Goal: Task Accomplishment & Management: Complete application form

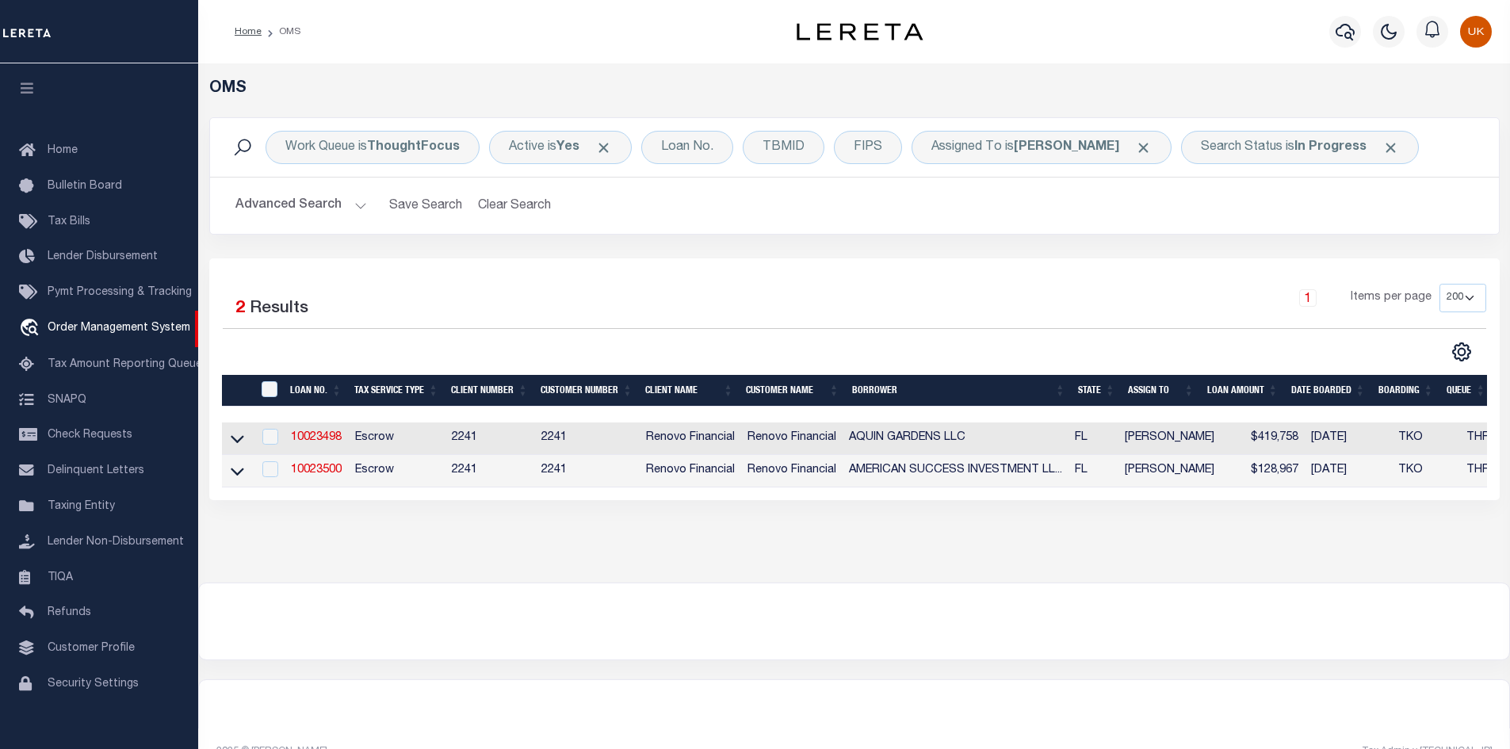
select select "200"
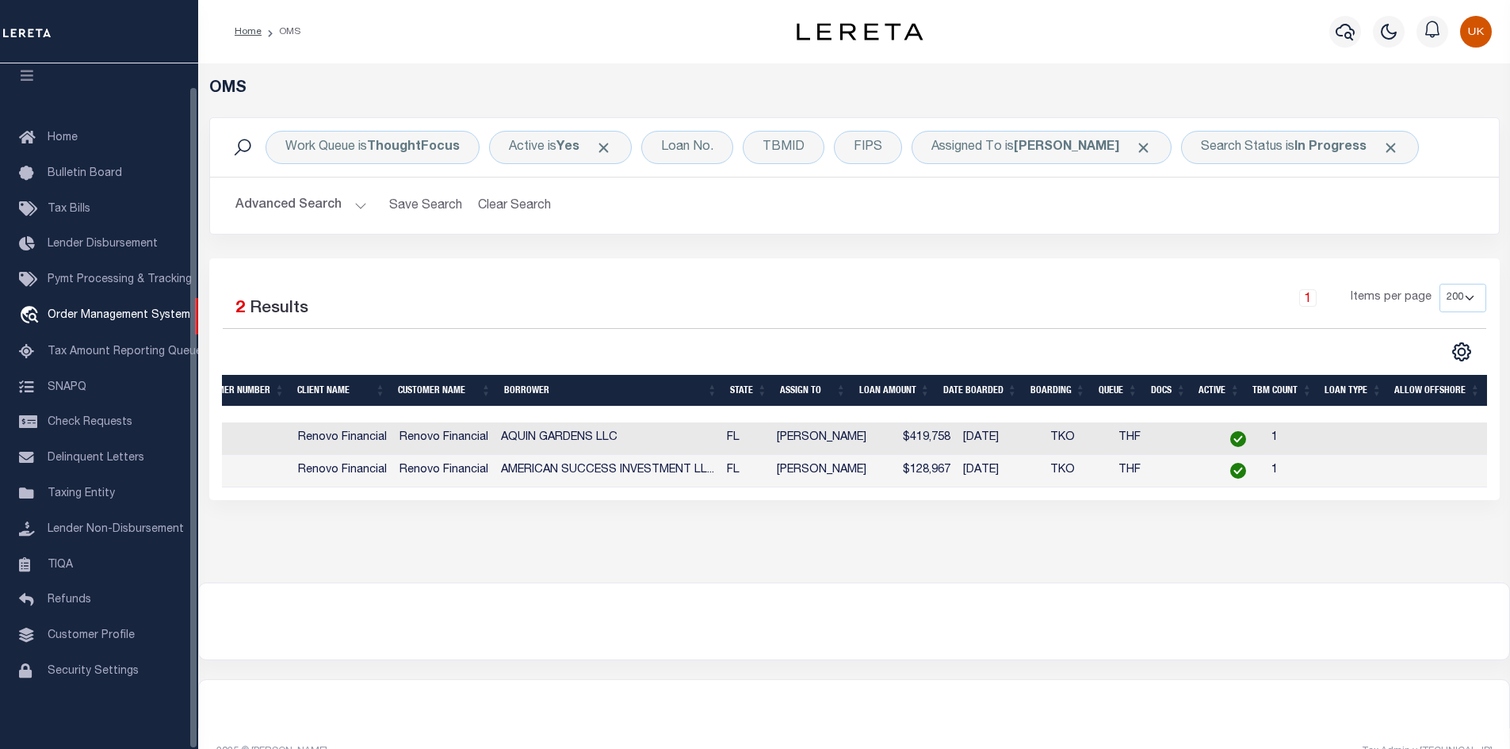
click at [756, 596] on div at bounding box center [854, 622] width 1311 height 76
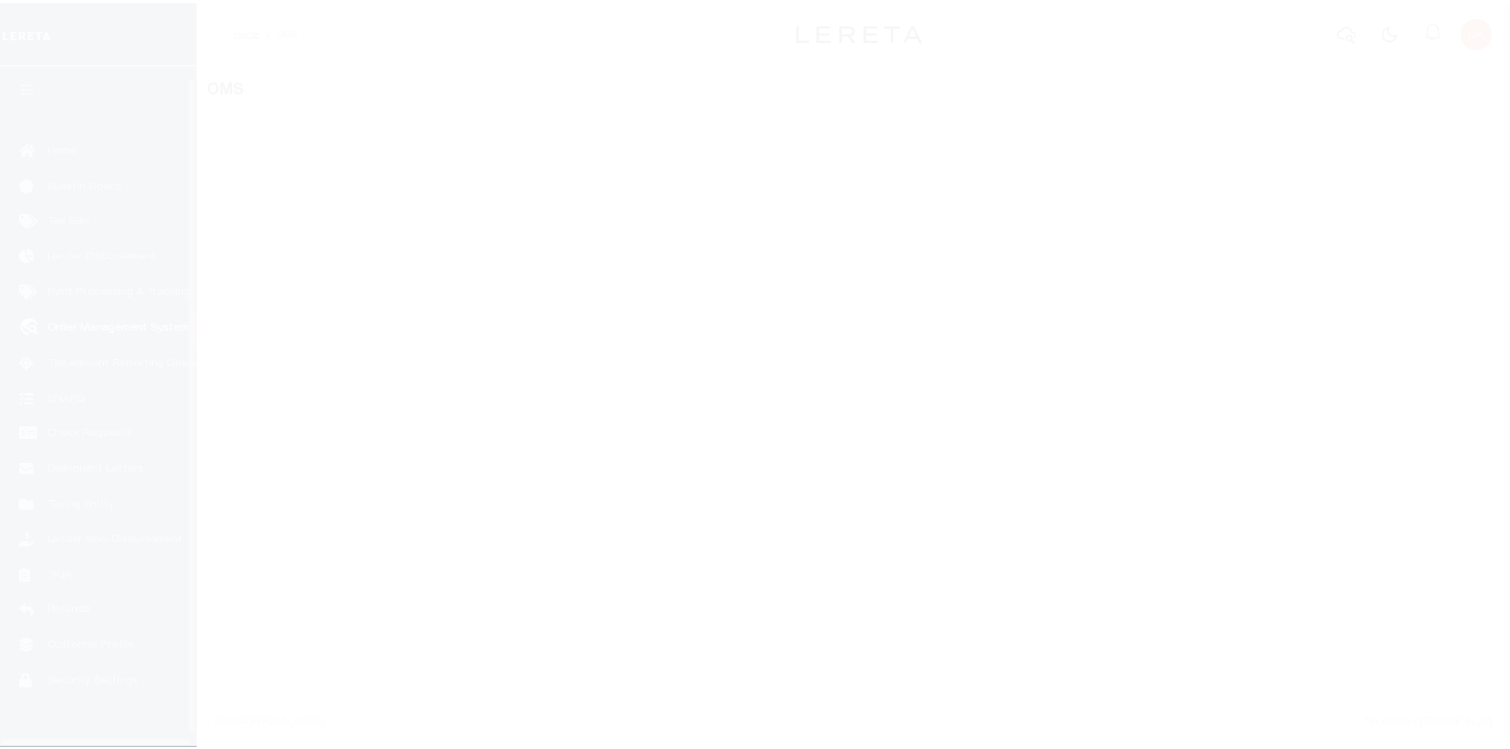
scroll to position [23, 0]
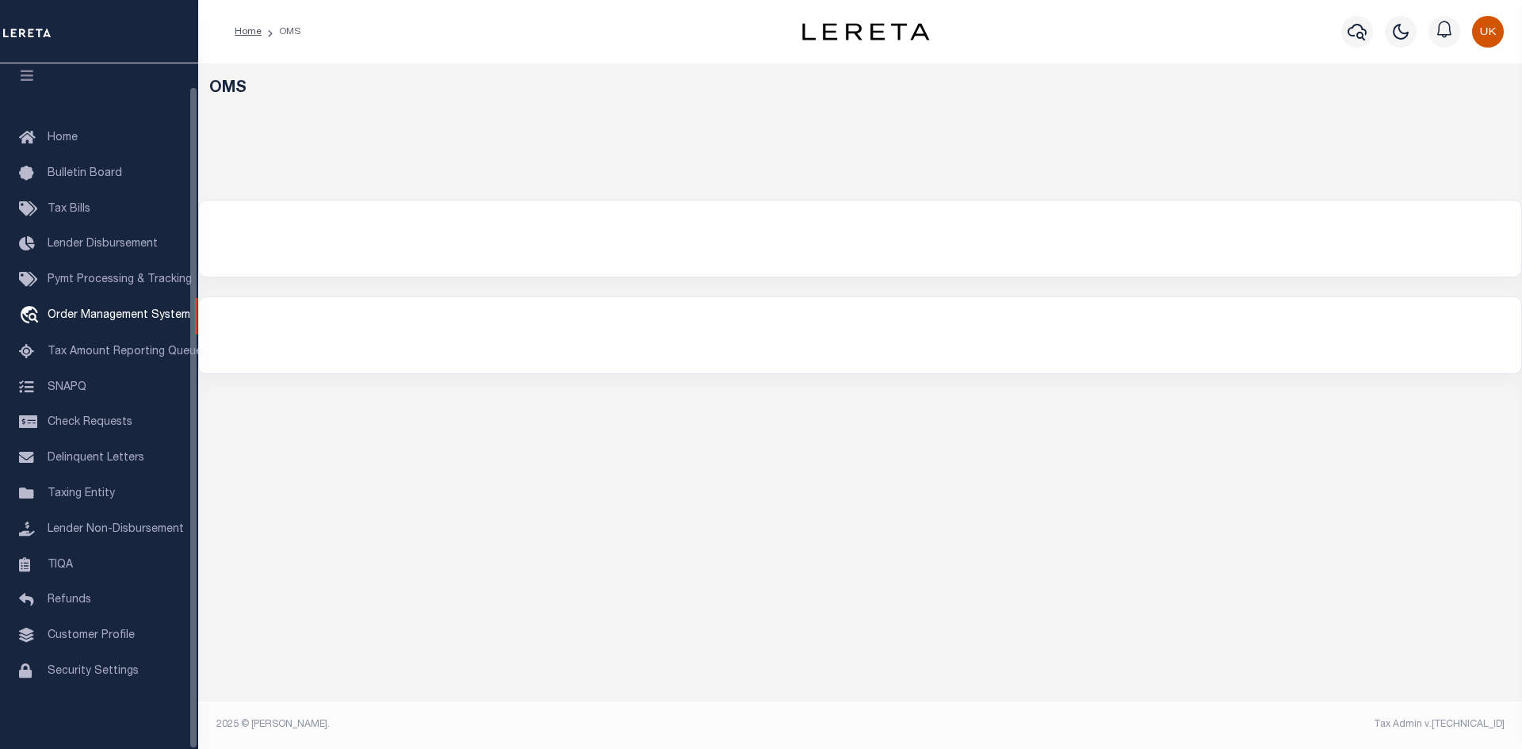
select select "200"
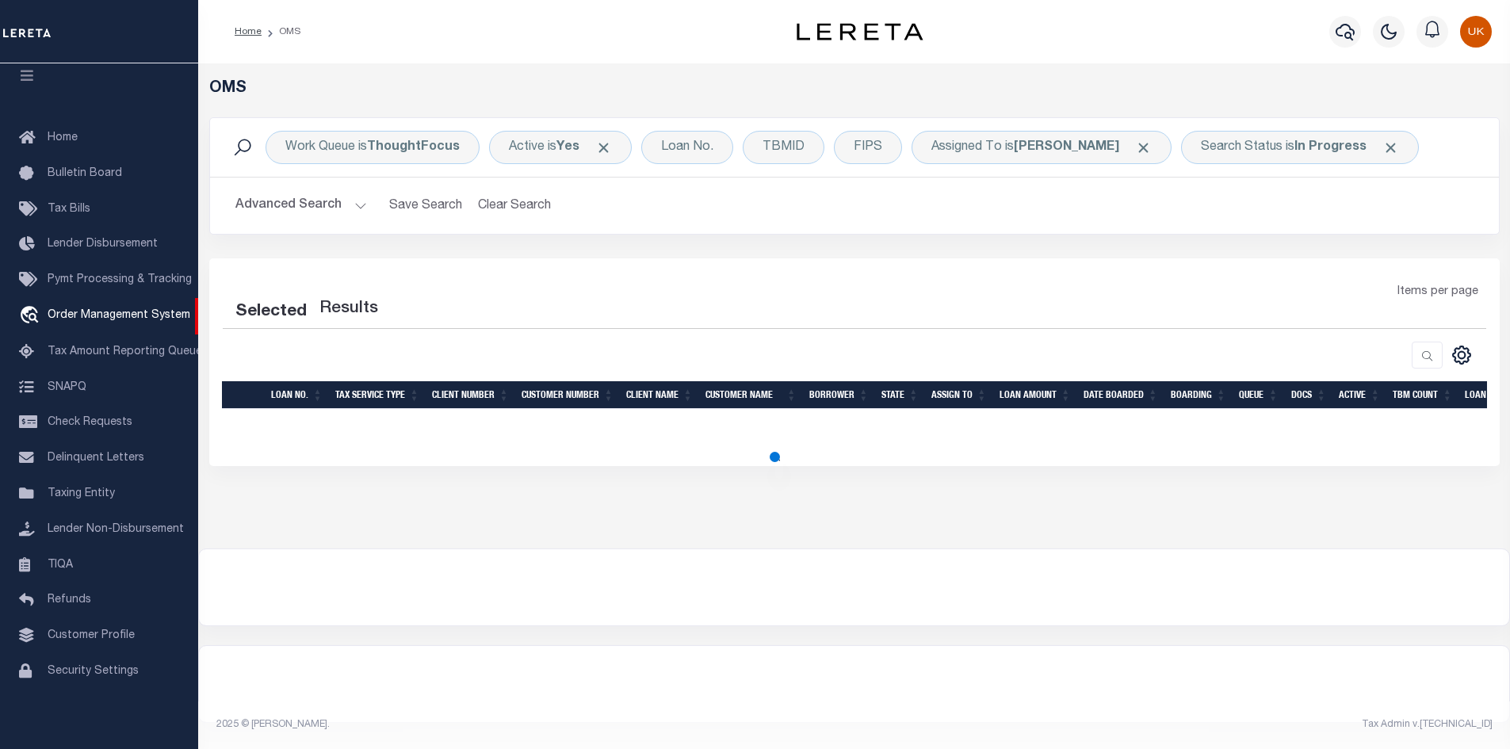
select select "200"
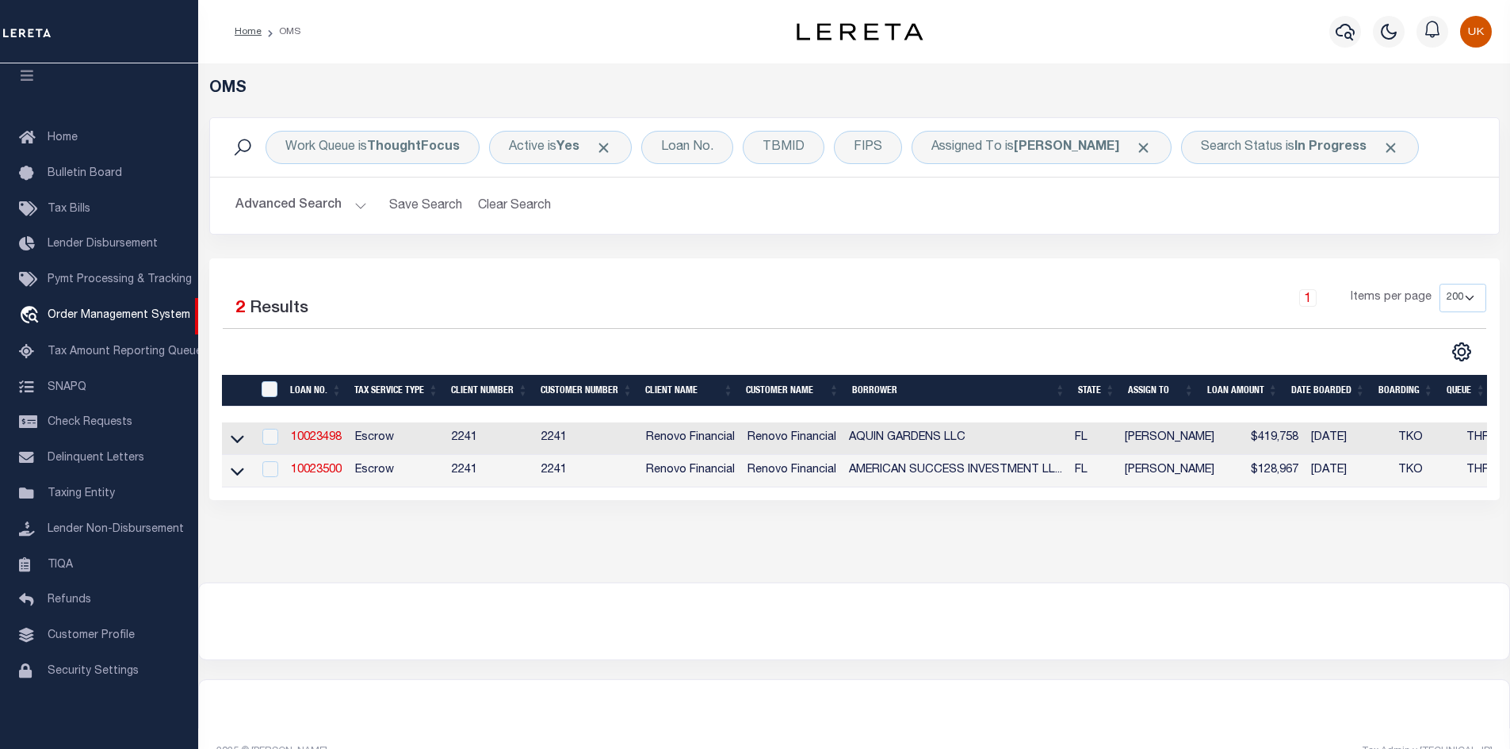
click at [675, 554] on div "OMS Work Queue is ThoughtFocus Active is Yes Loan No. TBMID FIPS Assigned To is…" at bounding box center [854, 322] width 1312 height 519
click at [1242, 614] on div at bounding box center [854, 622] width 1311 height 76
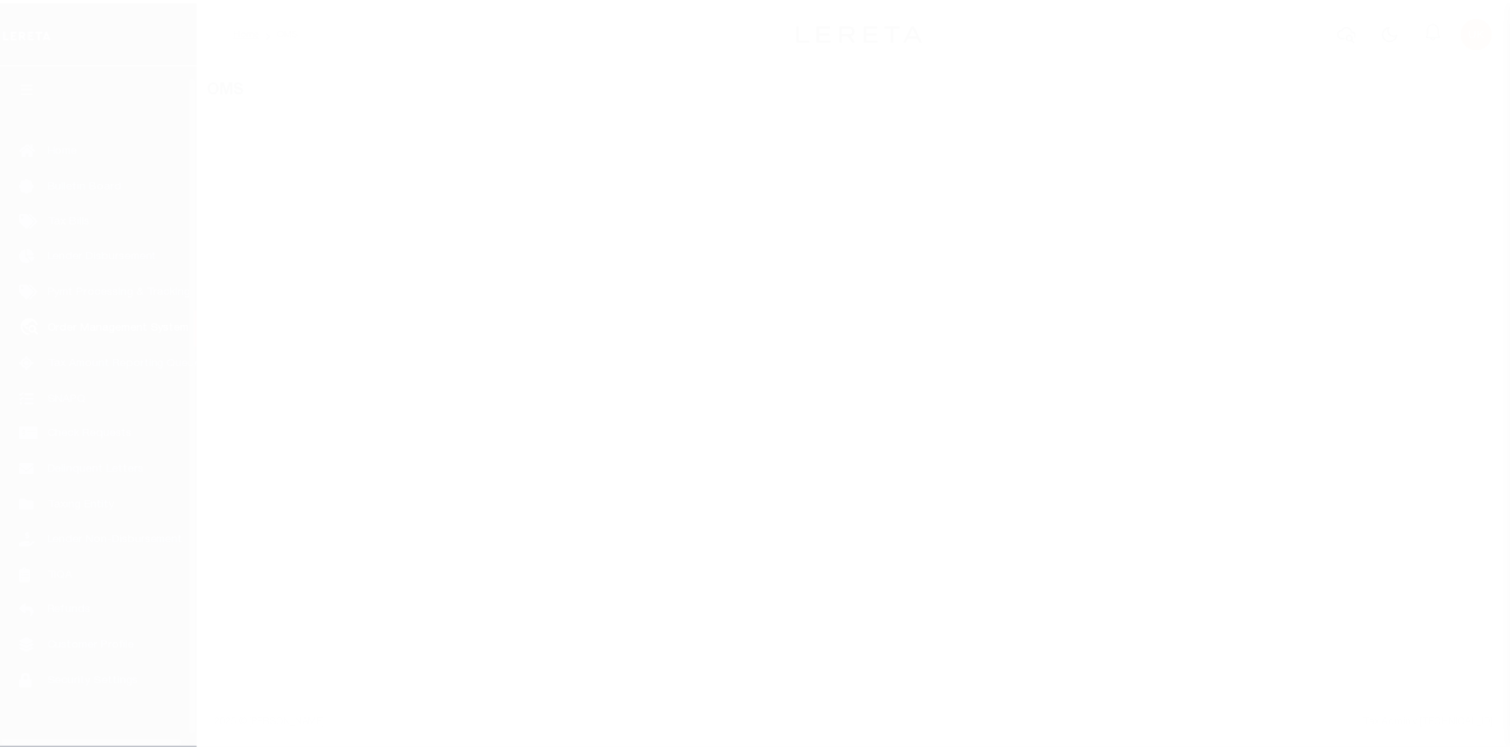
scroll to position [23, 0]
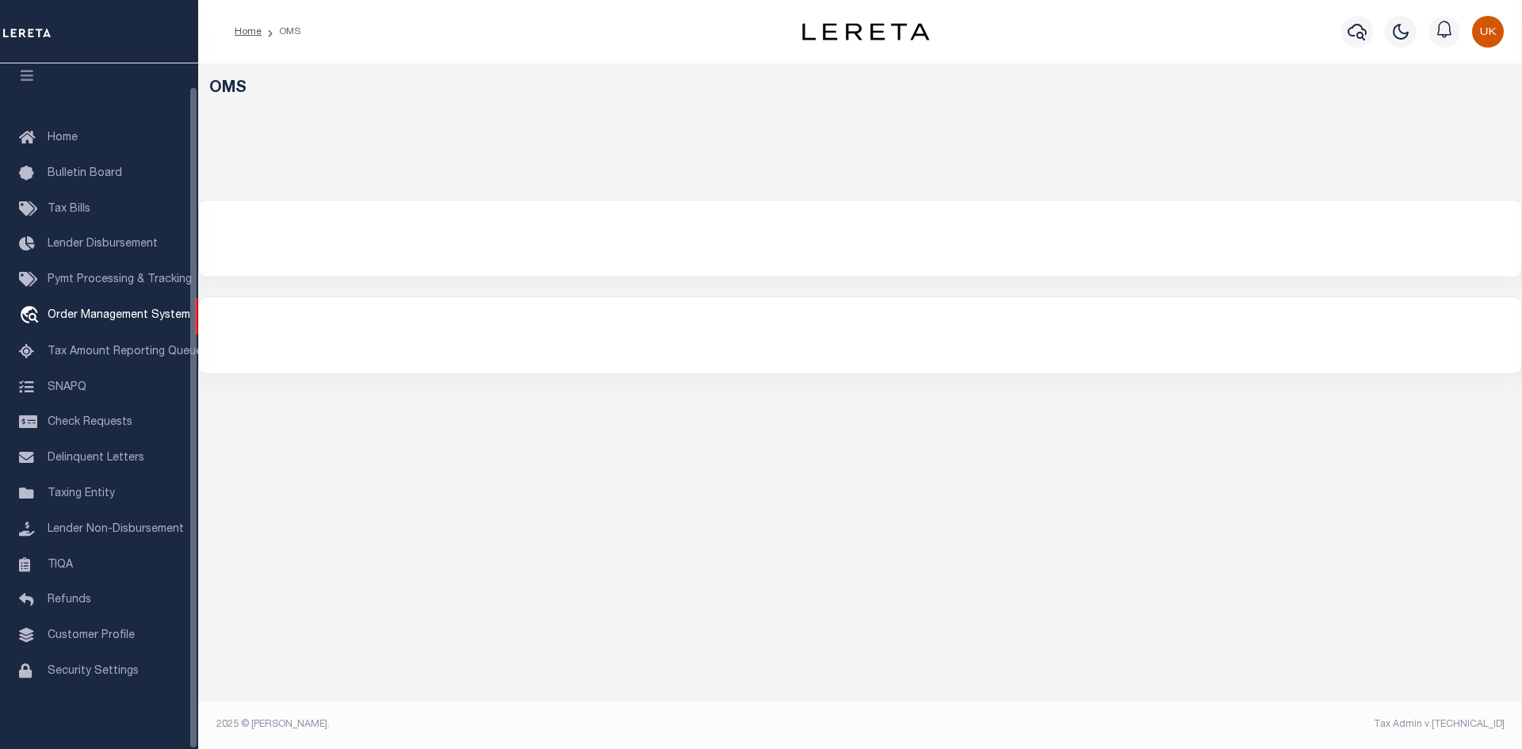
select select "200"
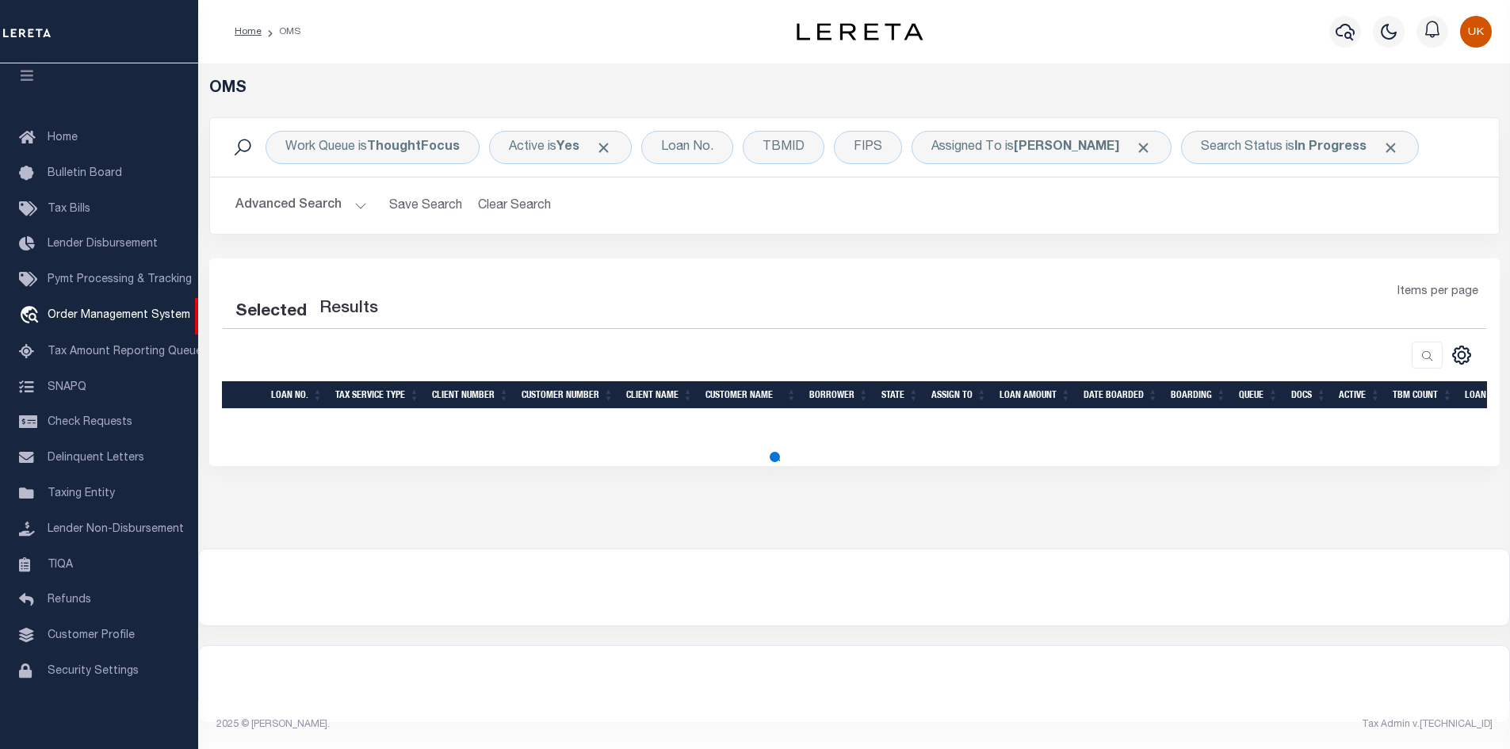
select select "200"
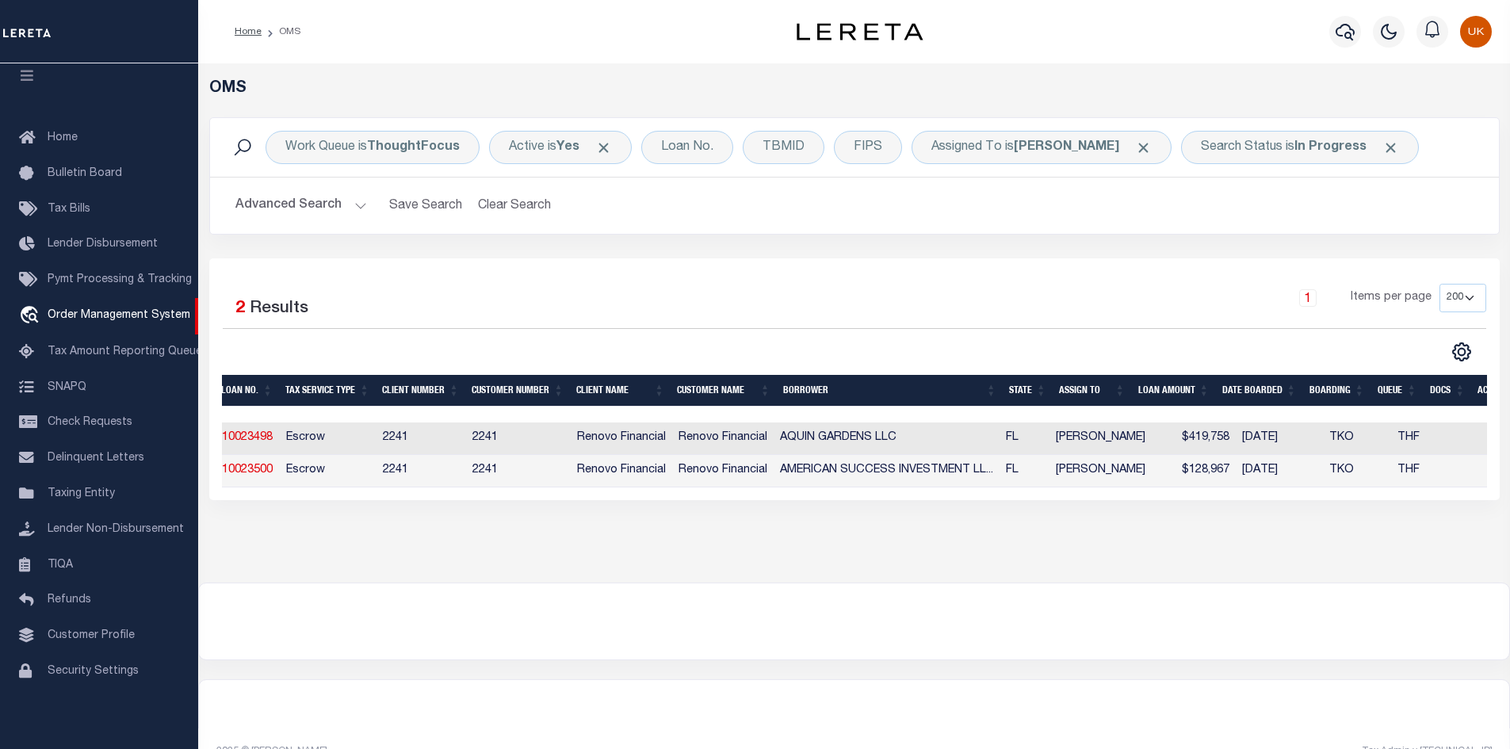
scroll to position [0, 0]
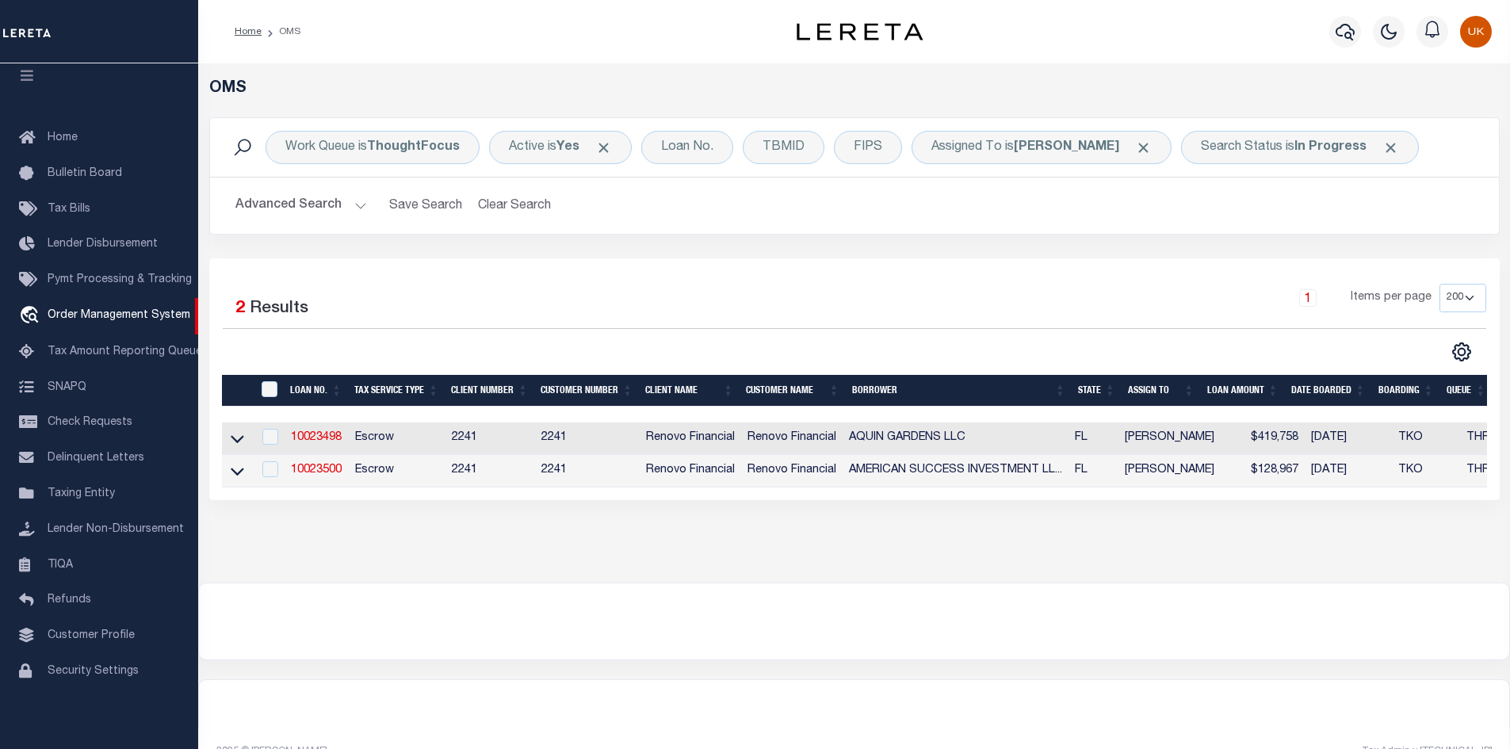
click at [419, 558] on div "OMS Work Queue is ThoughtFocus Active is Yes Loan No. TBMID FIPS Assigned To is…" at bounding box center [854, 322] width 1312 height 519
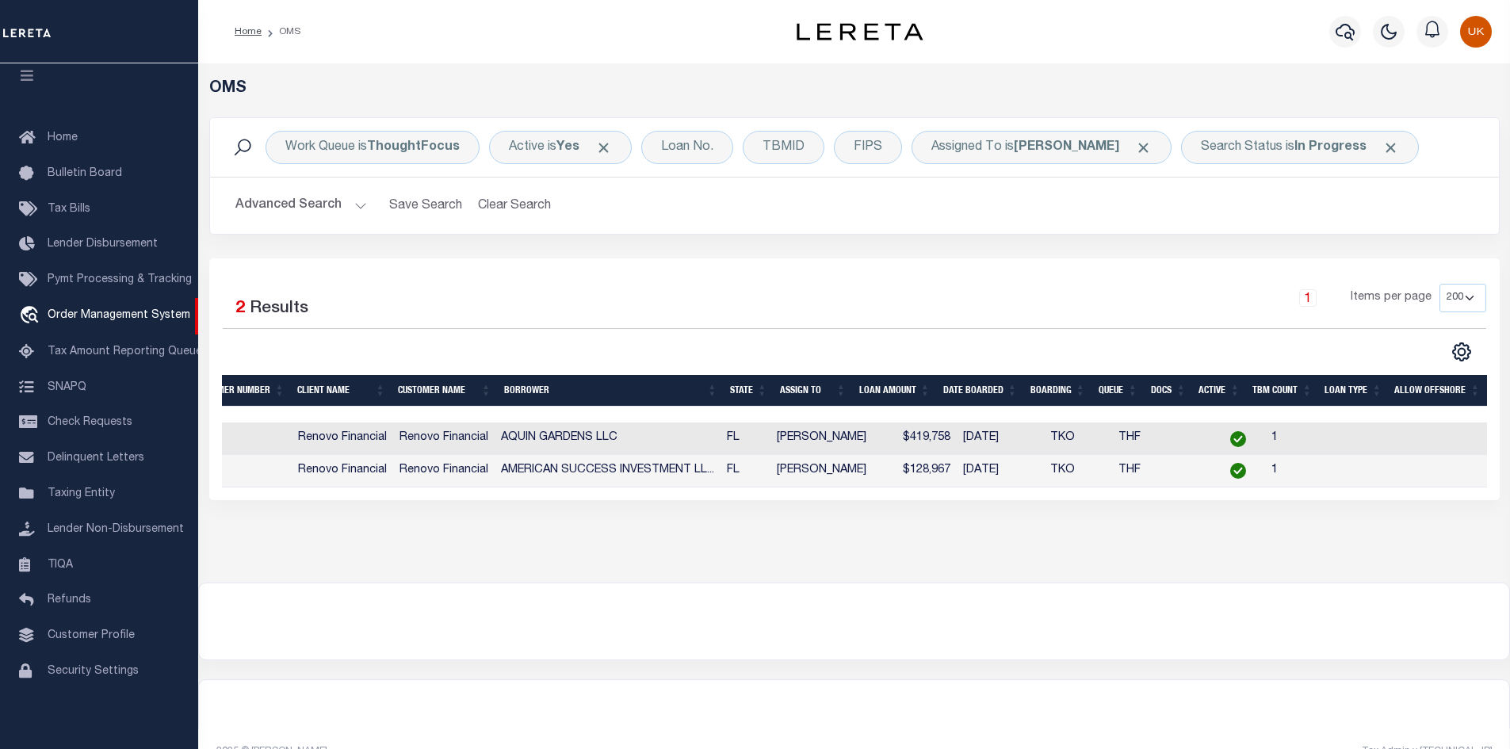
click at [812, 535] on div "OMS Work Queue is ThoughtFocus Active is Yes Loan No. TBMID FIPS Assigned To is…" at bounding box center [854, 307] width 1303 height 456
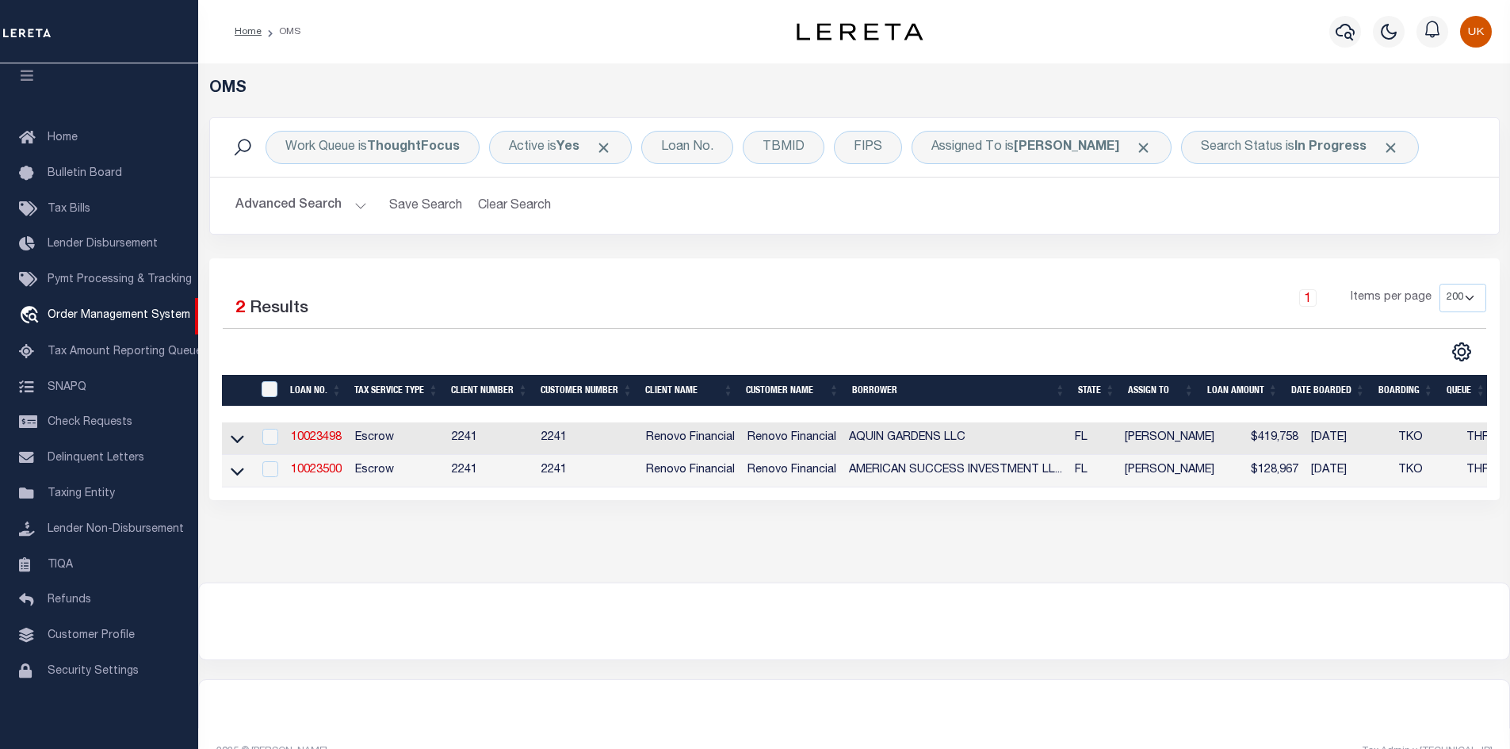
click at [252, 535] on div "OMS Work Queue is ThoughtFocus Active is Yes Loan No. TBMID FIPS Assigned To is…" at bounding box center [854, 307] width 1303 height 456
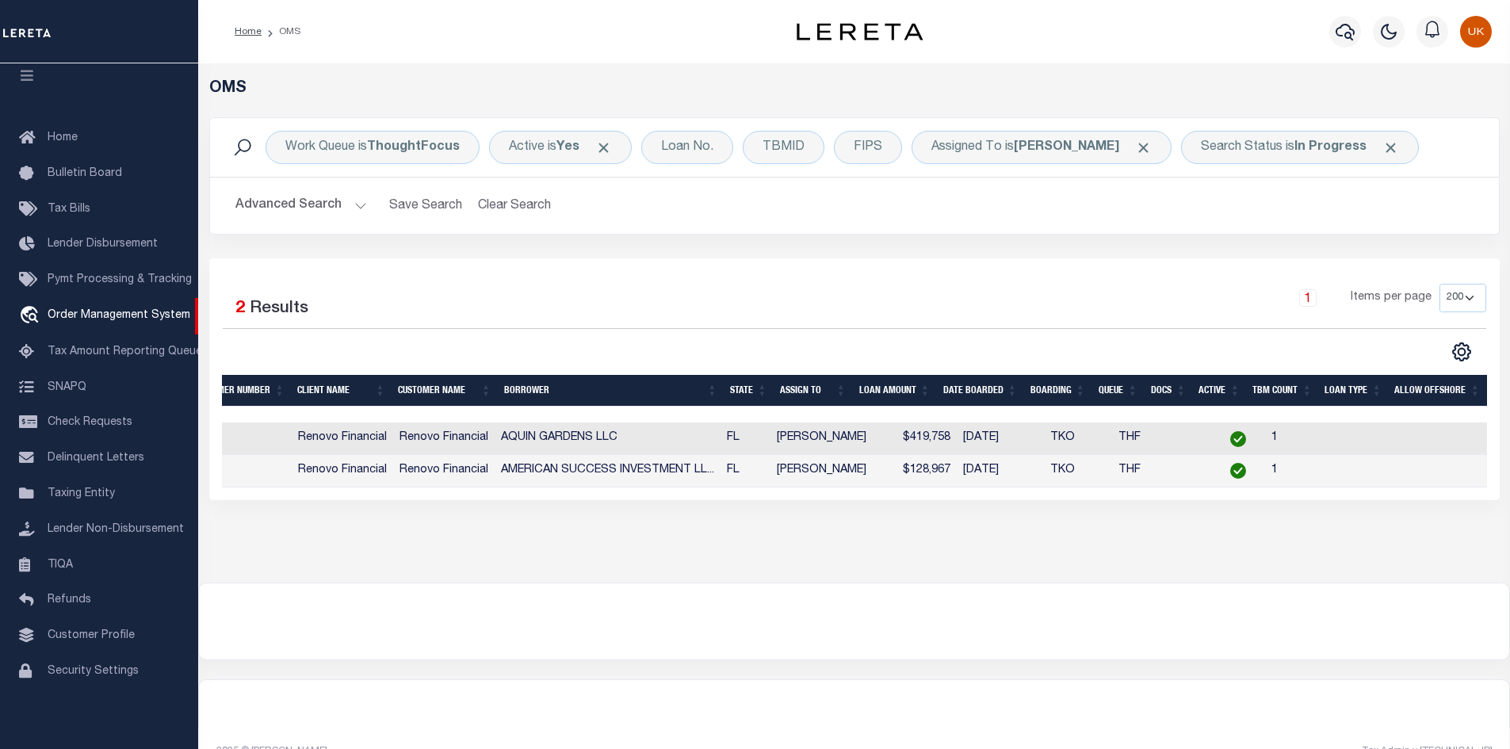
click at [892, 598] on div at bounding box center [854, 622] width 1311 height 76
click at [534, 535] on div "OMS Work Queue is ThoughtFocus Active is Yes Loan No. TBMID FIPS Assigned To is…" at bounding box center [854, 307] width 1303 height 456
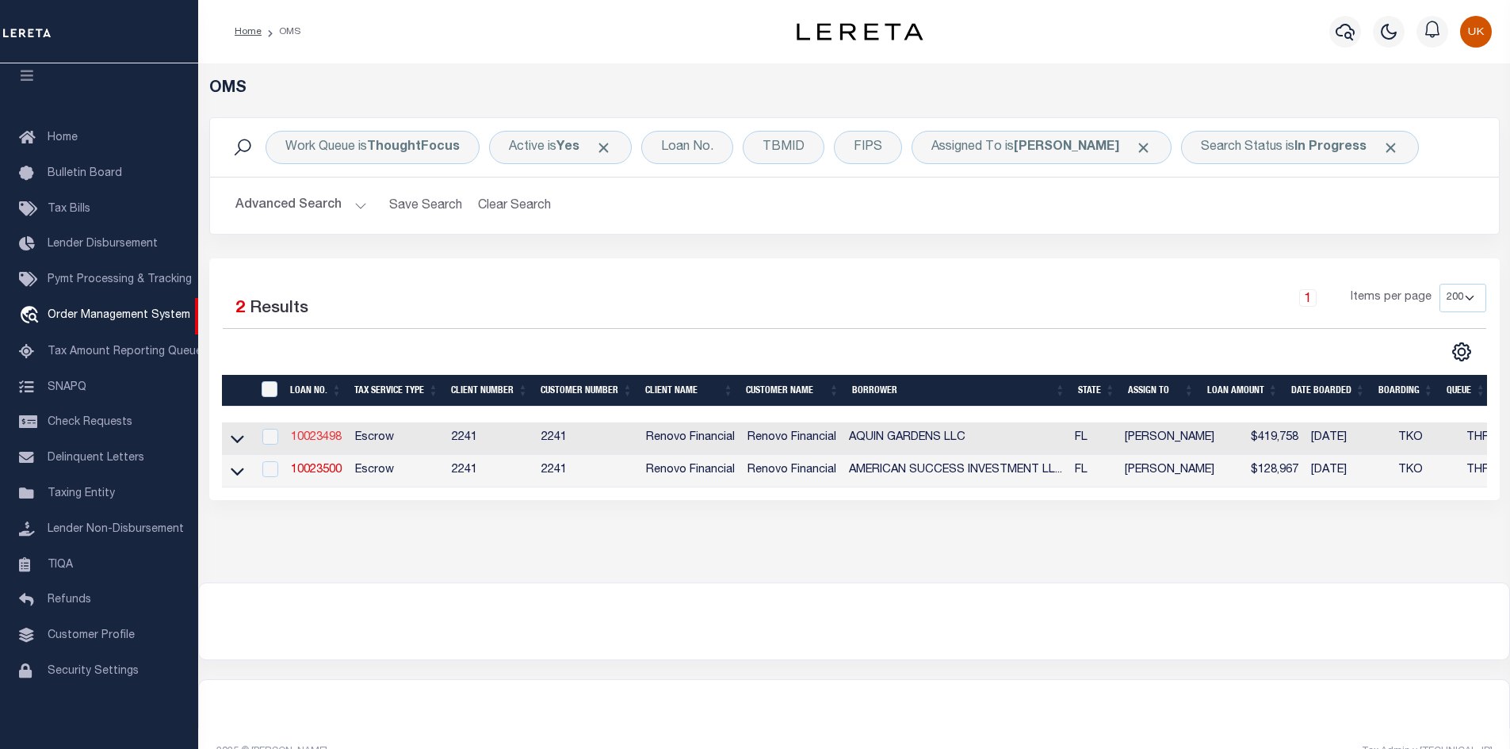
click at [319, 440] on link "10023498" at bounding box center [316, 437] width 51 height 11
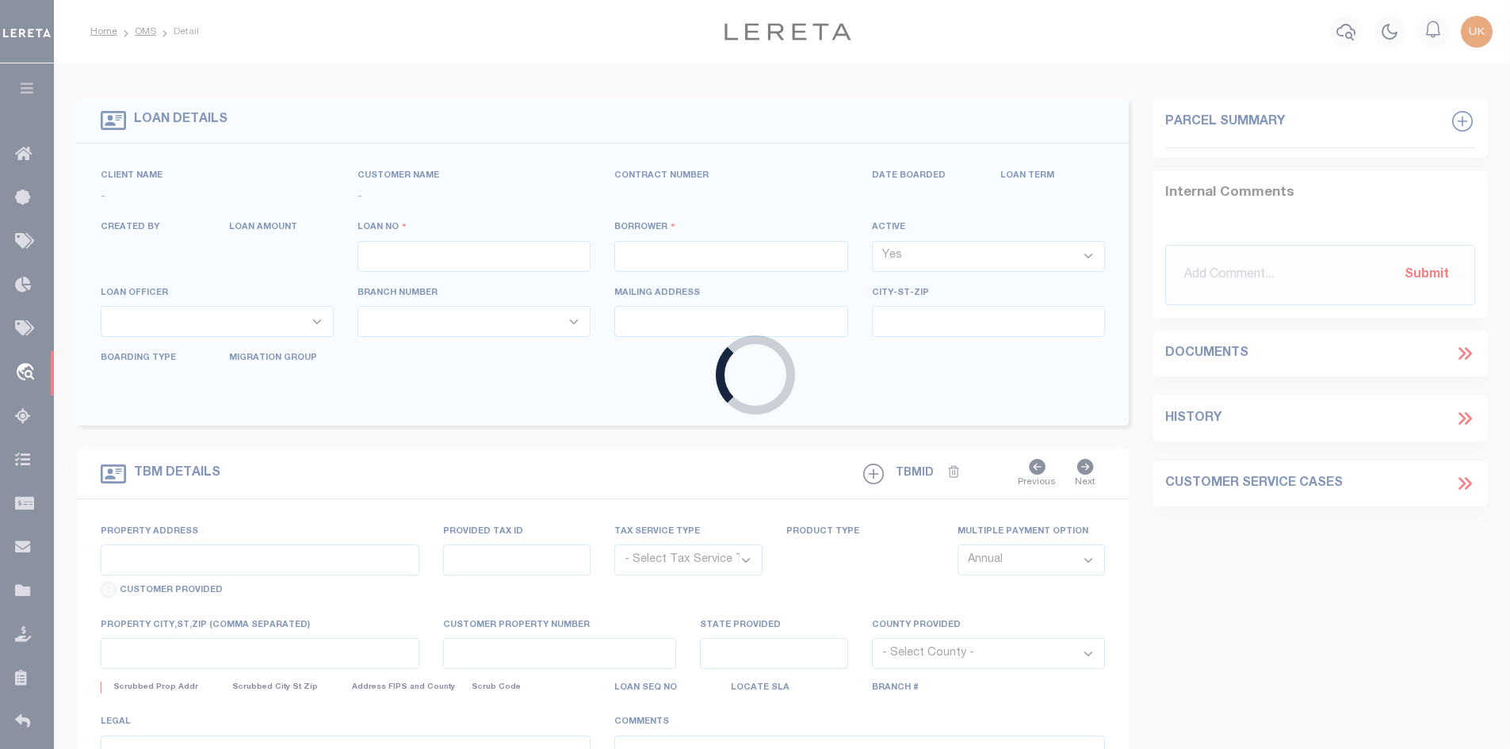
type input "10023498"
type input "AQUIN GARDENS LLC"
select select
select select "400"
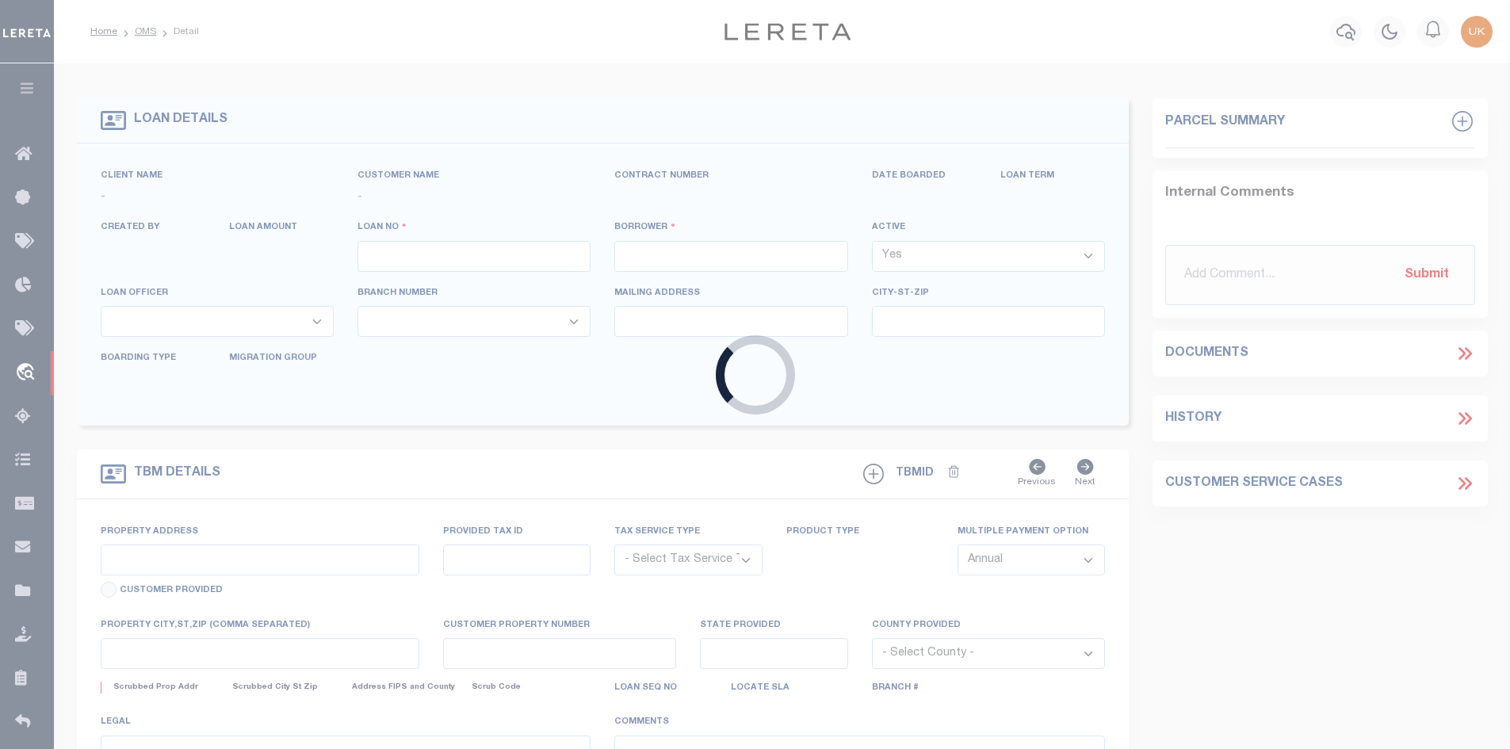
select select "Escrow"
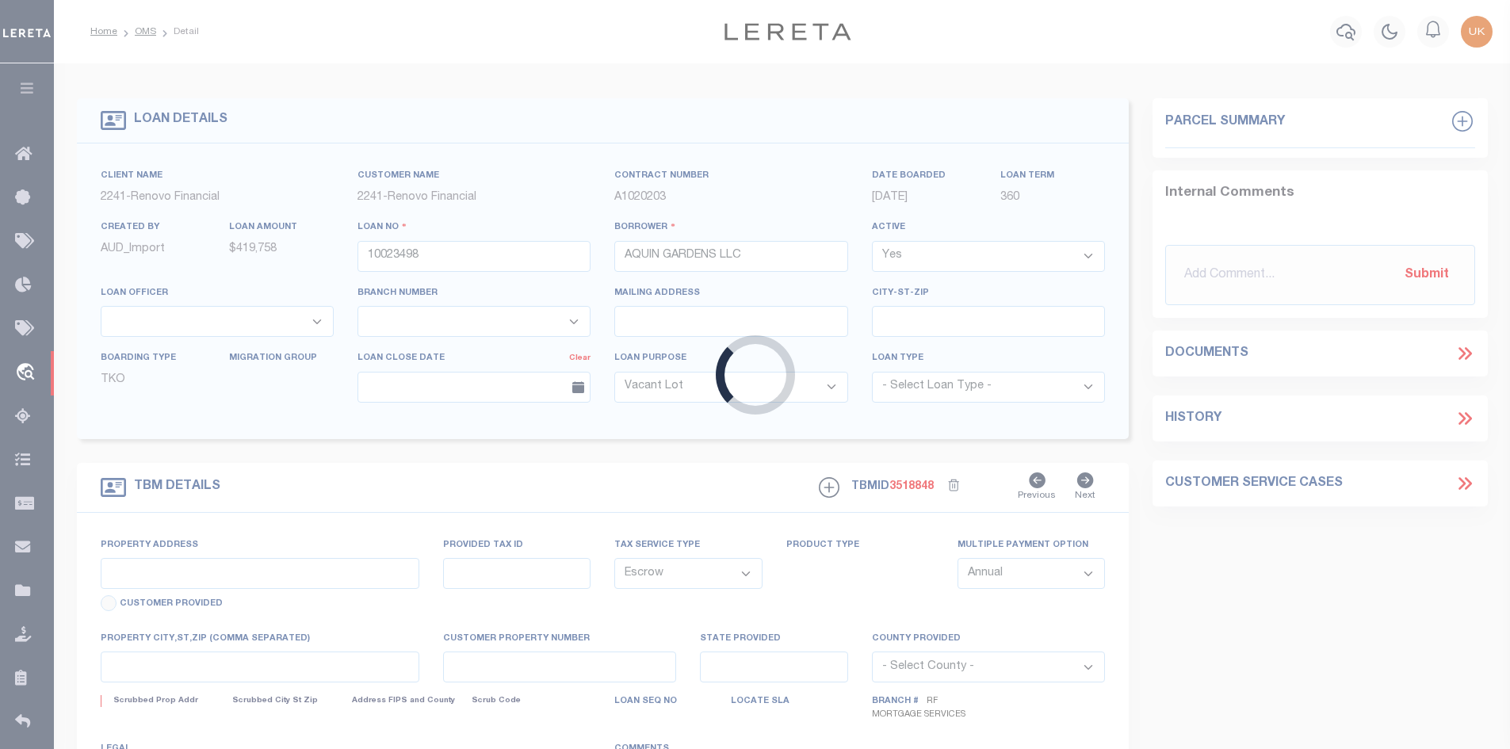
type input "42 SW 11TH ST"
type input "514203-10-6480"
select select
type input "DANIA BEACH, FL 33004"
type input "a0kUS00000EDnNp"
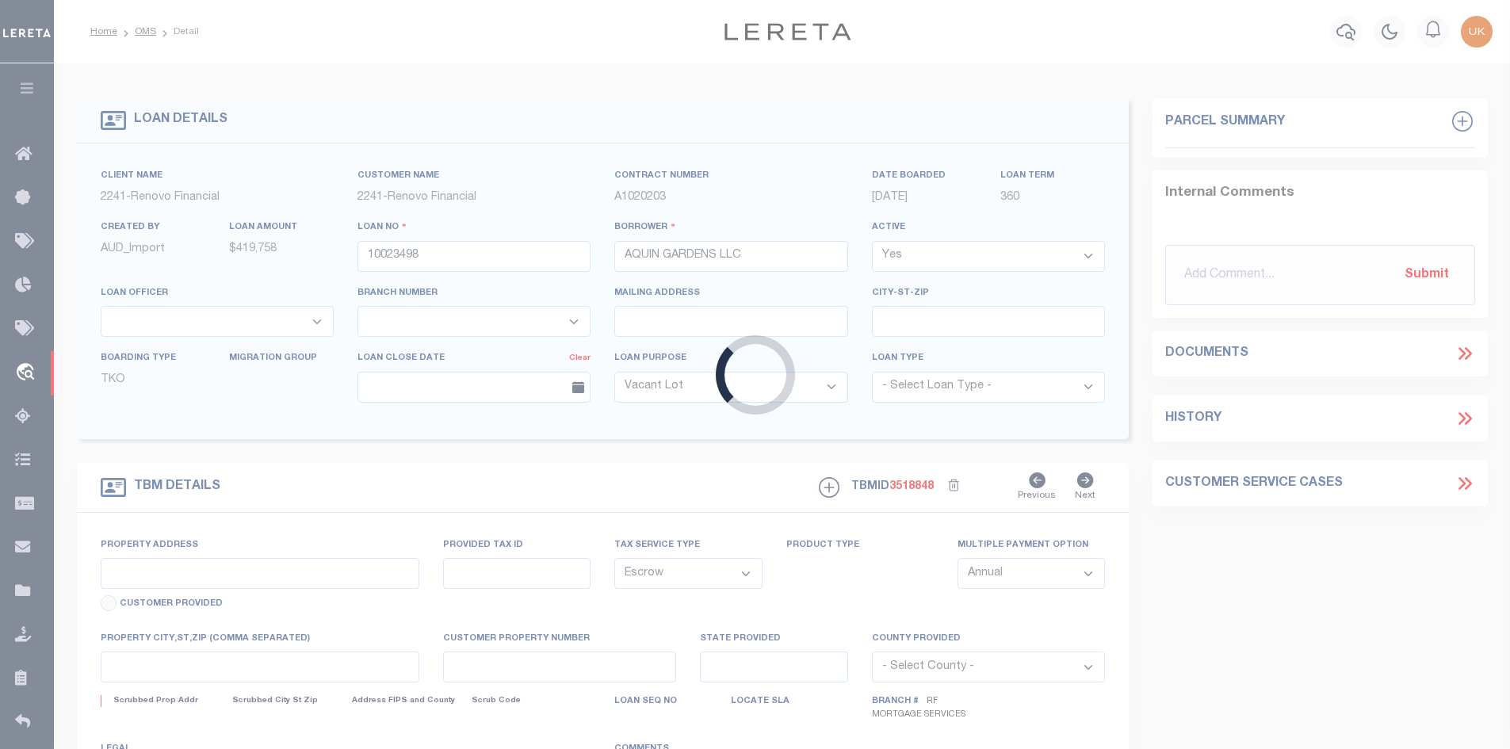
type input "FL"
select select
select select "164194"
select select "25067"
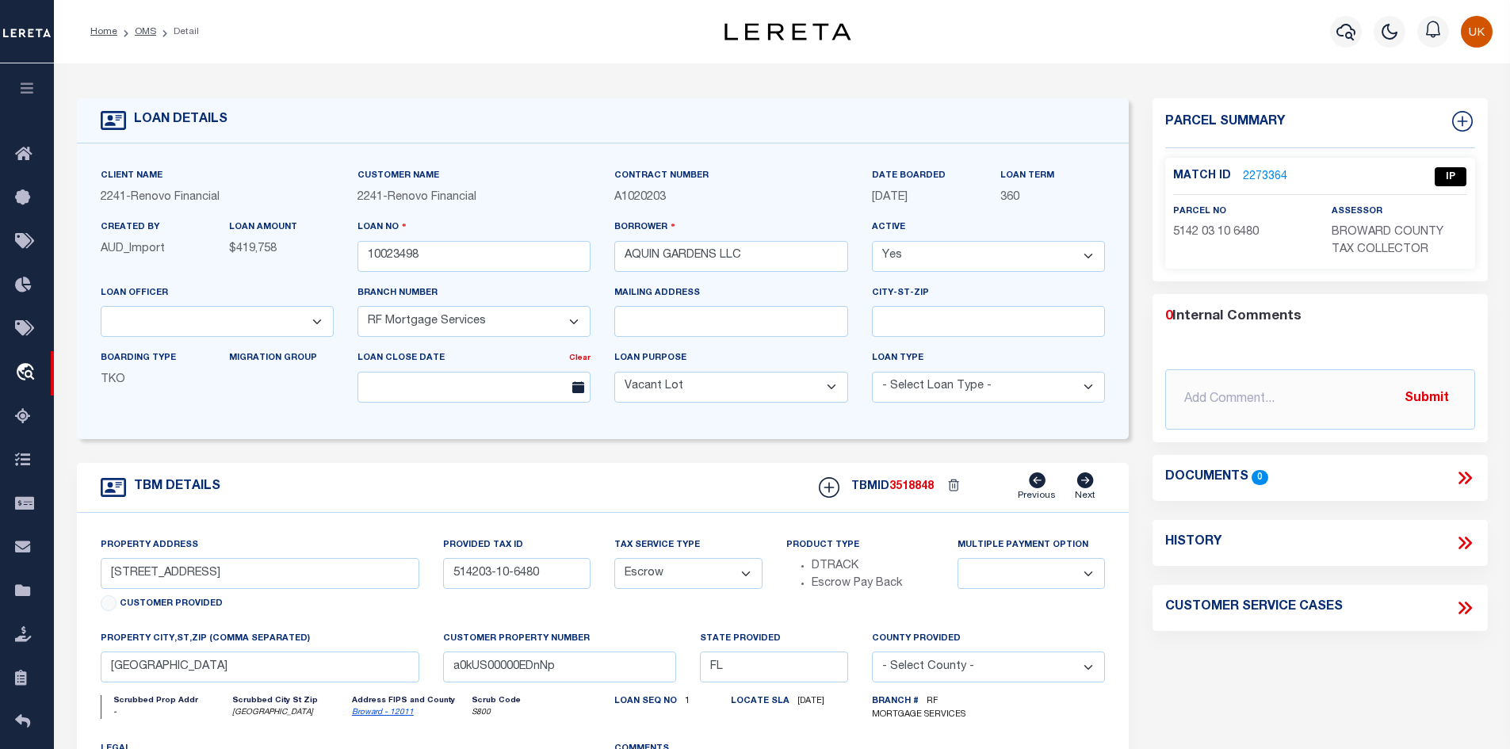
click at [1263, 174] on link "2273364" at bounding box center [1265, 177] width 44 height 17
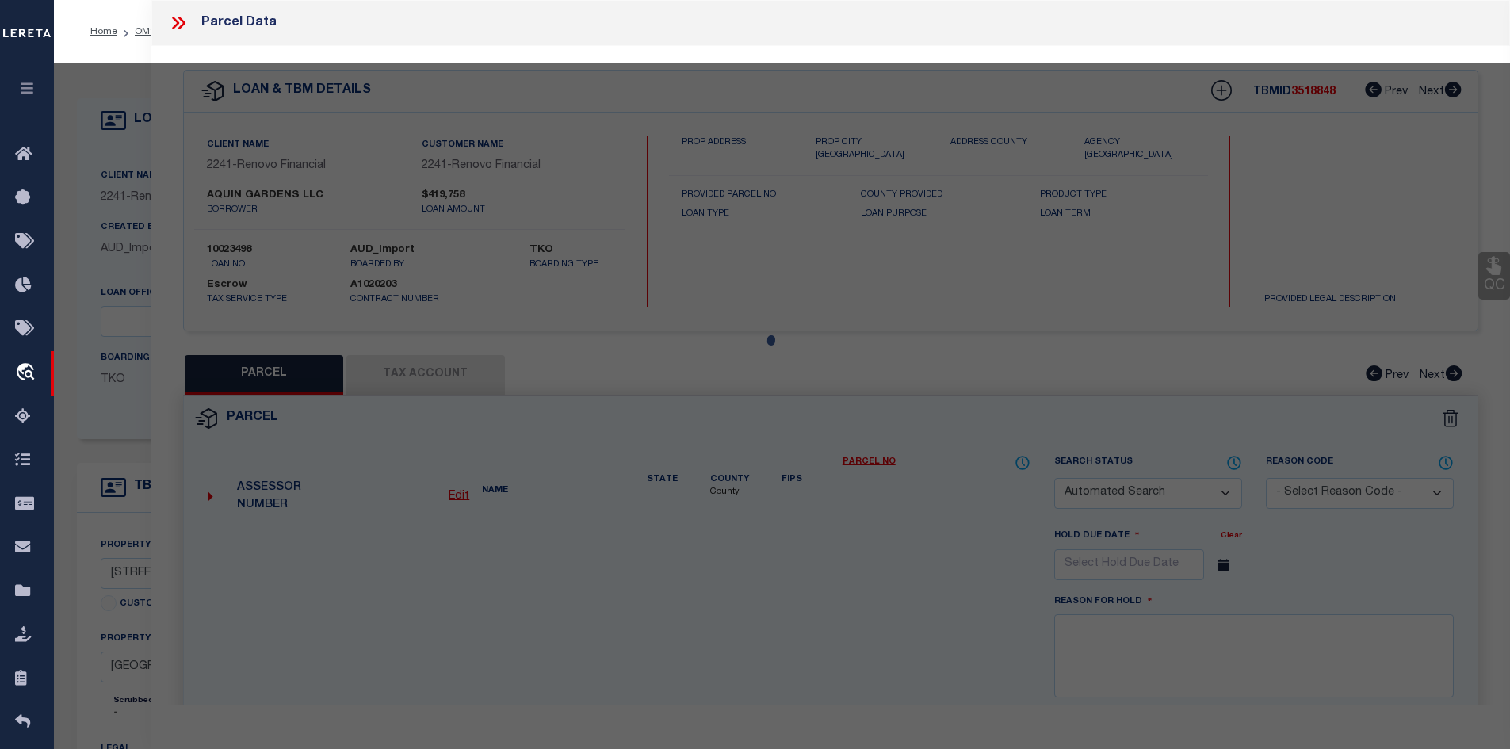
checkbox input "false"
select select "IP"
type input "AQUIN GARDENS LLC"
select select "AGW"
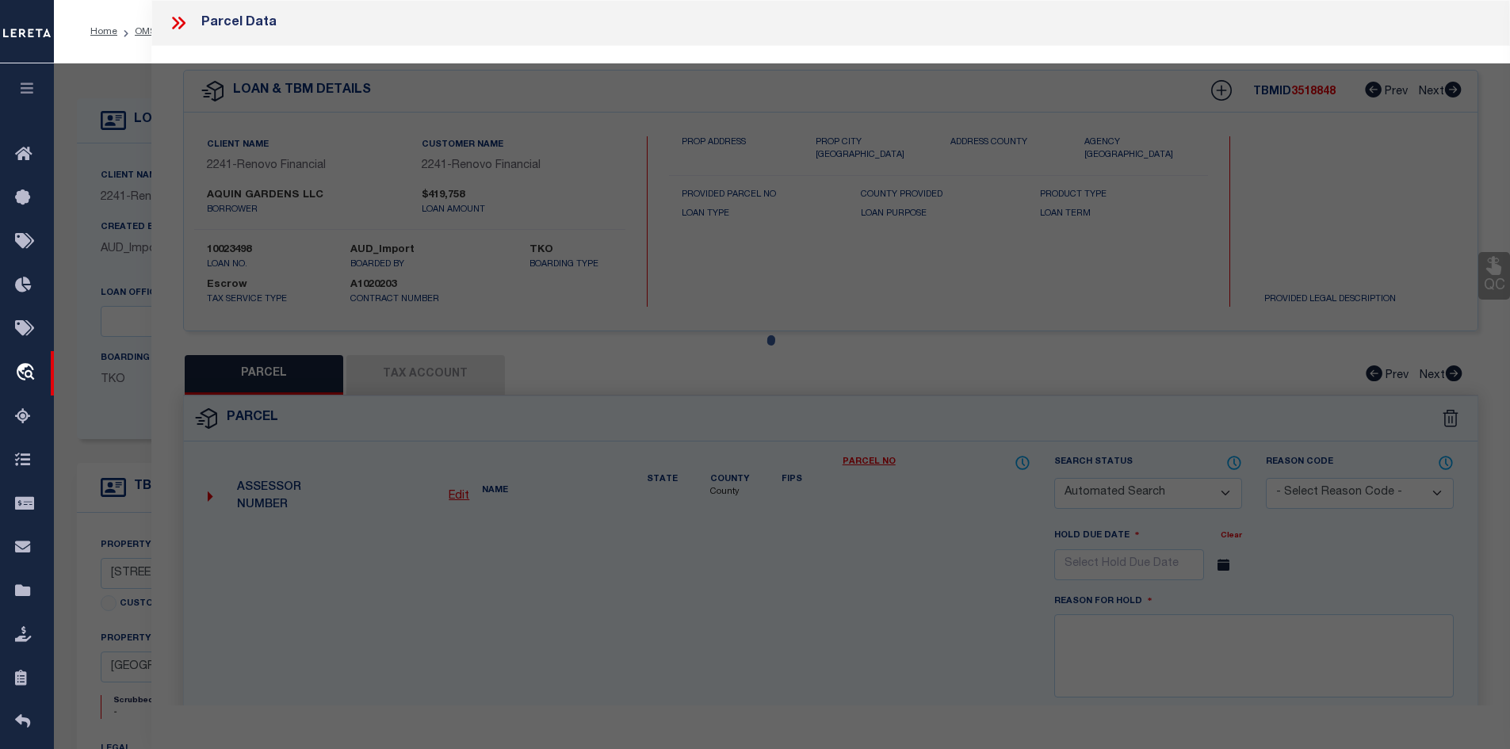
select select "ADD"
type input "42 SW 11TH STREET"
type input "DANIA BEACH, FL 33004-4223"
type textarea "NORTH HOLLYWOOD 4-1 B LOT 4 BLK 48"
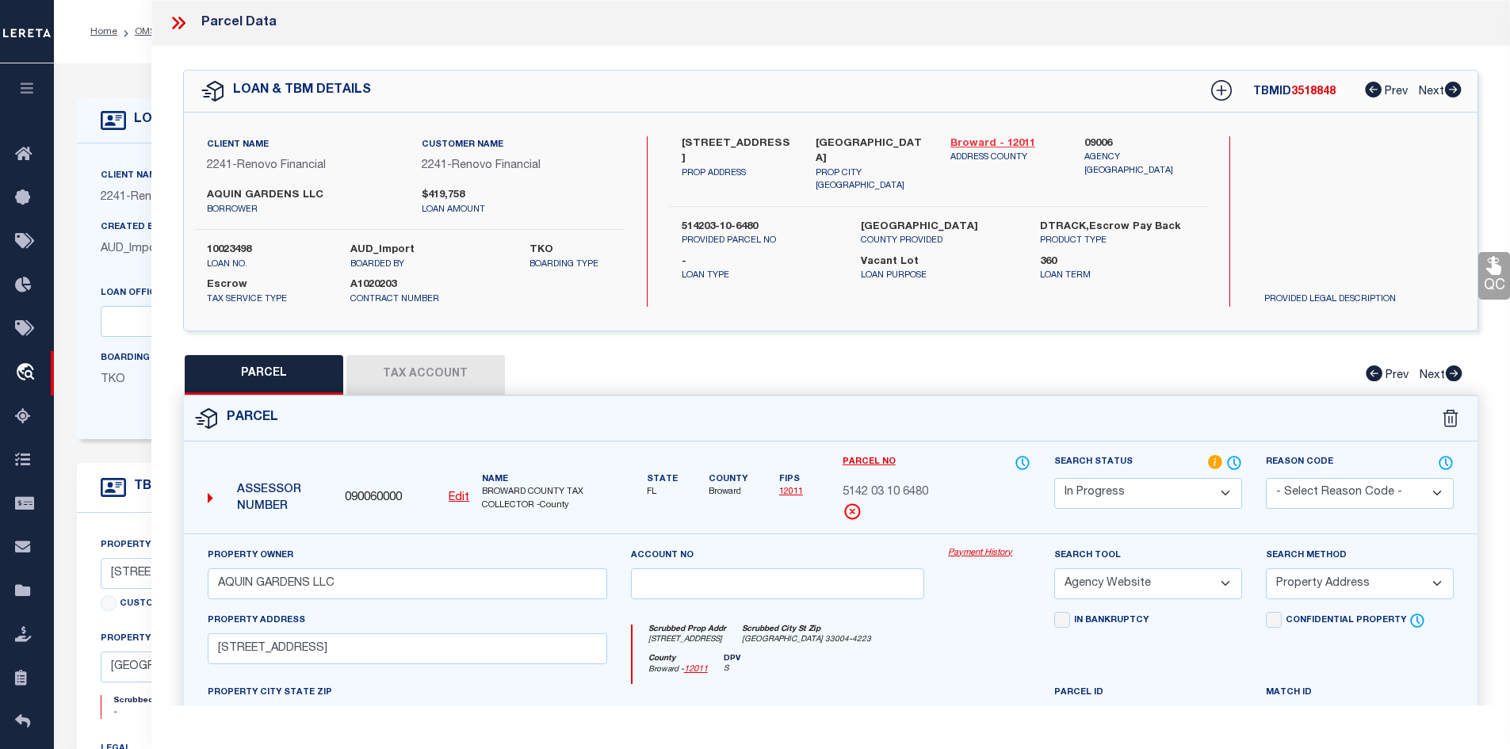
click at [982, 140] on link "Broward - 12011" at bounding box center [1006, 144] width 111 height 16
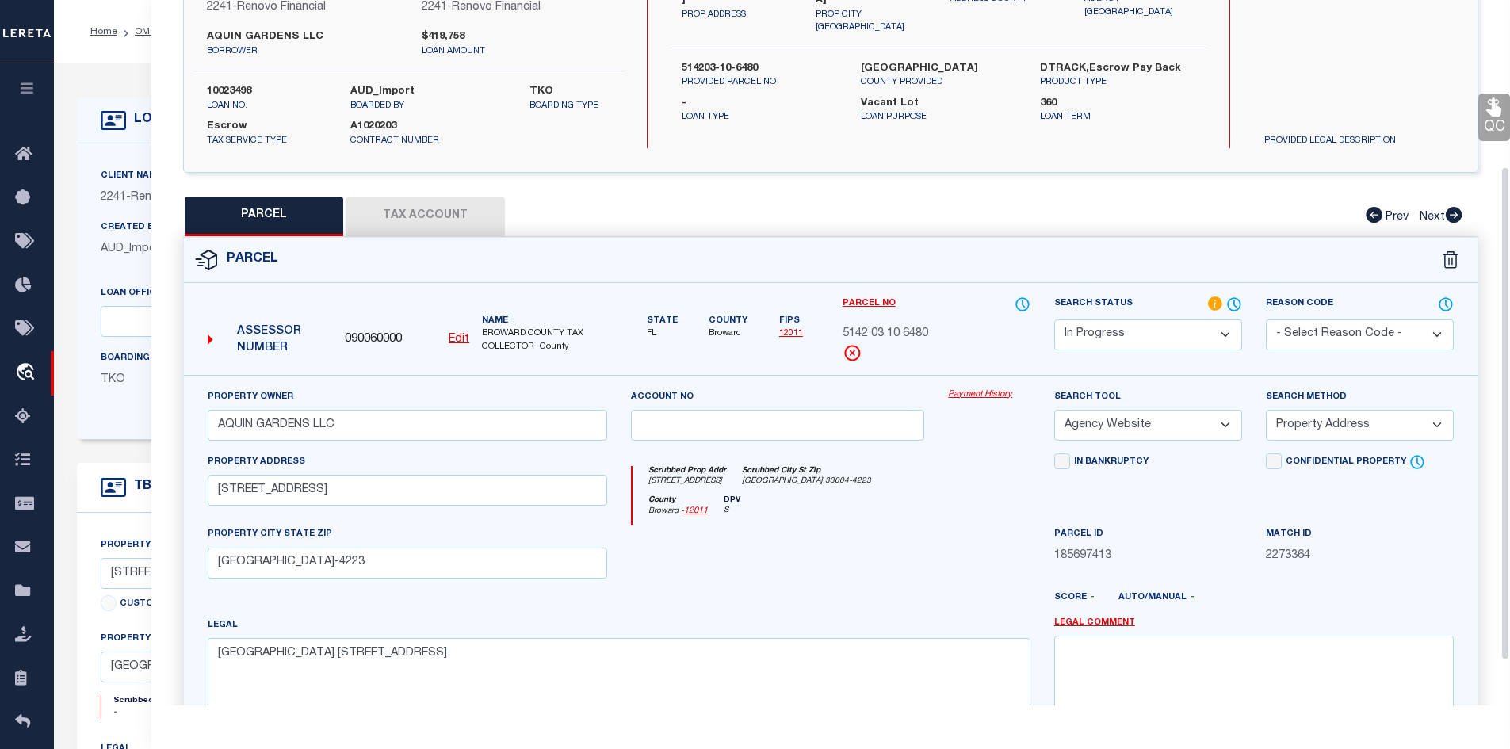
scroll to position [238, 0]
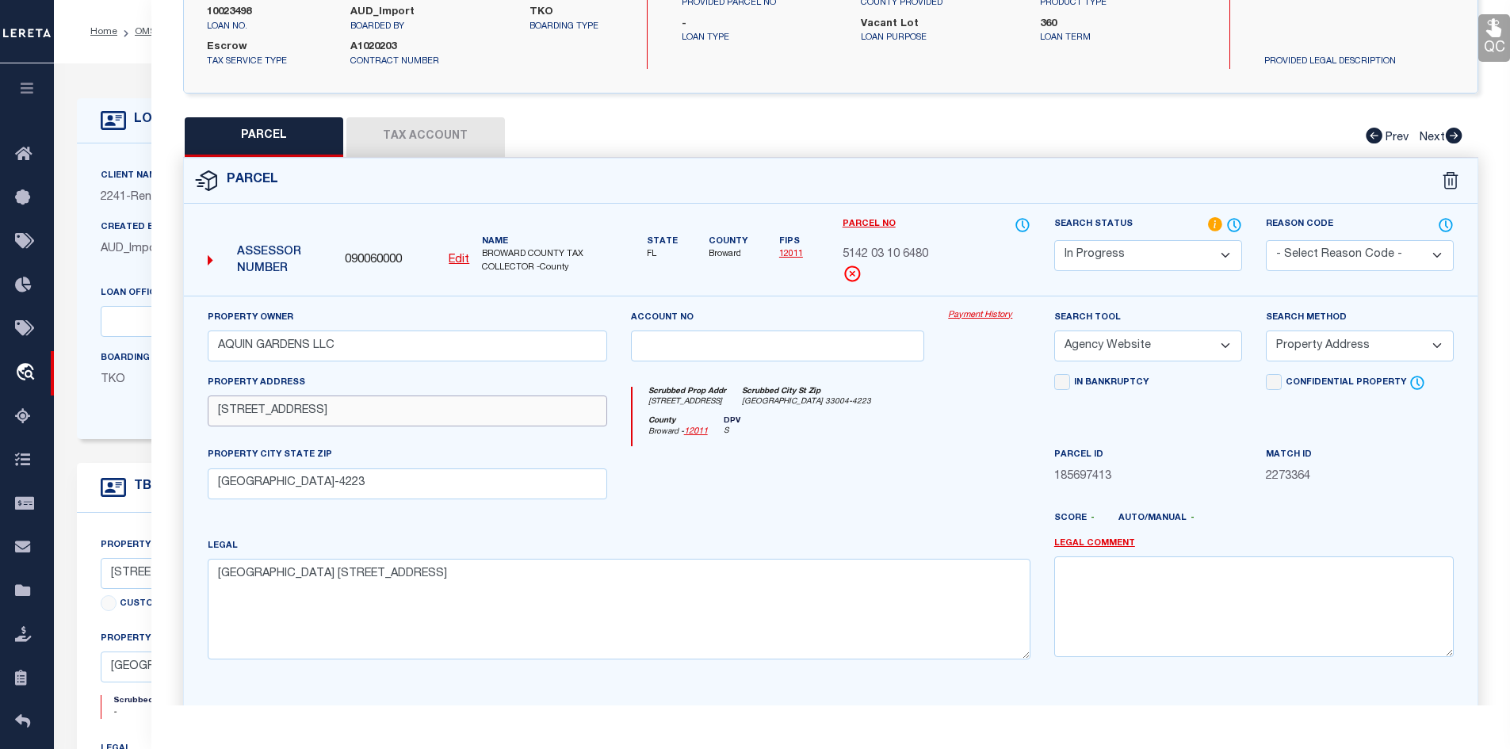
drag, startPoint x: 217, startPoint y: 413, endPoint x: 356, endPoint y: 416, distance: 138.8
click at [356, 416] on input "42 SW 11TH STREET" at bounding box center [408, 411] width 400 height 31
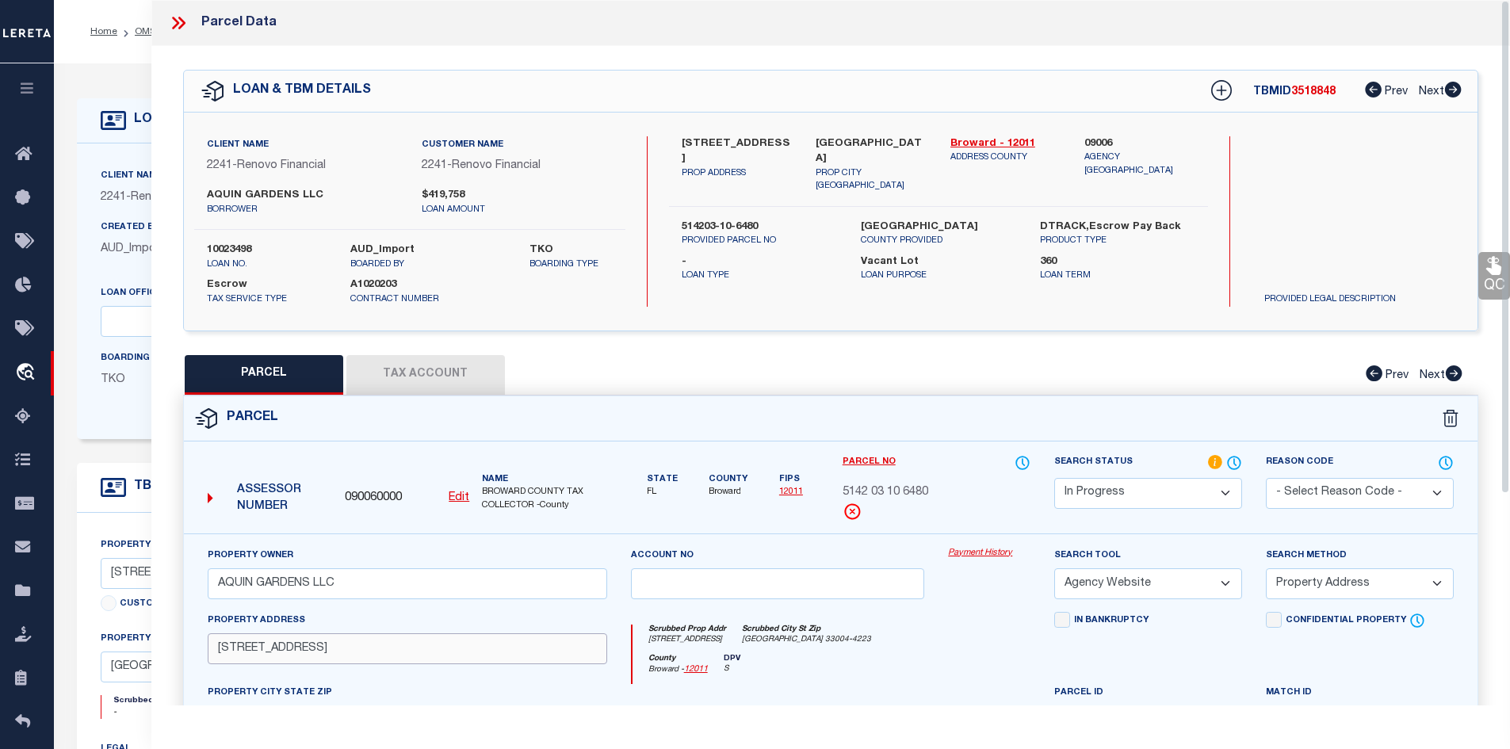
scroll to position [159, 0]
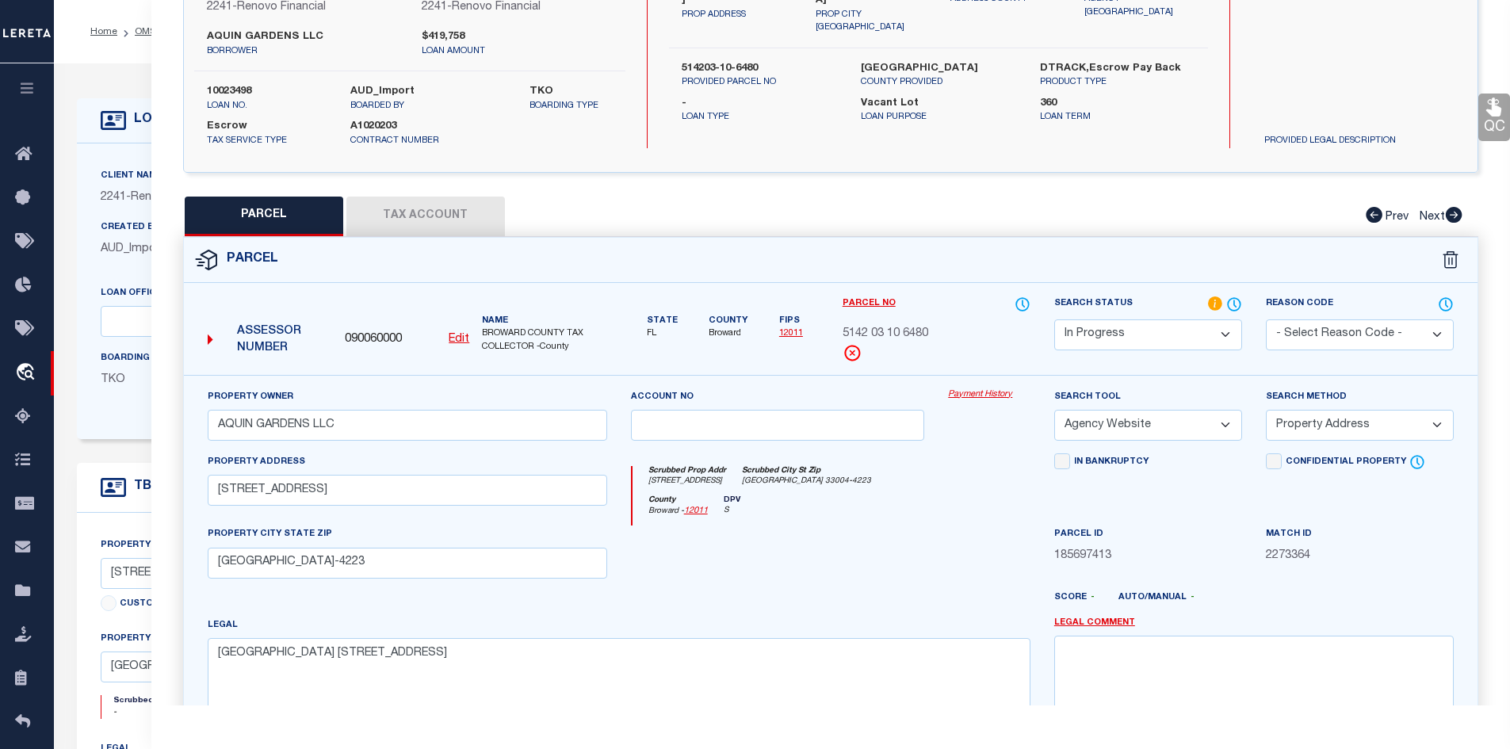
click at [415, 217] on button "Tax Account" at bounding box center [425, 217] width 159 height 40
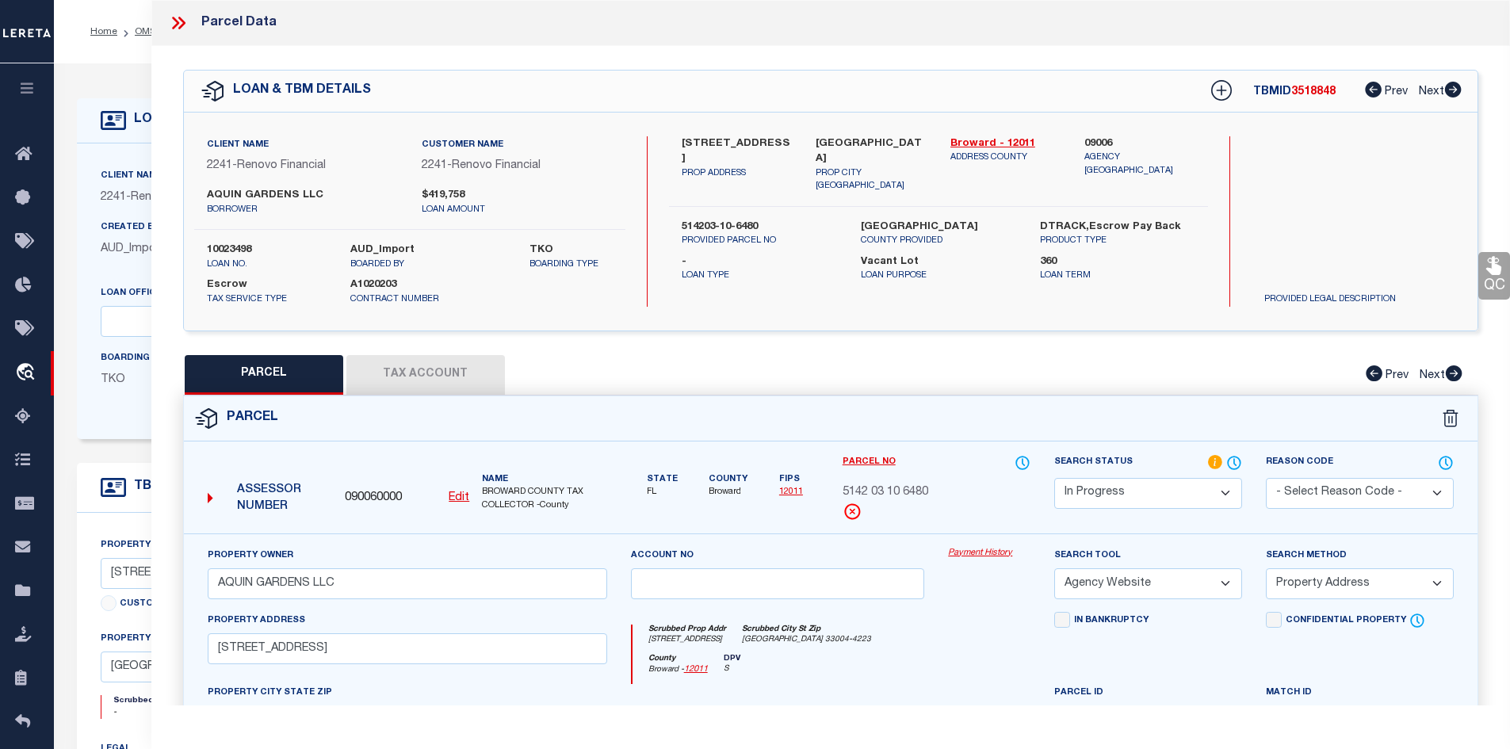
select select "100"
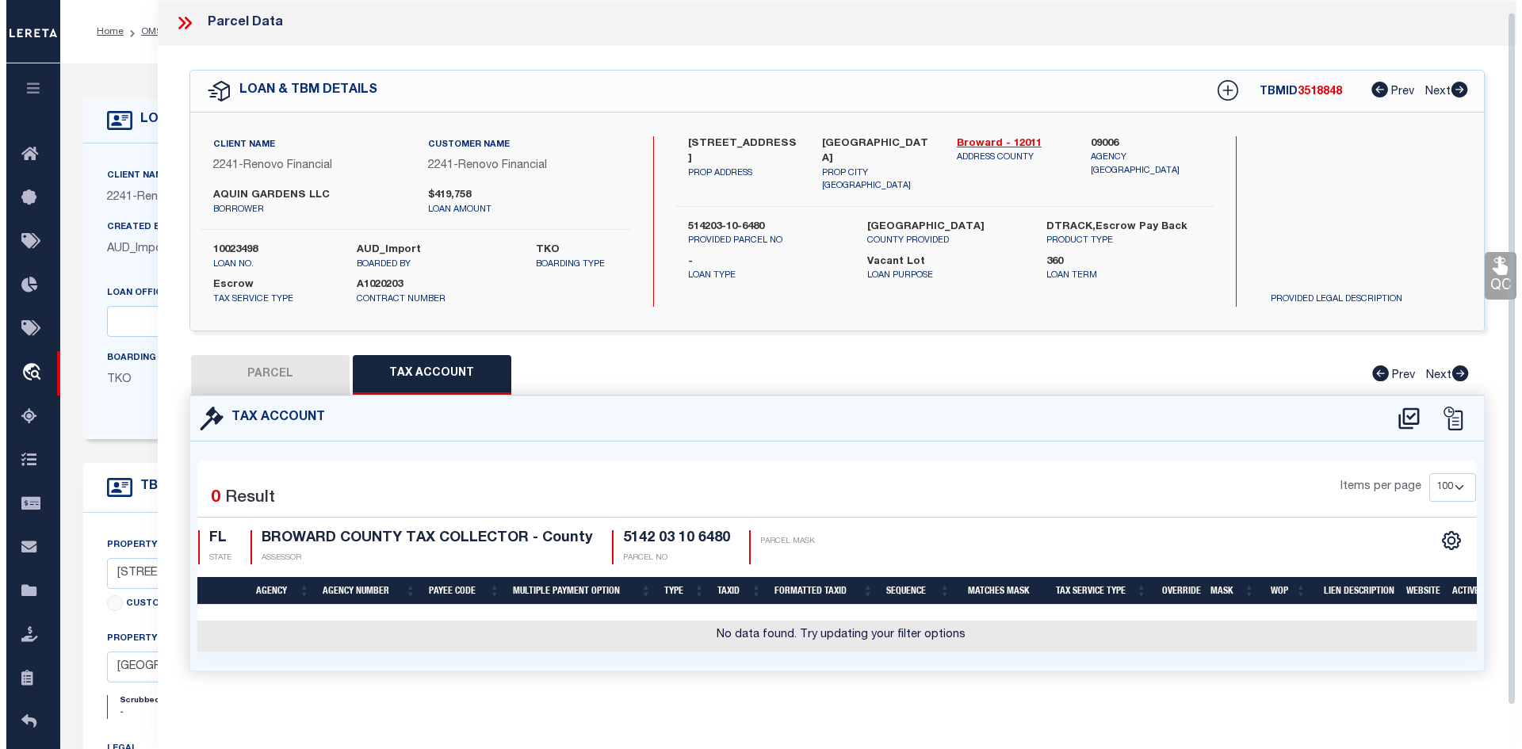
scroll to position [12, 0]
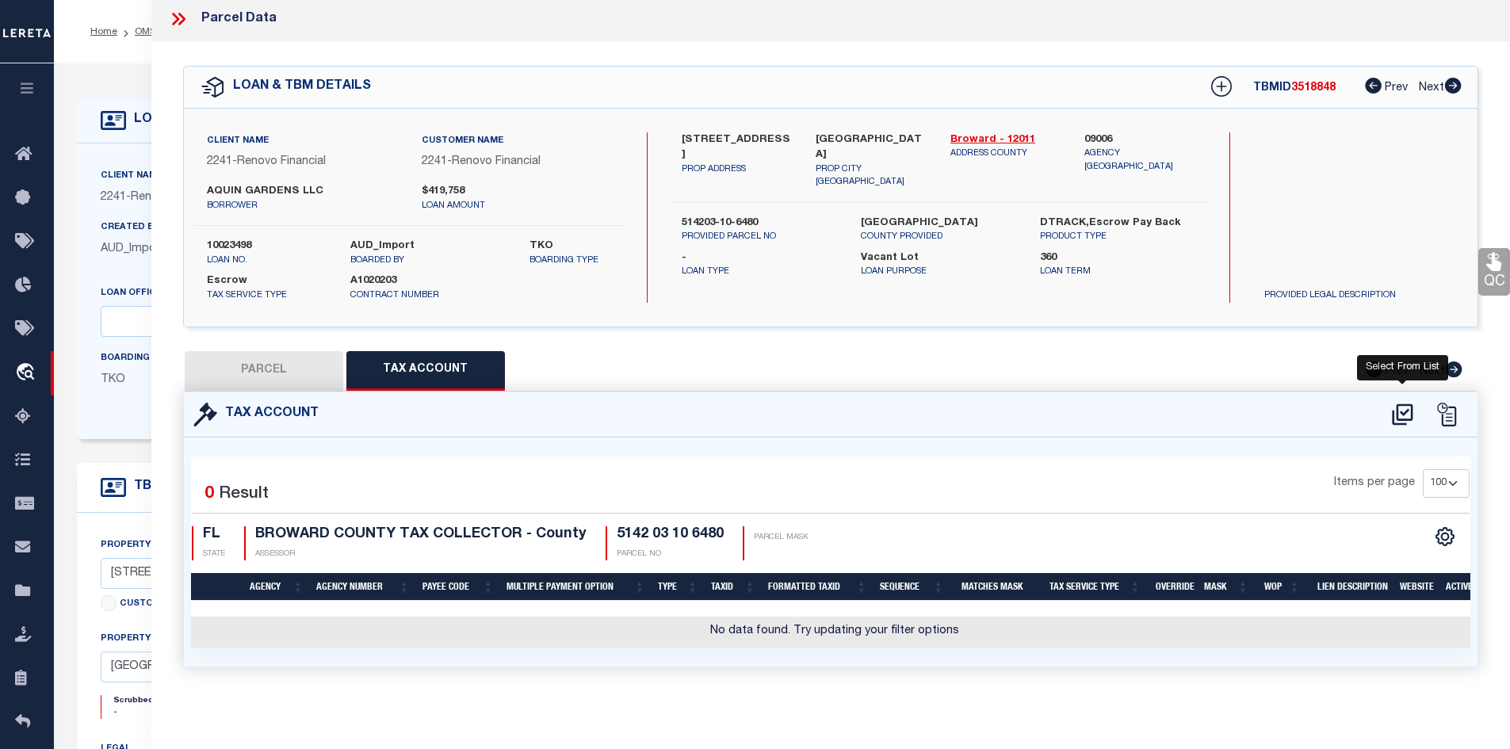
click at [1407, 402] on icon at bounding box center [1403, 414] width 26 height 25
select select "100"
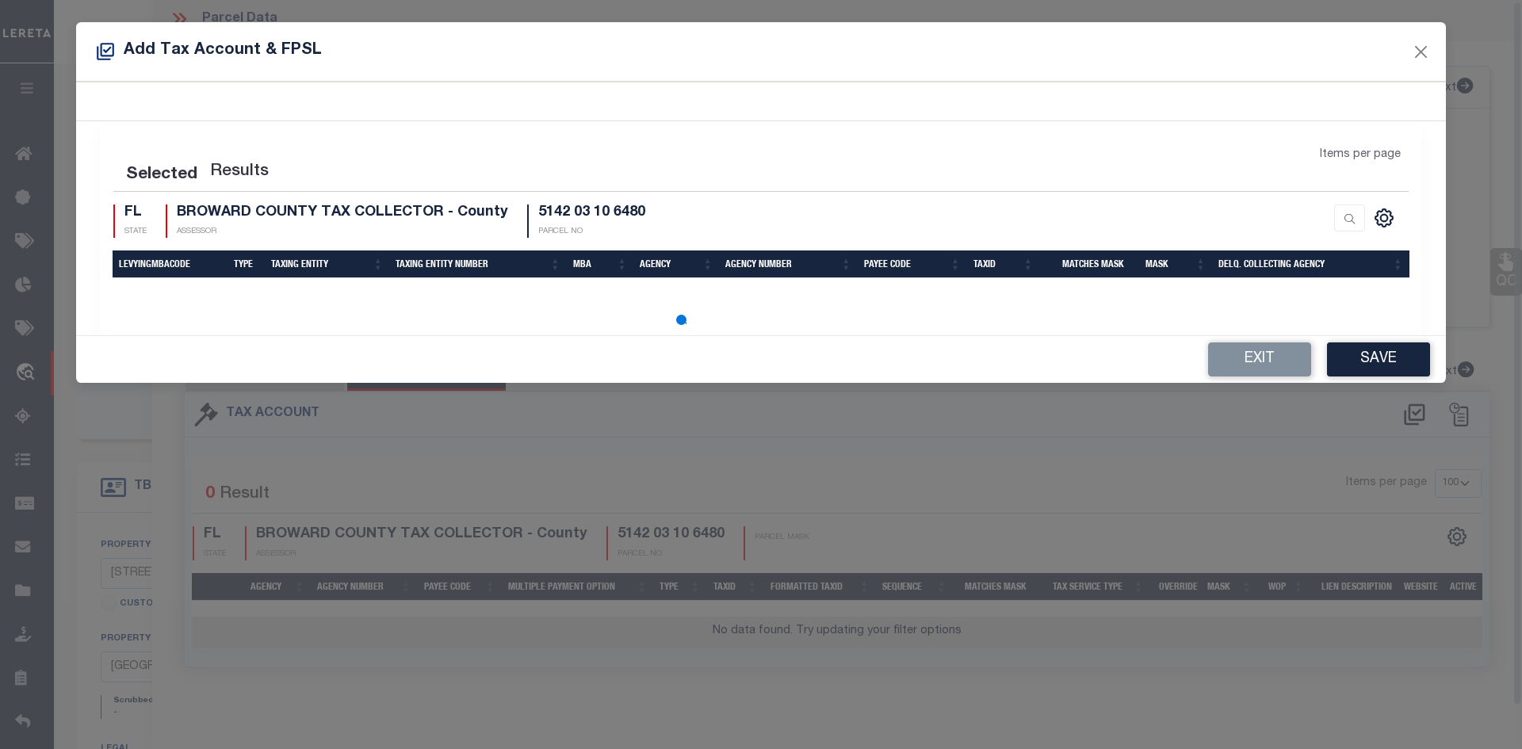
select select "100"
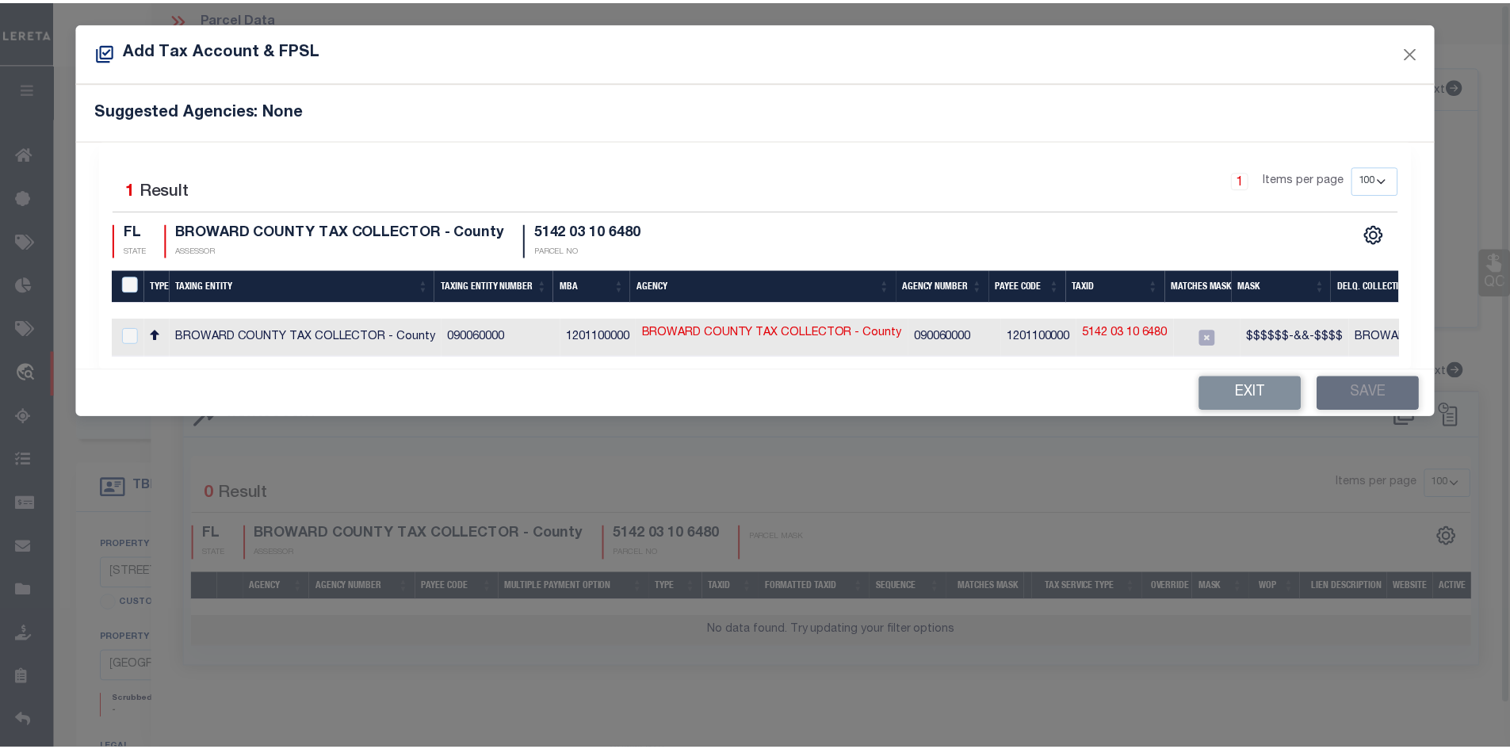
scroll to position [2, 0]
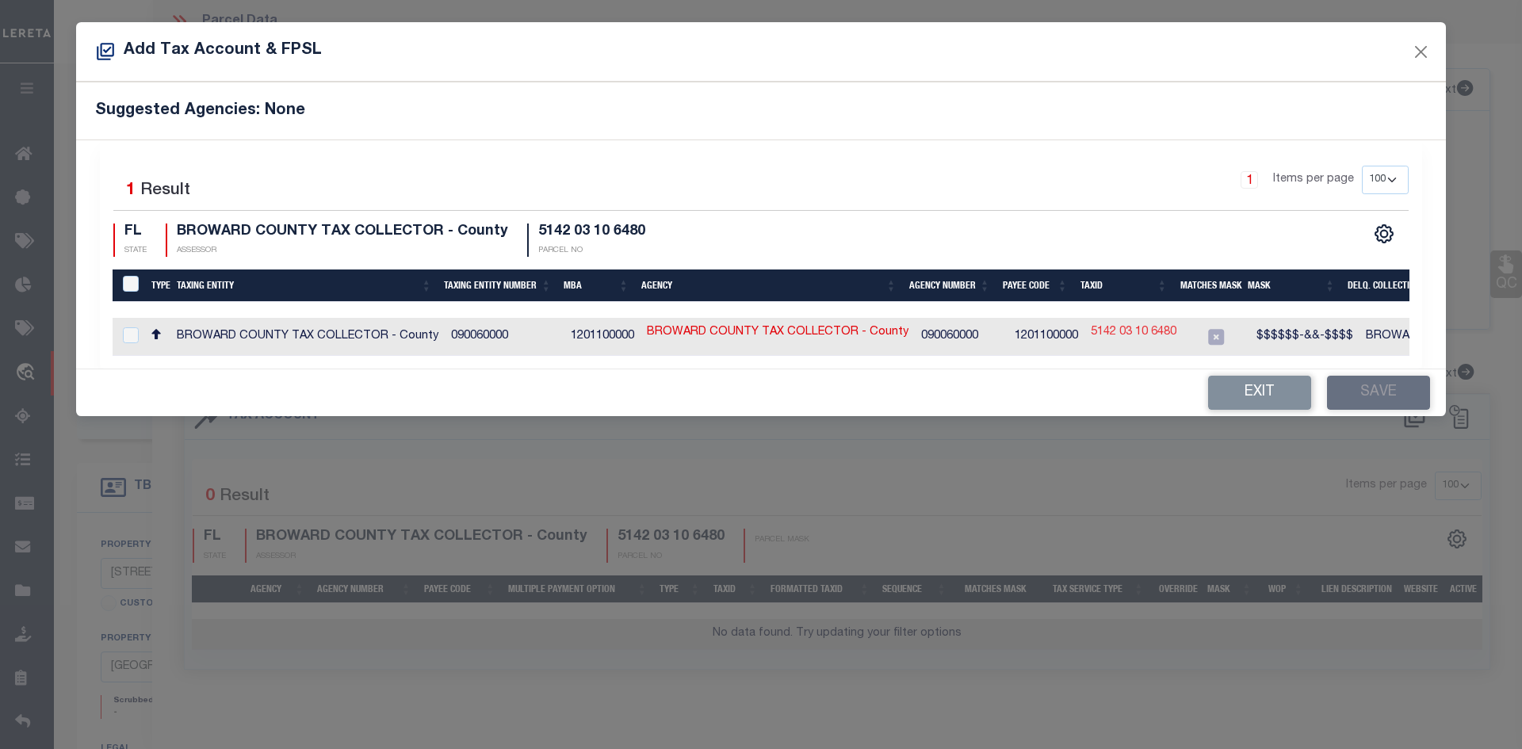
click at [1122, 336] on link "5142 03 10 6480" at bounding box center [1134, 332] width 86 height 17
type input "5142 03 10 6480"
type textarea "$$$$$$-&&-$$$$"
checkbox input "true"
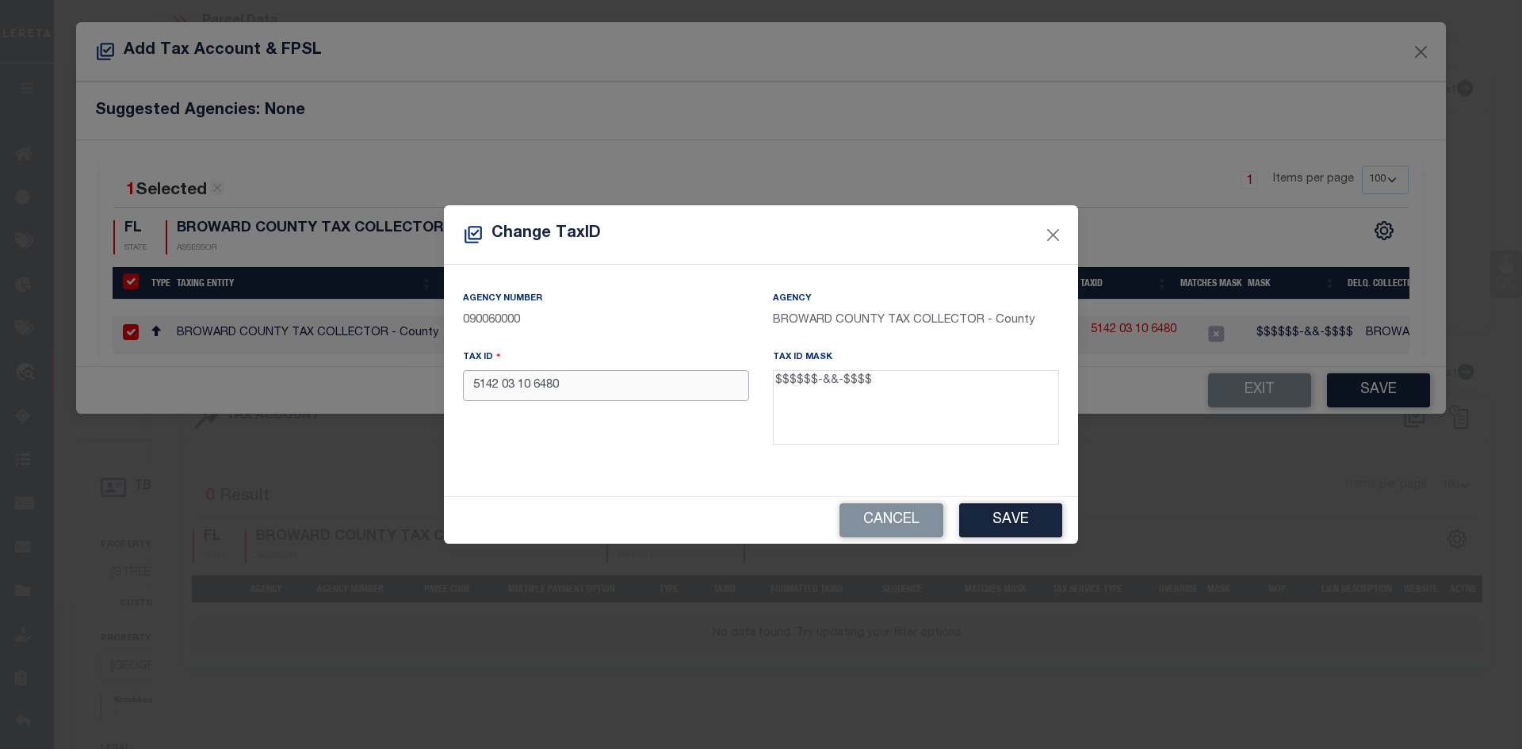
click at [503, 387] on input "5142 03 10 6480" at bounding box center [606, 385] width 286 height 31
click at [517, 385] on input "514203 10 6480" at bounding box center [606, 385] width 286 height 31
click at [534, 385] on input "514203-10 6480" at bounding box center [606, 385] width 286 height 31
click at [595, 393] on input "514203-10-6480" at bounding box center [606, 385] width 286 height 31
type input "514203-10-6480"
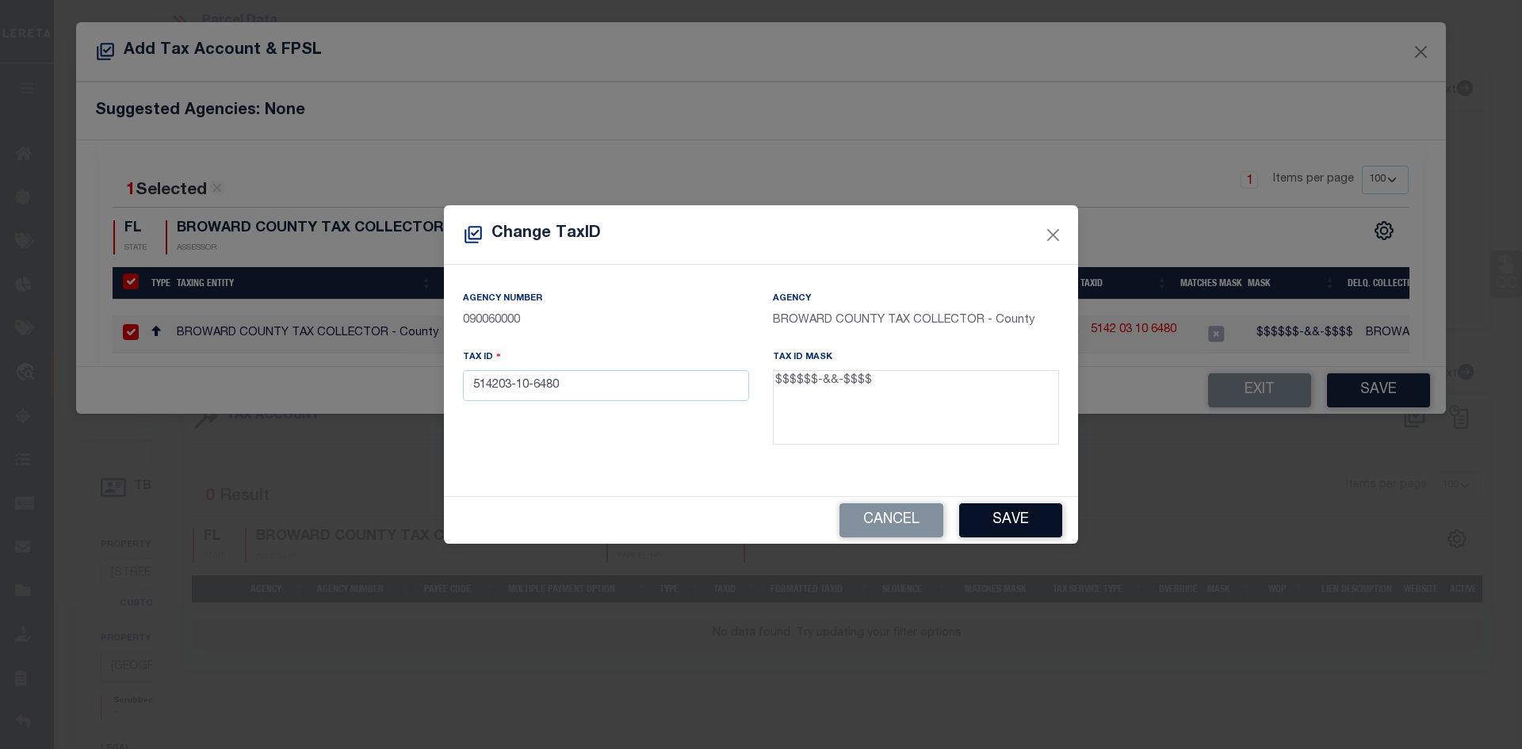
click at [1012, 522] on button "Save" at bounding box center [1010, 520] width 103 height 34
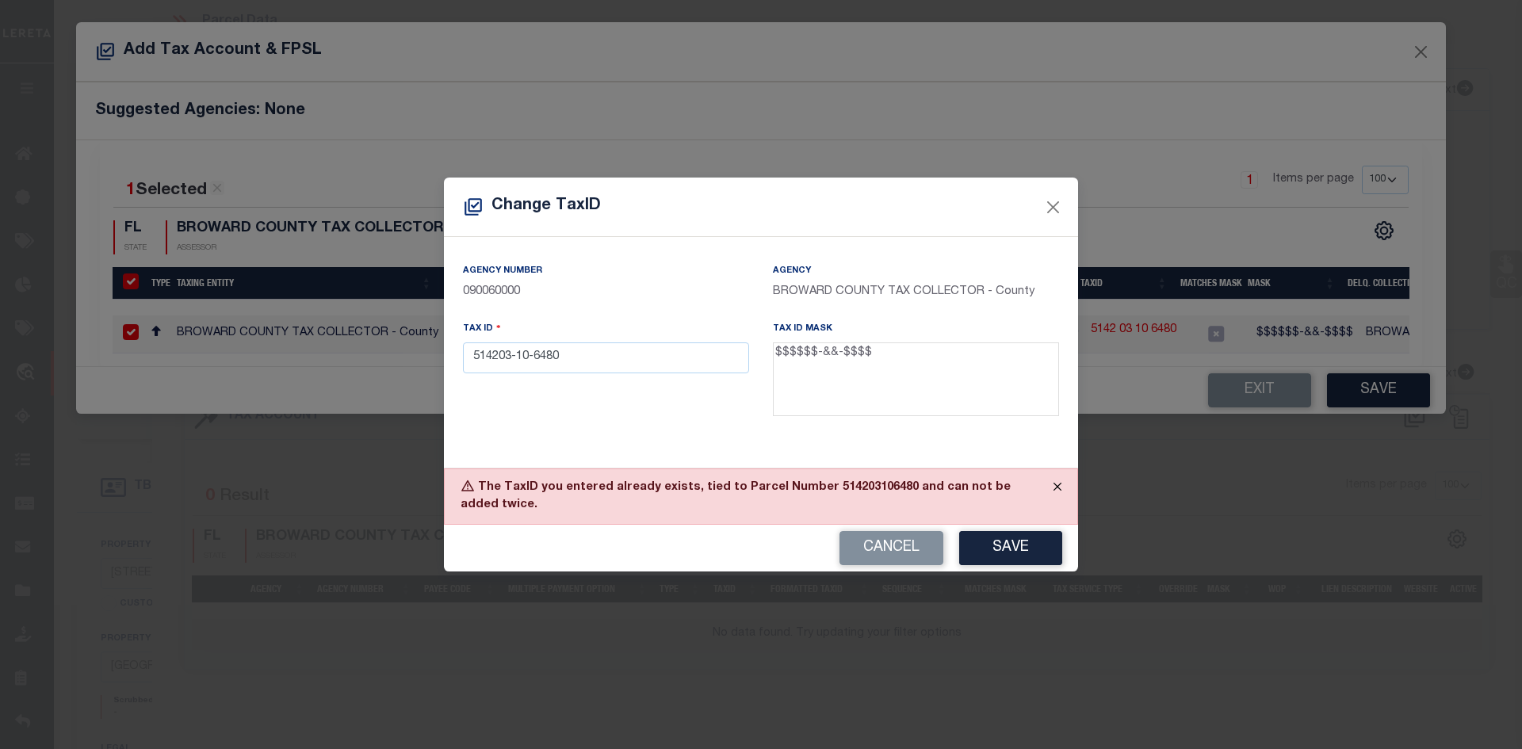
click at [1056, 488] on button "Close" at bounding box center [1058, 486] width 40 height 35
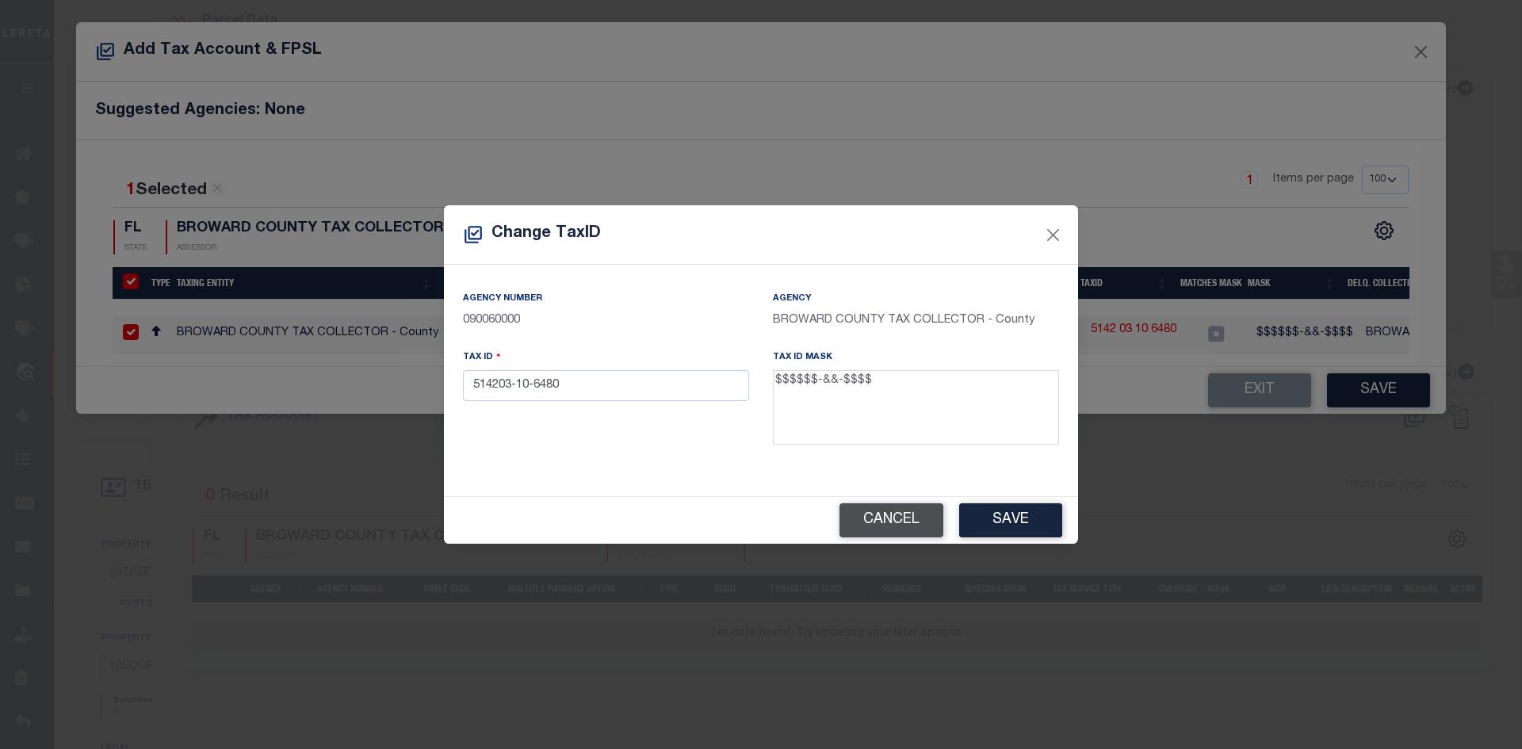
click at [886, 527] on button "Cancel" at bounding box center [892, 520] width 104 height 34
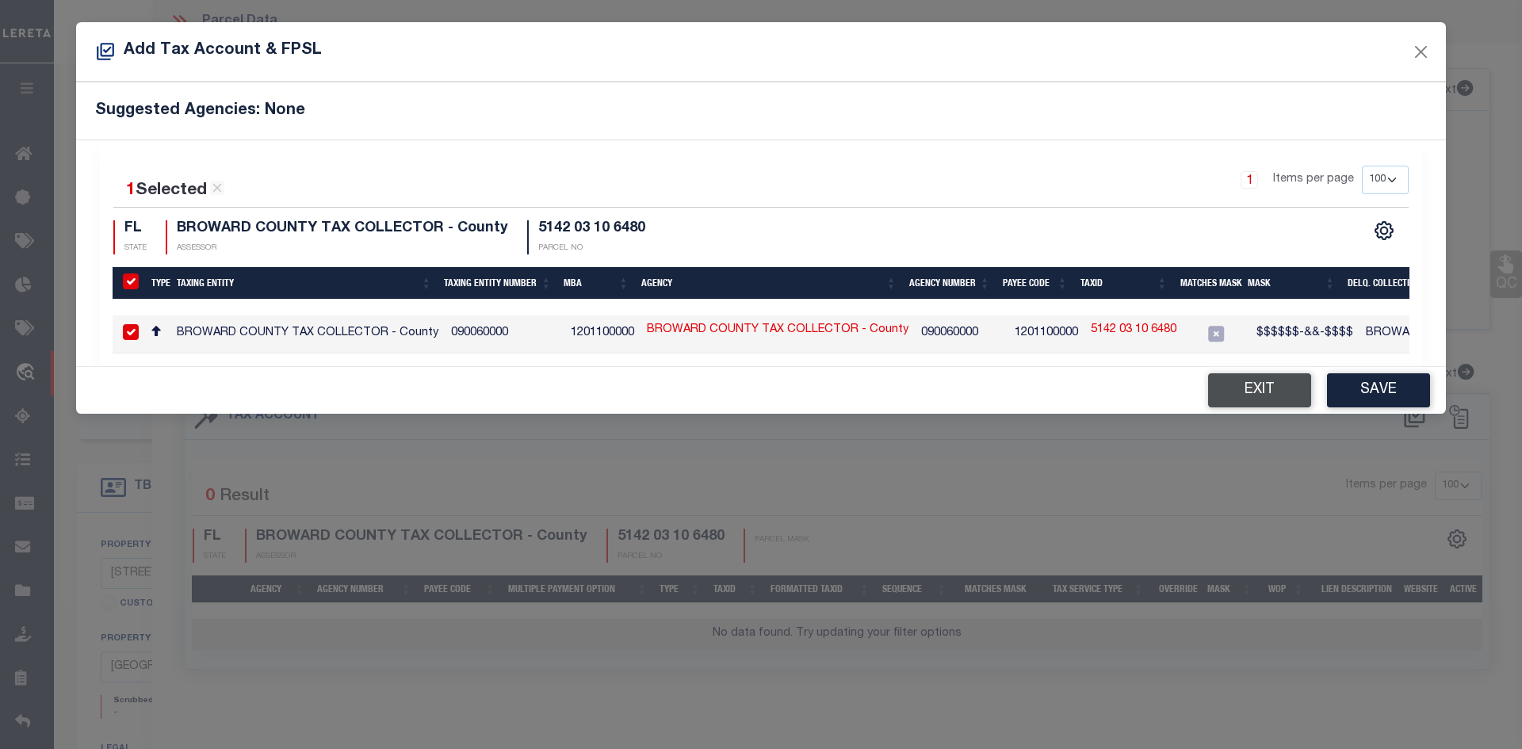
click at [1229, 397] on button "Exit" at bounding box center [1259, 390] width 103 height 34
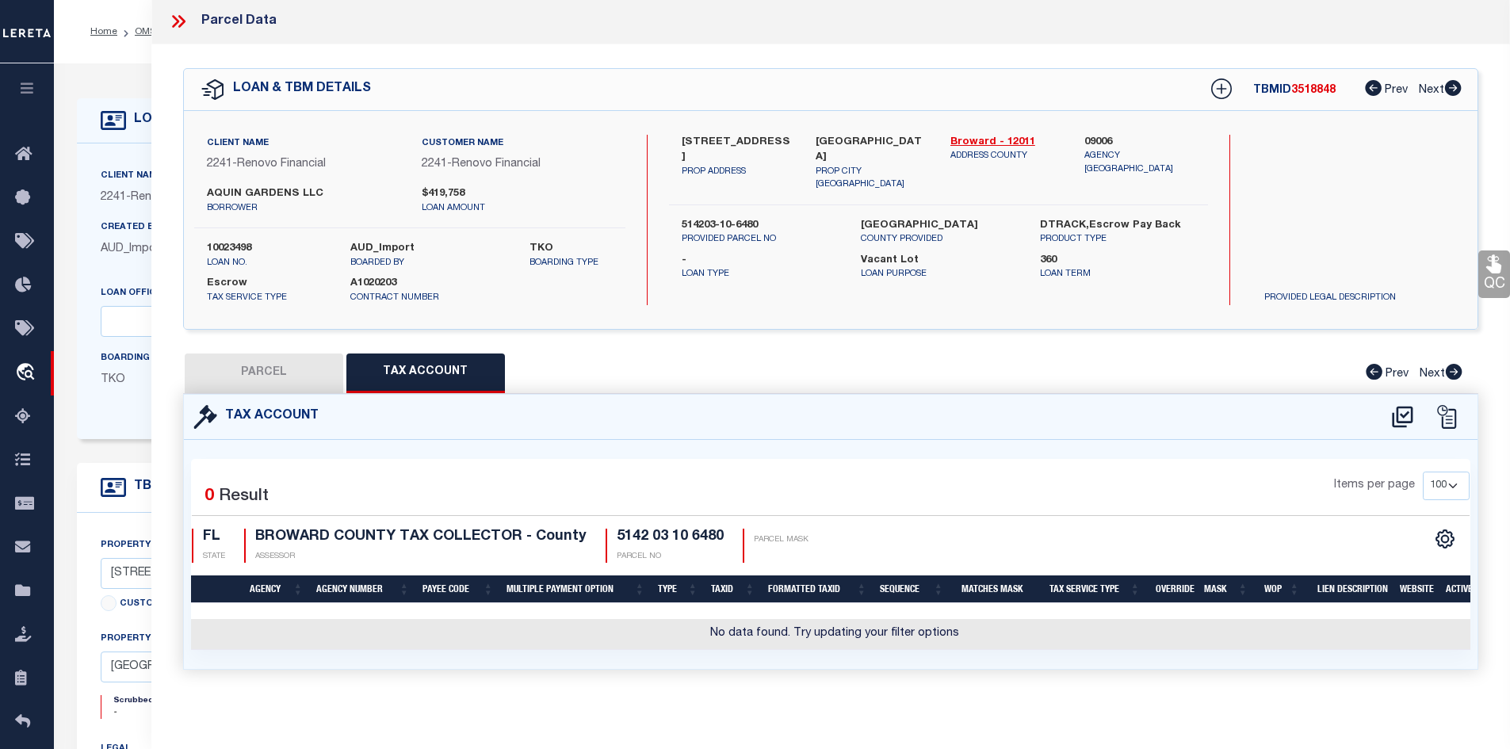
scroll to position [0, 0]
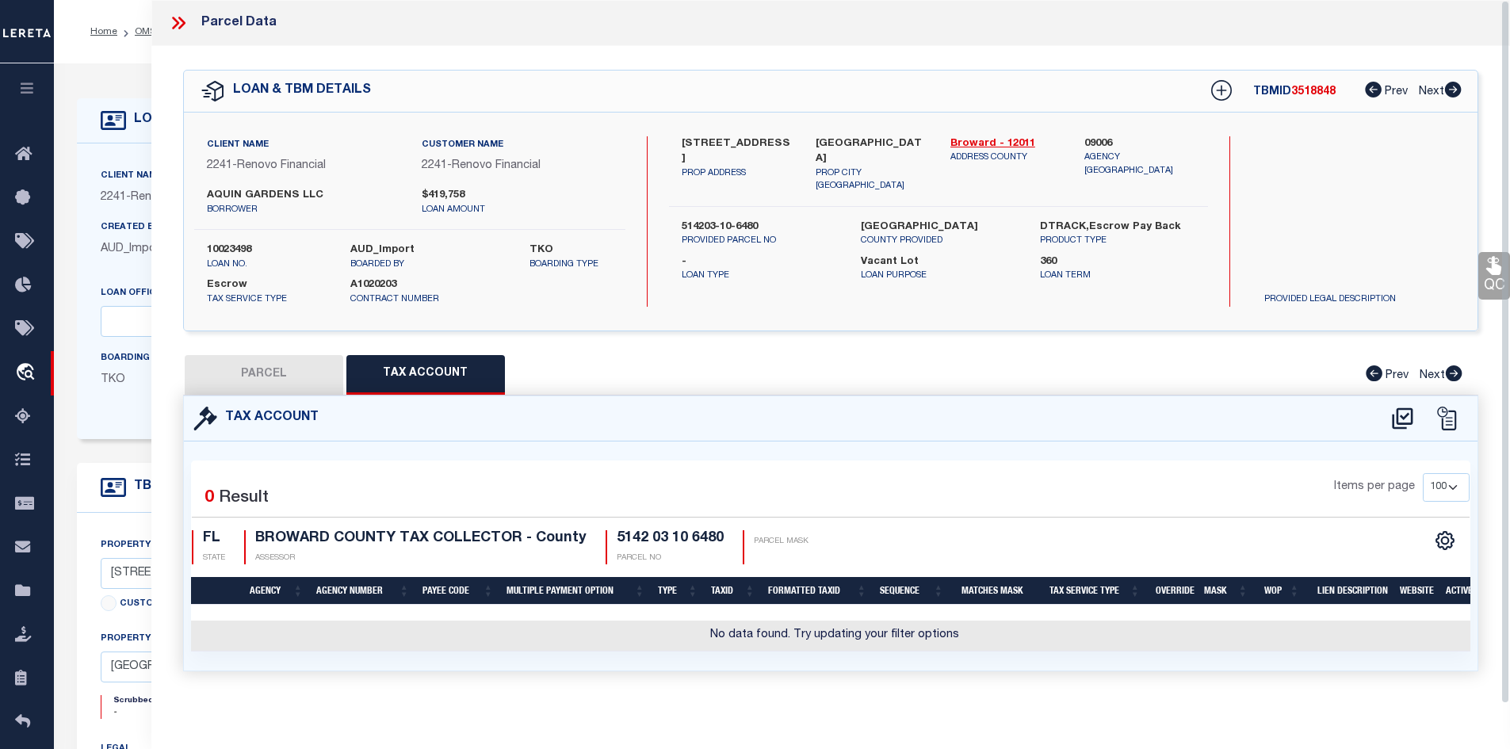
click at [283, 369] on button "PARCEL" at bounding box center [264, 375] width 159 height 40
select select "AS"
select select
checkbox input "false"
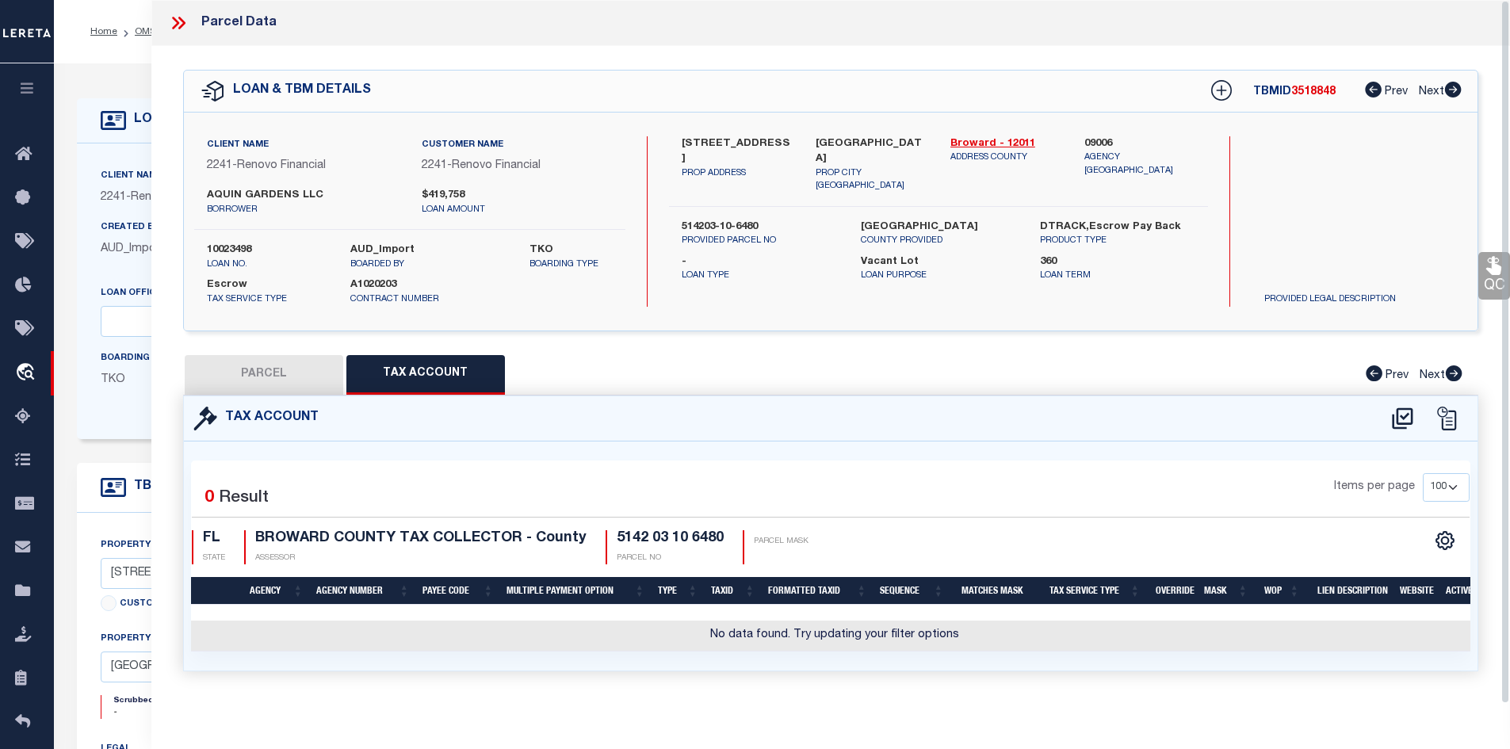
checkbox input "false"
select select "IP"
type input "AQUIN GARDENS LLC"
select select "AGW"
select select "ADD"
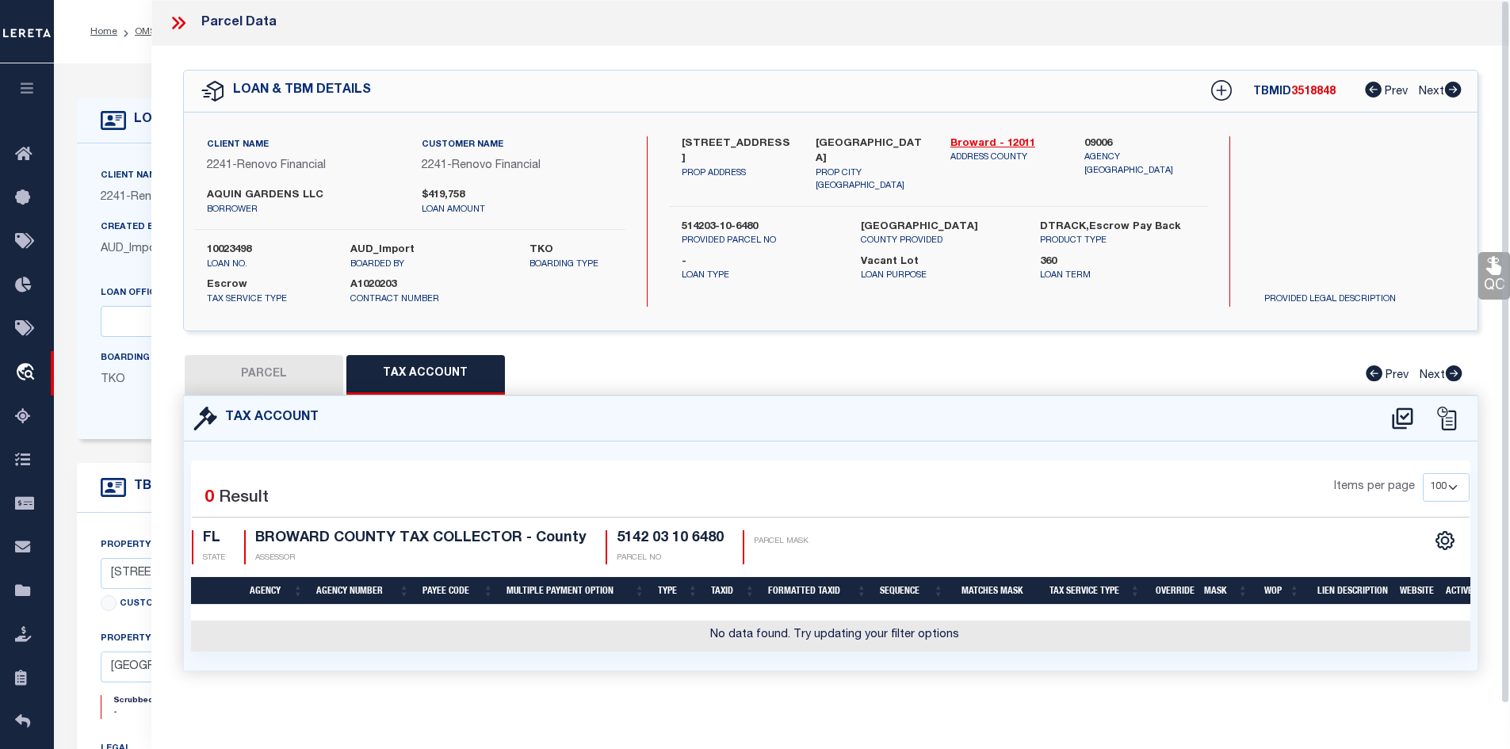
type input "42 SW 11TH STREET"
type input "DANIA BEACH, FL 33004-4223"
type textarea "NORTH HOLLYWOOD 4-1 B LOT 4 BLK 48"
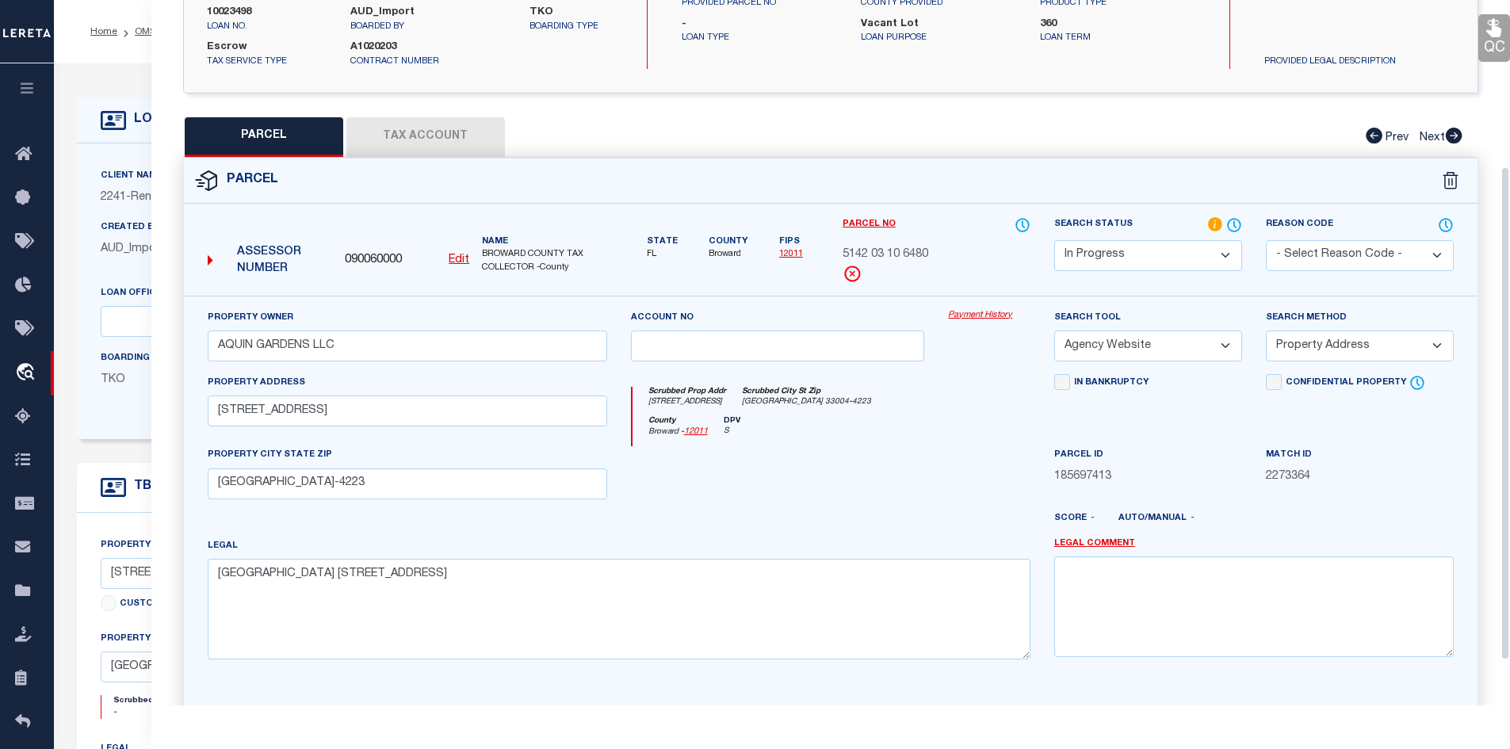
scroll to position [302, 0]
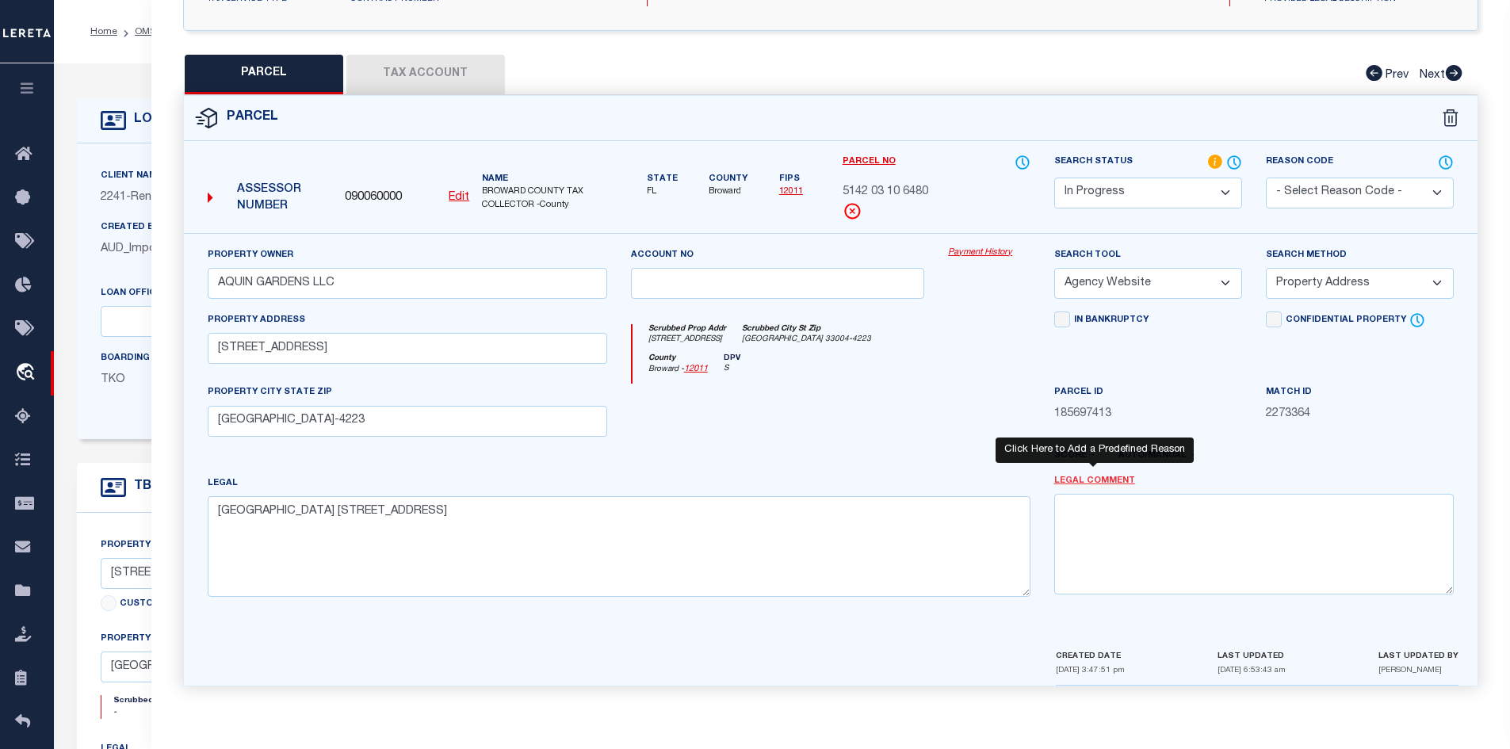
click at [1089, 483] on link "Legal Comment" at bounding box center [1094, 481] width 81 height 13
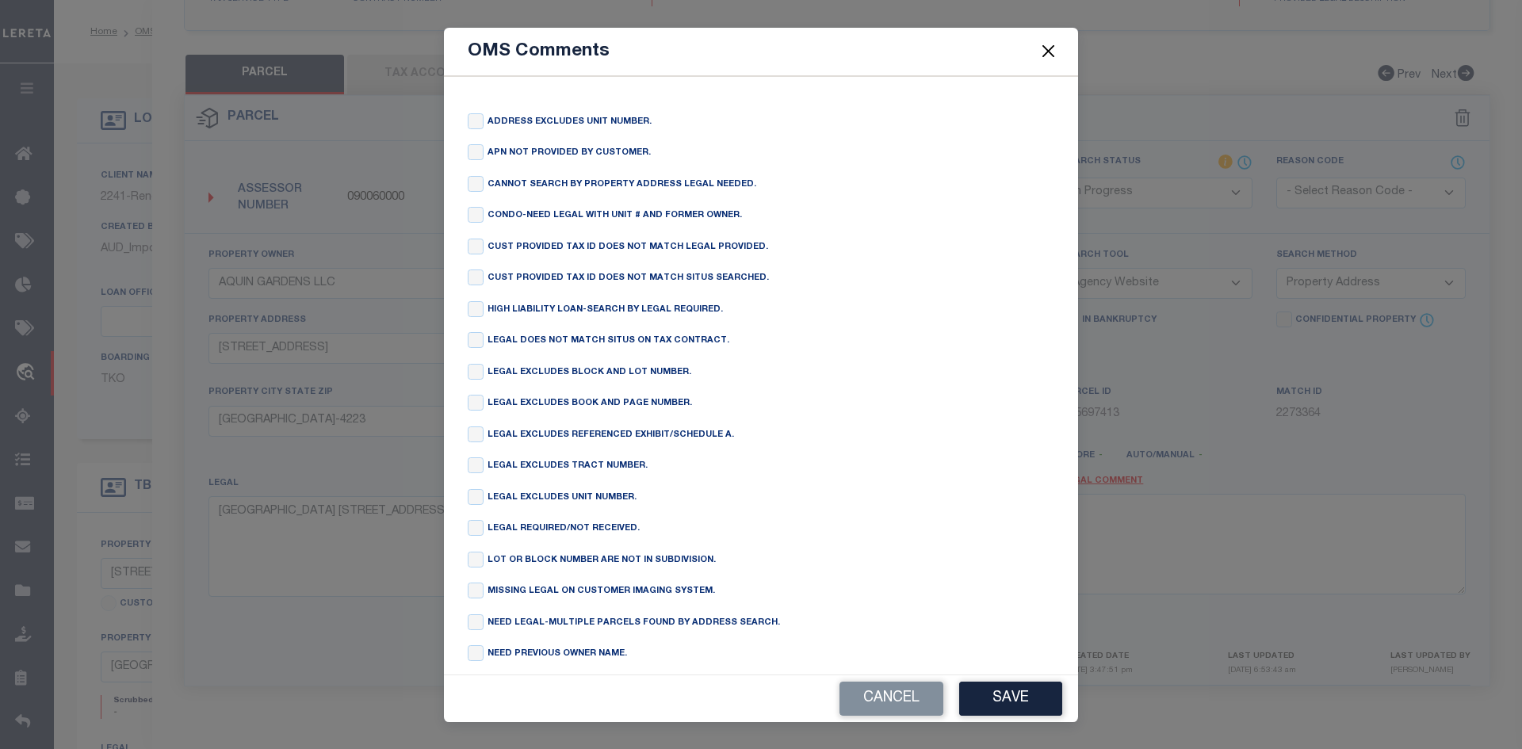
click at [1209, 576] on div "OMS Comments ADDRESS EXCLUDES UNIT NUMBER. APN NOT PROVIDED BY CUSTOMER. CANNOT…" at bounding box center [761, 374] width 1522 height 749
click at [886, 701] on button "Cancel" at bounding box center [892, 699] width 104 height 34
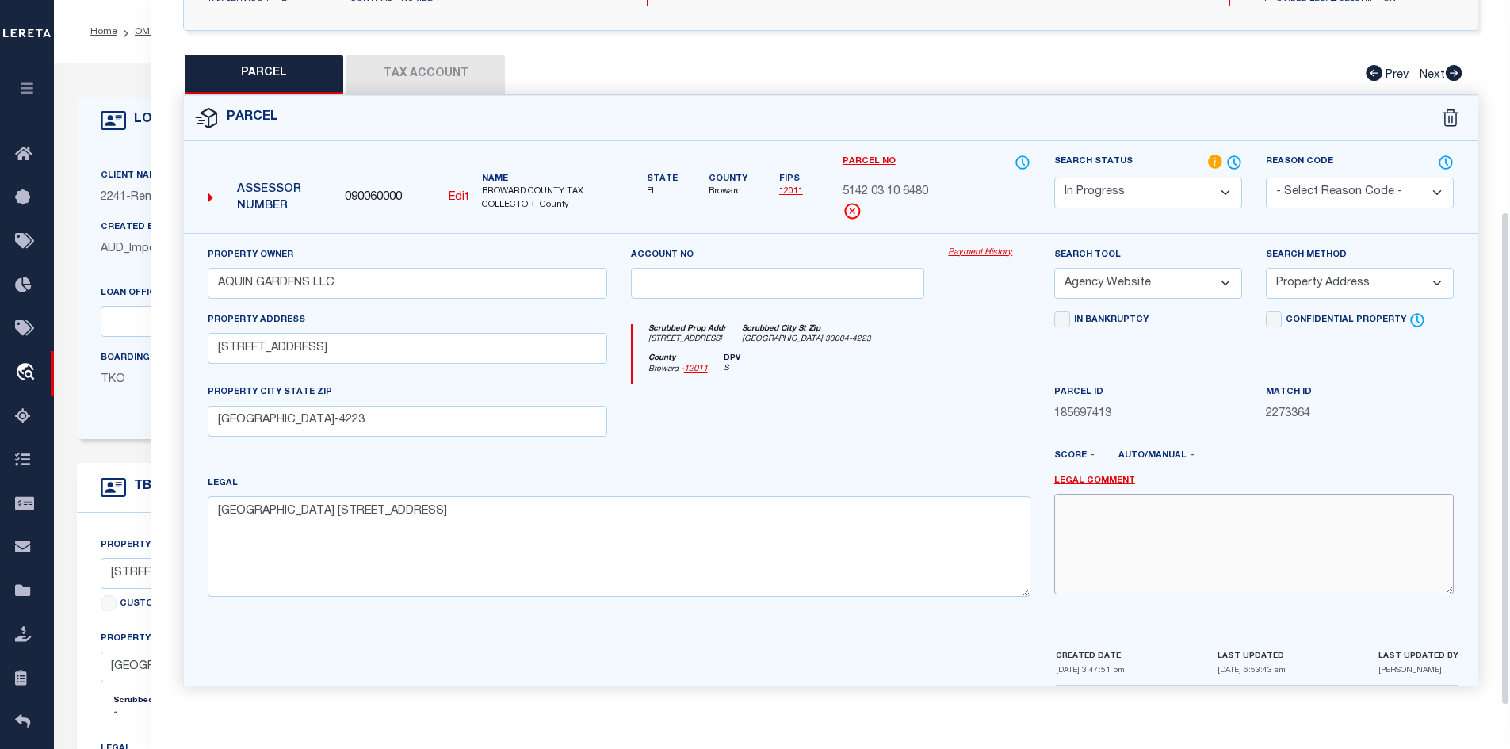
click at [1223, 525] on textarea at bounding box center [1254, 544] width 400 height 100
click at [1104, 515] on textarea at bounding box center [1254, 544] width 400 height 100
click at [1155, 544] on textarea at bounding box center [1254, 544] width 400 height 100
paste textarea "Unable to add Parcel Number RPA0041001002B. for the county Lemhi "due to Error …"
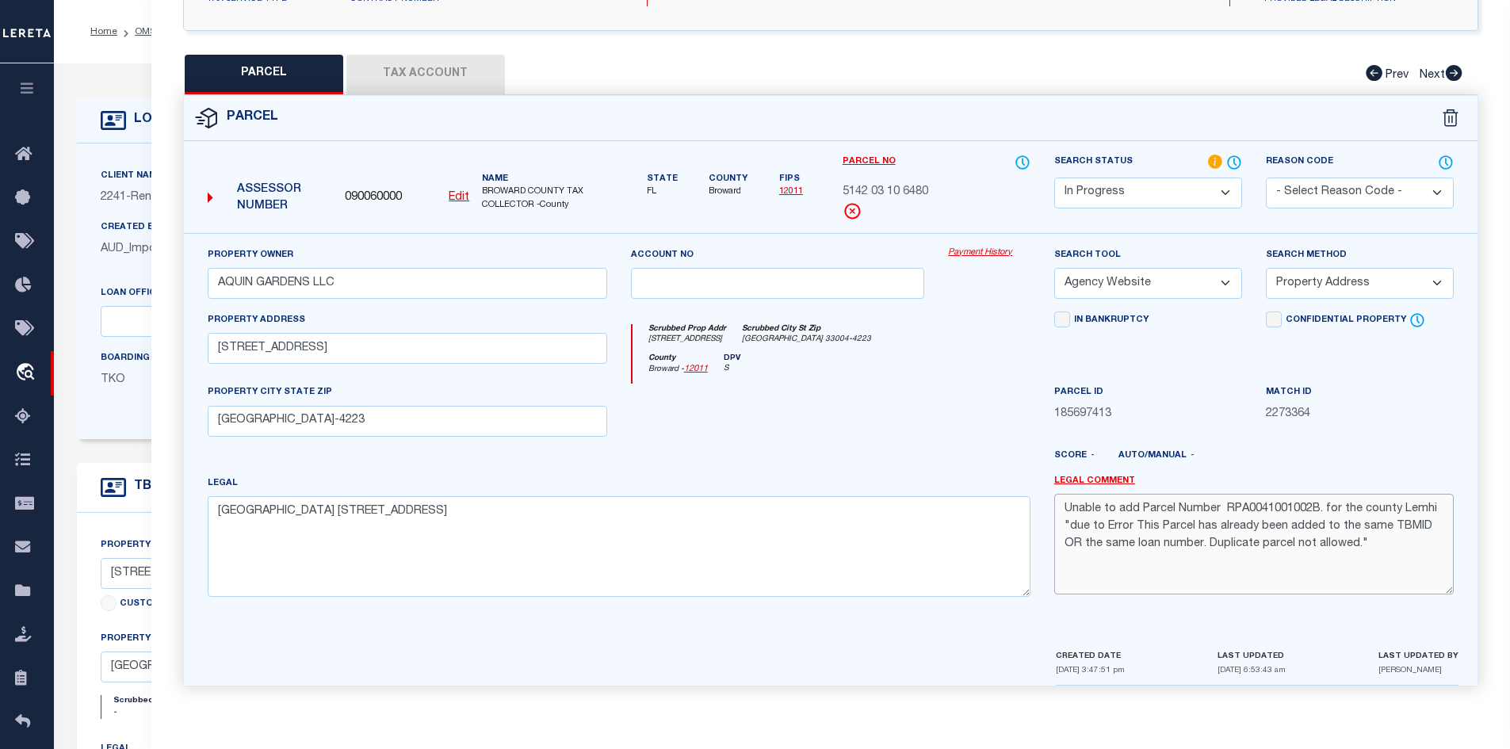
drag, startPoint x: 1066, startPoint y: 510, endPoint x: 1339, endPoint y: 543, distance: 274.8
click at [1339, 543] on textarea "Unable to add Parcel Number RPA0041001002B. for the county Lemhi "due to Error …" at bounding box center [1254, 544] width 400 height 100
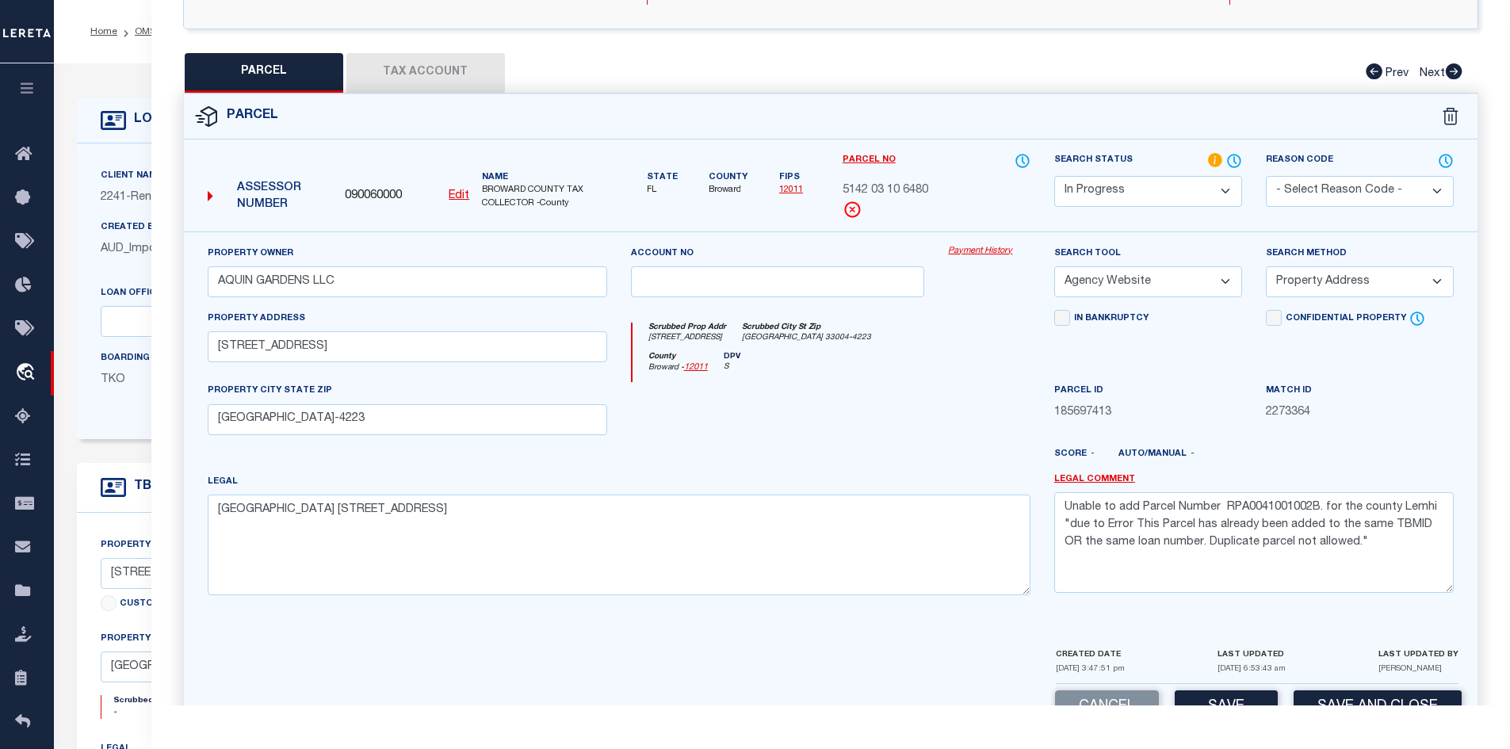
click at [1268, 389] on label "Match ID" at bounding box center [1301, 391] width 70 height 13
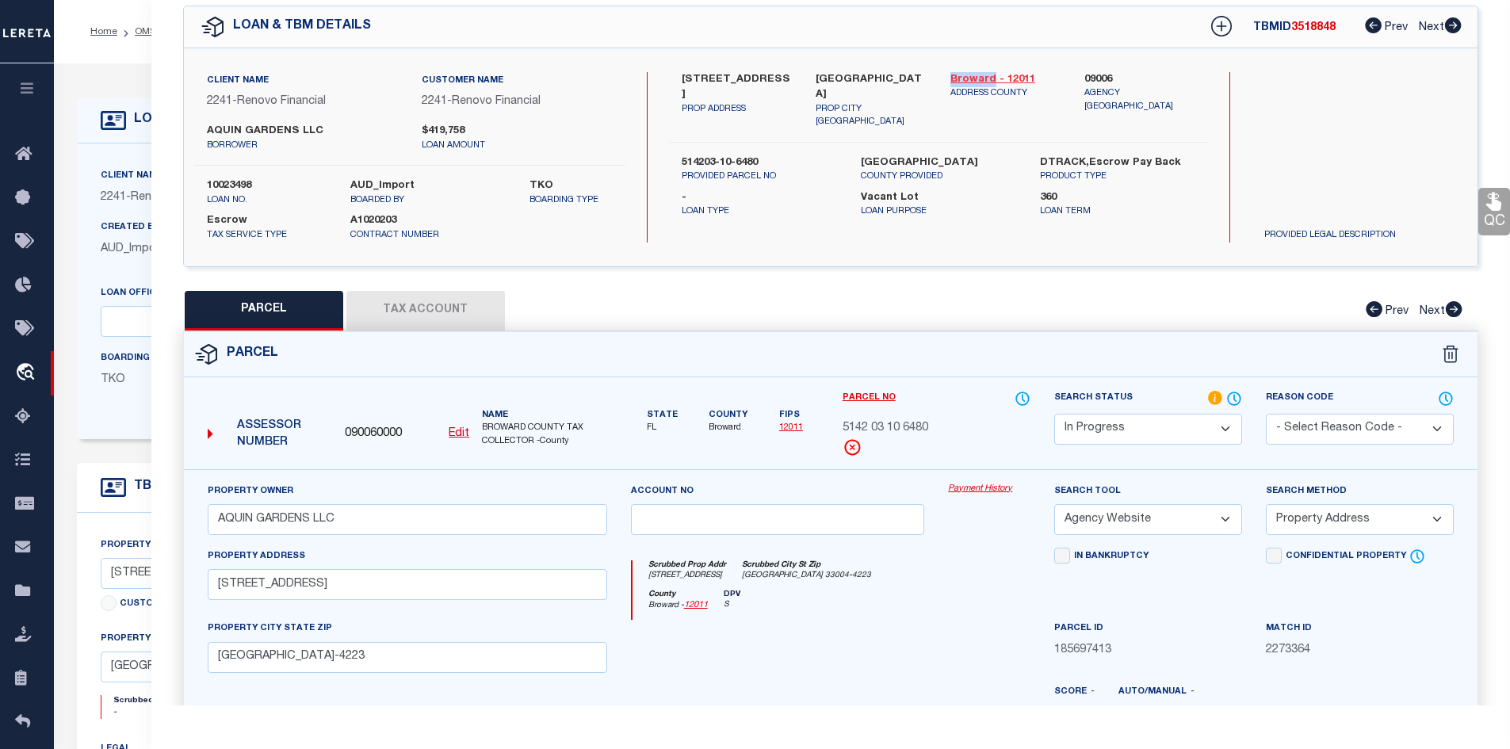
drag, startPoint x: 949, startPoint y: 79, endPoint x: 993, endPoint y: 82, distance: 43.7
click at [993, 82] on div "Broward - 12011 ADDRESS COUNTY" at bounding box center [1006, 100] width 135 height 57
copy link "Broward"
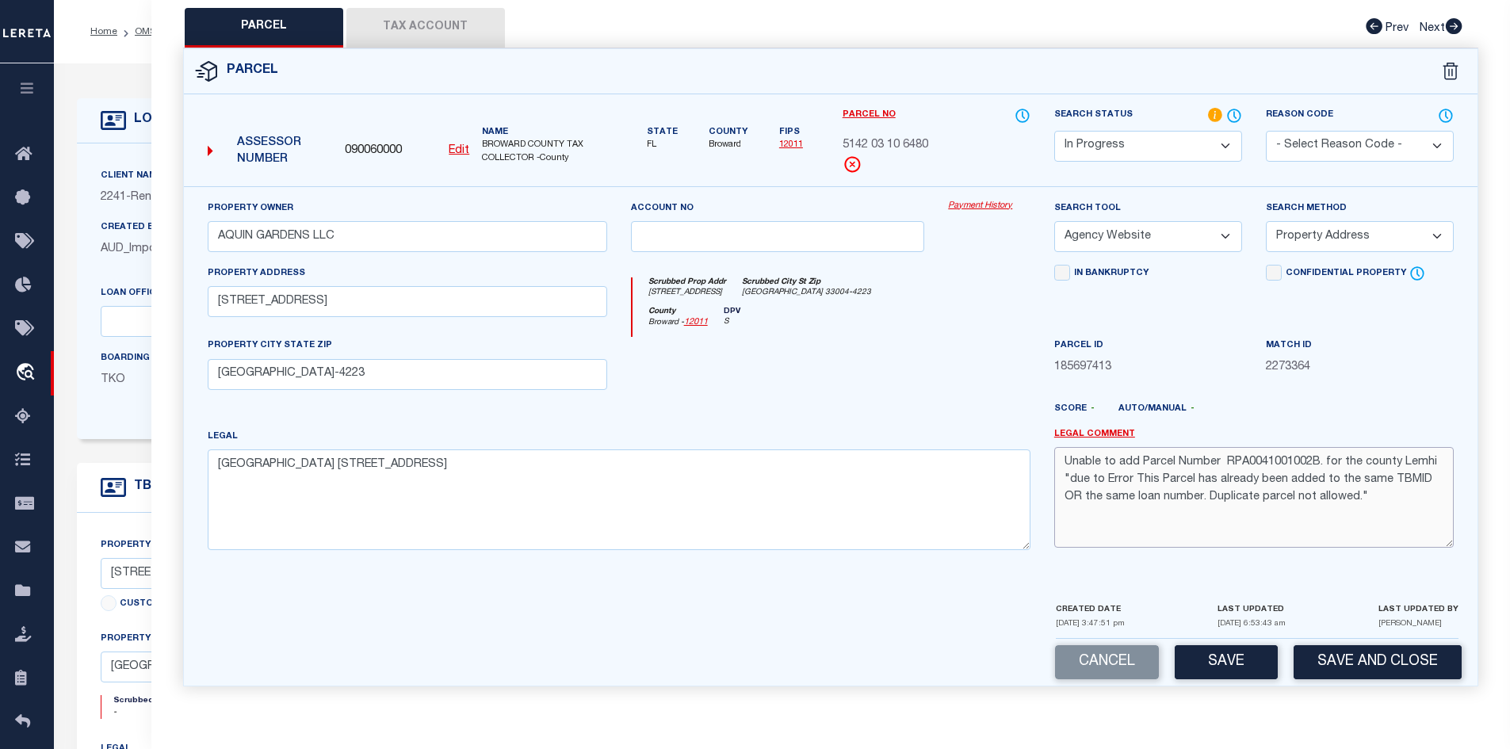
drag, startPoint x: 1401, startPoint y: 462, endPoint x: 1433, endPoint y: 462, distance: 31.7
click at [1433, 462] on textarea "Unable to add Parcel Number RPA0041001002B. for the county Lemhi "due to Error …" at bounding box center [1254, 497] width 400 height 100
paste textarea "Broward"
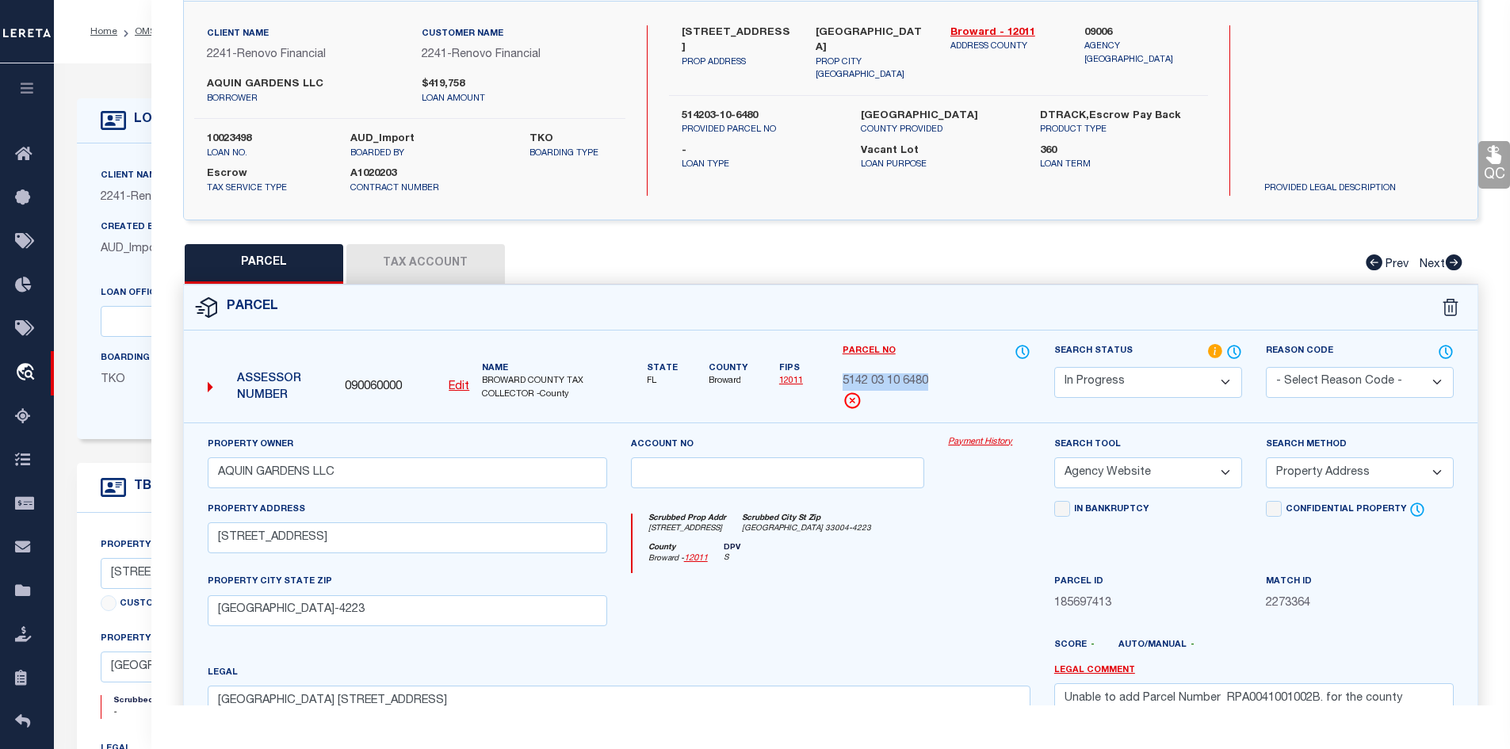
drag, startPoint x: 843, startPoint y: 379, endPoint x: 935, endPoint y: 379, distance: 92.0
click at [935, 379] on div "5142 03 10 6480" at bounding box center [937, 381] width 188 height 17
copy span "5142 03 10 6480"
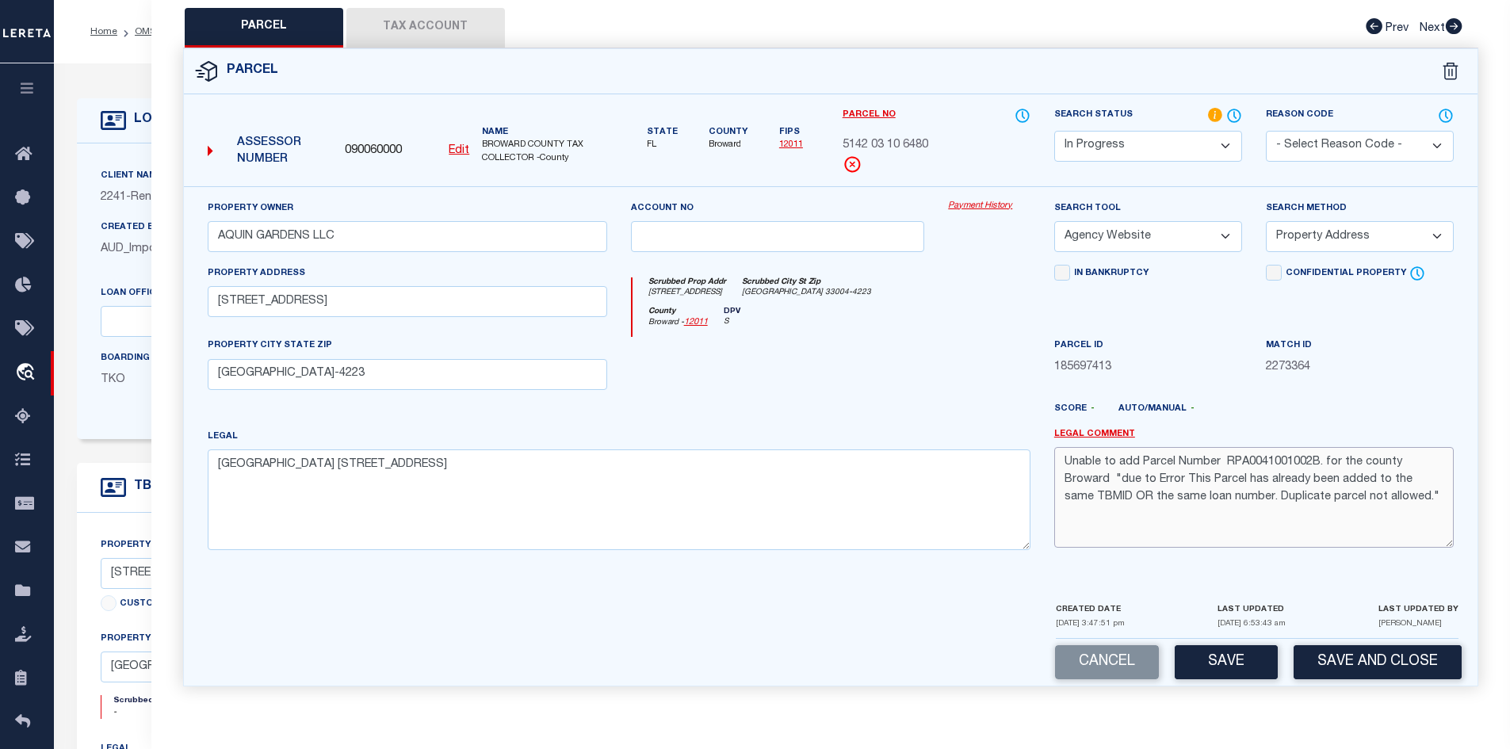
drag, startPoint x: 1227, startPoint y: 465, endPoint x: 1317, endPoint y: 464, distance: 90.4
click at [1317, 464] on textarea "Unable to add Parcel Number RPA0041001002B. for the county Broward "due to Erro…" at bounding box center [1254, 497] width 400 height 100
paste textarea "5142 03 10 6480"
click at [1255, 462] on textarea "Unable to add Parcel Number 5142 03 10 6480. for the county Broward "due to Err…" at bounding box center [1254, 497] width 400 height 100
click at [1269, 458] on textarea "Unable to add Parcel Number 514203 10 6480. for the county Broward "due to Erro…" at bounding box center [1254, 497] width 400 height 100
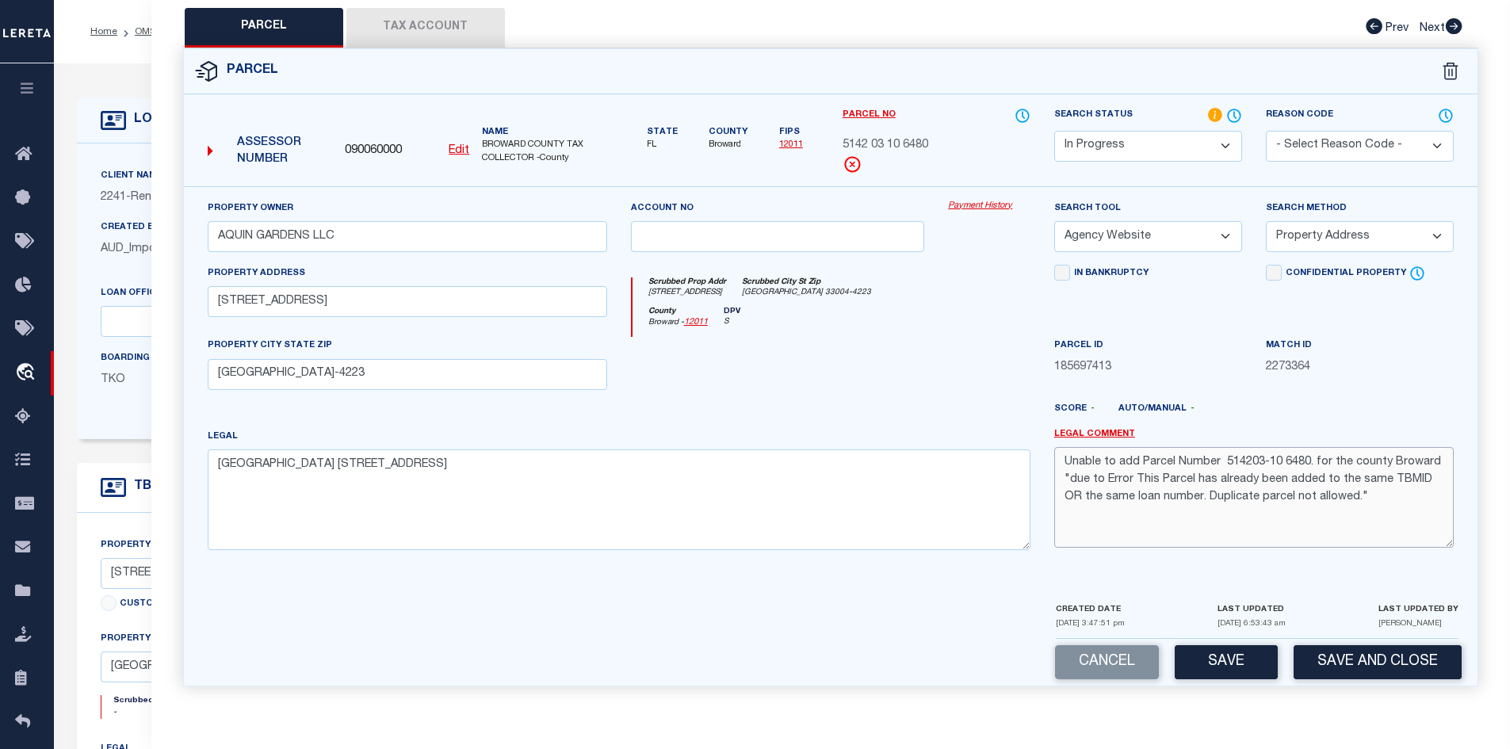
click at [1285, 465] on textarea "Unable to add Parcel Number 514203-10 6480. for the county Broward "due to Erro…" at bounding box center [1254, 497] width 400 height 100
type textarea "Unable to add Parcel Number 514203-10-6480. for the county Broward "due to Erro…"
drag, startPoint x: 1136, startPoint y: 480, endPoint x: 1363, endPoint y: 499, distance: 227.6
click at [1363, 499] on textarea "Unable to add Parcel Number 514203-10-6480. for the county Broward "due to Erro…" at bounding box center [1254, 497] width 400 height 100
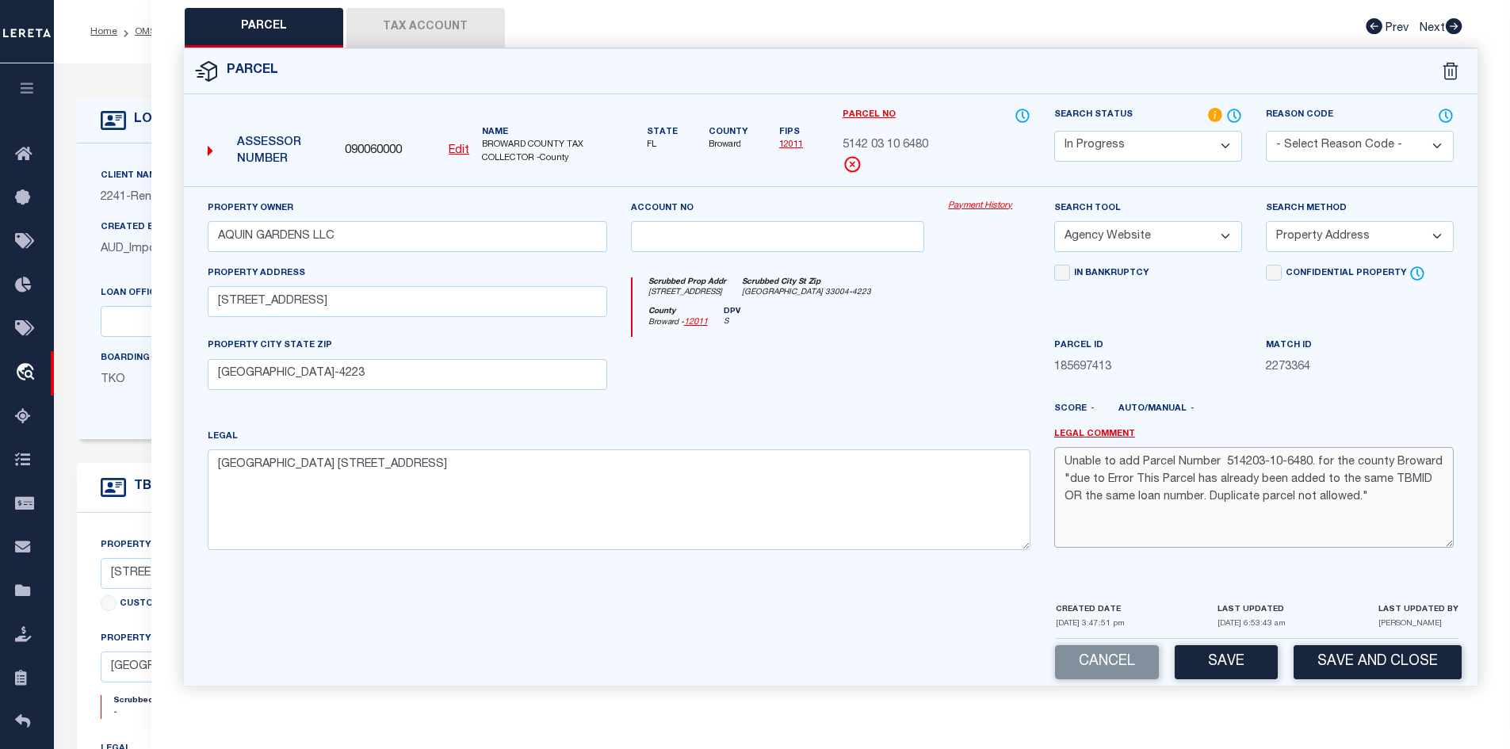
scroll to position [111, 0]
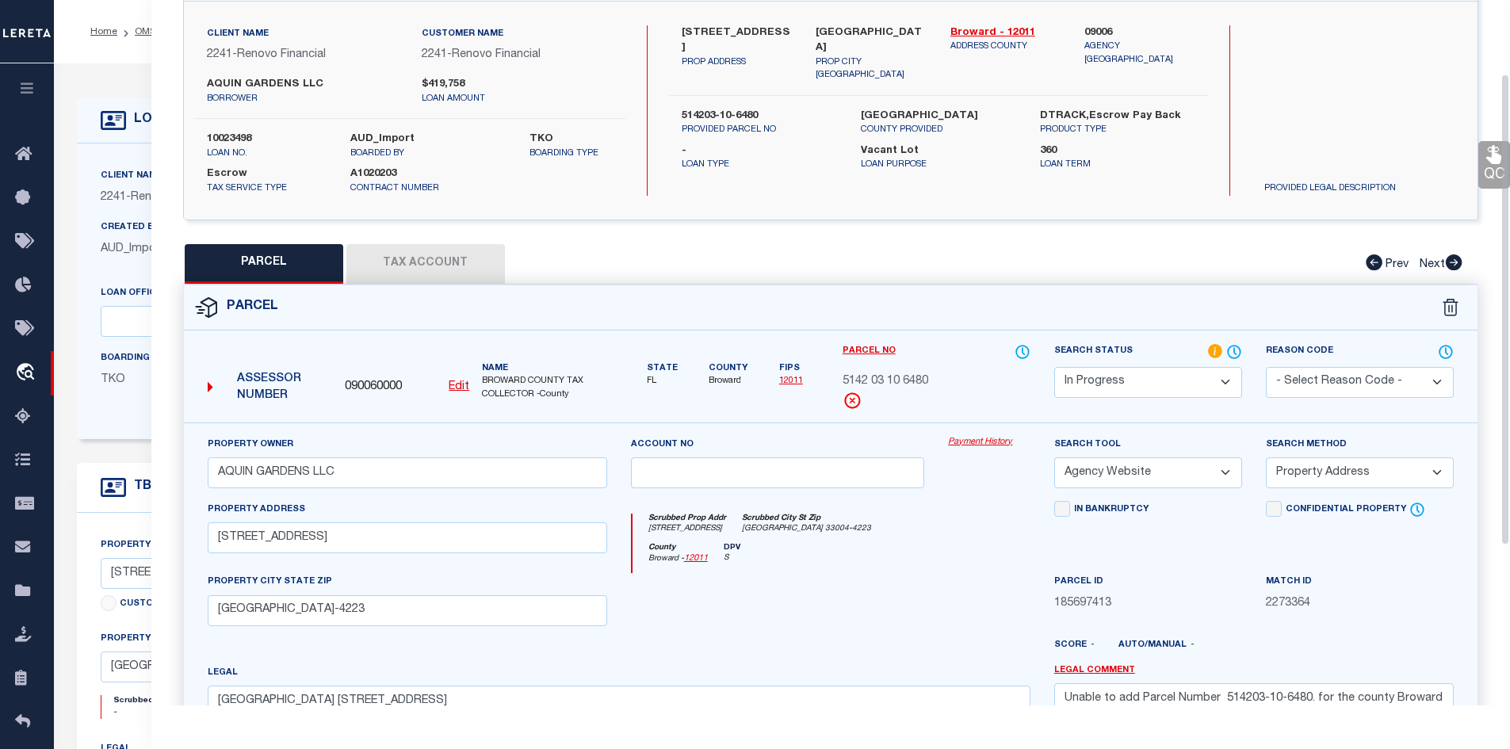
click at [1156, 381] on select "Automated Search Bad Parcel Complete Duplicate Parcel High Dollar Reporting In …" at bounding box center [1148, 382] width 188 height 31
click at [1054, 367] on select "Automated Search Bad Parcel Complete Duplicate Parcel High Dollar Reporting In …" at bounding box center [1148, 382] width 188 height 31
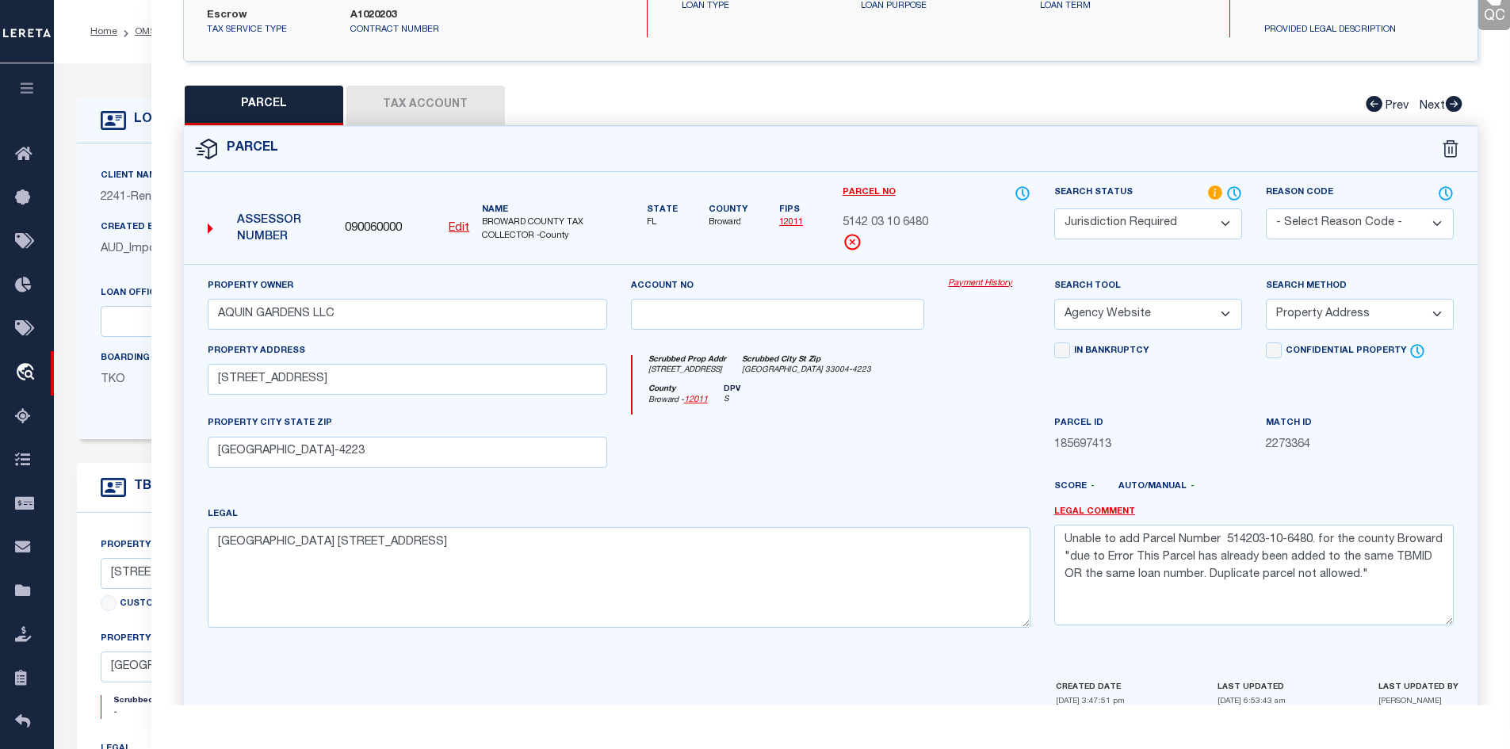
scroll to position [349, 0]
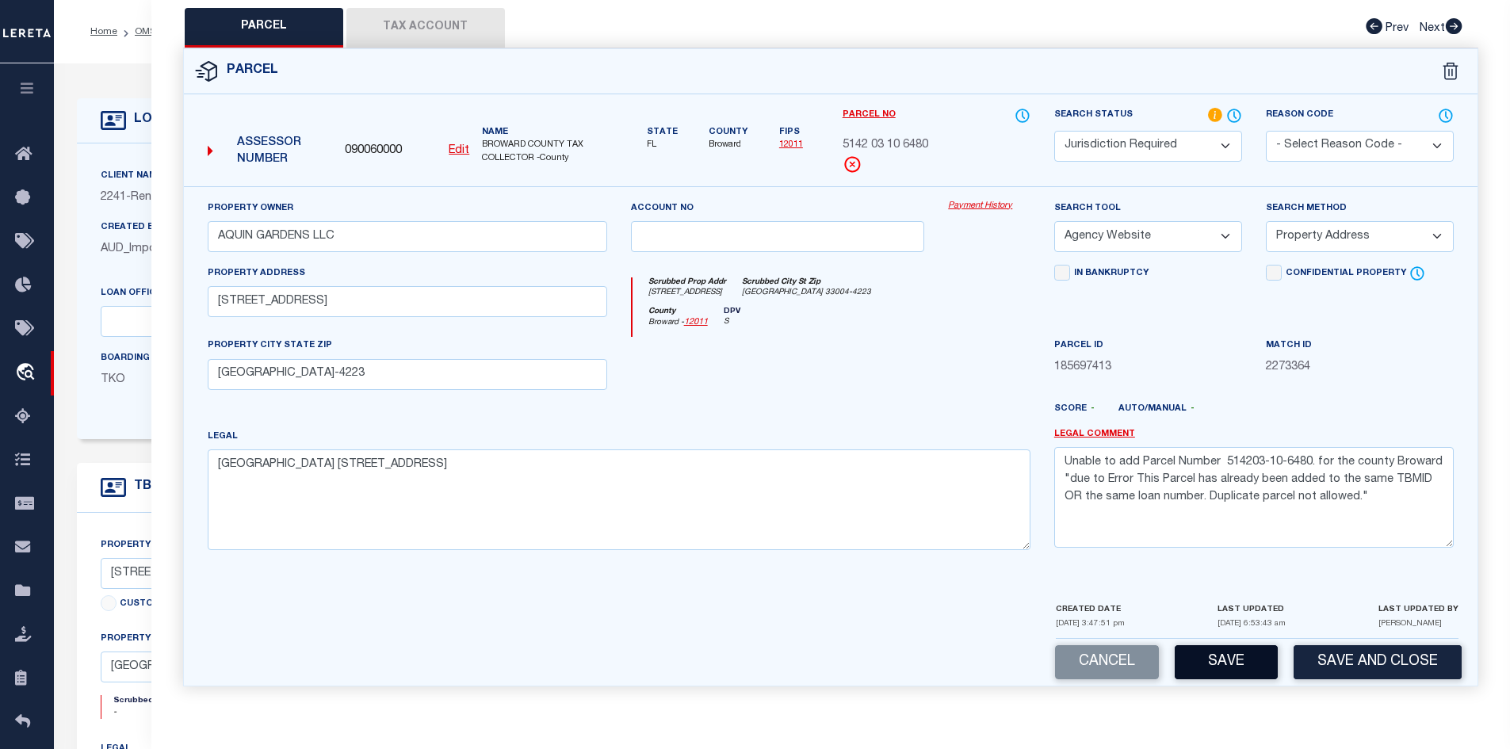
click at [1234, 662] on button "Save" at bounding box center [1226, 662] width 103 height 34
select select "AS"
select select
checkbox input "false"
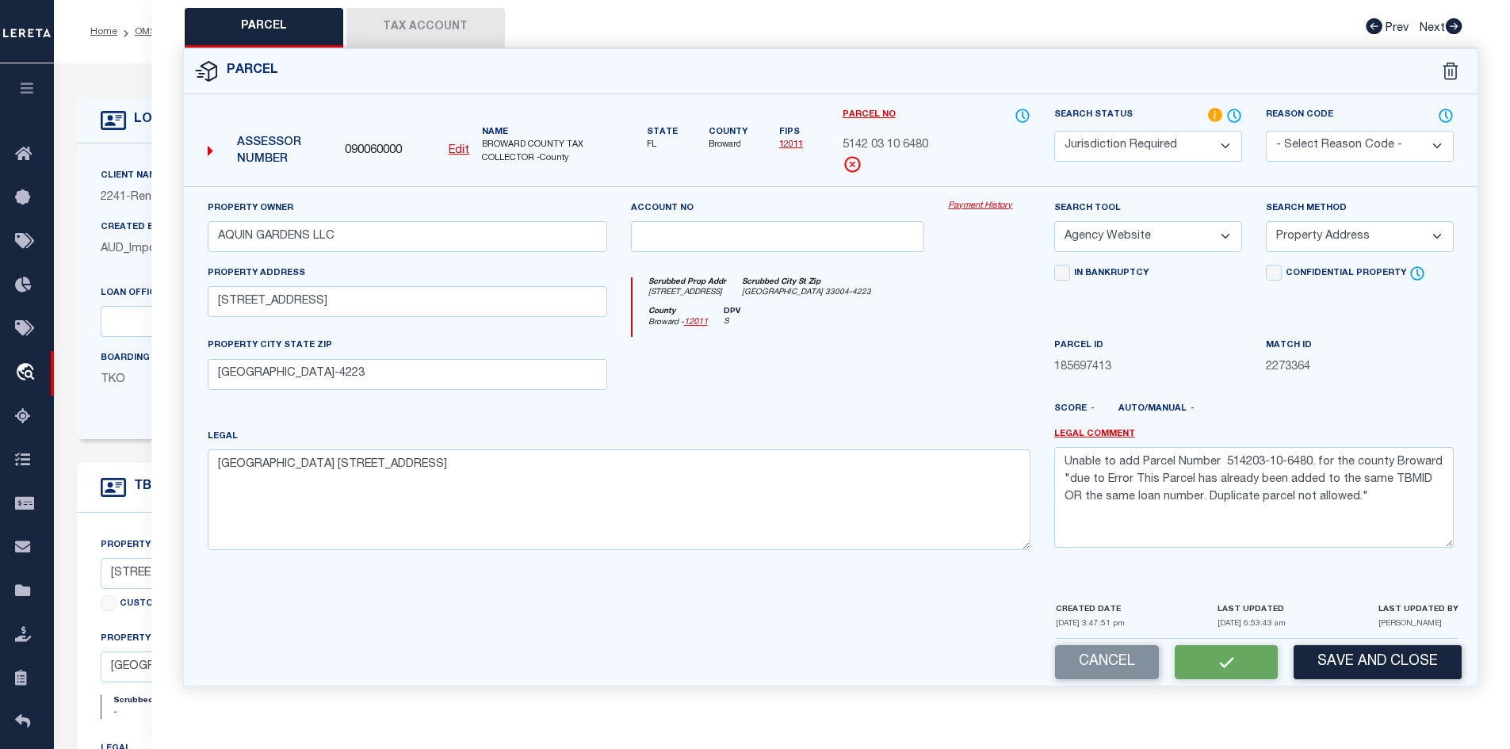
checkbox input "false"
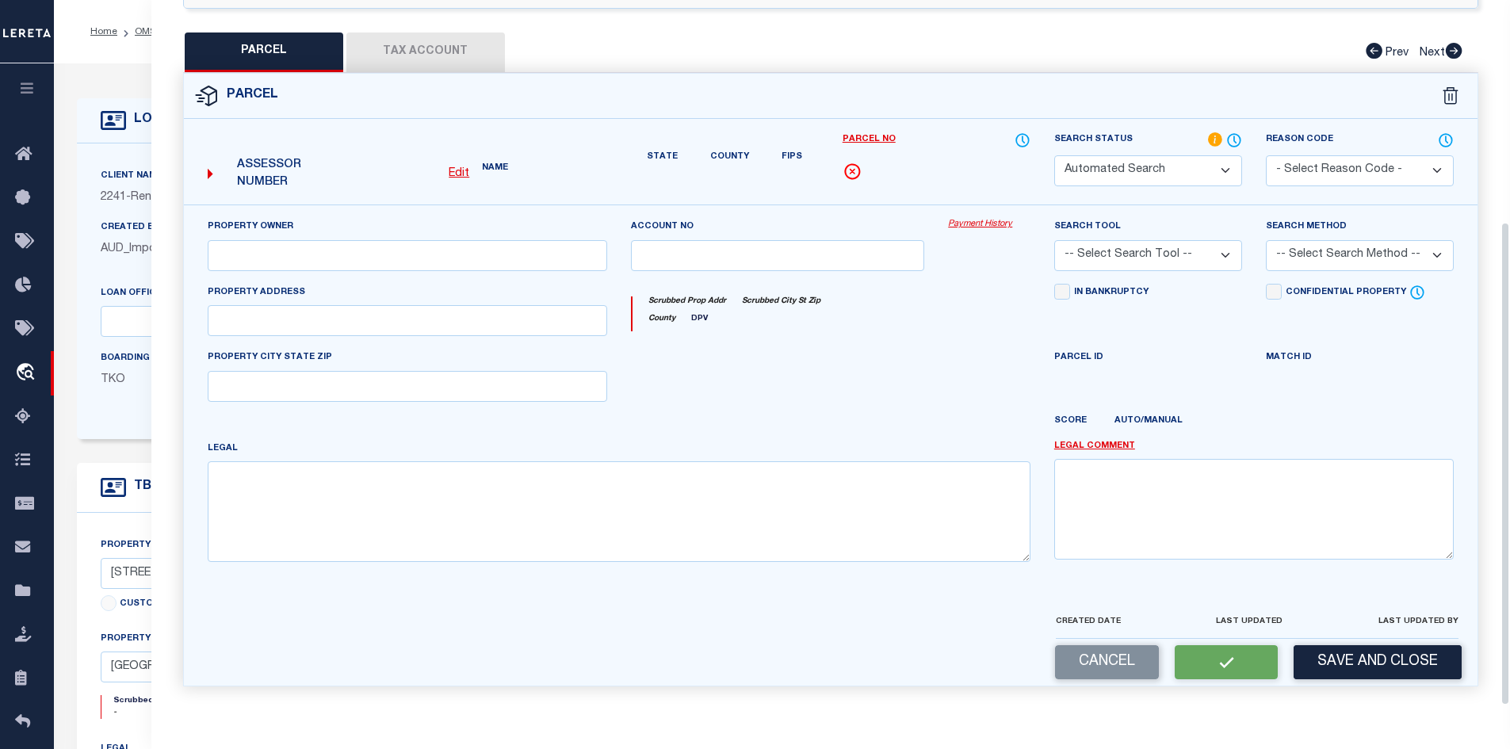
scroll to position [302, 0]
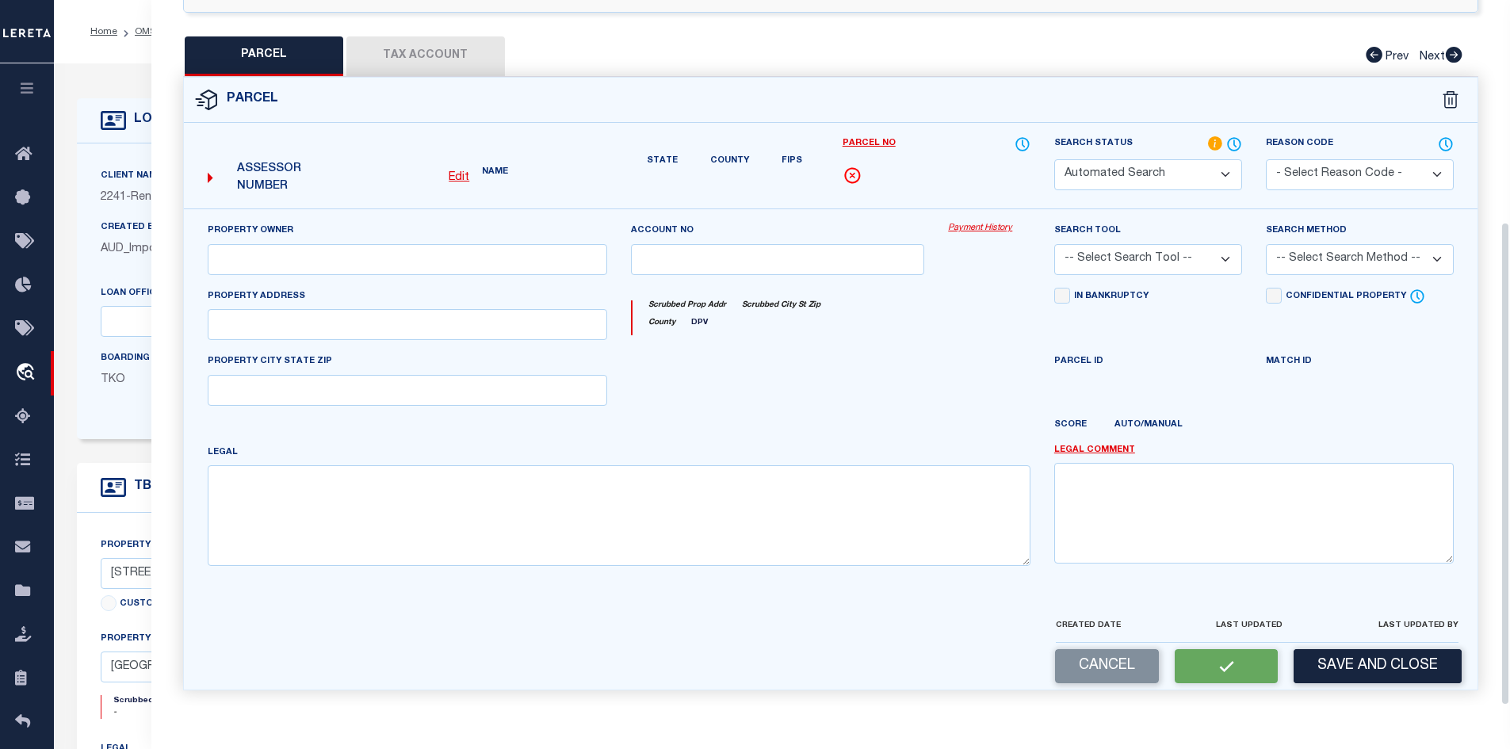
select select "JR"
type input "AQUIN GARDENS LLC"
select select "AGW"
select select "ADD"
type input "42 SW 11TH STREET"
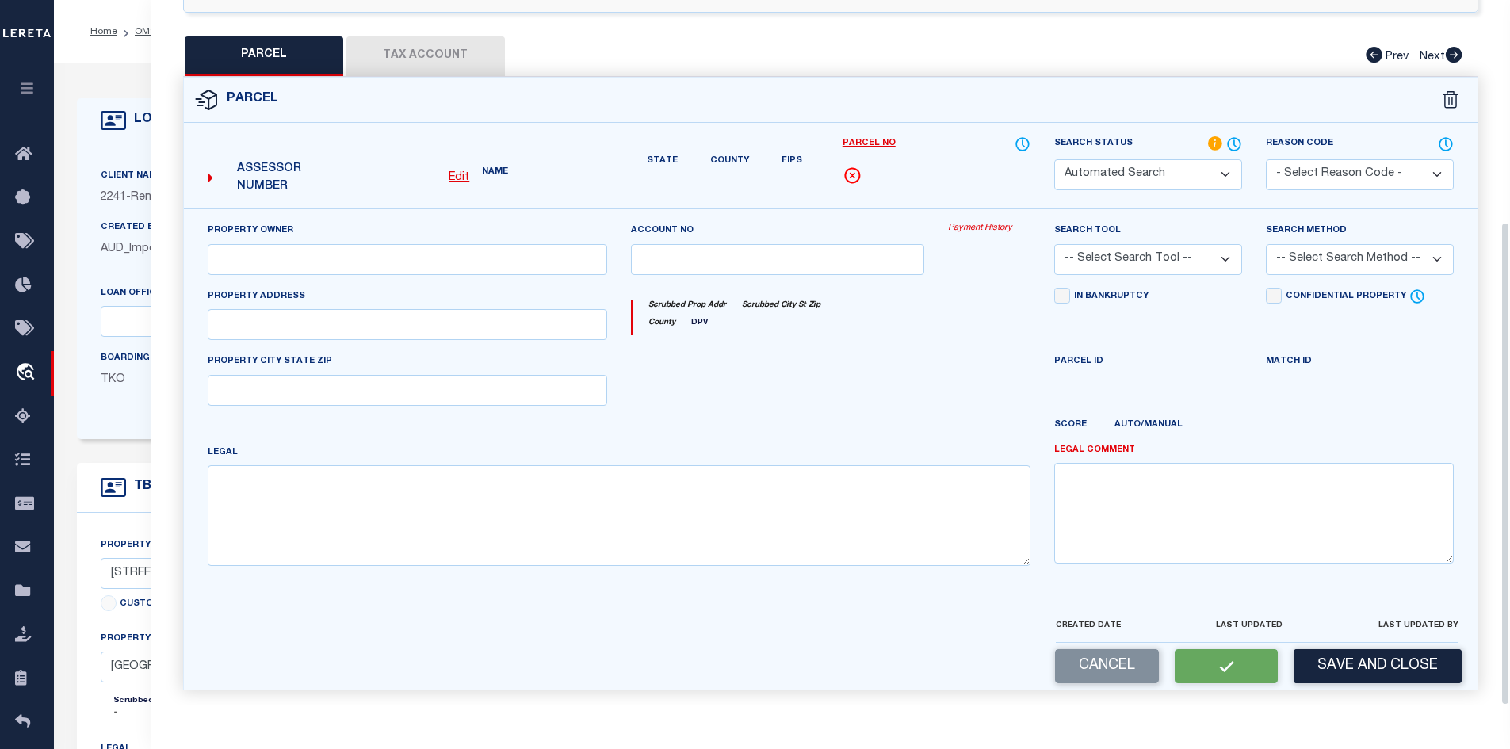
type input "DANIA BEACH, FL 33004-4223"
type textarea "NORTH HOLLYWOOD 4-1 B LOT 4 BLK 48"
type textarea "Unable to add Parcel Number 514203-10-6480. for the county Broward "due to Erro…"
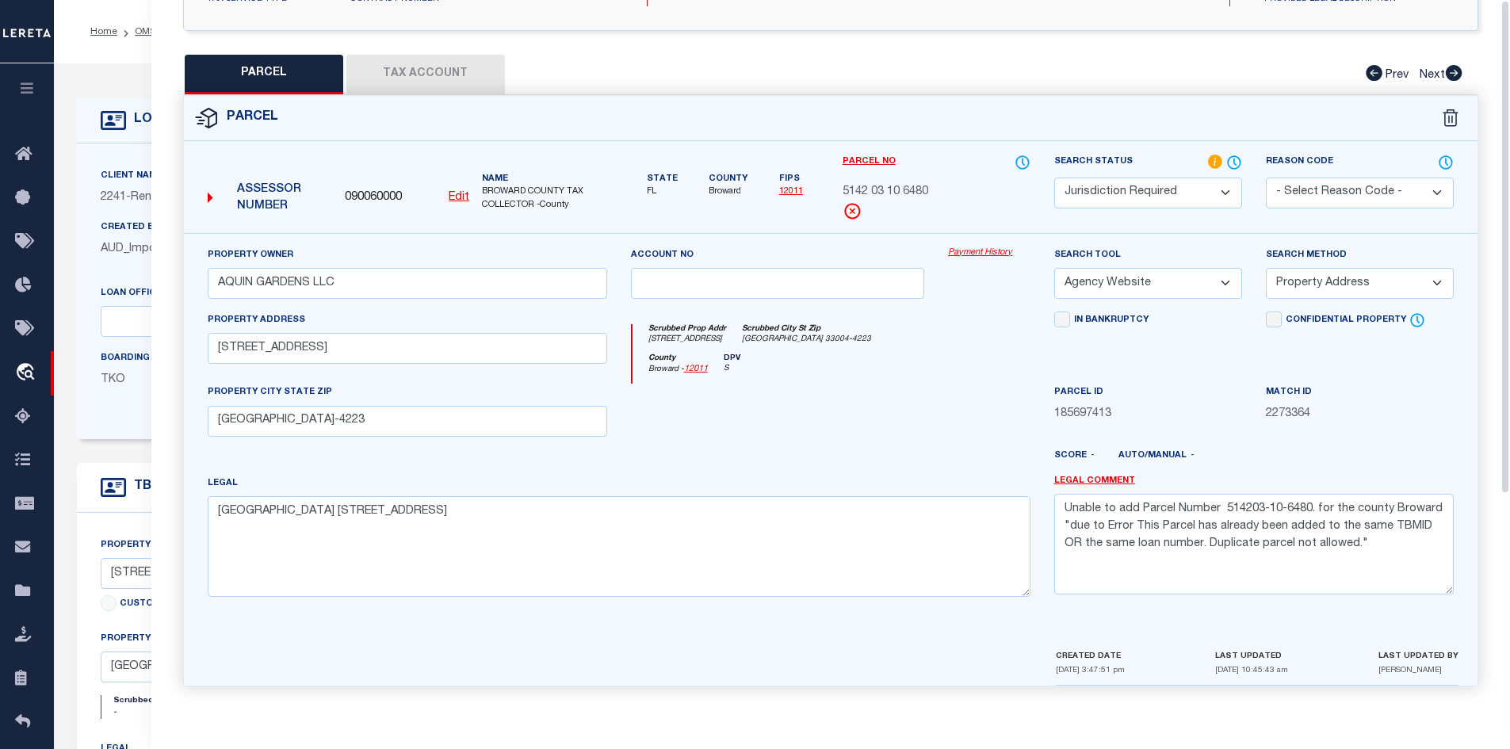
scroll to position [0, 0]
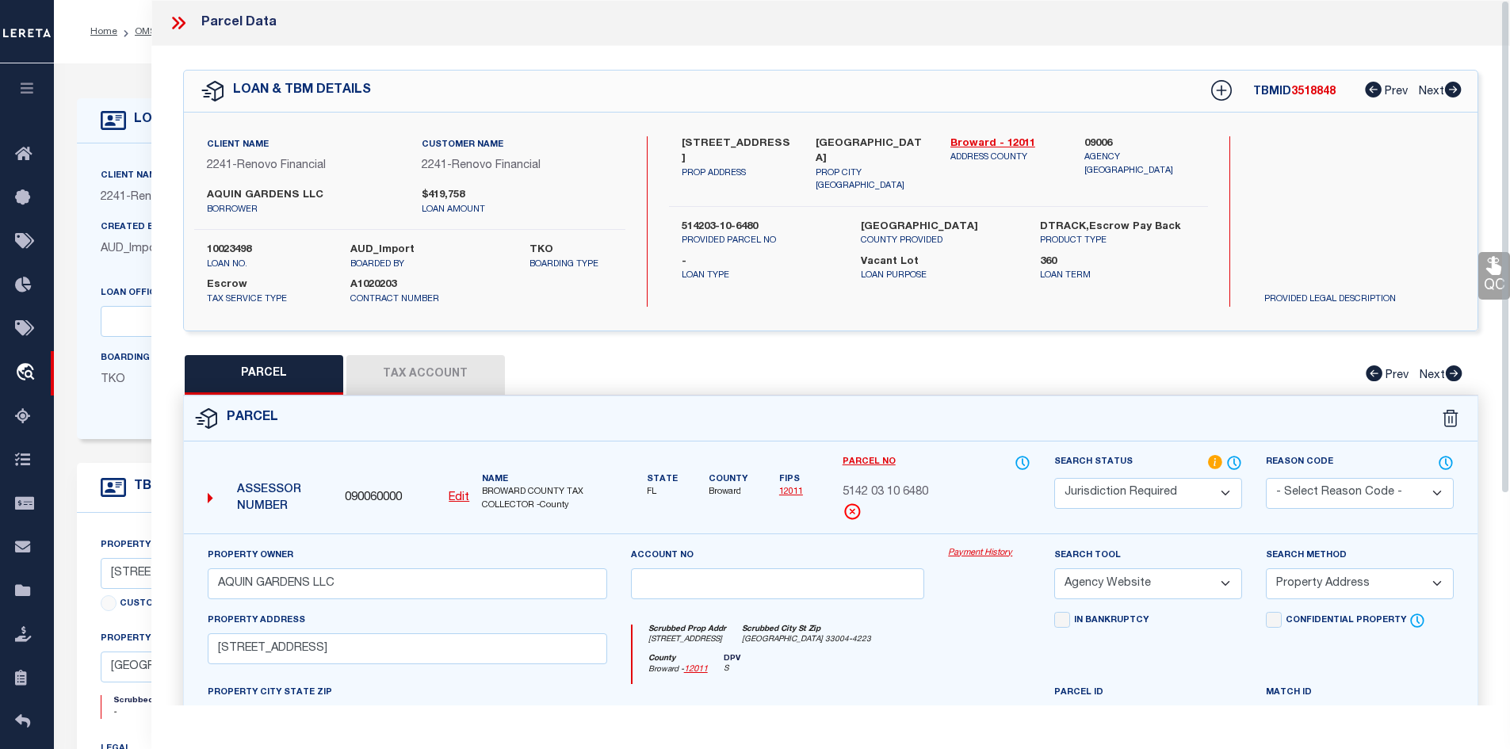
click at [195, 21] on div at bounding box center [184, 23] width 33 height 21
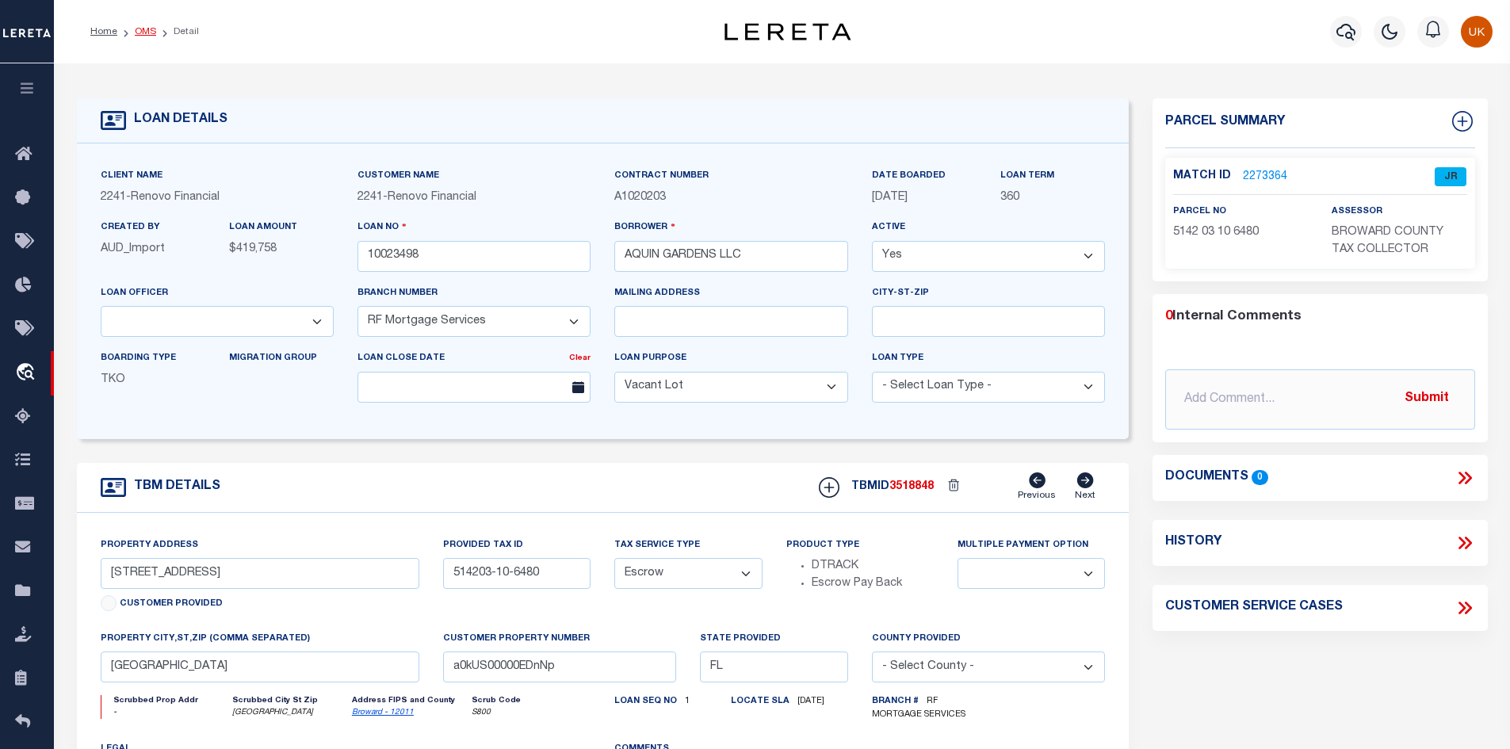
click at [144, 33] on link "OMS" at bounding box center [145, 32] width 21 height 10
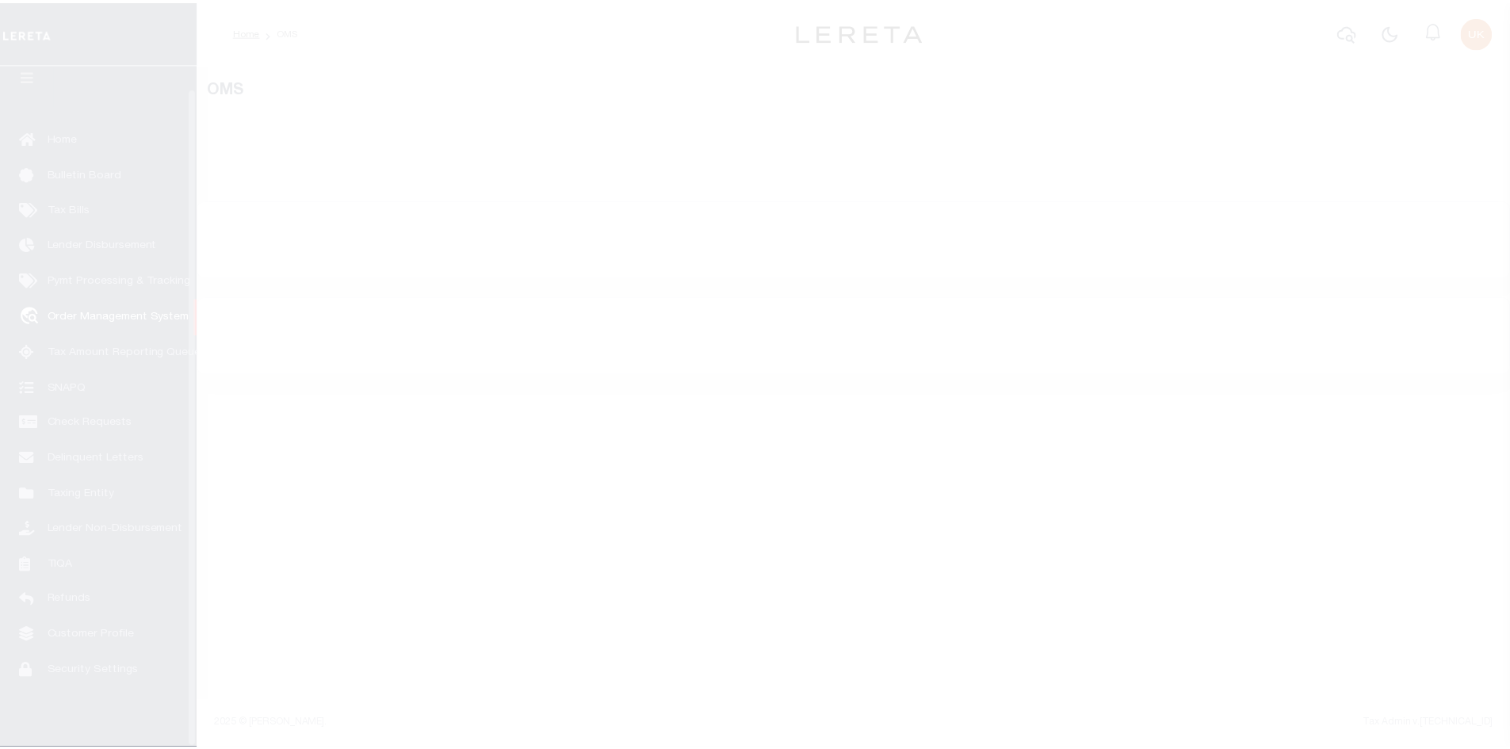
scroll to position [23, 0]
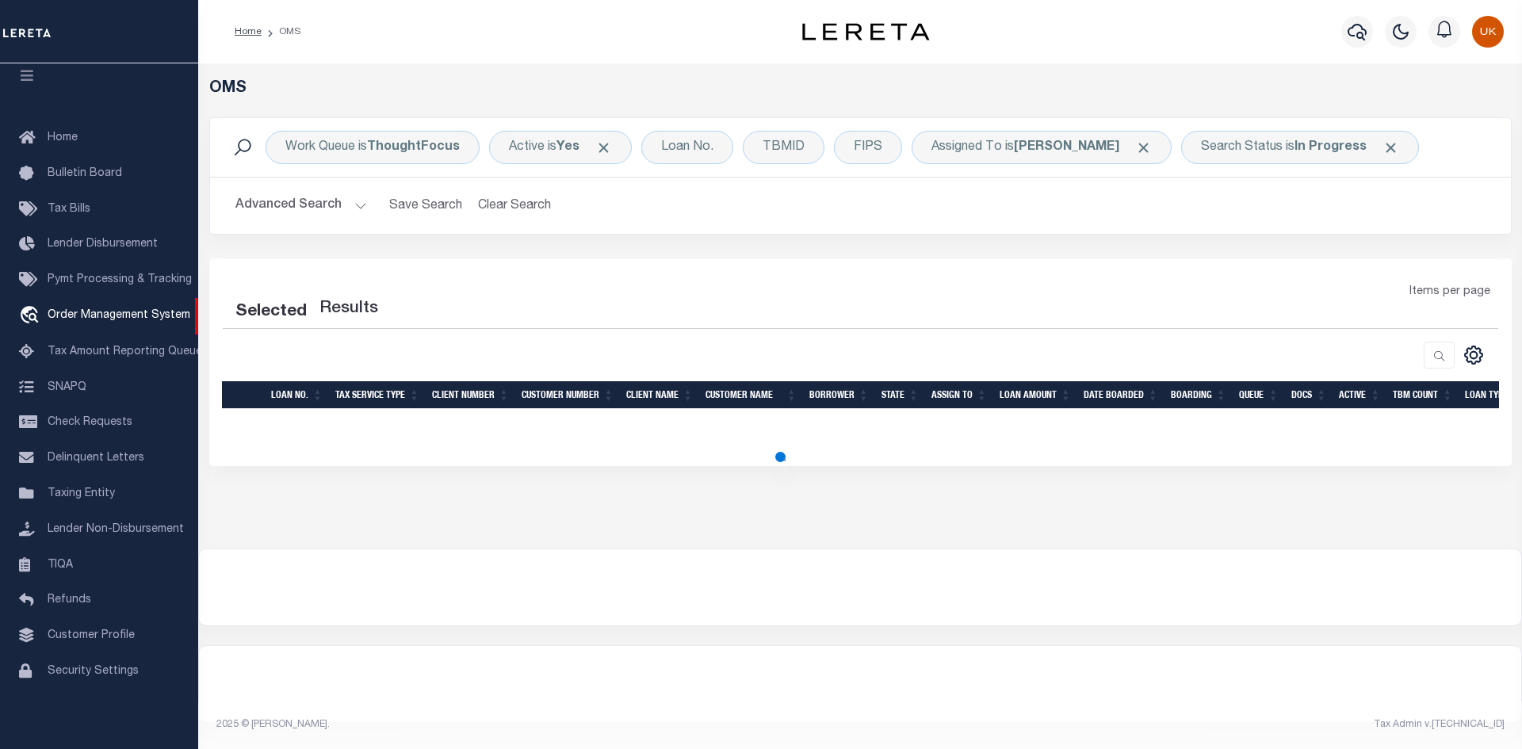
select select "200"
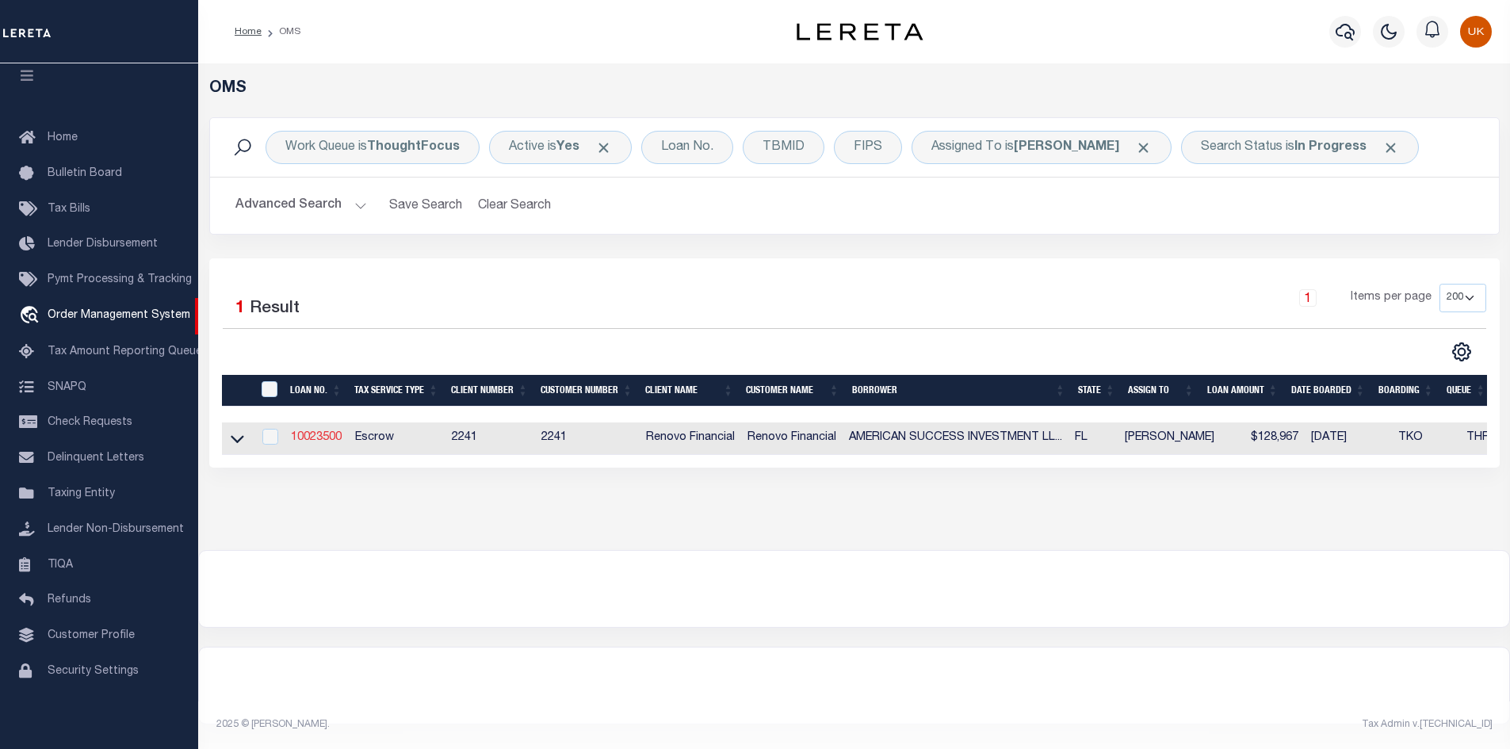
click at [317, 439] on link "10023500" at bounding box center [316, 437] width 51 height 11
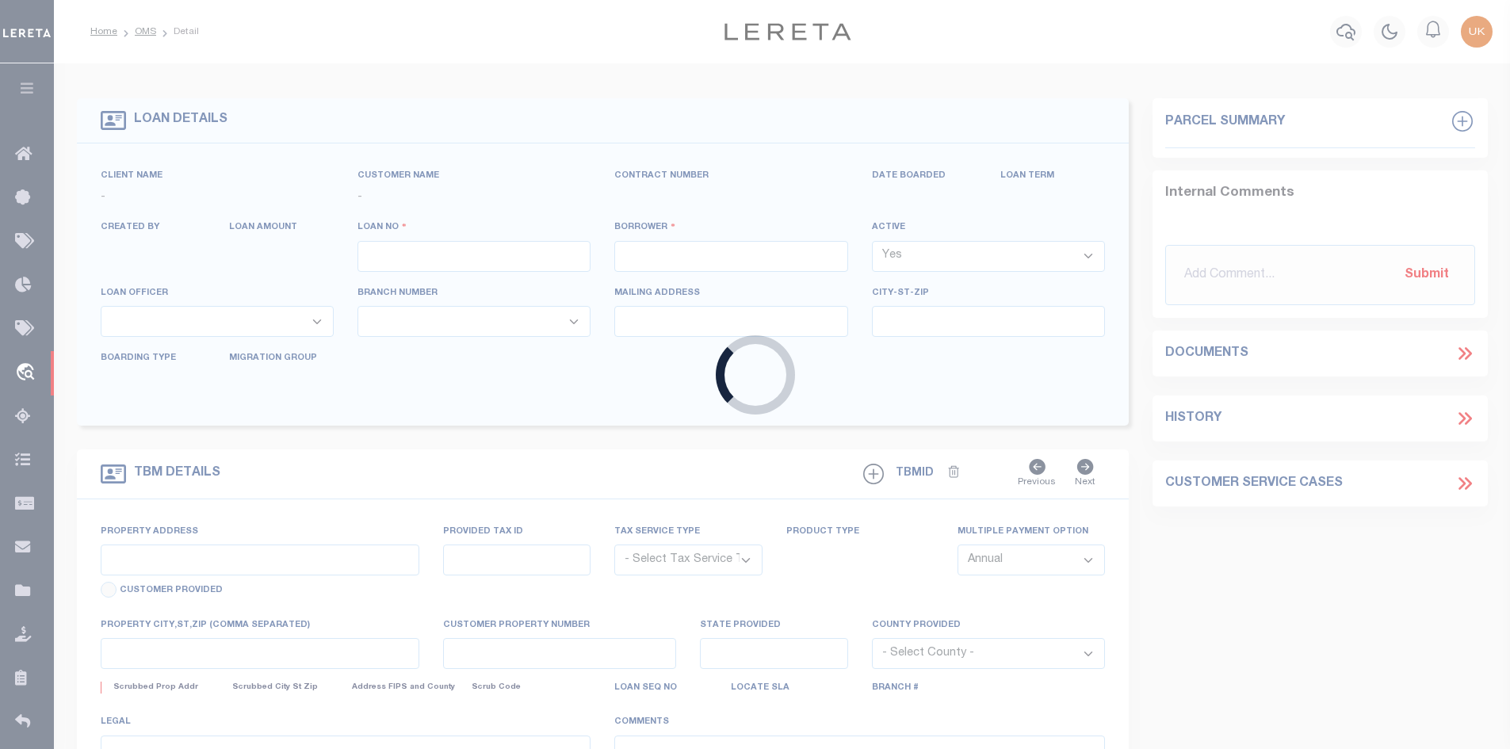
type input "10023500"
type input "AMERICAN SUCCESS INVESTMENT LLC"
select select
select select "400"
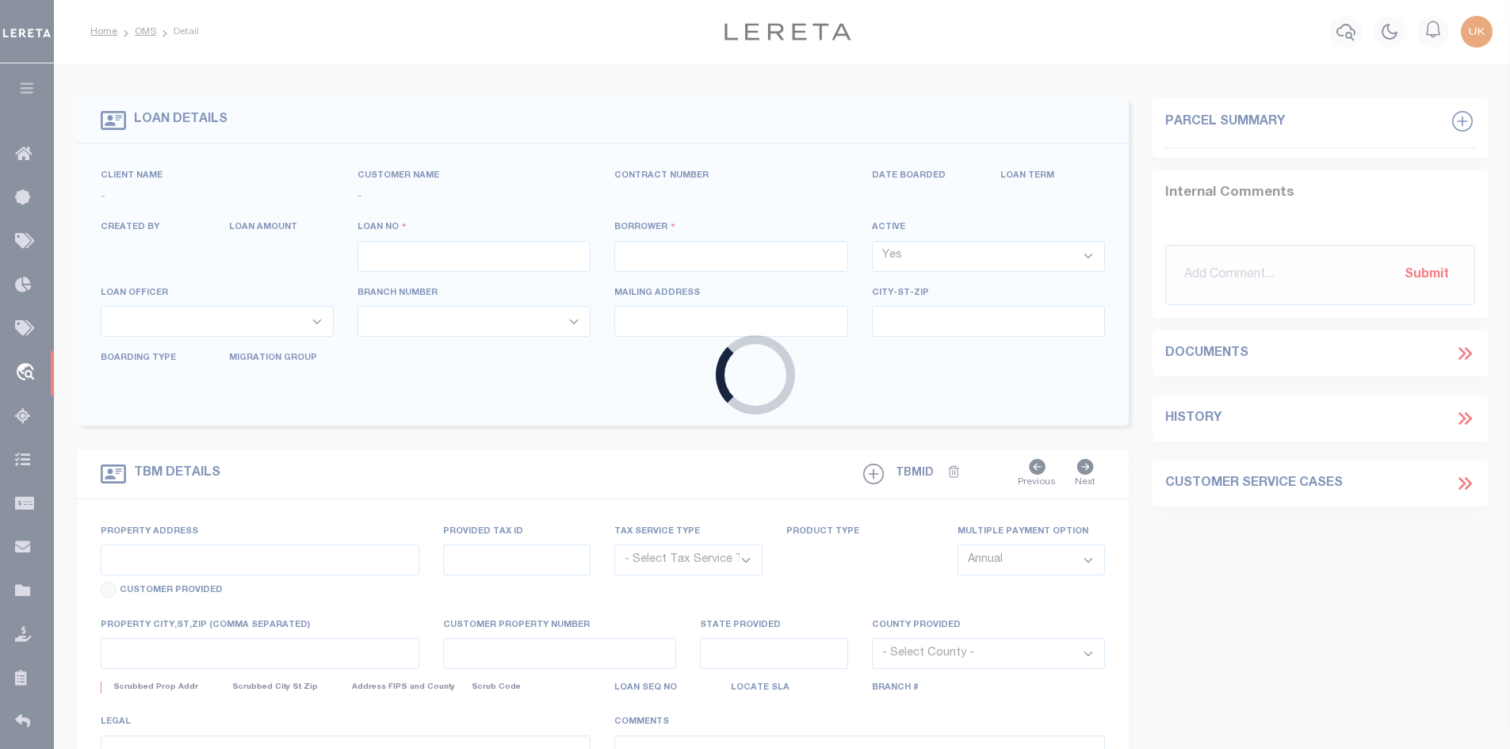
select select "Escrow"
type input "14599 CANALVIEW DR # 230-A"
type input "00424614082300010"
select select
type input "DELRAY BEACH, FL 33484"
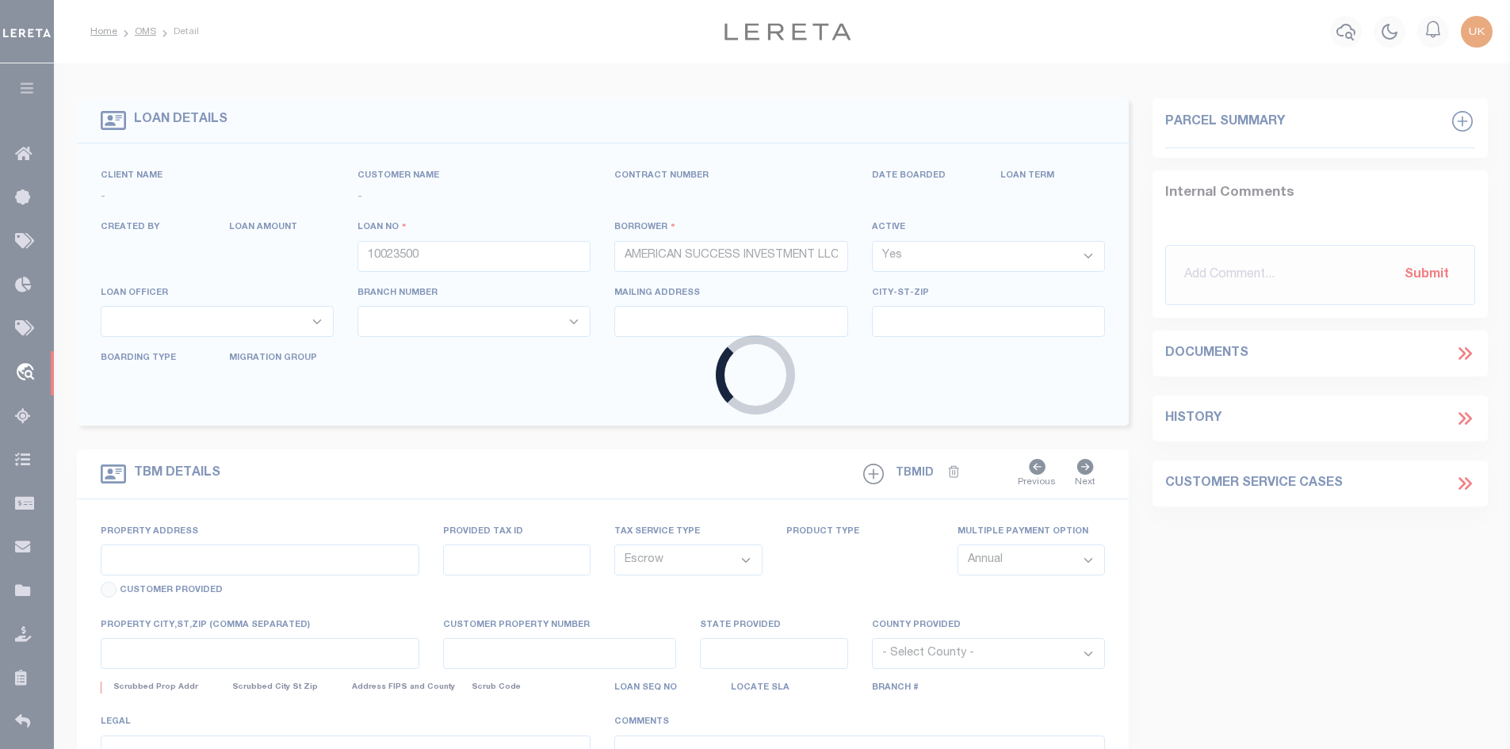
type input "a0kUS00000EDnXV"
type input "FL"
select select
select select "164194"
select select "25067"
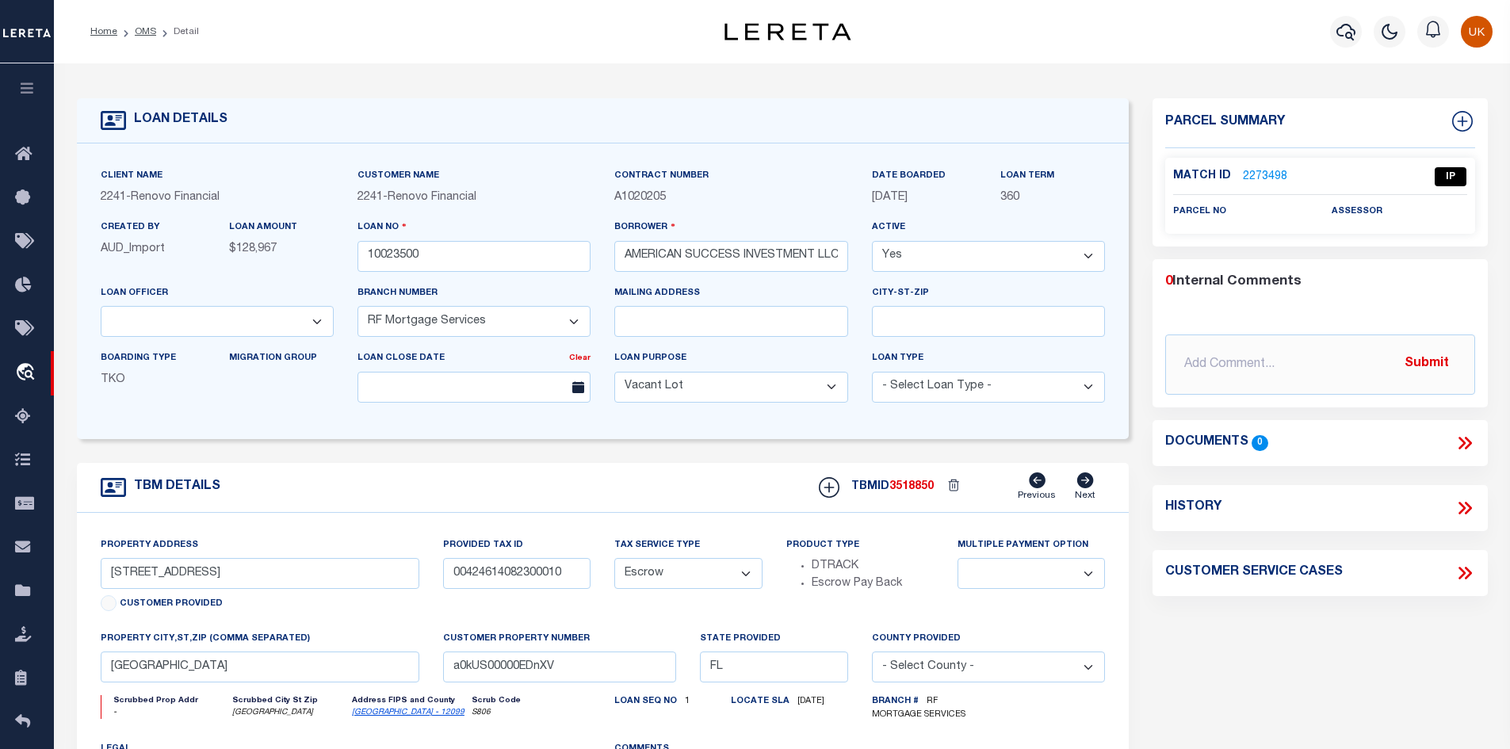
click at [1250, 174] on link "2273498" at bounding box center [1265, 177] width 44 height 17
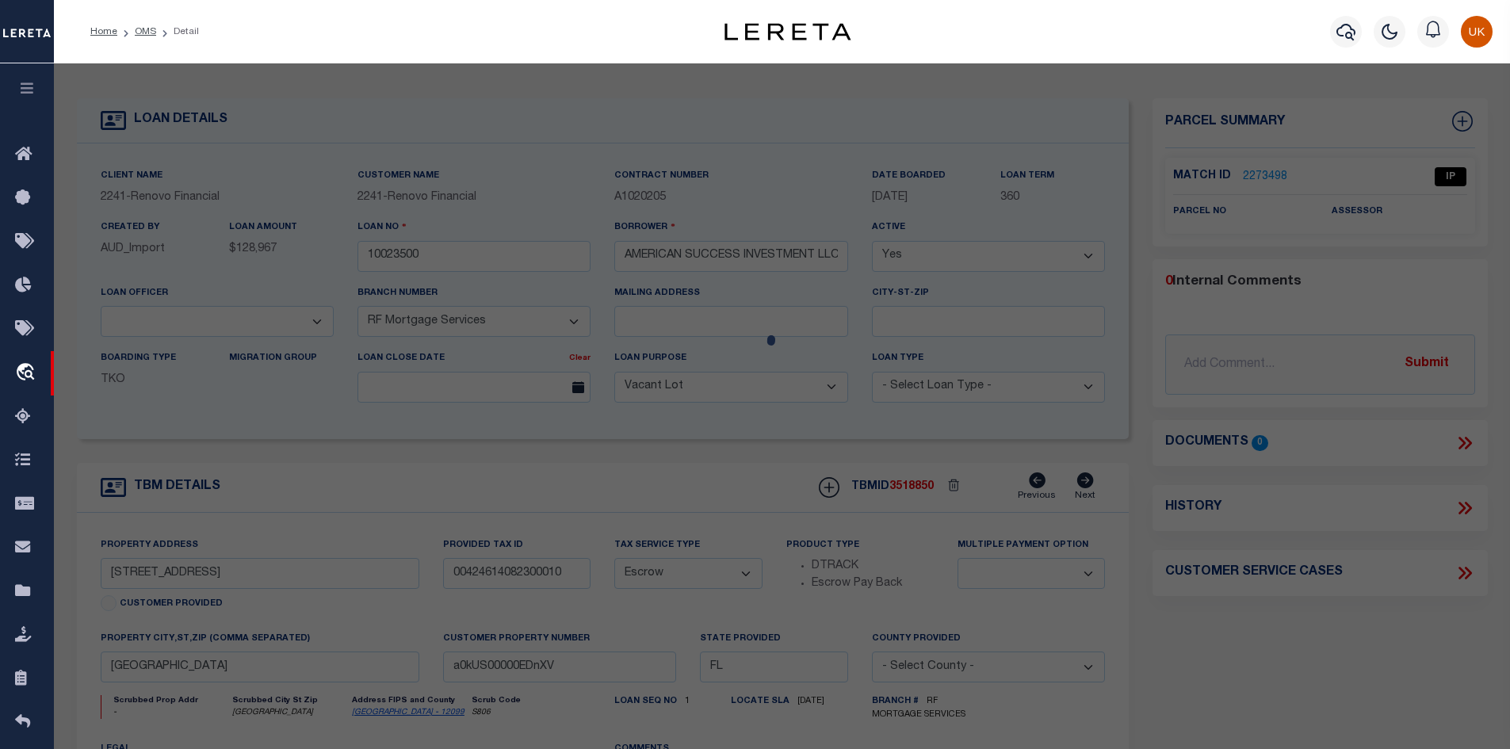
checkbox input "false"
select select "IP"
checkbox input "false"
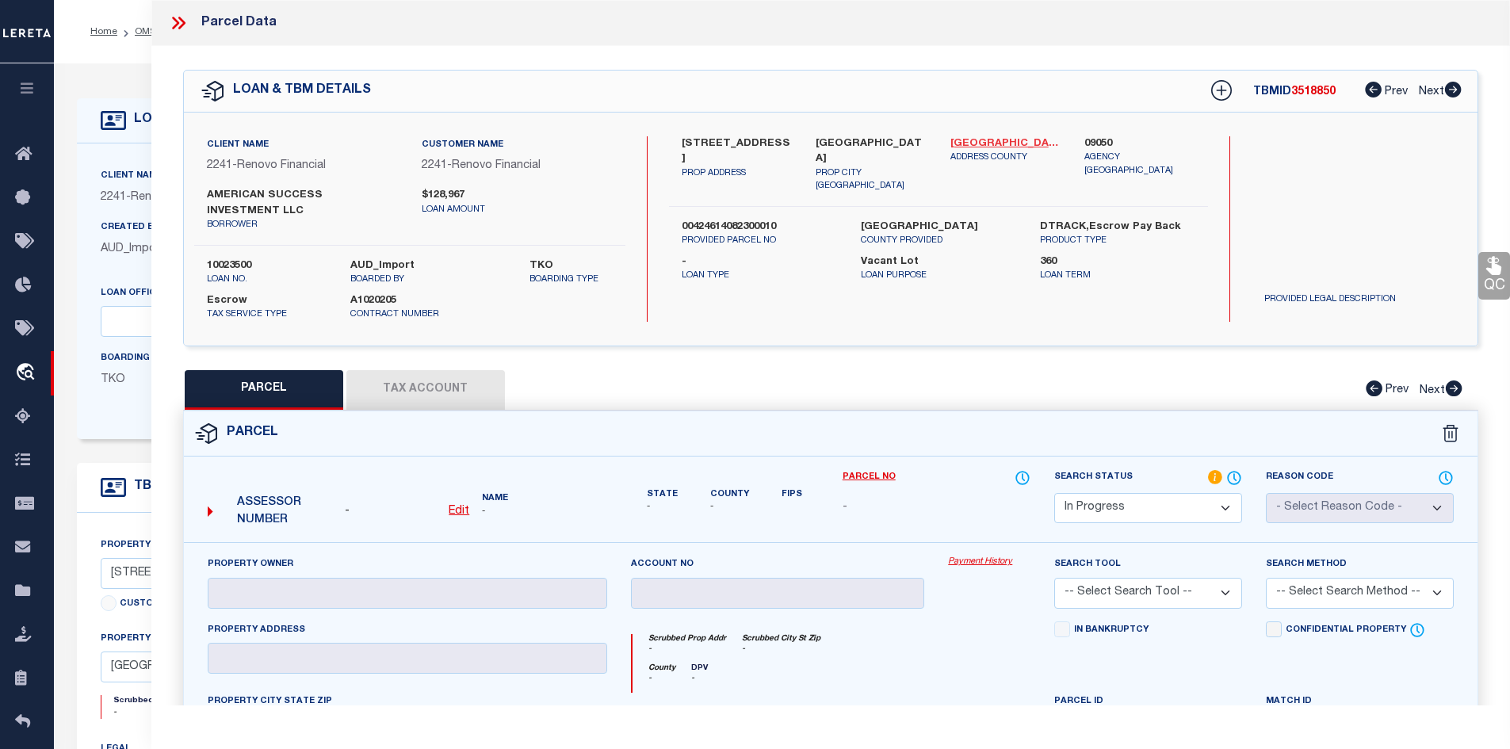
click at [1010, 143] on link "Palm Beach - 12099" at bounding box center [1006, 144] width 111 height 16
drag, startPoint x: 683, startPoint y: 140, endPoint x: 779, endPoint y: 140, distance: 95.9
click at [779, 140] on label "14599 CANALVIEW DR # 230-A" at bounding box center [737, 151] width 111 height 31
click at [764, 152] on label "14599 CANALVIEW DR # 230-A" at bounding box center [737, 151] width 111 height 31
drag, startPoint x: 680, startPoint y: 157, endPoint x: 745, endPoint y: 155, distance: 65.1
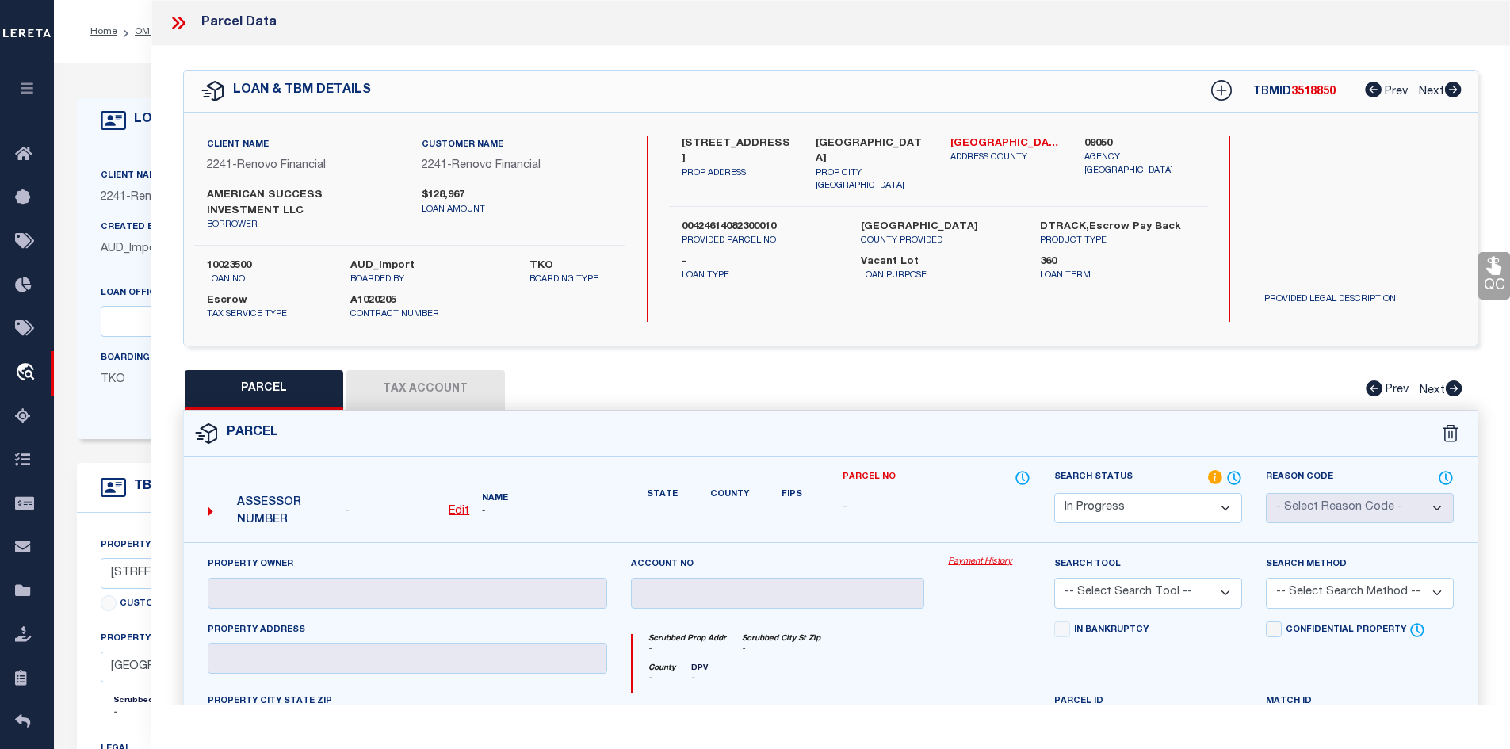
click at [745, 155] on div "14599 CANALVIEW DR # 230-A PROP ADDRESS" at bounding box center [737, 164] width 135 height 57
copy label "DR # 230-A"
click at [722, 167] on p "PROP ADDRESS" at bounding box center [737, 173] width 111 height 13
drag, startPoint x: 700, startPoint y: 155, endPoint x: 739, endPoint y: 155, distance: 38.9
click at [739, 155] on label "14599 CANALVIEW DR # 230-A" at bounding box center [737, 151] width 111 height 31
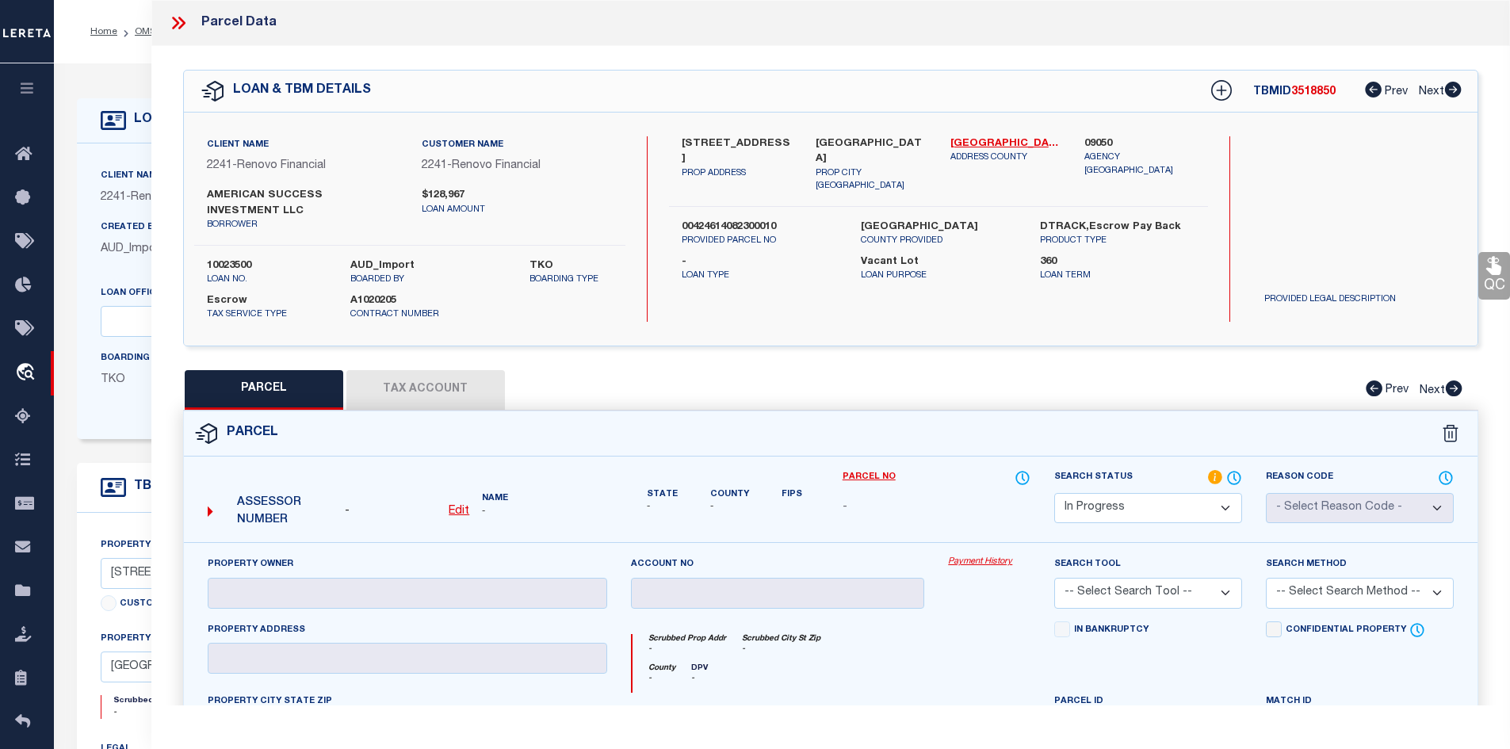
click at [461, 511] on u "Edit" at bounding box center [459, 511] width 21 height 11
select select "IP"
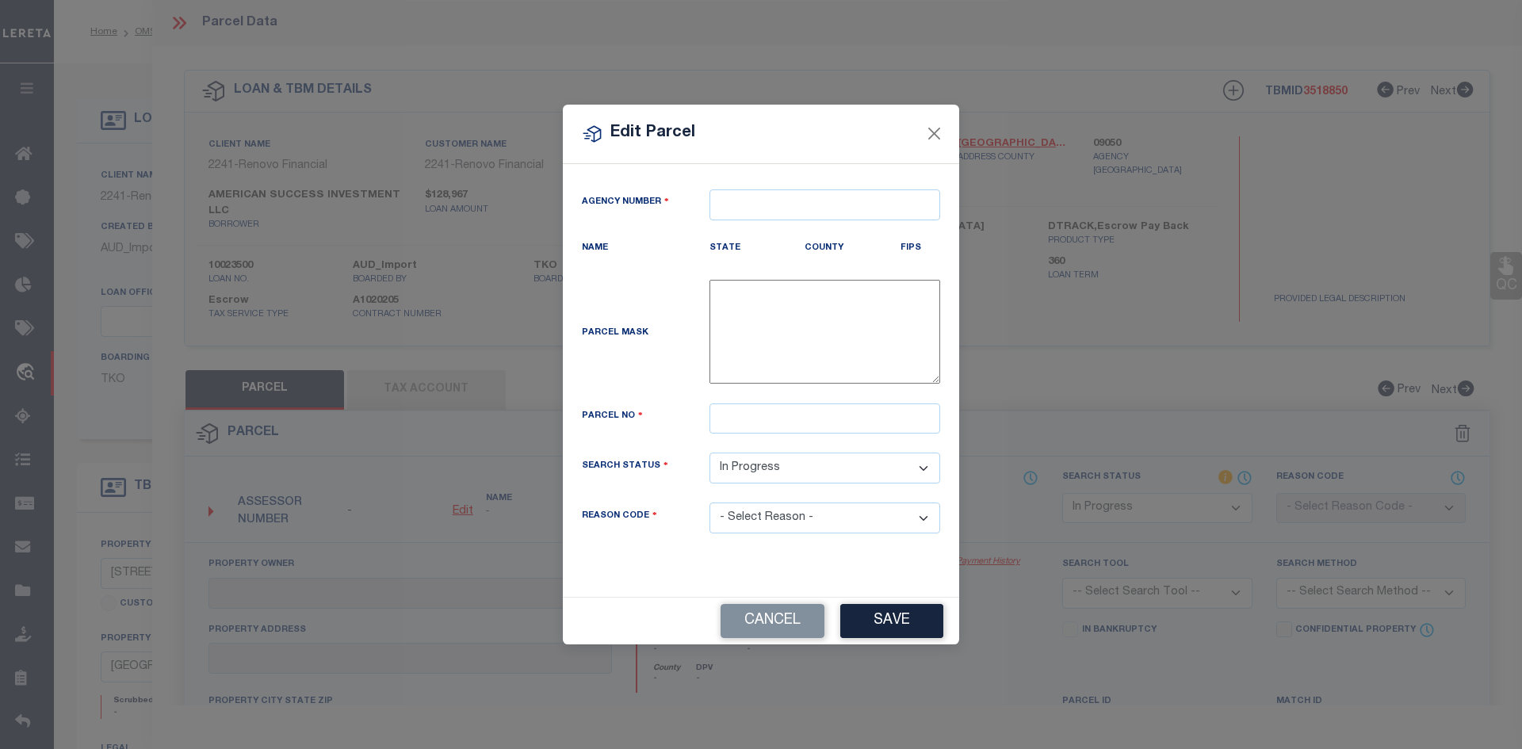
type textarea "-"
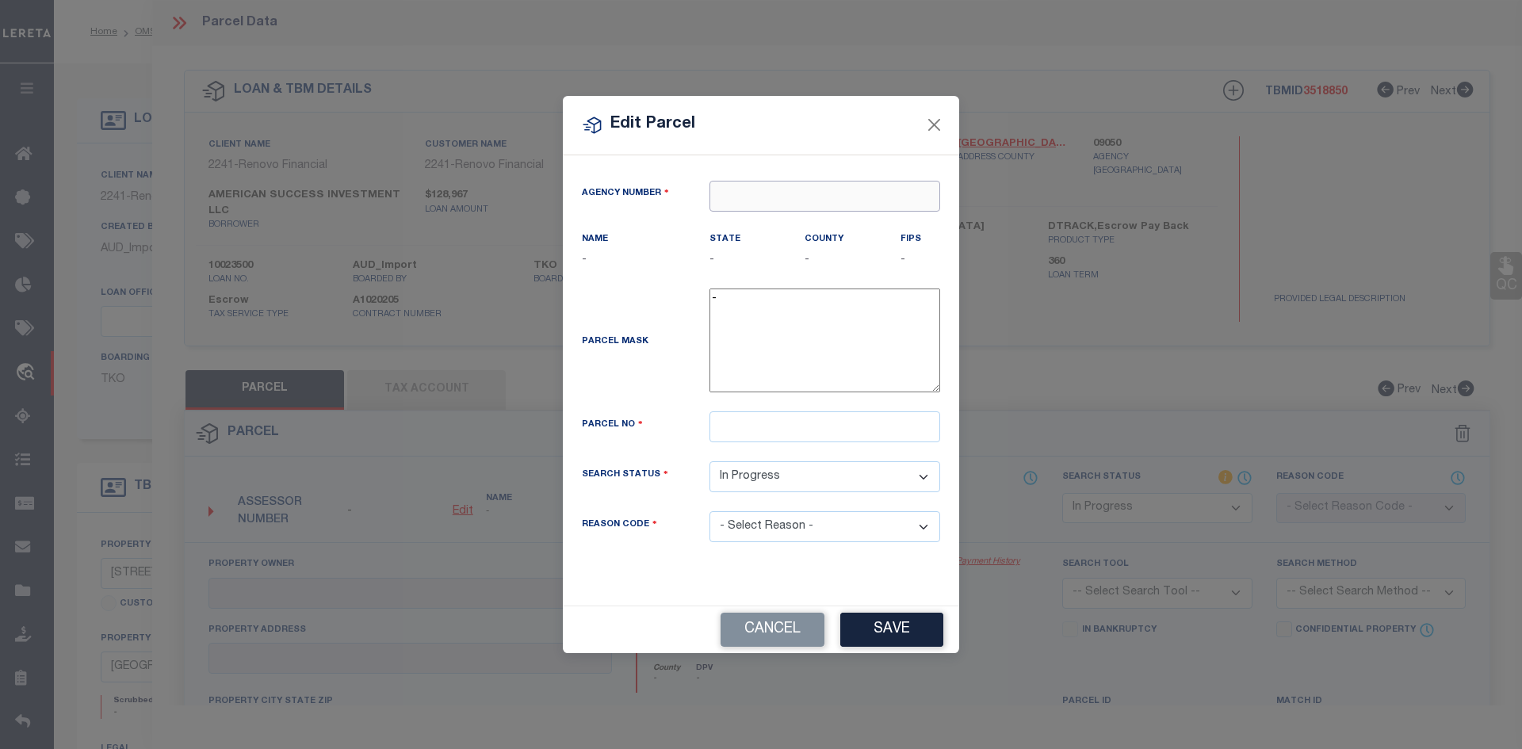
click at [744, 201] on input "text" at bounding box center [825, 196] width 231 height 31
click at [794, 235] on div "090500000 : PALM BEACH COUNTY" at bounding box center [832, 225] width 245 height 25
type input "090500000"
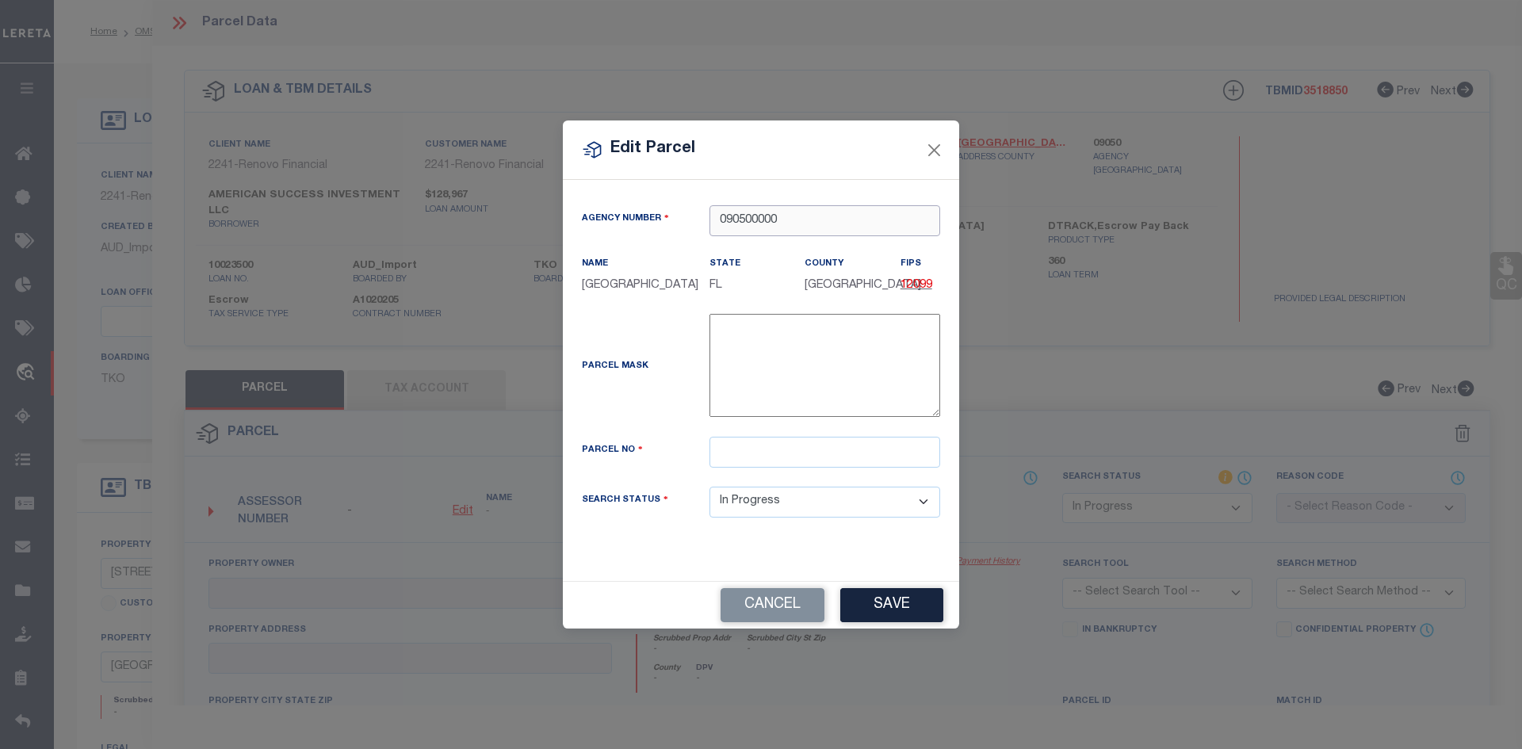
type input "090500000"
click at [739, 457] on input "text" at bounding box center [825, 452] width 231 height 31
paste input "00-42-46-14-08-230-0010"
type input "00-42-46-14-08-230-0010"
click at [886, 618] on button "Save" at bounding box center [891, 605] width 103 height 34
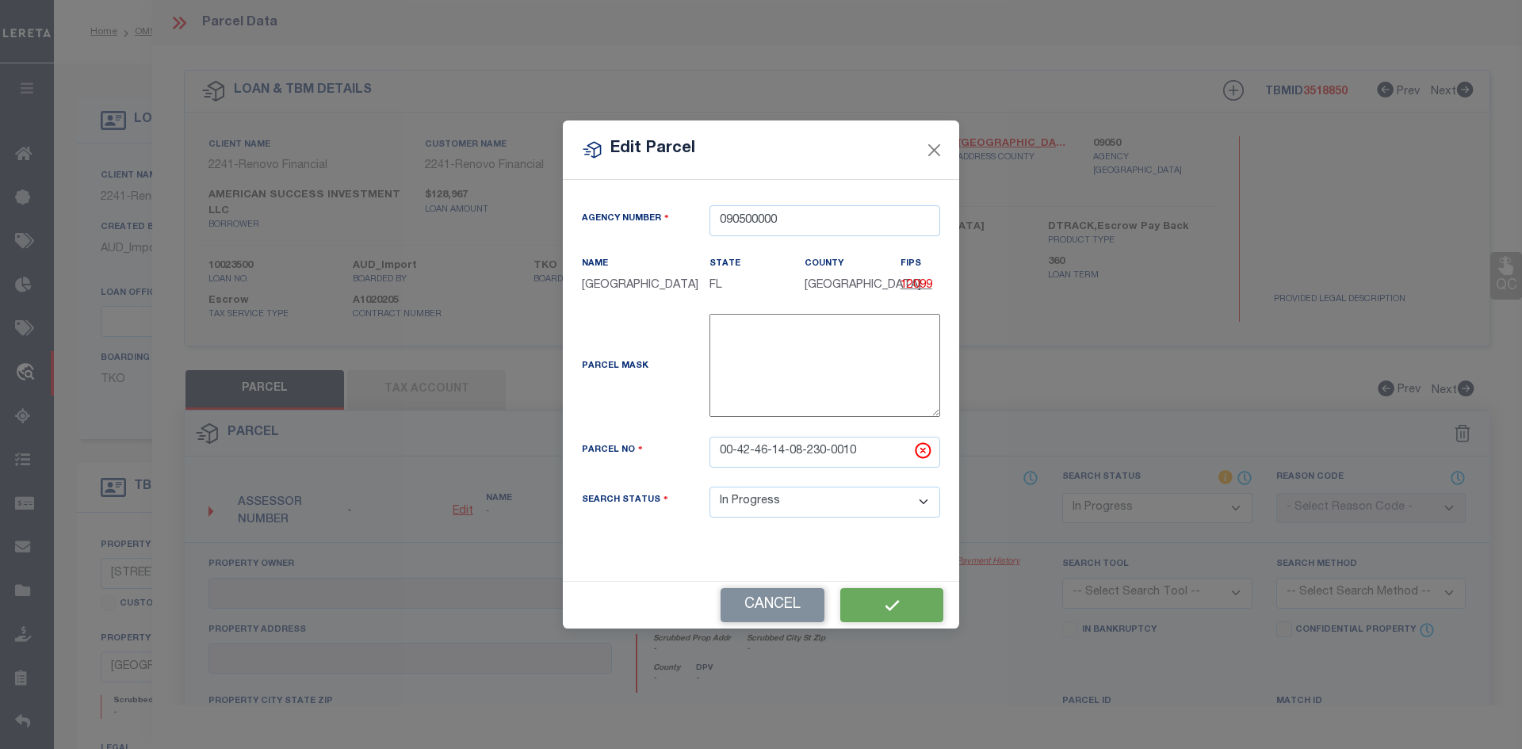
select select "IP"
checkbox input "false"
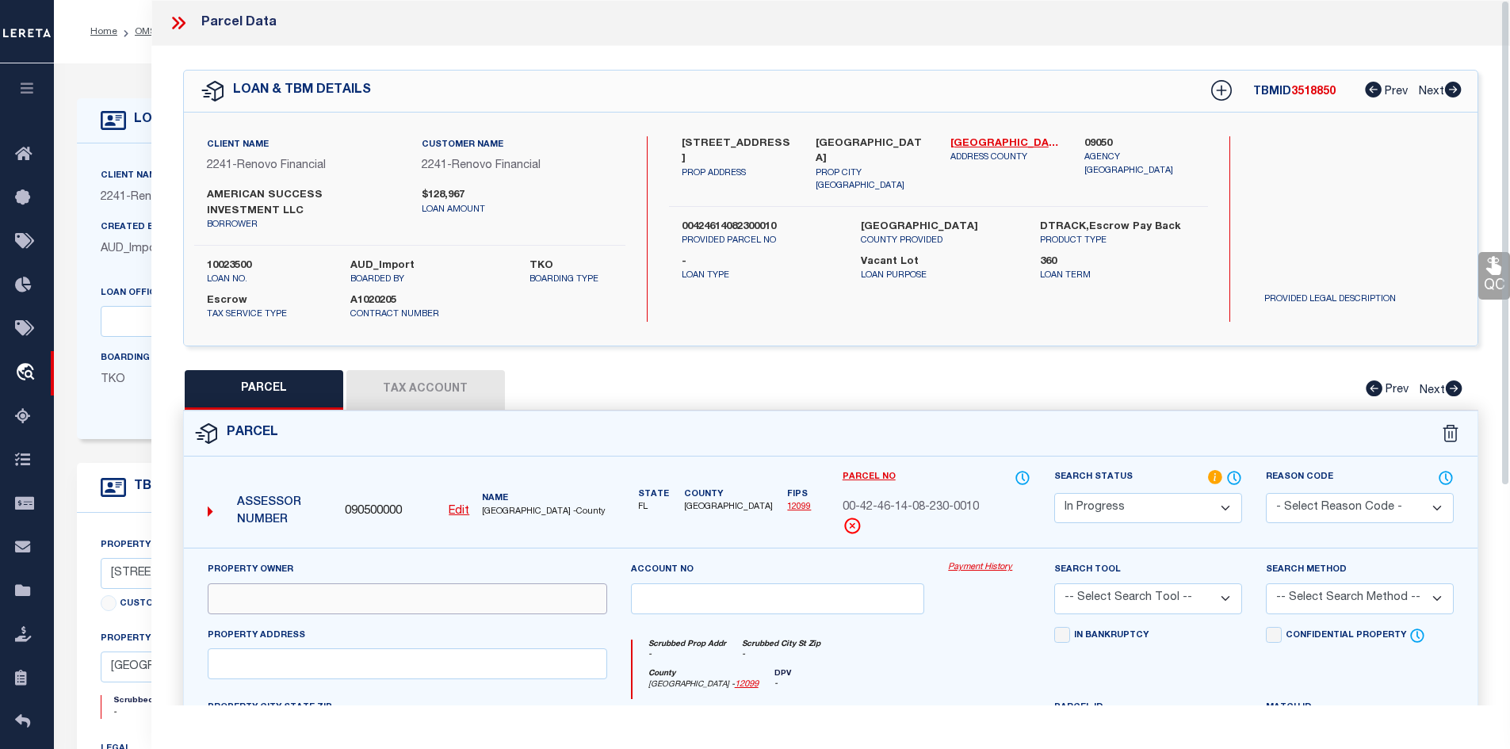
click at [237, 595] on input "text" at bounding box center [408, 599] width 400 height 31
paste input "AMERICAN SUCCESS INVESTMENT LLC"
type input "AMERICAN SUCCESS INVESTMENT LLC"
click at [408, 570] on div "Property Owner AMERICAN SUCCESS INVESTMENT LLC" at bounding box center [408, 587] width 400 height 52
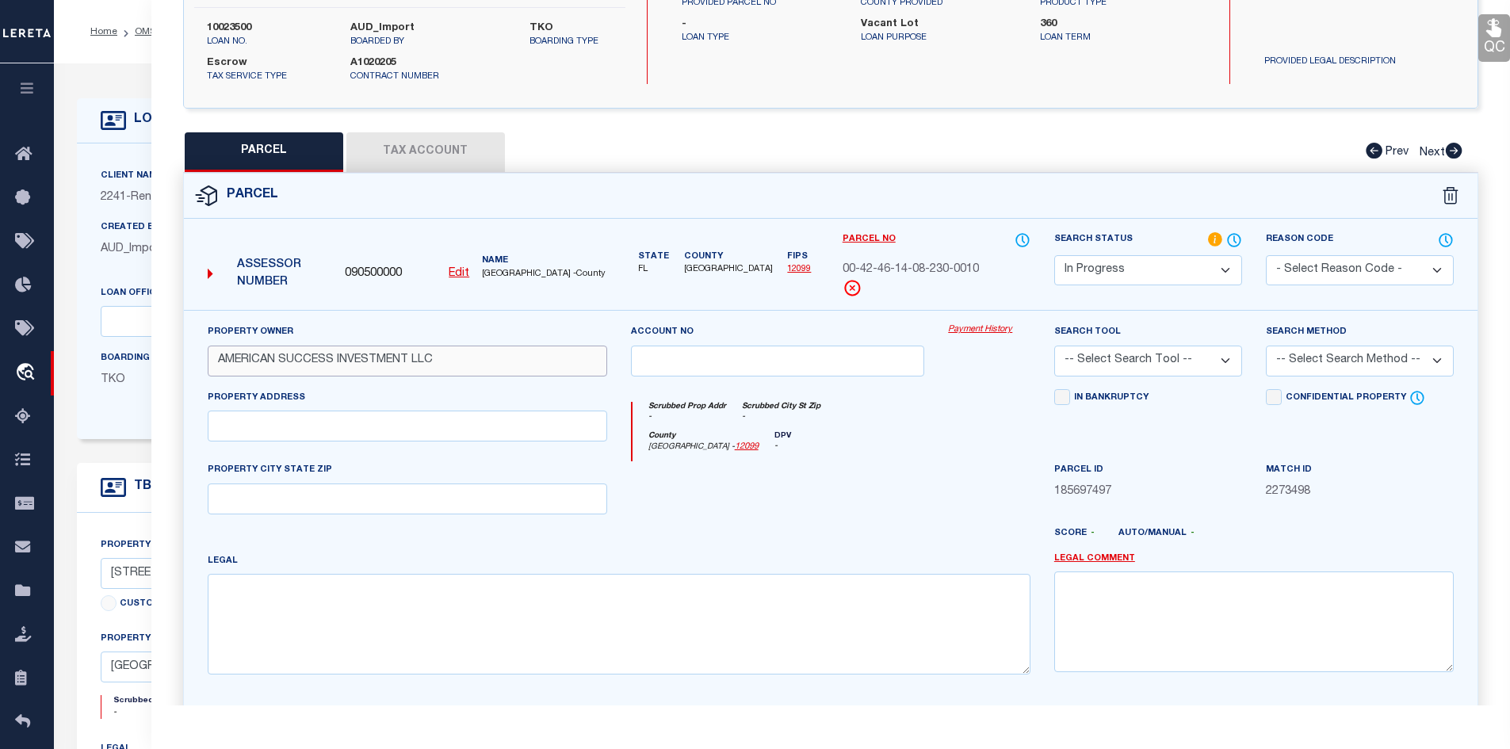
click at [219, 364] on input "AMERICAN SUCCESS INVESTMENT LLC" at bounding box center [408, 361] width 400 height 31
click at [369, 327] on div "Property Owner AMERICAN SUCCESS INVESTMENT LLC" at bounding box center [408, 349] width 400 height 52
click at [257, 432] on input "text" at bounding box center [408, 426] width 400 height 31
paste input "14599 CANALVIEW DR A"
type input "14599 CANALVIEW DR A"
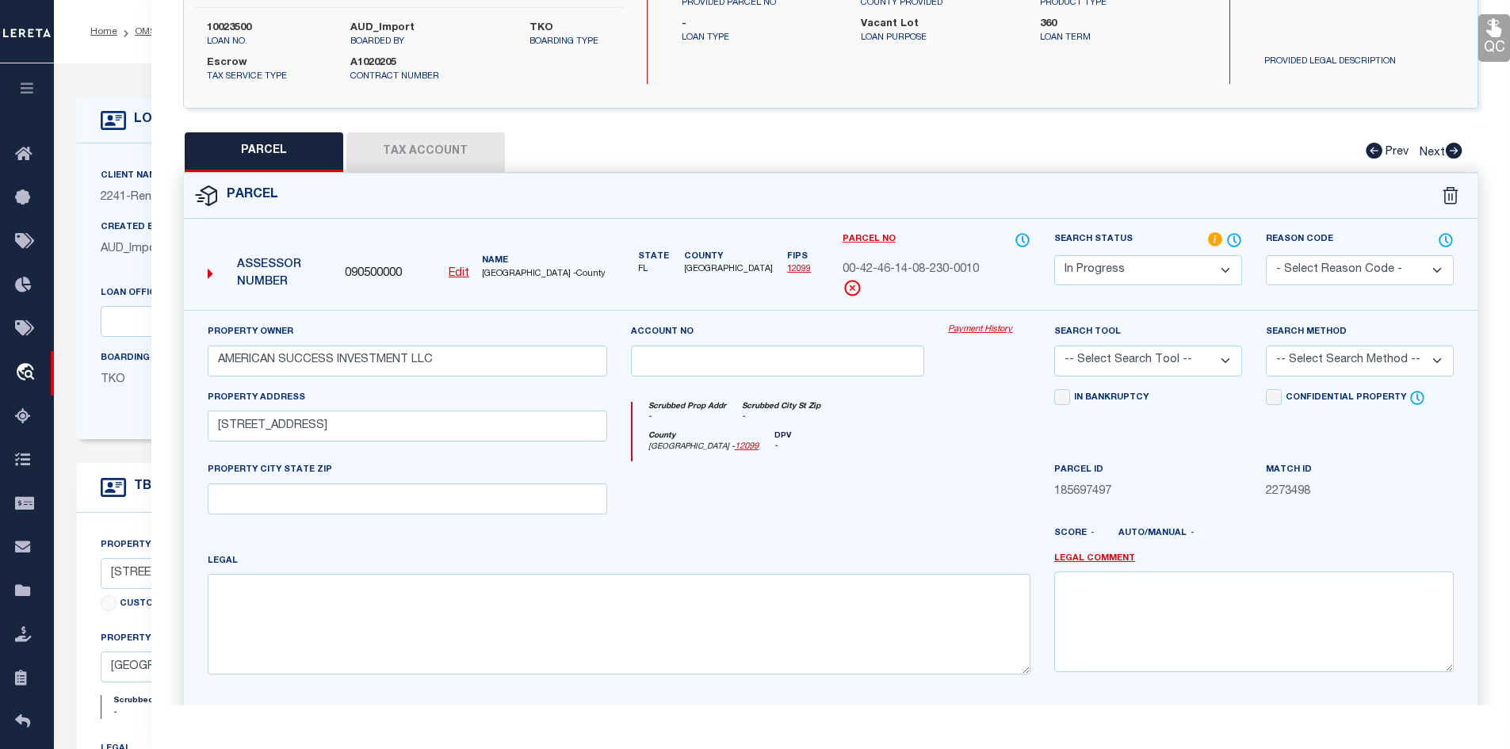
click at [701, 516] on div at bounding box center [778, 493] width 318 height 65
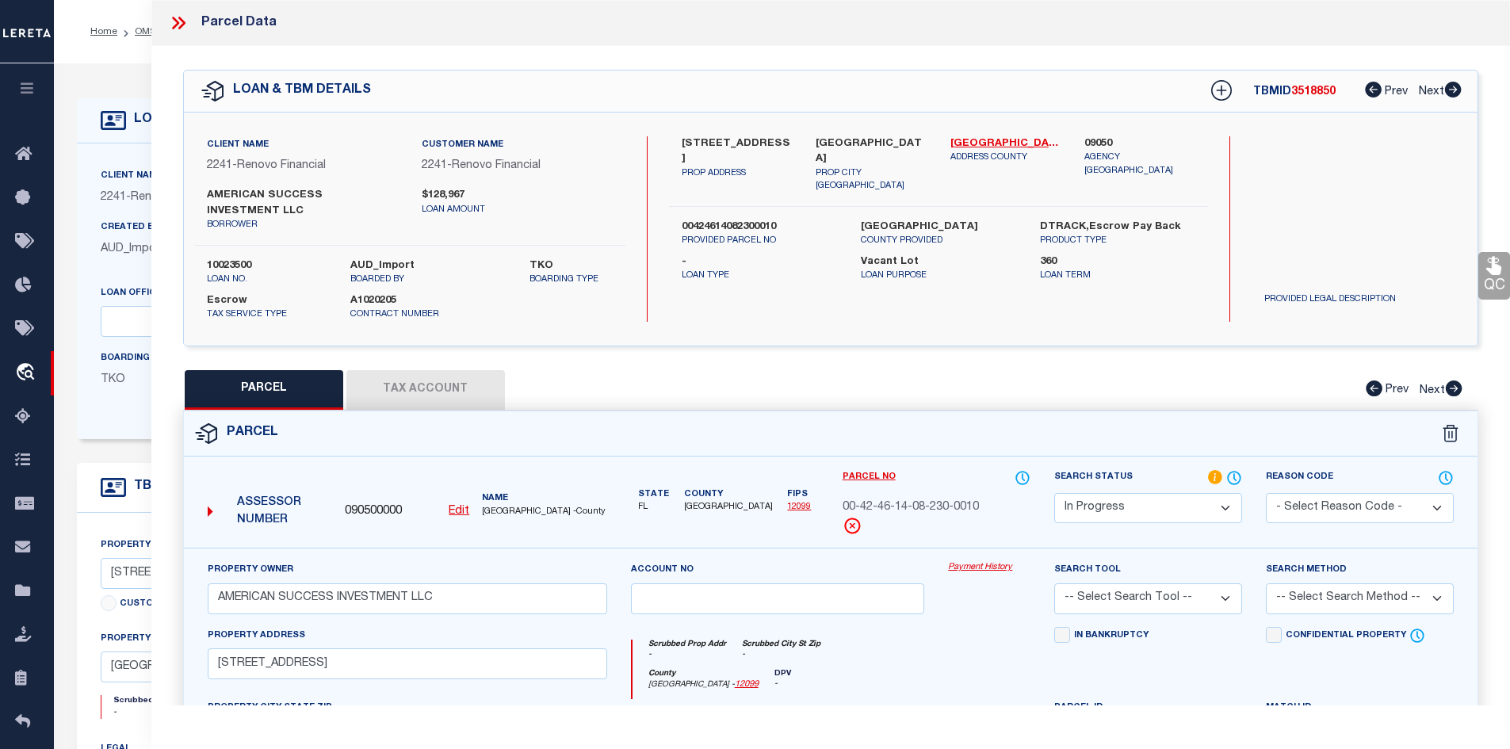
drag, startPoint x: 817, startPoint y: 140, endPoint x: 850, endPoint y: 155, distance: 36.2
click at [850, 155] on label "DELRAY BEACH, FL 33484" at bounding box center [871, 151] width 111 height 31
copy label "DELRAY BEACH, FL 33484"
click at [812, 431] on div "Parcel" at bounding box center [831, 433] width 1295 height 45
drag, startPoint x: 818, startPoint y: 140, endPoint x: 863, endPoint y: 157, distance: 47.4
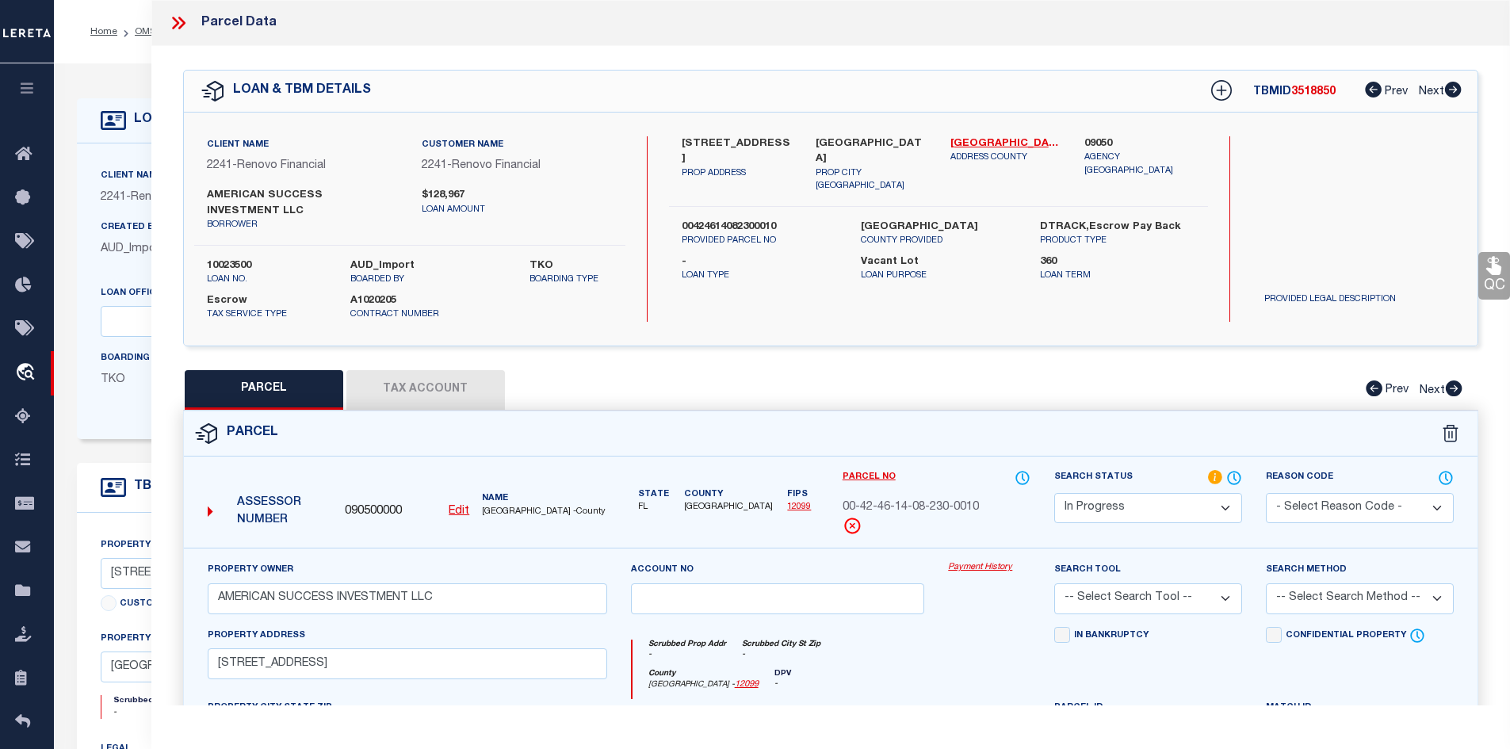
click at [863, 157] on label "DELRAY BEACH, FL 33484" at bounding box center [871, 151] width 111 height 31
copy label "DELRAY BEACH, FL 33484"
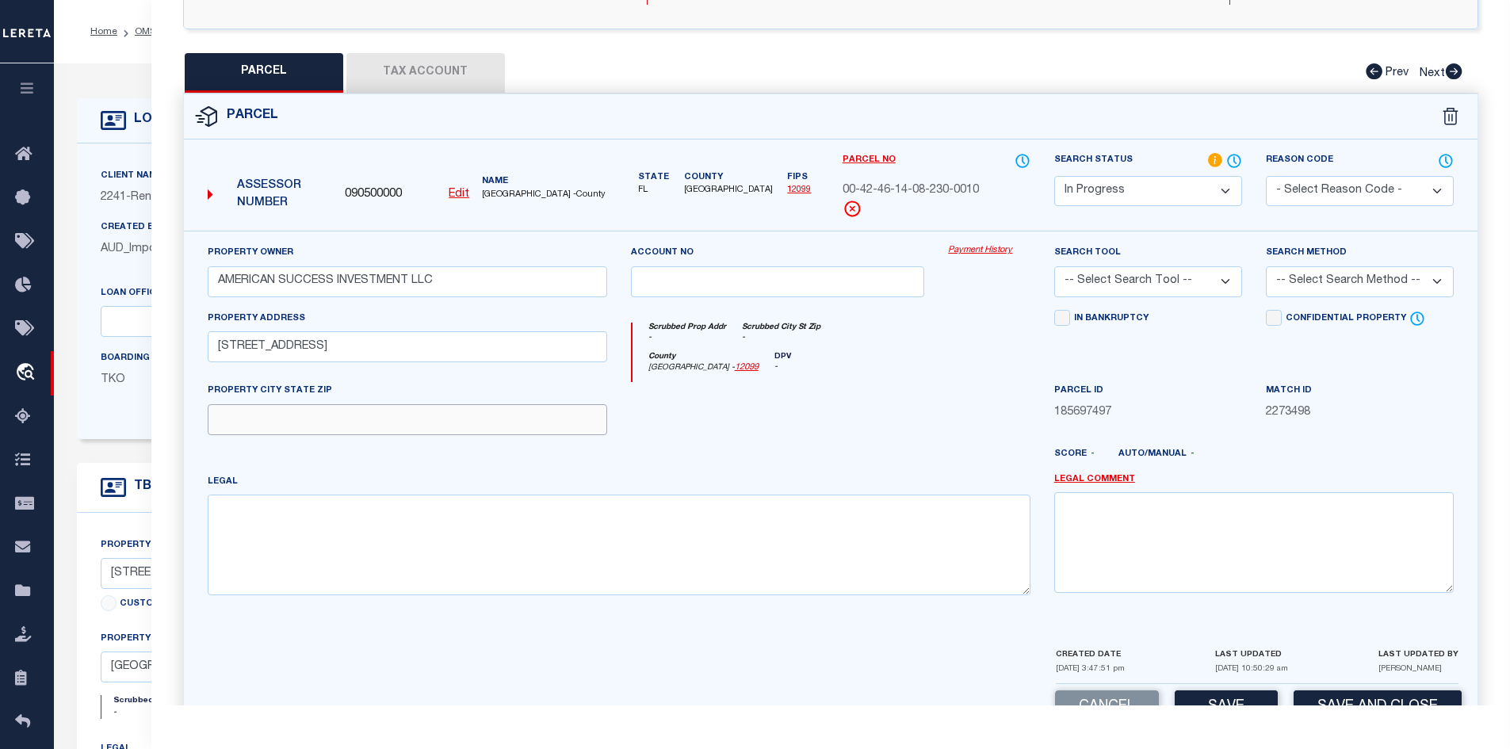
click at [257, 420] on input "text" at bounding box center [408, 419] width 400 height 31
paste input "DELRAY BEACH, FL 33484"
type input "DELRAY BEACH, FL 33484"
click at [802, 465] on div at bounding box center [884, 460] width 318 height 25
click at [323, 517] on textarea at bounding box center [619, 545] width 823 height 100
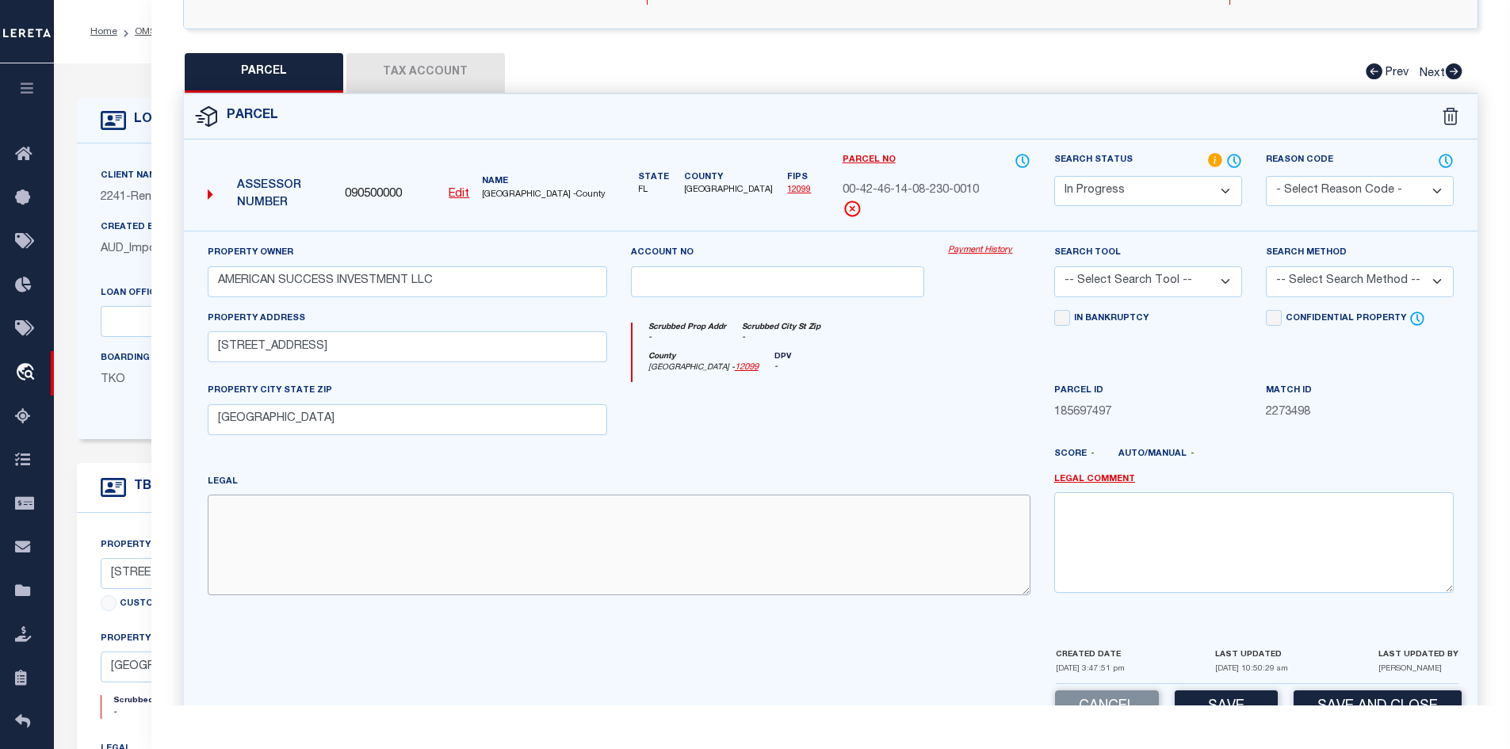
paste textarea "HIGH POINT OF DELRAY WEST CONDSEC 2 UNIT A BLDG 230"
click at [218, 513] on textarea "HIGH POINT OF DELRAY WEST CONDSEC 2 UNIT A BLDG 230" at bounding box center [619, 545] width 823 height 100
type textarea "HIGH POINT OF DELRAY WEST CONDSEC 2 UNIT A BLDG 230"
click at [713, 454] on div "Property Owner AMERICAN SUCCESS INVESTMENT LLC Account no Payment History Searc…" at bounding box center [831, 425] width 1271 height 363
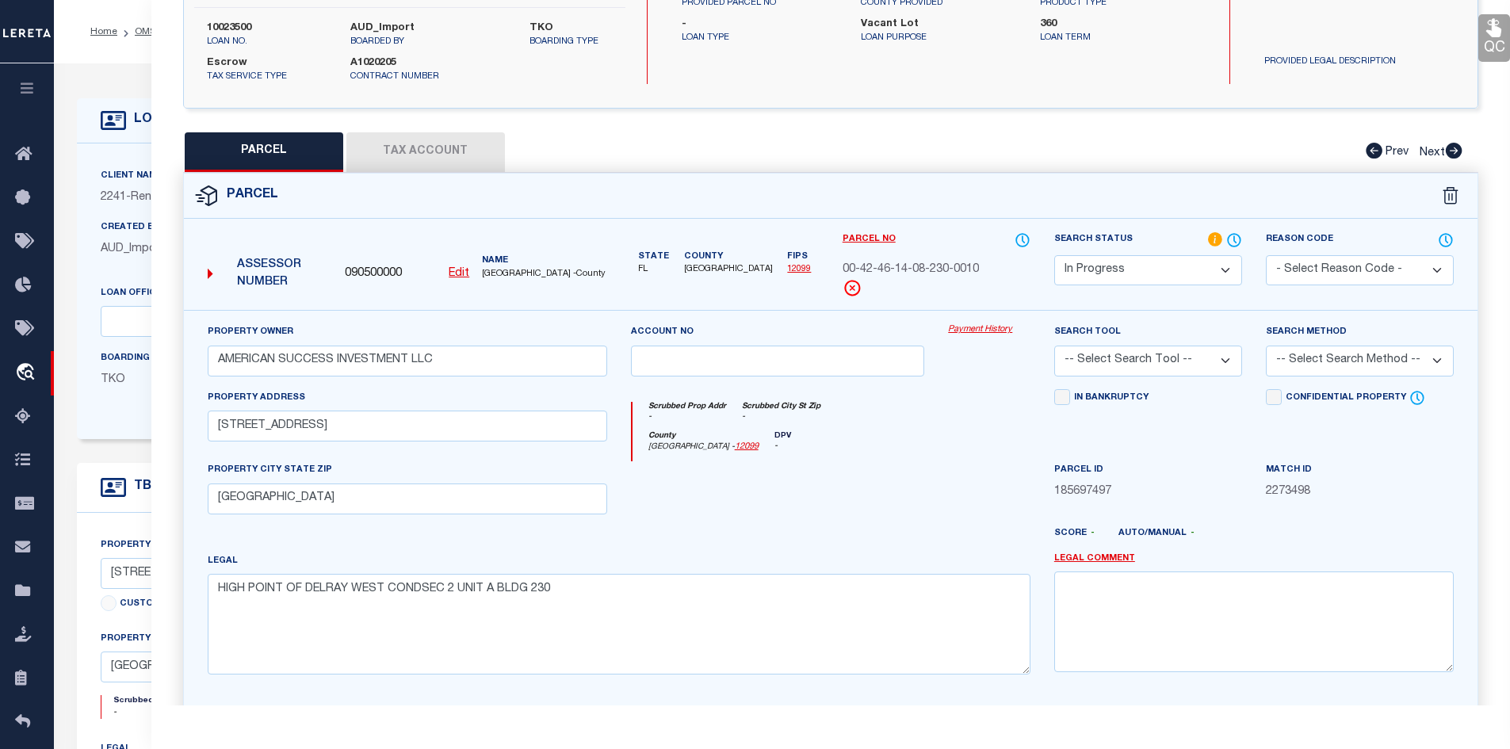
click at [1169, 364] on select "-- Select Search Tool -- 3rd Party Website Agency File Agency Website ATLS CNV-…" at bounding box center [1148, 361] width 188 height 31
select select "AGW"
click at [1054, 346] on select "-- Select Search Tool -- 3rd Party Website Agency File Agency Website ATLS CNV-…" at bounding box center [1148, 361] width 188 height 31
click at [1361, 362] on select "-- Select Search Method -- Property Address Legal Liability Info Provided" at bounding box center [1360, 361] width 188 height 31
select select "ADD"
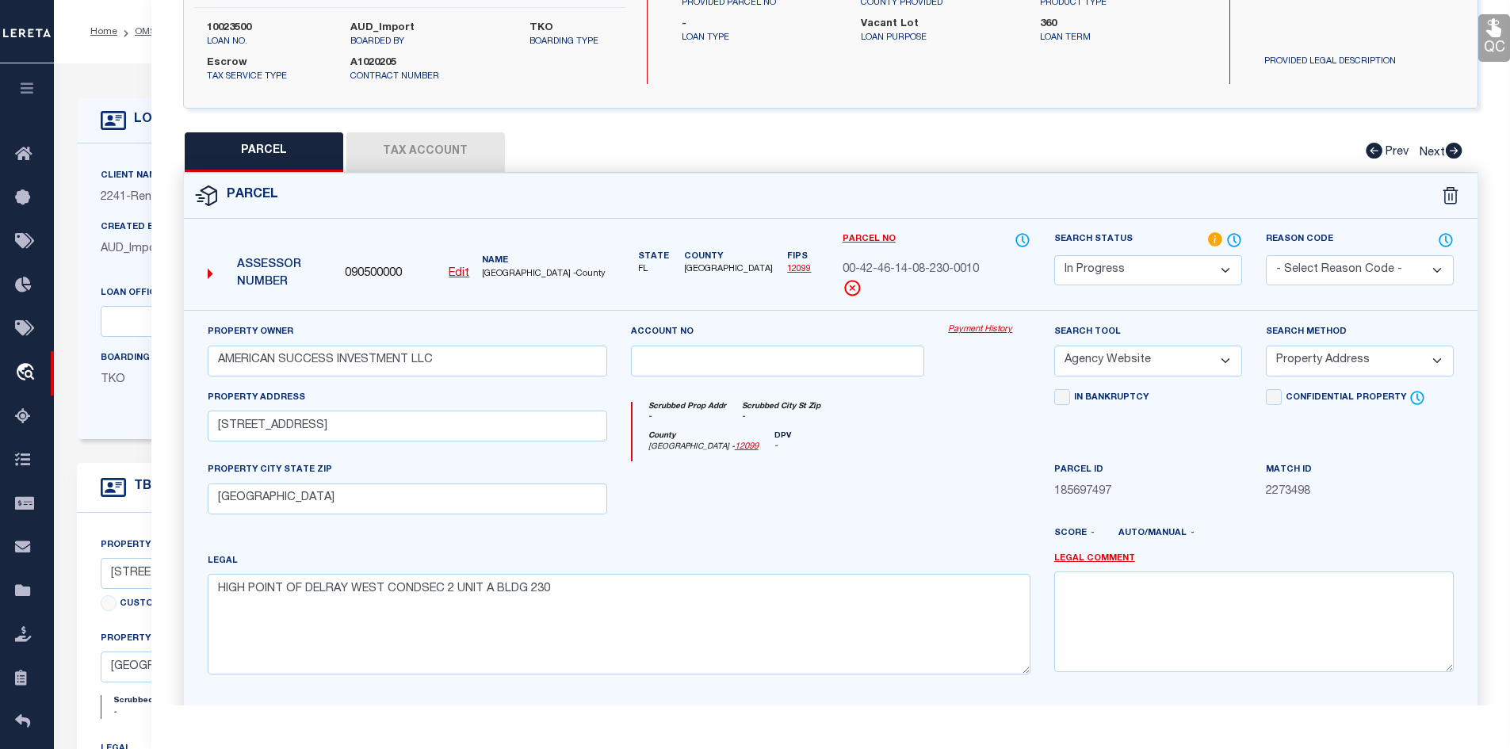
click at [1266, 346] on select "-- Select Search Method -- Property Address Legal Liability Info Provided" at bounding box center [1360, 361] width 188 height 31
click at [1169, 419] on div "In Bankruptcy" at bounding box center [1149, 425] width 212 height 73
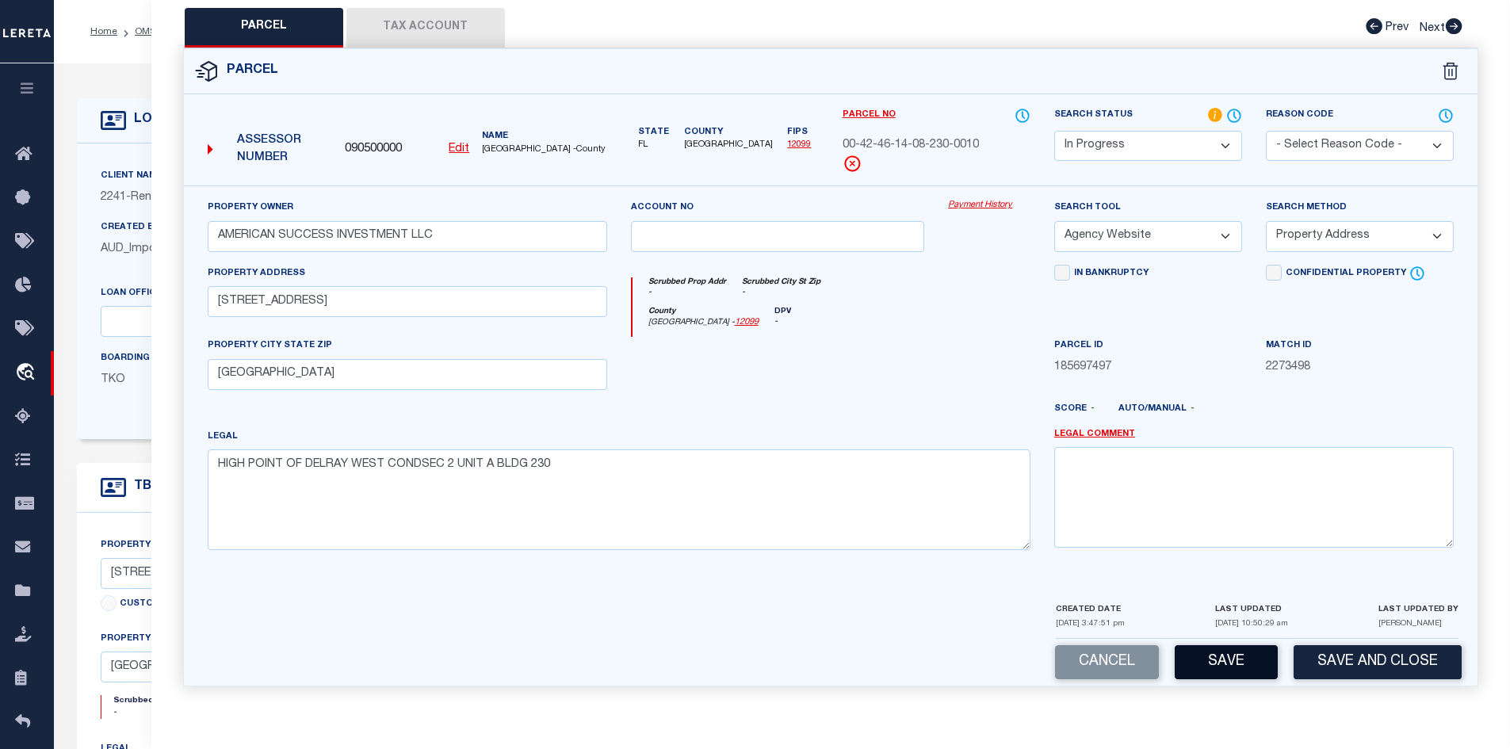
click at [1240, 665] on button "Save" at bounding box center [1226, 662] width 103 height 34
select select "AS"
select select
checkbox input "false"
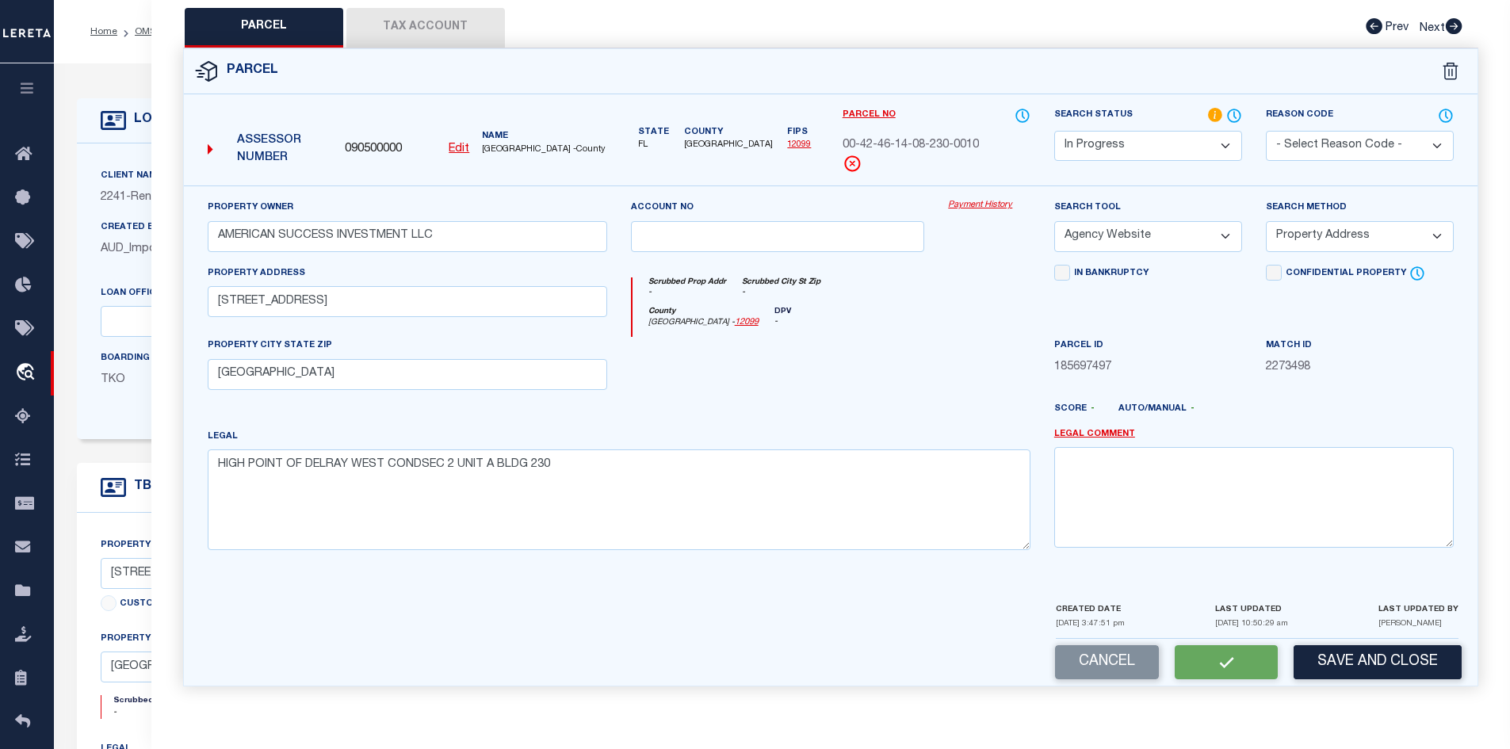
checkbox input "false"
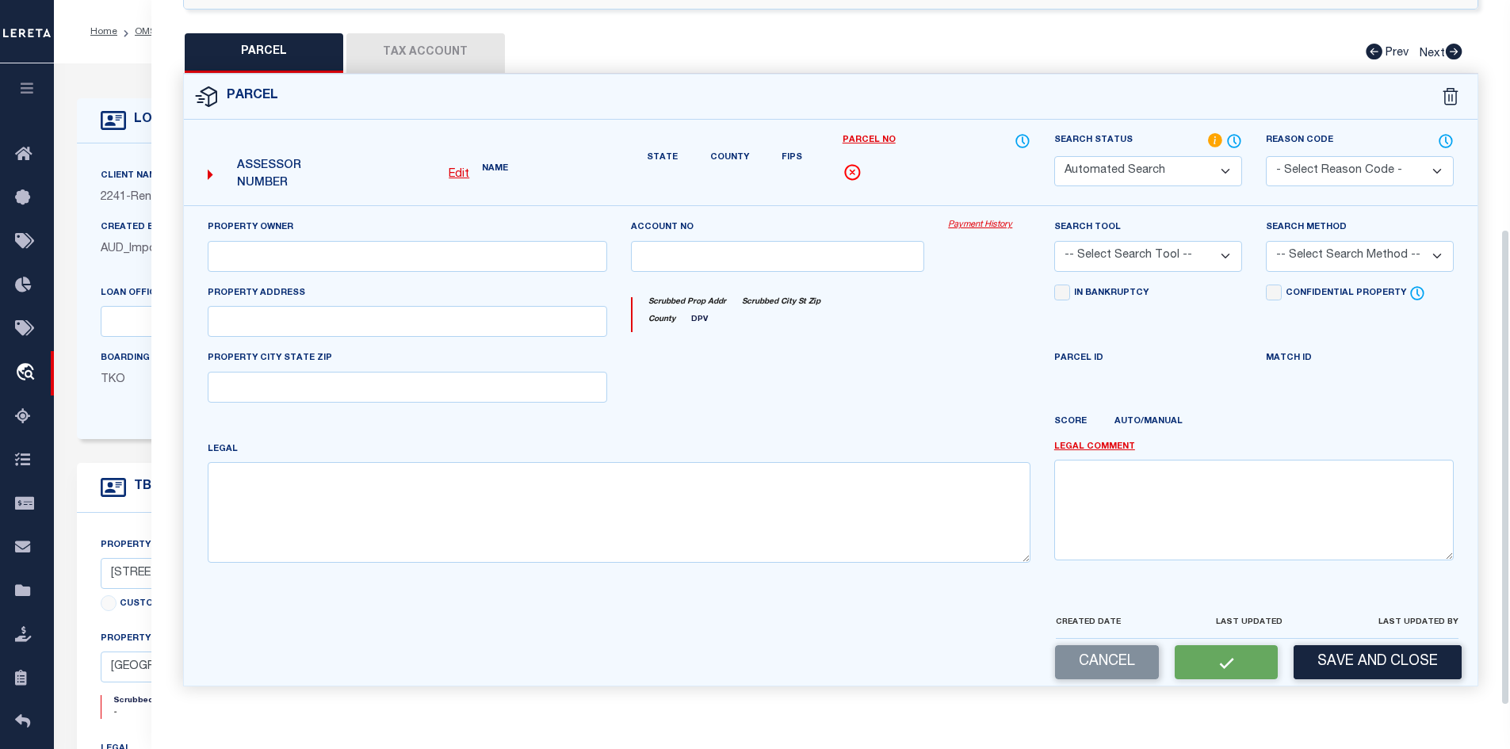
select select "IP"
type input "AMERICAN SUCCESS INVESTMENT LLC"
select select "AGW"
select select "ADD"
type input "14599 CANALVIEW DR A"
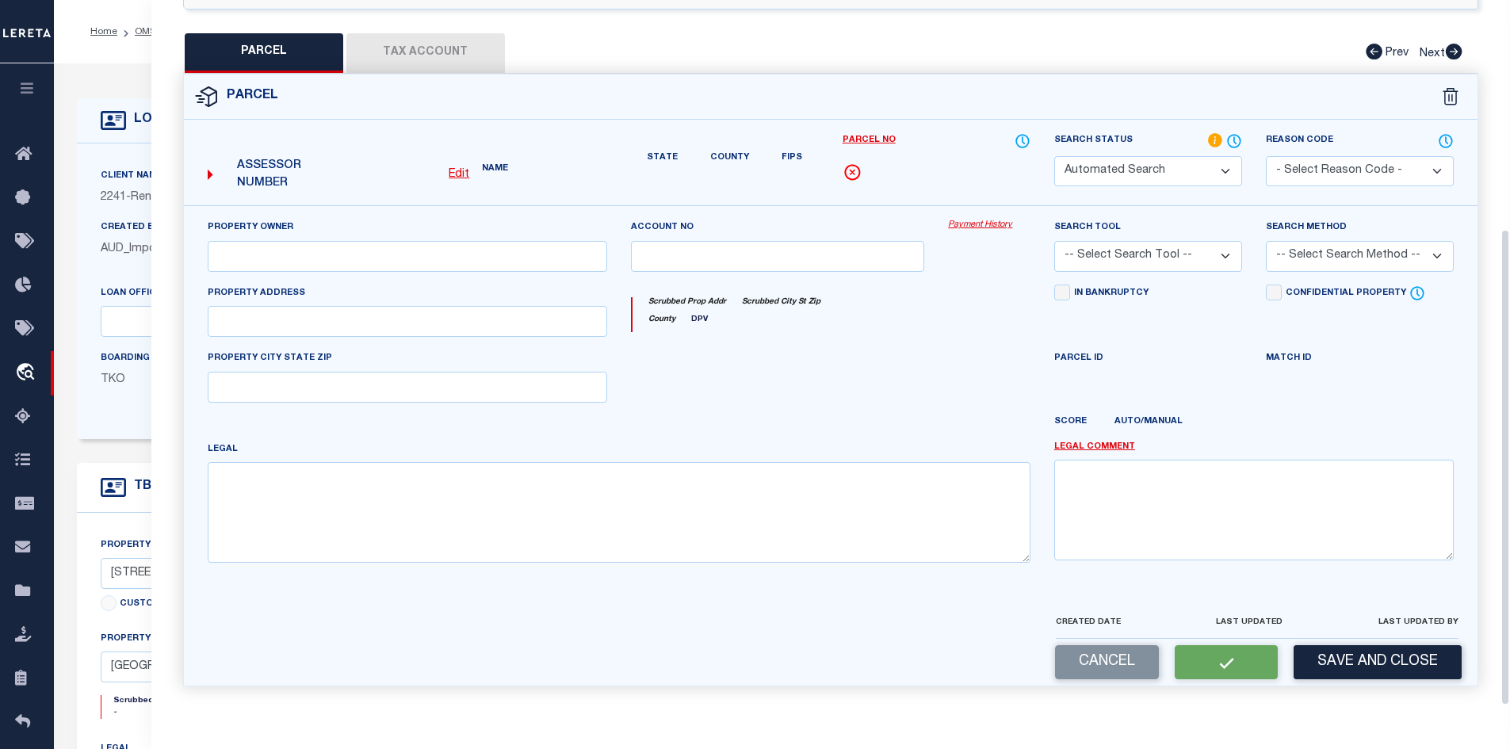
type input "DELRAY BEACH, FL 33484"
type textarea "HIGH POINT OF DELRAY WEST CONDSEC 2 UNIT A BLDG 230"
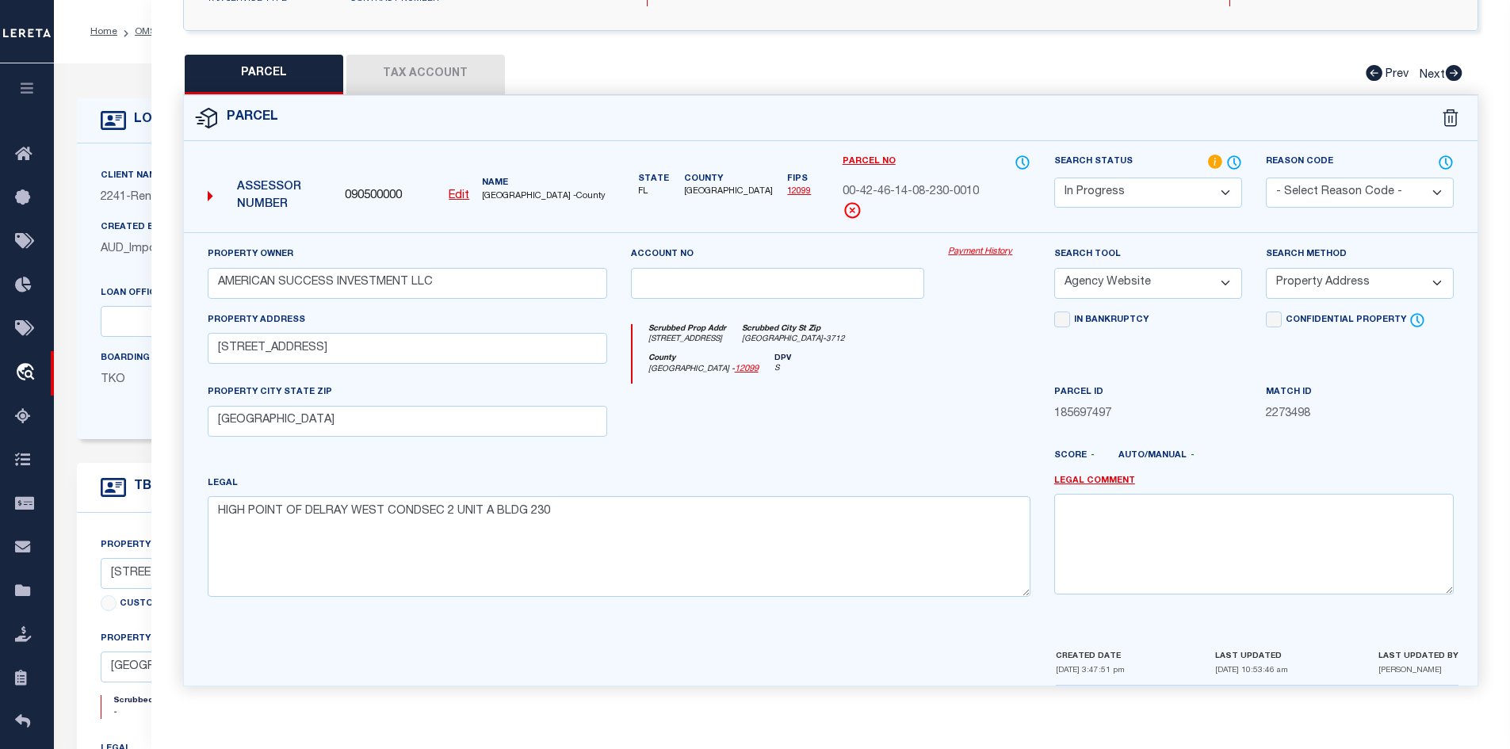
scroll to position [159, 0]
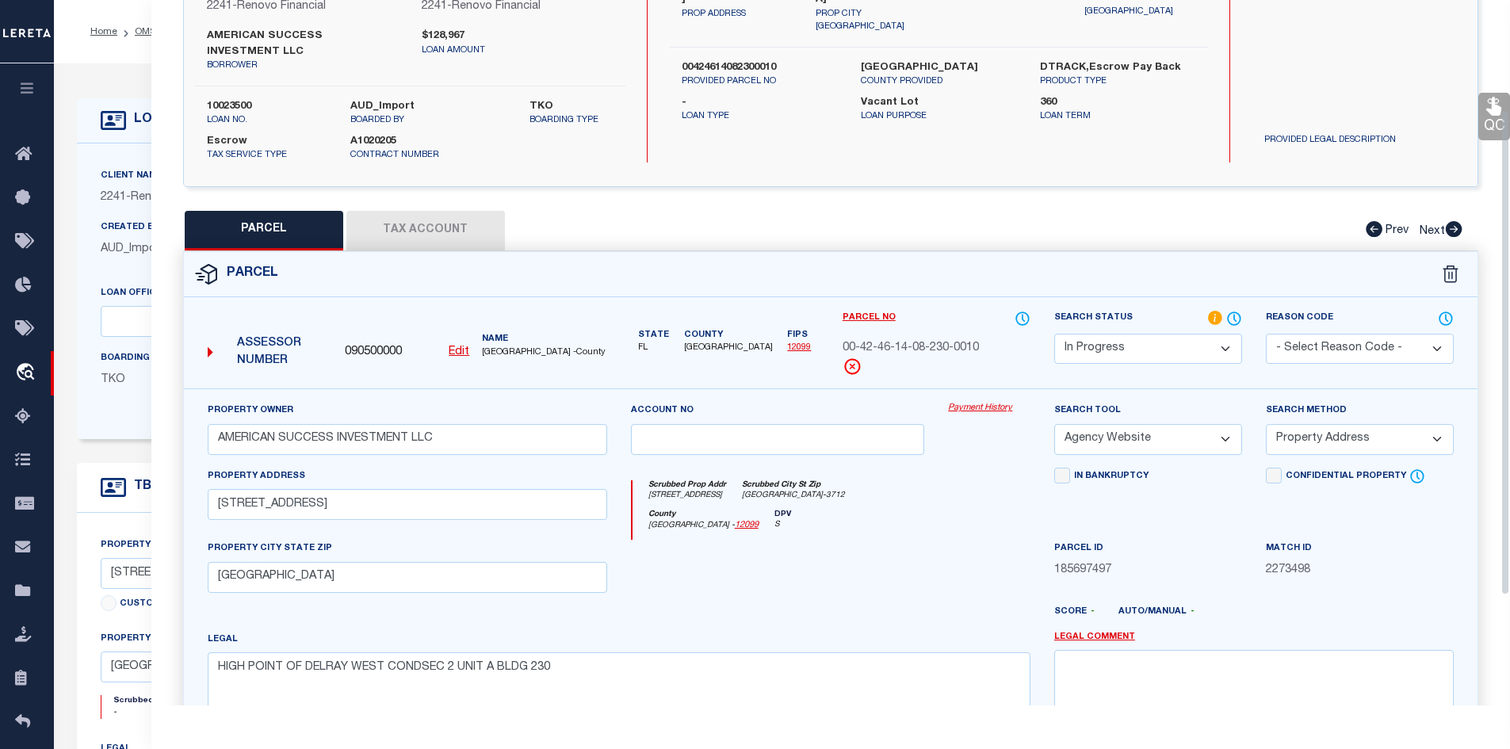
click at [418, 232] on button "Tax Account" at bounding box center [425, 231] width 159 height 40
select select "100"
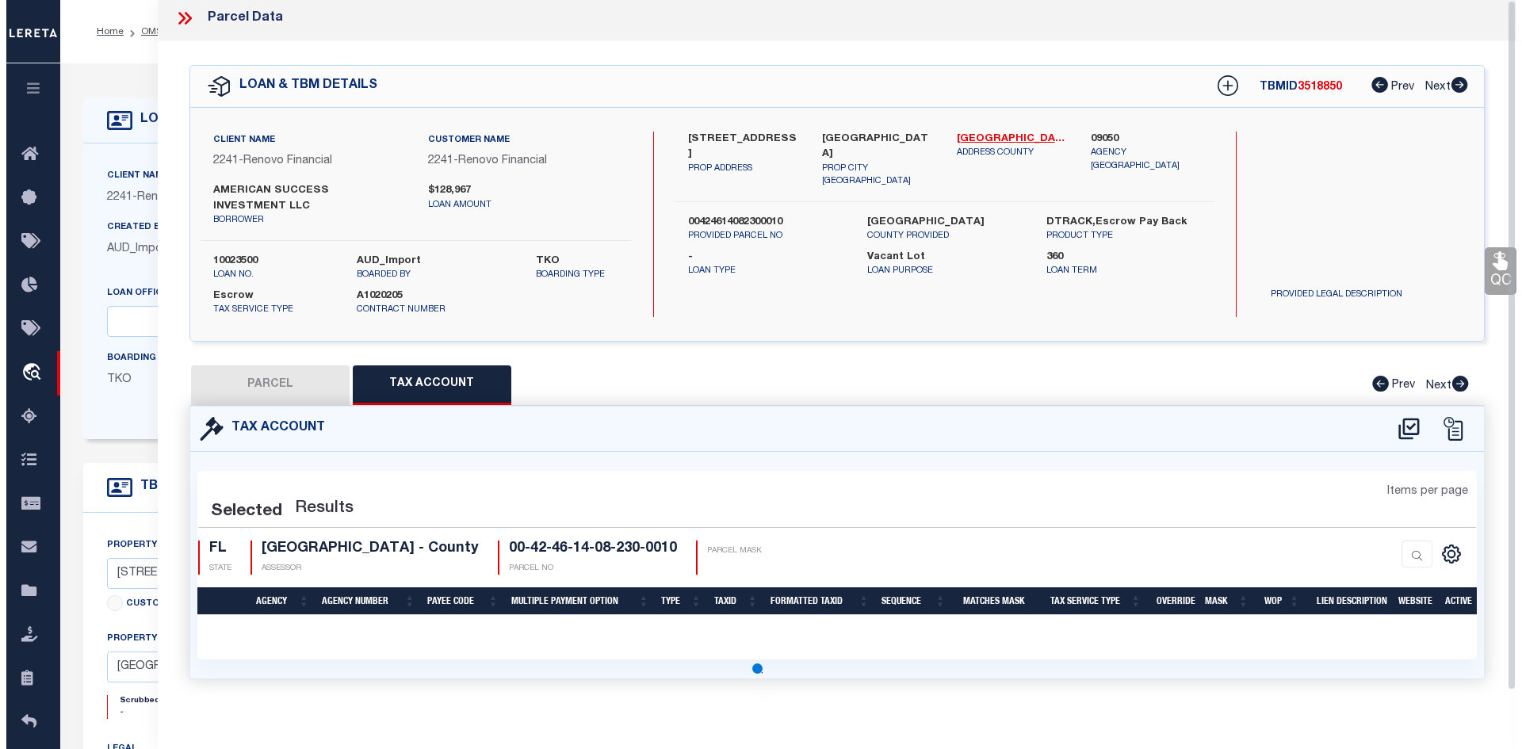
scroll to position [0, 0]
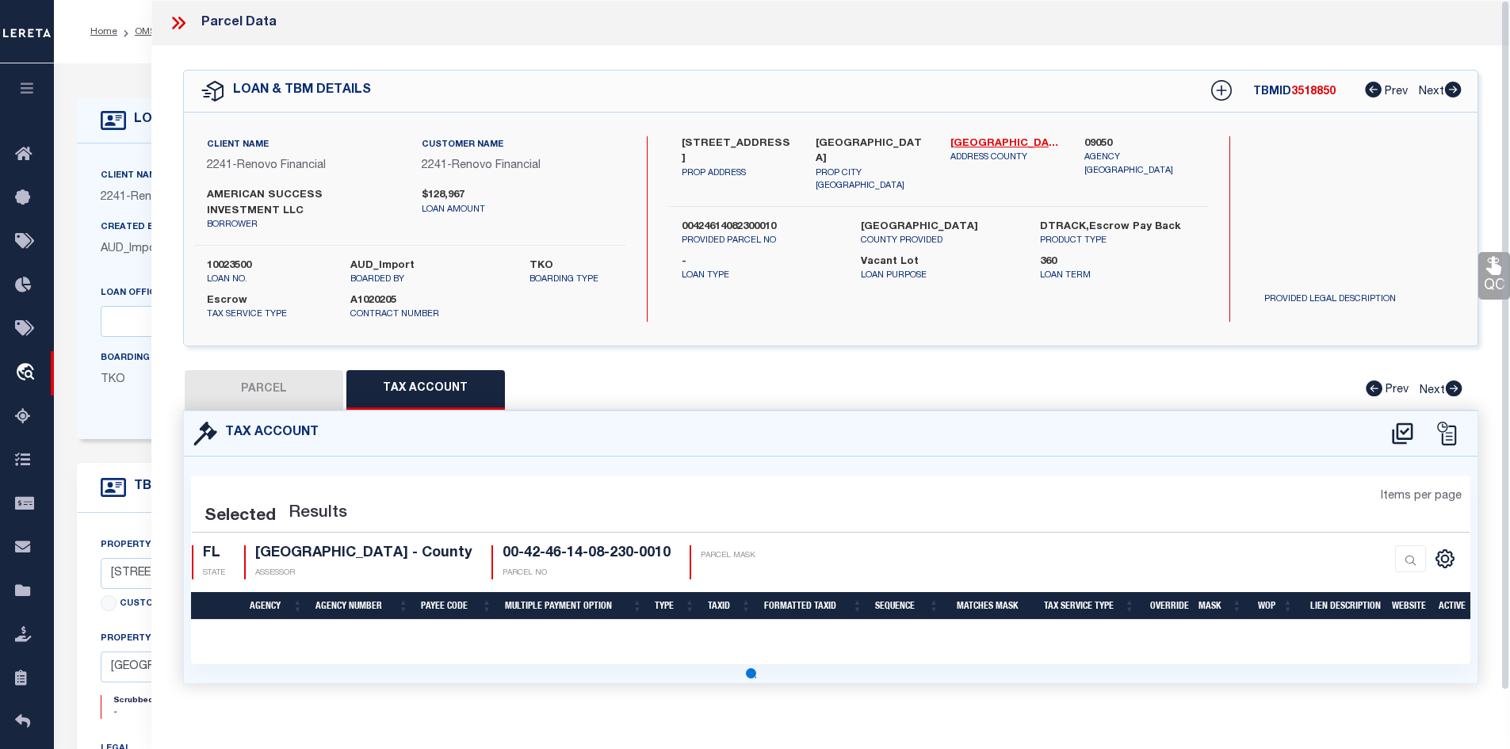
select select "100"
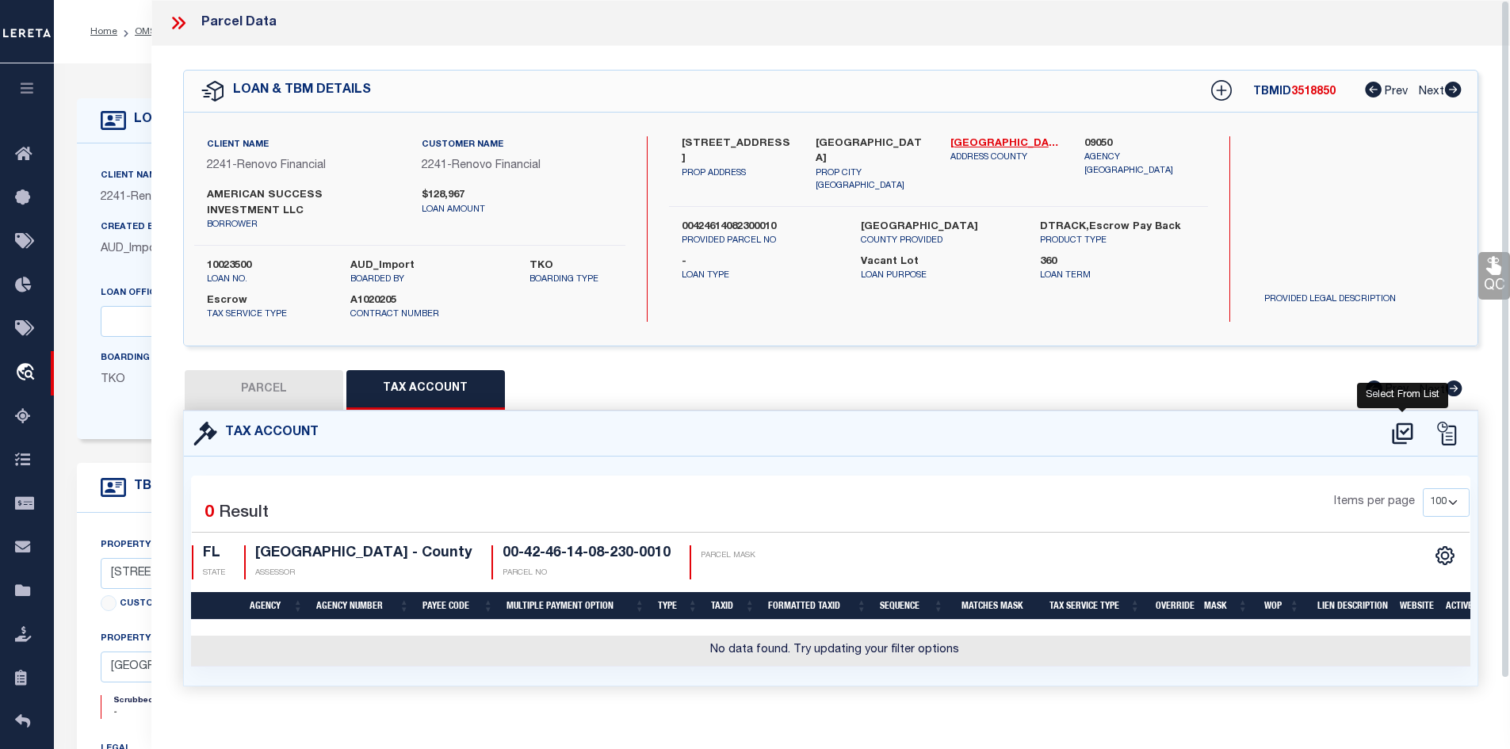
click at [1395, 431] on icon at bounding box center [1403, 433] width 26 height 25
select select "100"
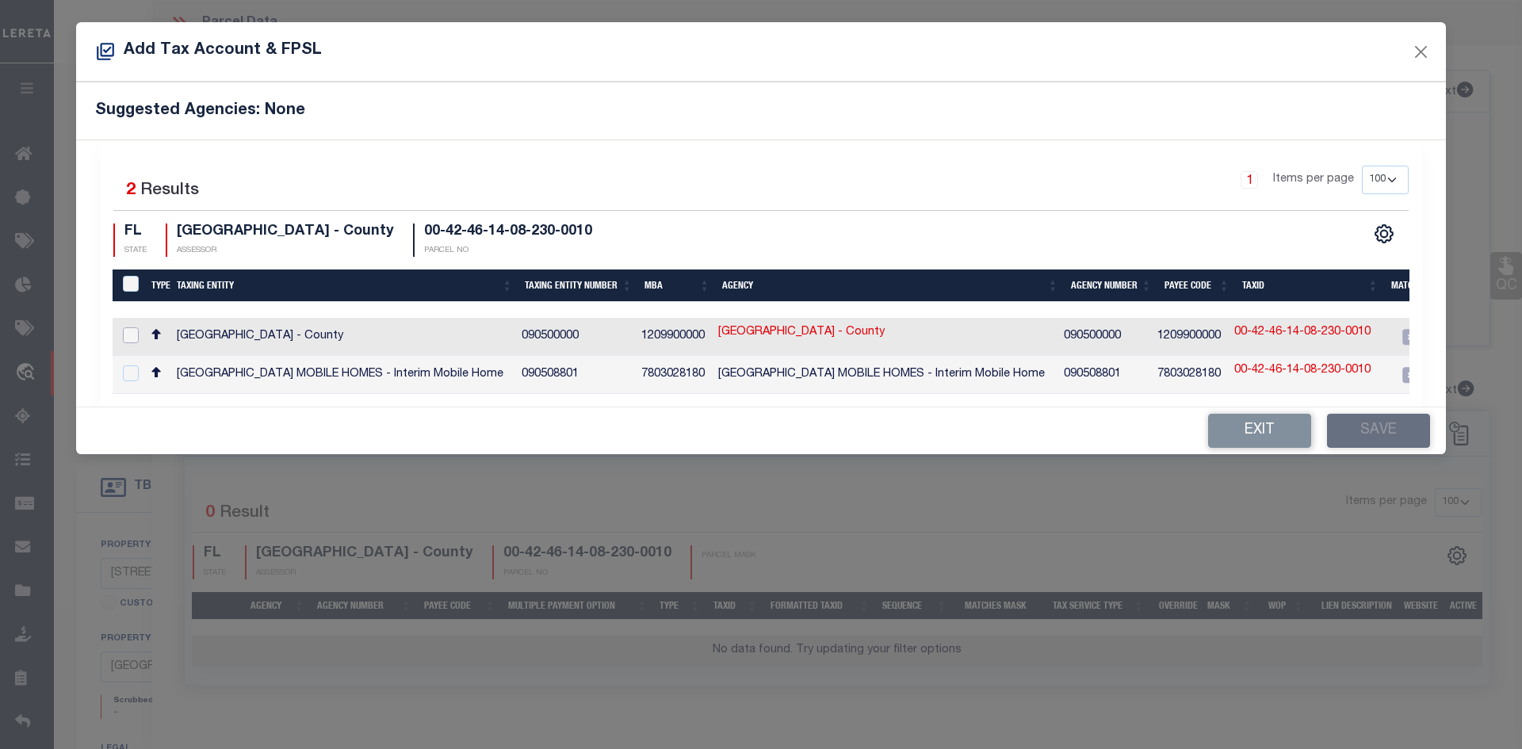
click at [130, 335] on input "checkbox" at bounding box center [131, 335] width 16 height 16
checkbox input "true"
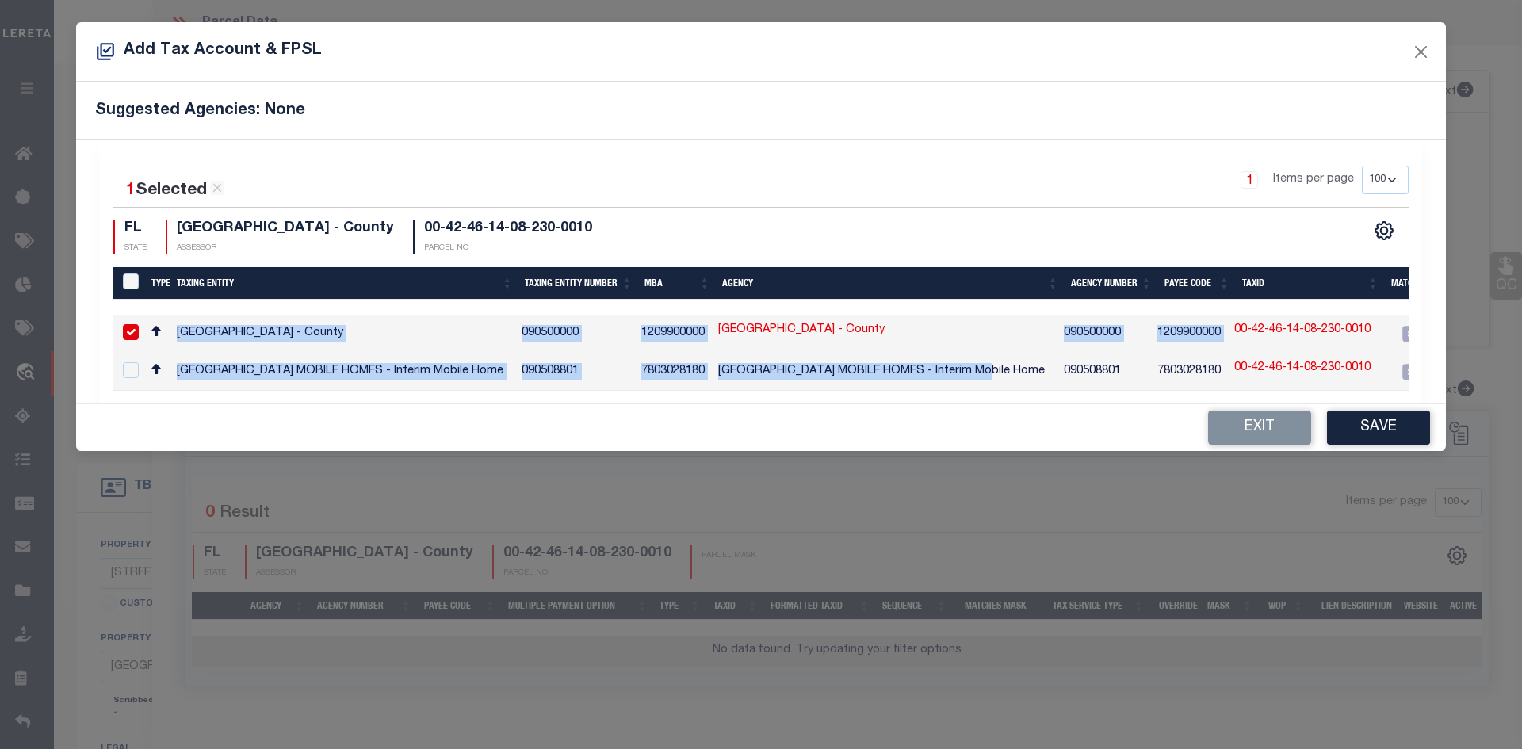
drag, startPoint x: 1006, startPoint y: 385, endPoint x: 1197, endPoint y: 392, distance: 191.2
click at [1197, 392] on div "Type Taxing Entity Taxing Entity Number MBA Agency Agency Number Payee Code Tax…" at bounding box center [761, 354] width 1297 height 76
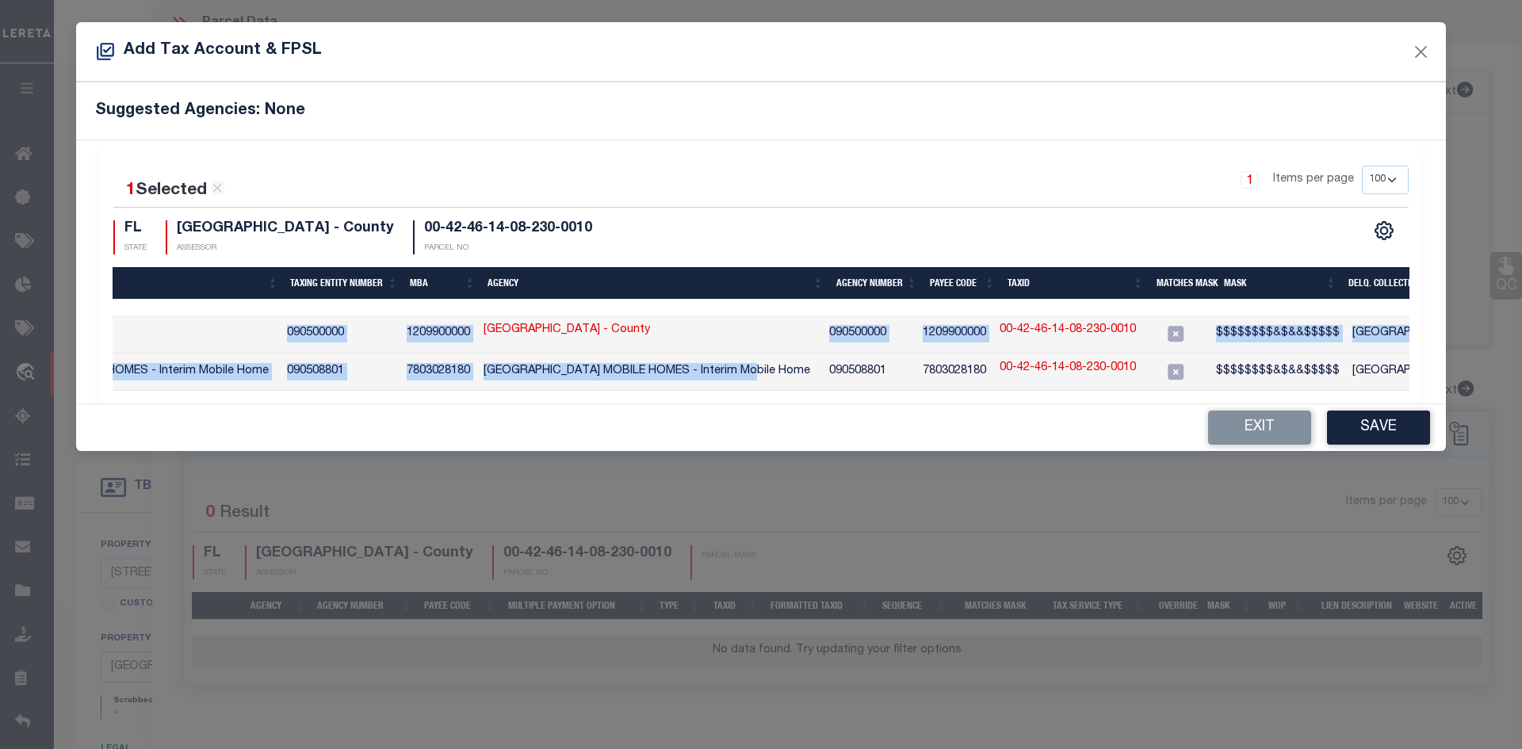
scroll to position [0, 245]
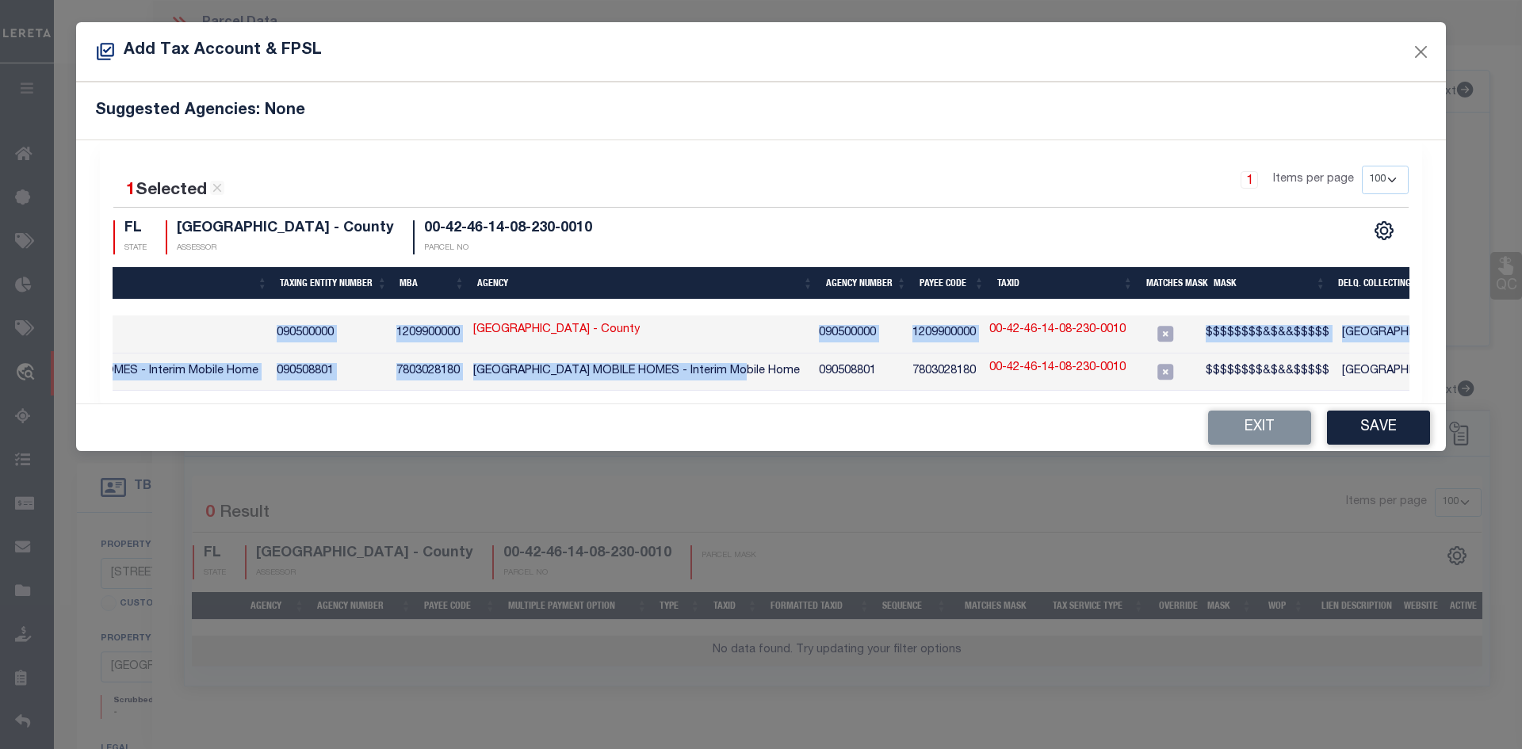
click at [1052, 332] on link "00-42-46-14-08-230-0010" at bounding box center [1057, 330] width 136 height 17
type input "00-42-46-14-08-230-0010"
type textarea "$$$$$$$$&$&&$$$$$"
checkbox input "false"
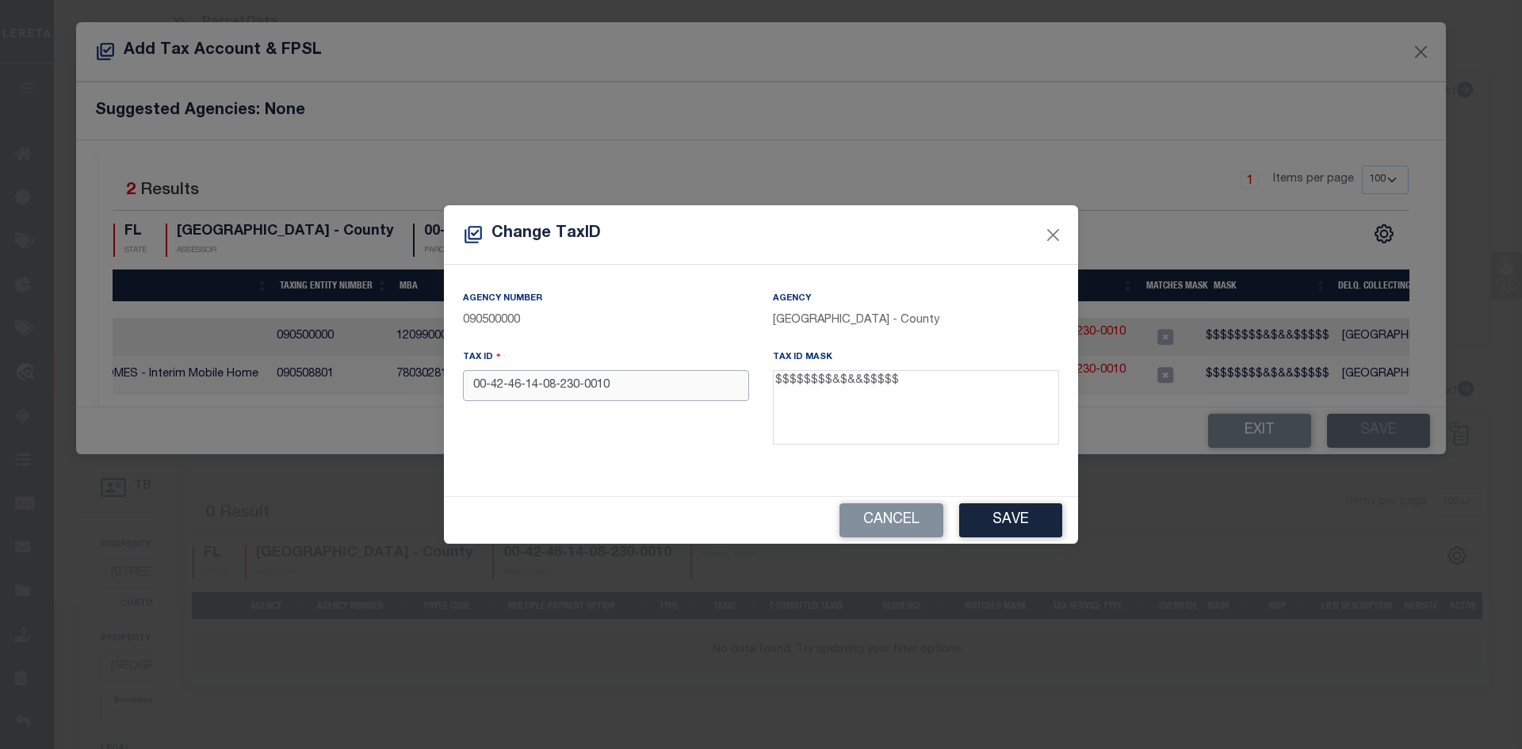
click at [489, 389] on input "00-42-46-14-08-230-0010" at bounding box center [606, 385] width 286 height 31
click at [506, 387] on input "0042-46-14-08-230-0010" at bounding box center [606, 385] width 286 height 31
click at [519, 389] on input "004246-14-08-230-0010" at bounding box center [606, 385] width 286 height 31
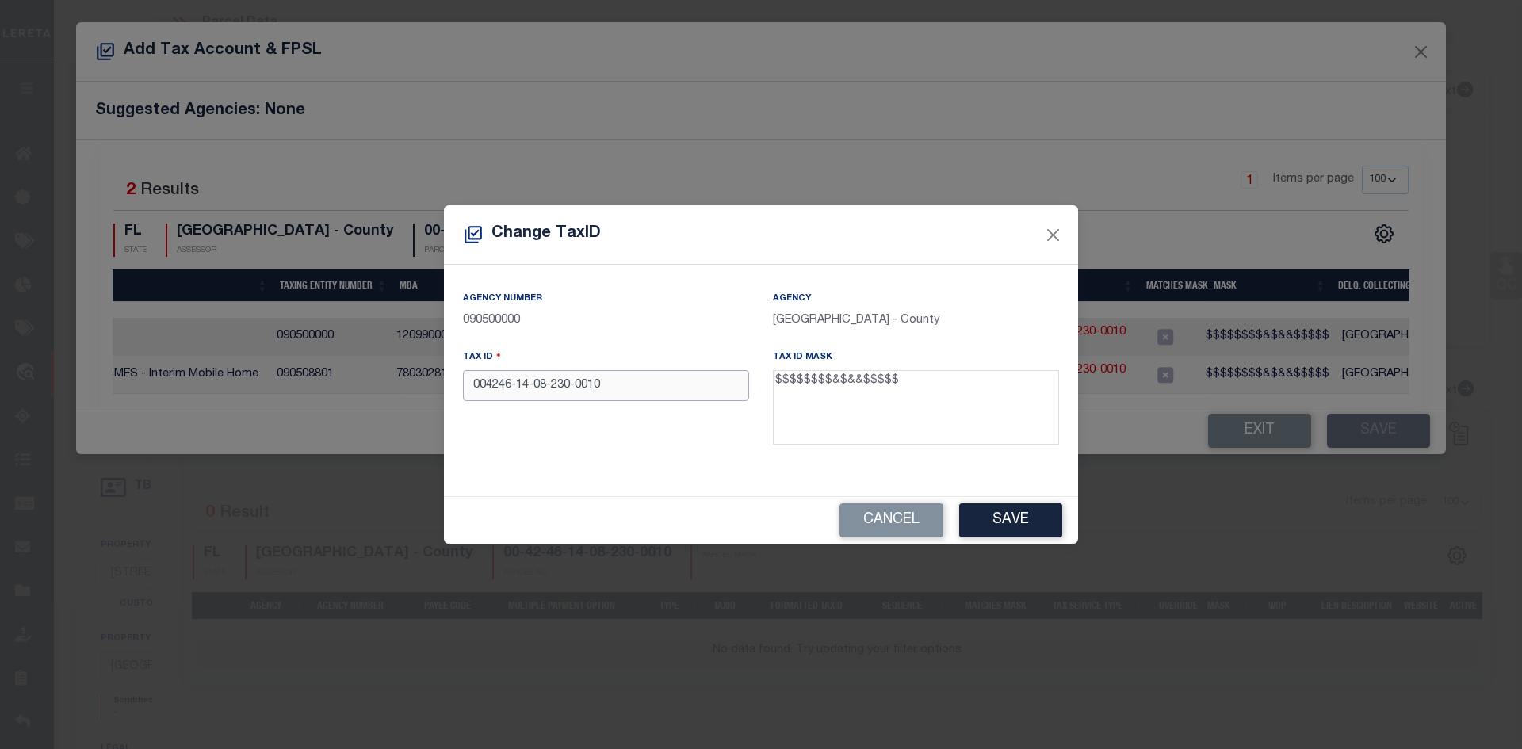
click at [519, 387] on input "004246-14-08-230-0010" at bounding box center [606, 385] width 286 height 31
click at [518, 383] on input "004246-14-08-230-0010" at bounding box center [606, 385] width 286 height 31
click at [519, 388] on input "004246-14-08-230-0010" at bounding box center [606, 385] width 286 height 31
click at [549, 371] on div "Tax ID 00424614-08-230-0010" at bounding box center [606, 375] width 286 height 52
click at [1015, 518] on button "Save" at bounding box center [1010, 520] width 103 height 34
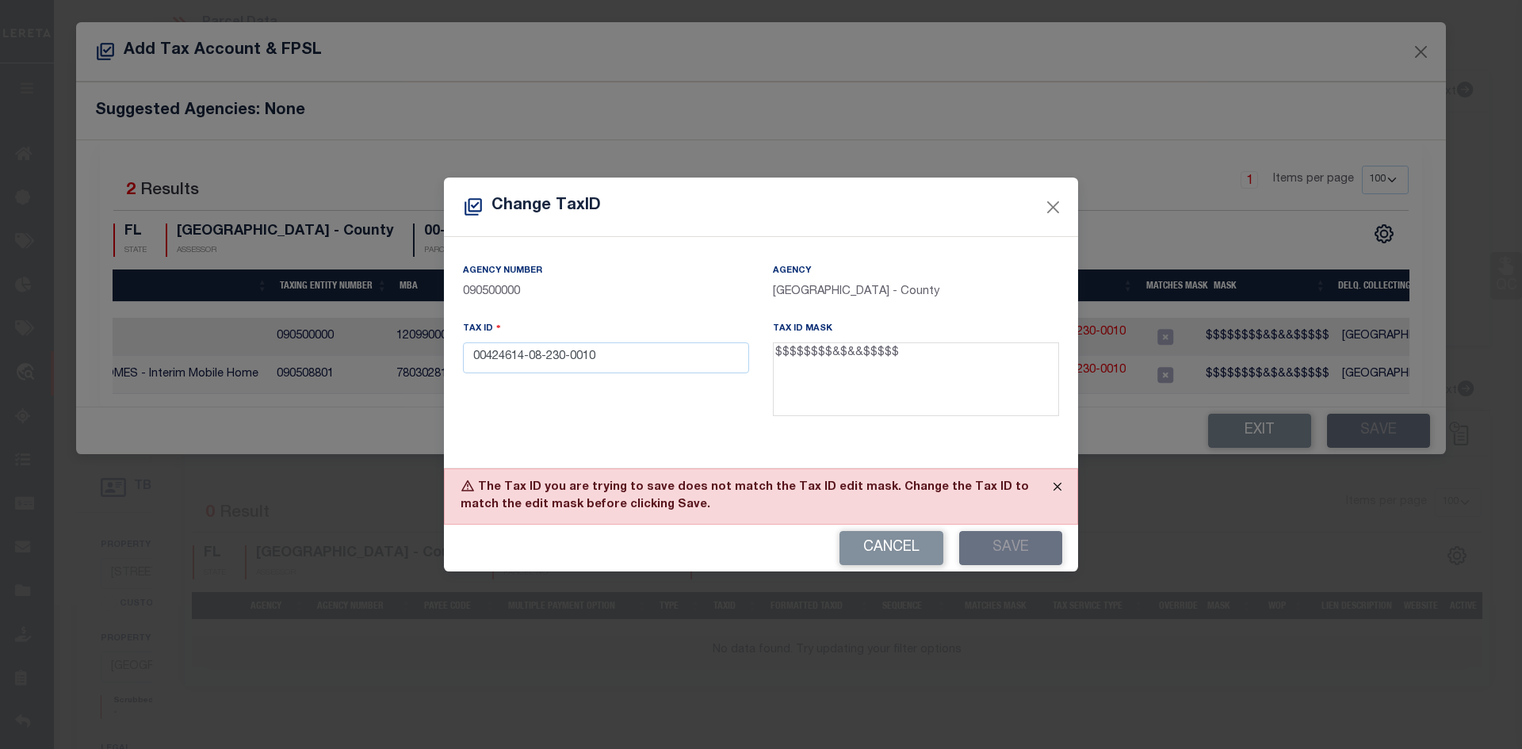
click at [1054, 487] on button "Close" at bounding box center [1058, 486] width 40 height 35
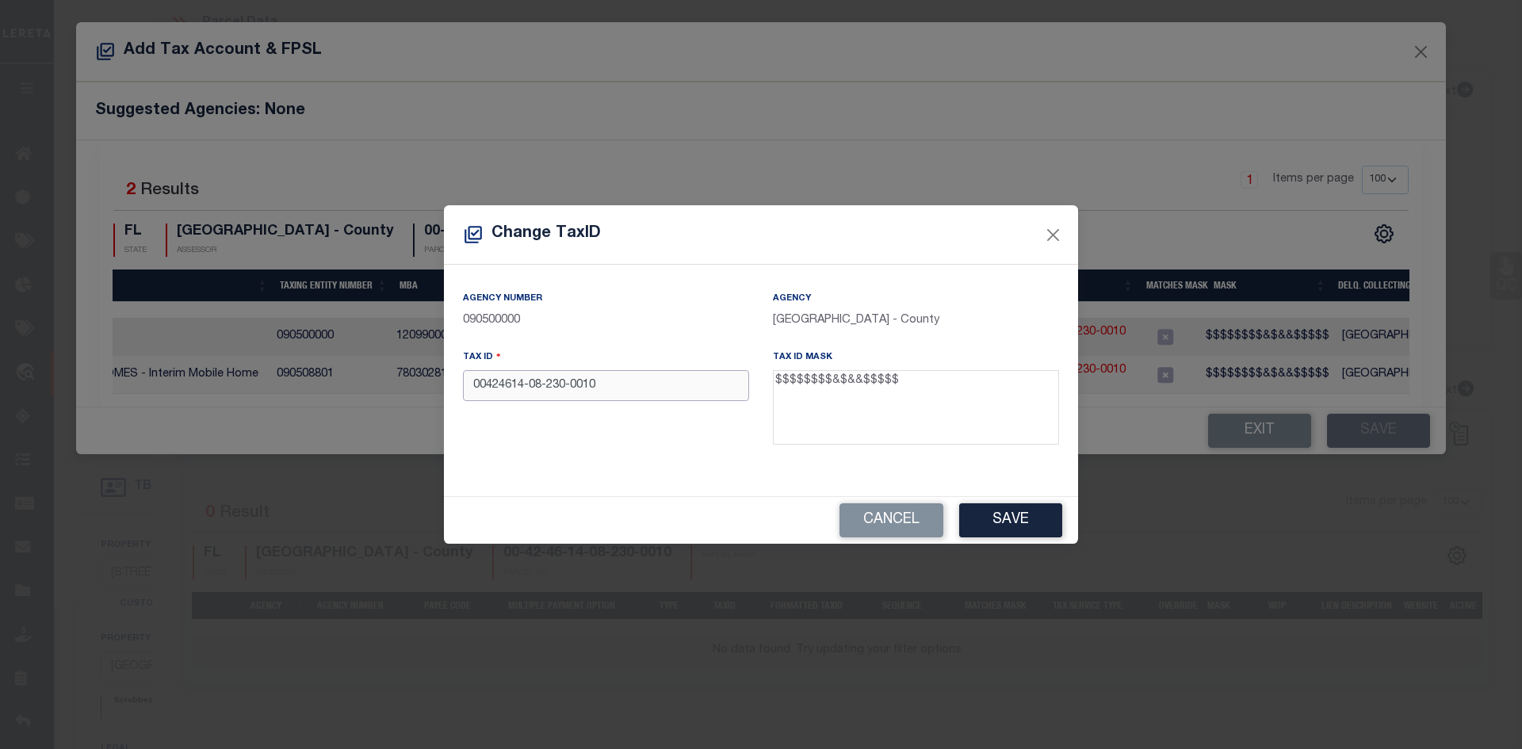
click at [530, 387] on input "00424614-08-230-0010" at bounding box center [606, 385] width 286 height 31
click at [545, 386] on input "0042461408-230-0010" at bounding box center [606, 385] width 286 height 31
click at [627, 388] on input "0042461408230-0010" at bounding box center [606, 385] width 286 height 31
click at [561, 389] on input "0042461408230-0010" at bounding box center [606, 385] width 286 height 31
type input "00424614082300010"
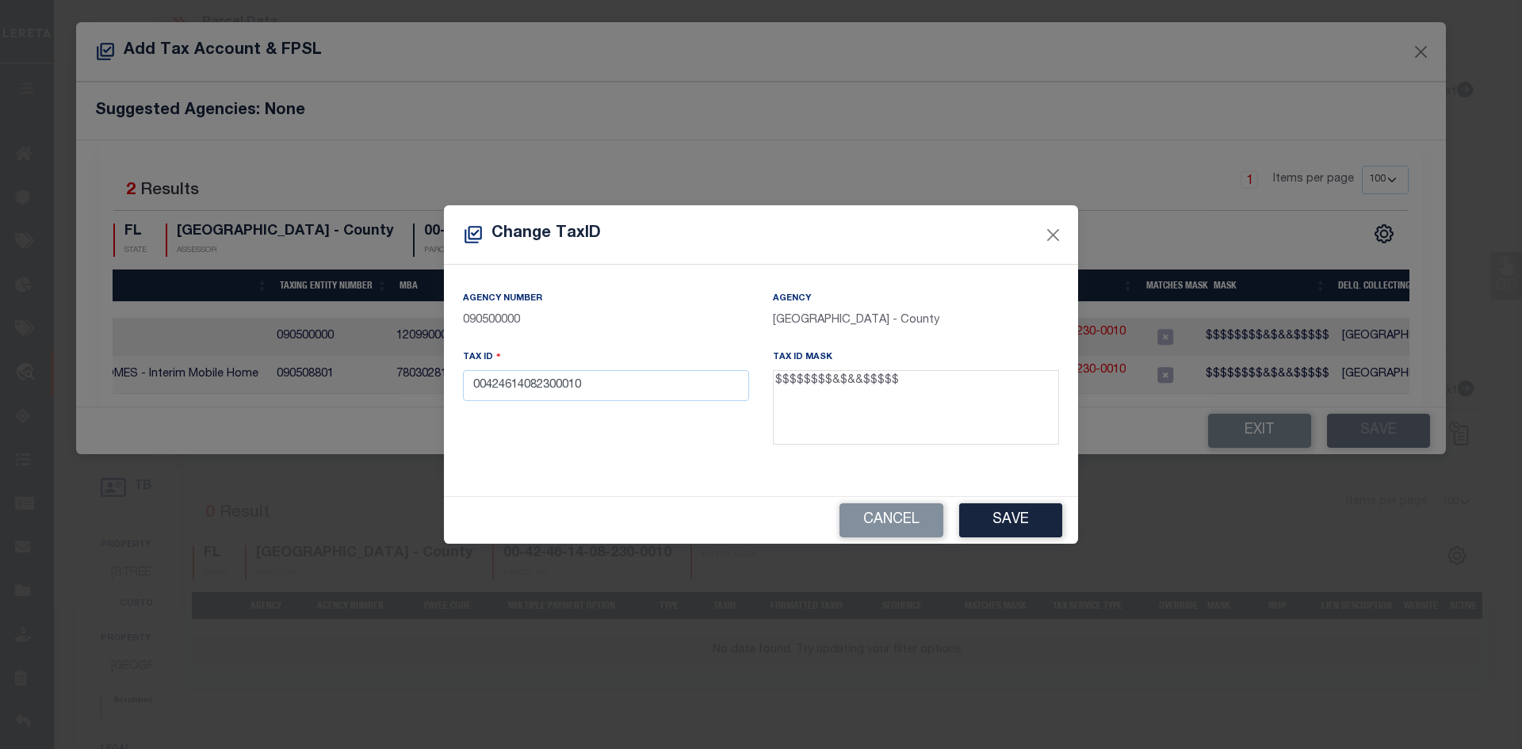
click at [631, 418] on div "Tax ID 00424614082300010" at bounding box center [606, 400] width 310 height 103
click at [996, 518] on button "Save" at bounding box center [1010, 520] width 103 height 34
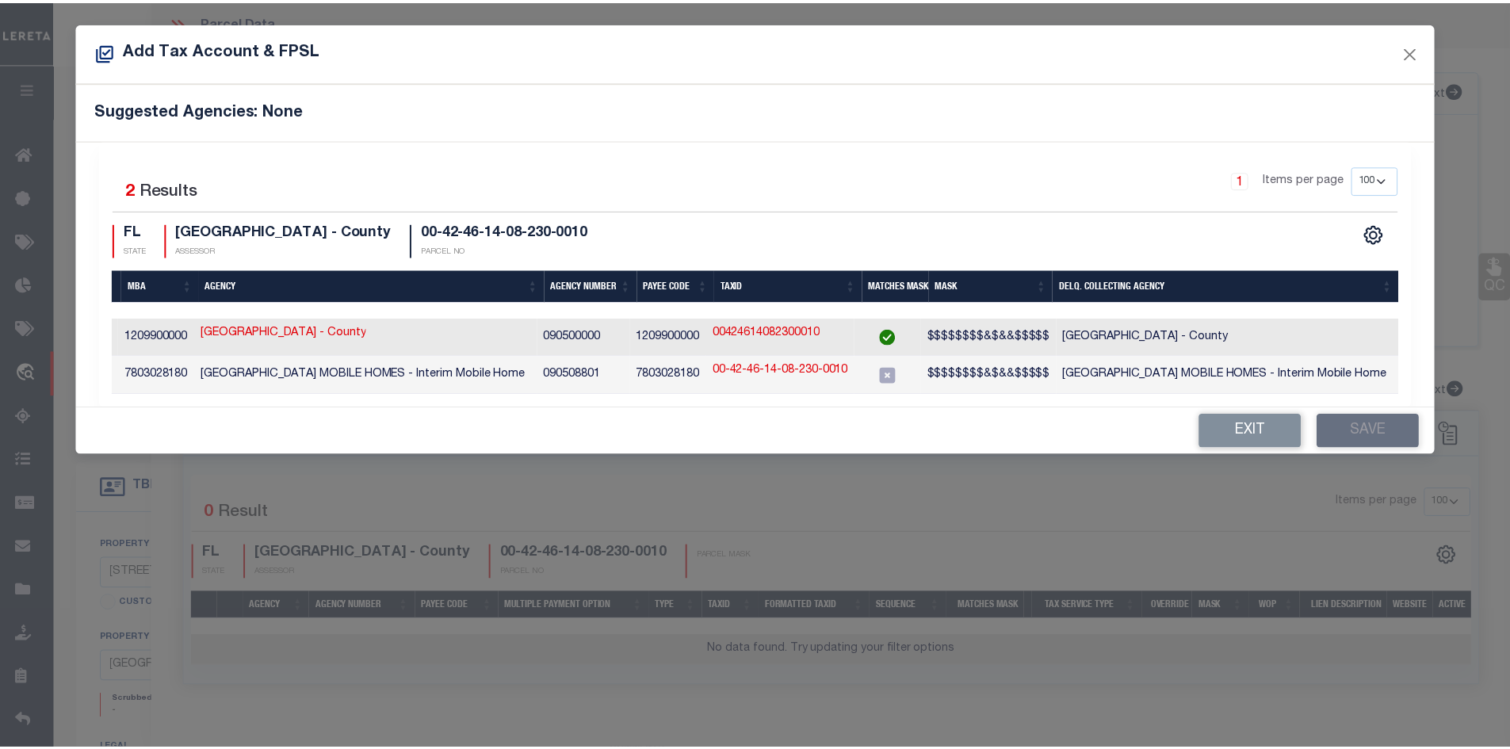
scroll to position [0, 0]
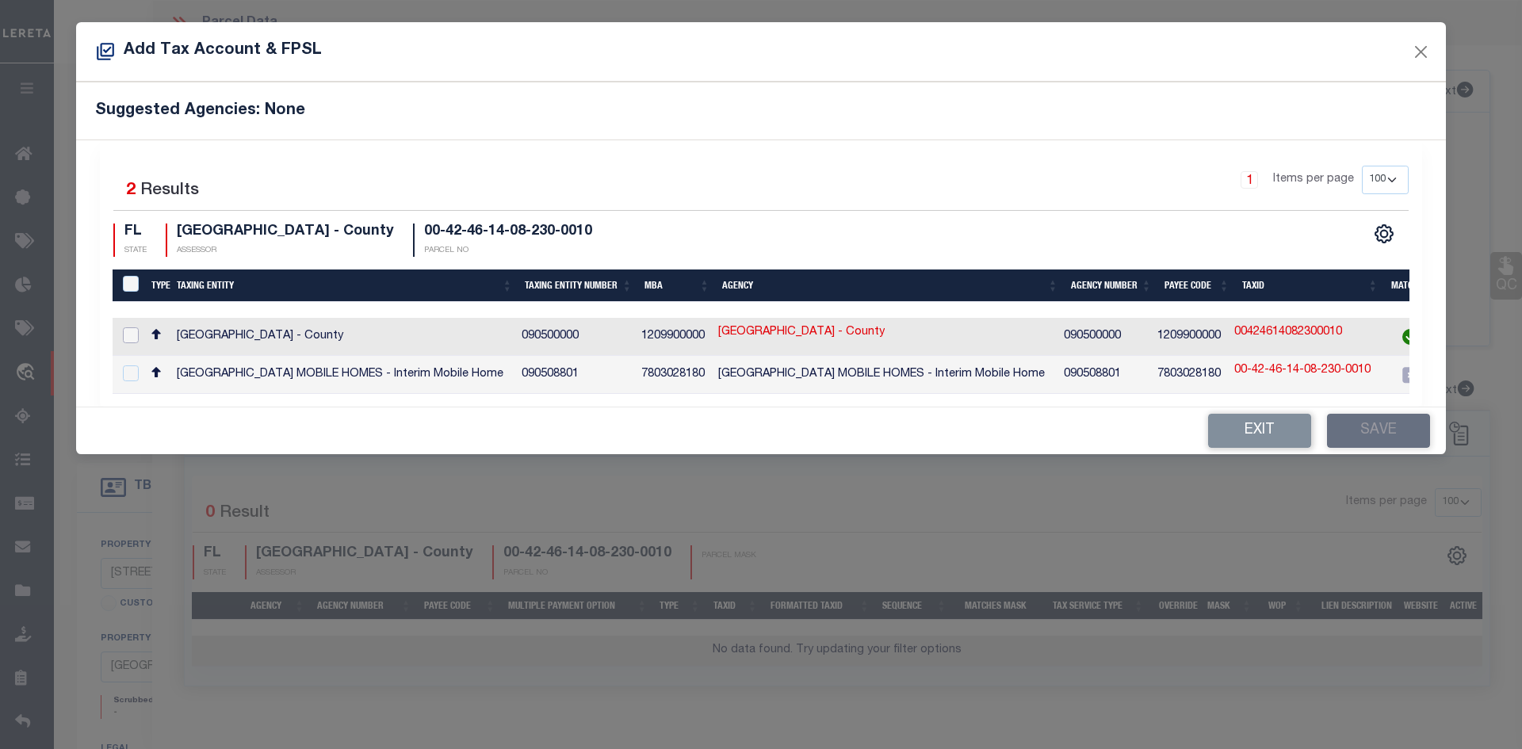
click at [132, 331] on input "checkbox" at bounding box center [131, 335] width 16 height 16
checkbox input "true"
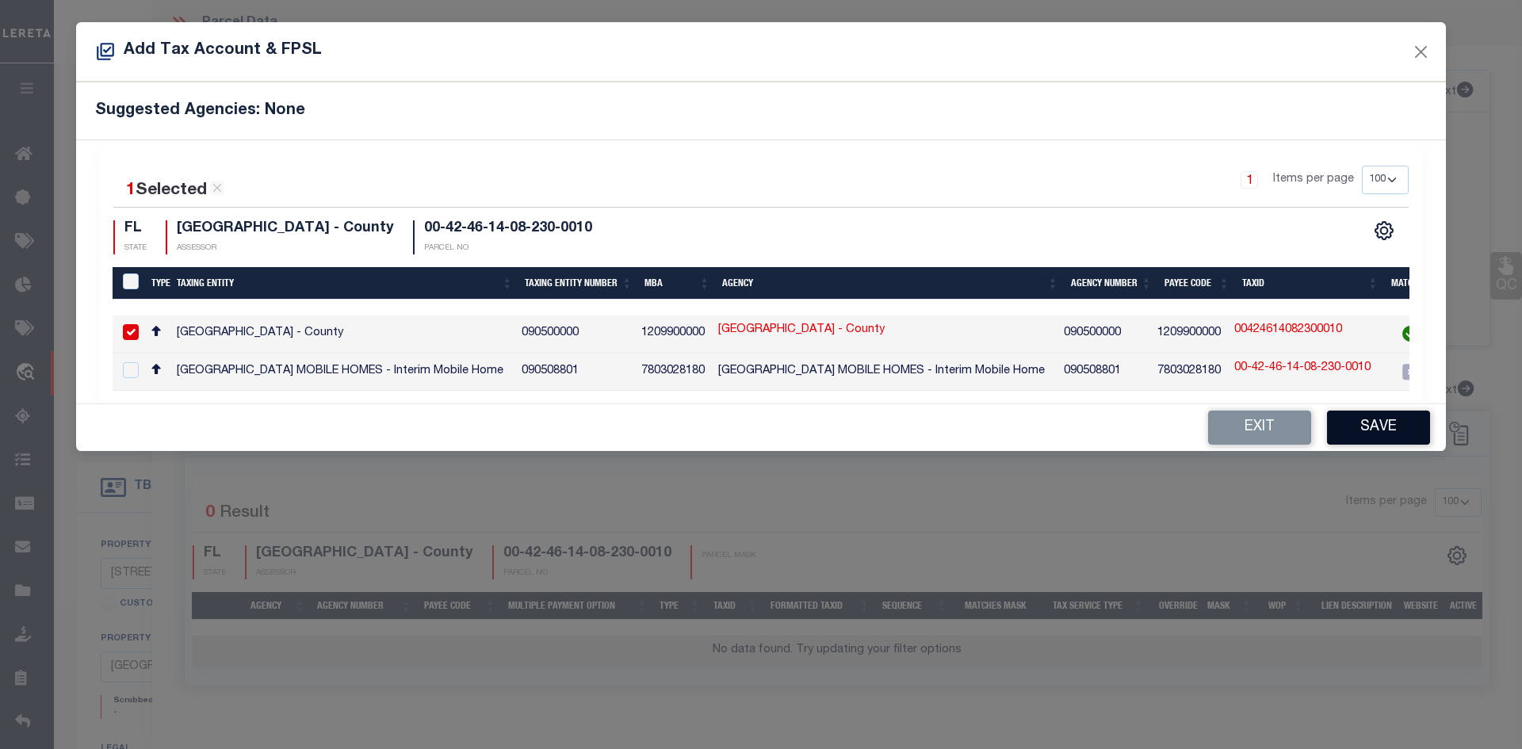
click at [1385, 428] on button "Save" at bounding box center [1378, 428] width 103 height 34
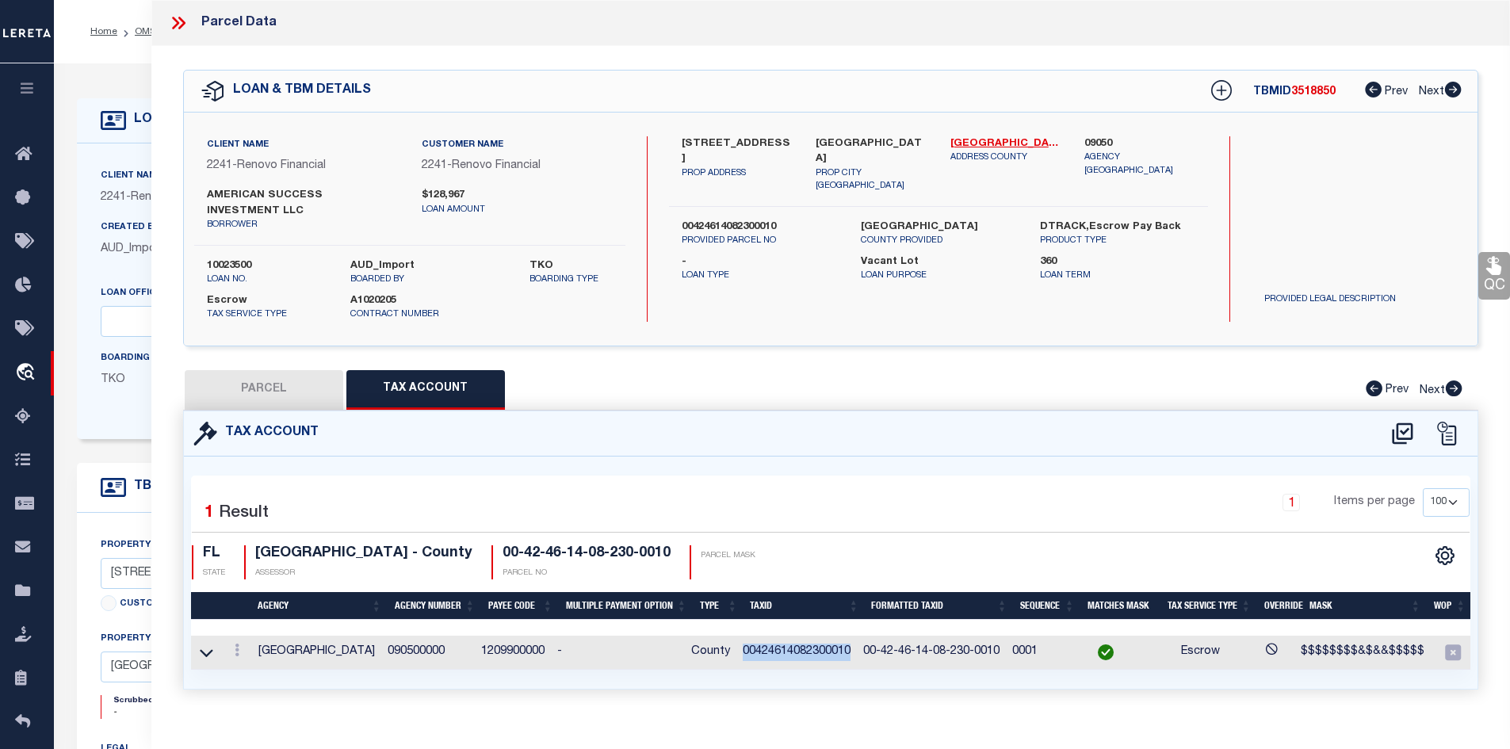
drag, startPoint x: 750, startPoint y: 652, endPoint x: 859, endPoint y: 651, distance: 109.4
click at [857, 651] on td "00424614082300010" at bounding box center [797, 653] width 121 height 34
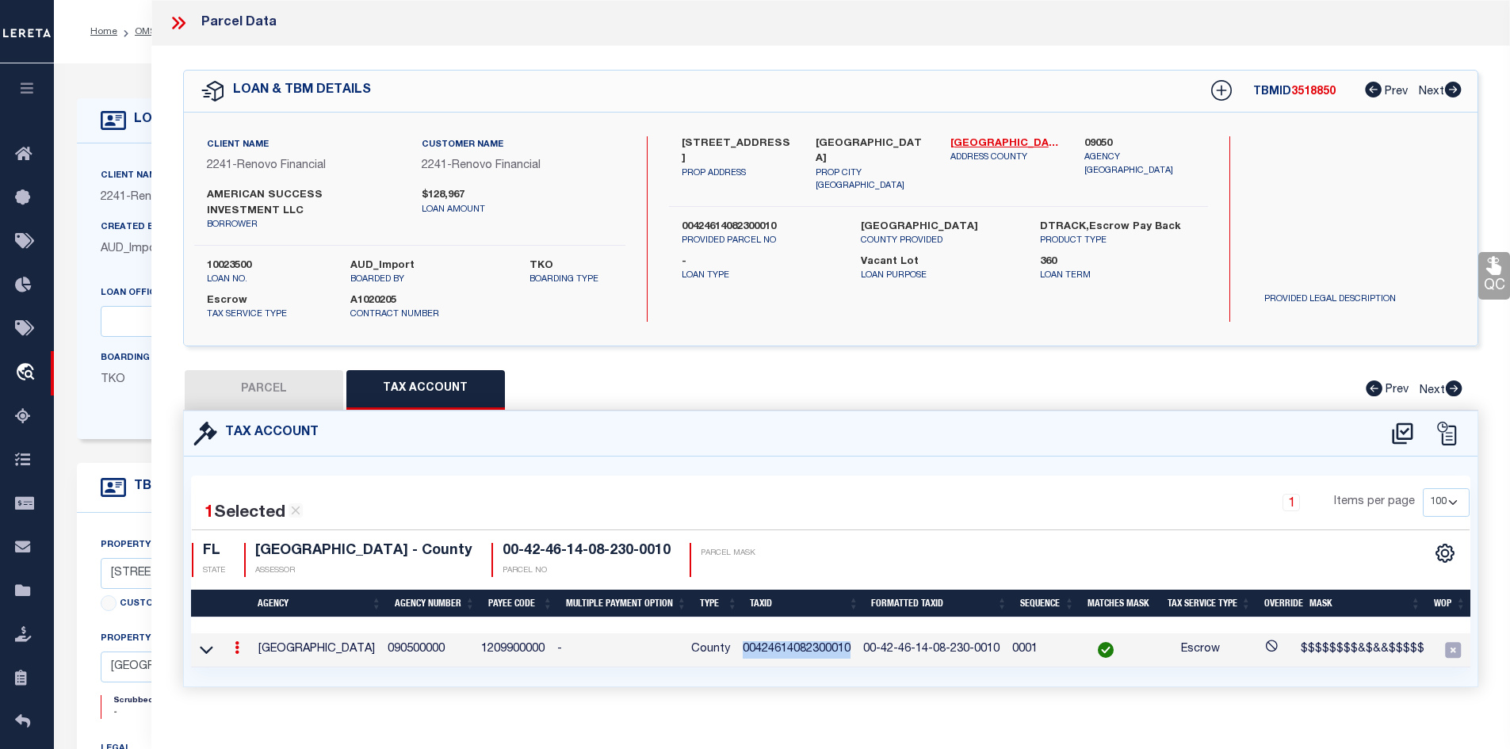
copy td "00424614082300010"
click at [830, 645] on td "00424614082300010" at bounding box center [797, 650] width 121 height 34
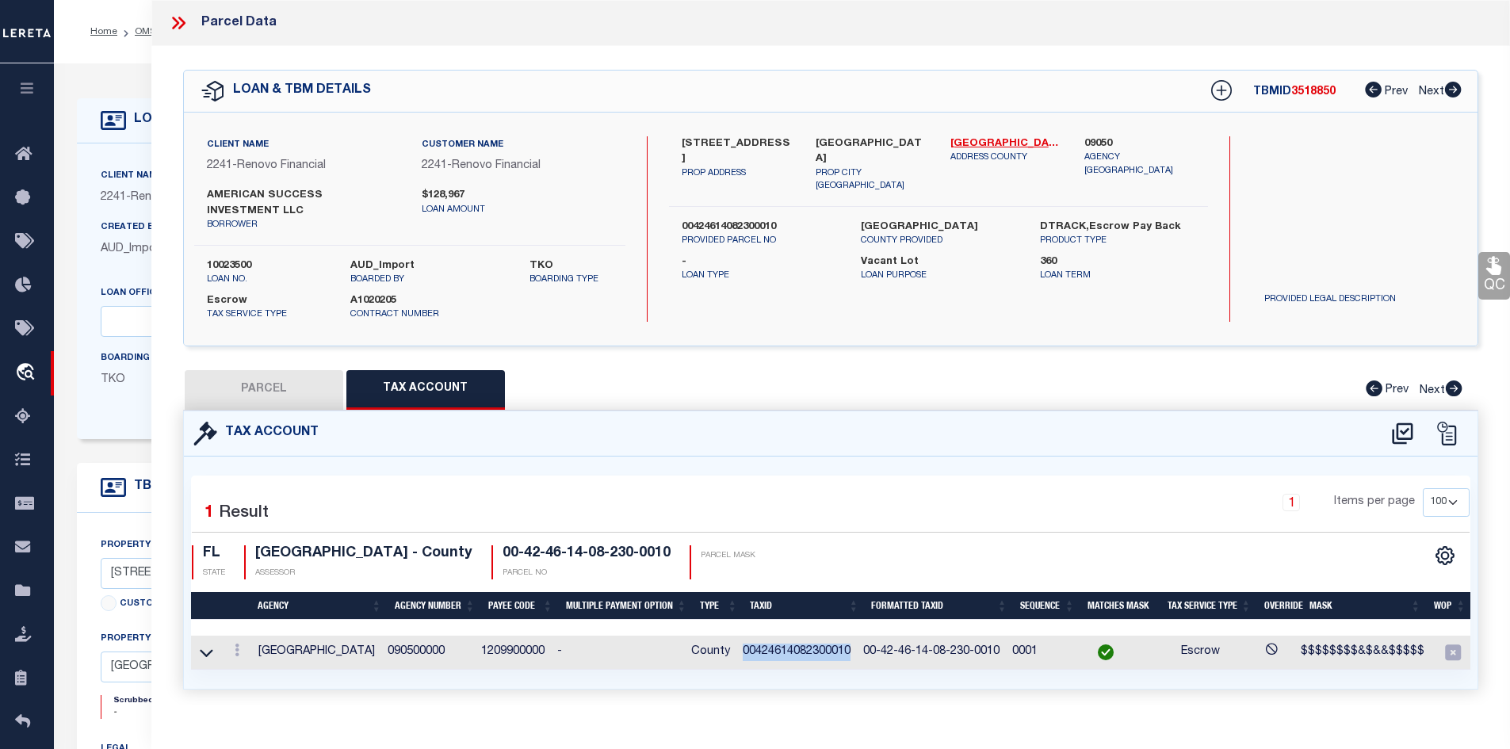
drag, startPoint x: 752, startPoint y: 650, endPoint x: 859, endPoint y: 651, distance: 107.8
click at [857, 651] on td "00424614082300010" at bounding box center [797, 653] width 121 height 34
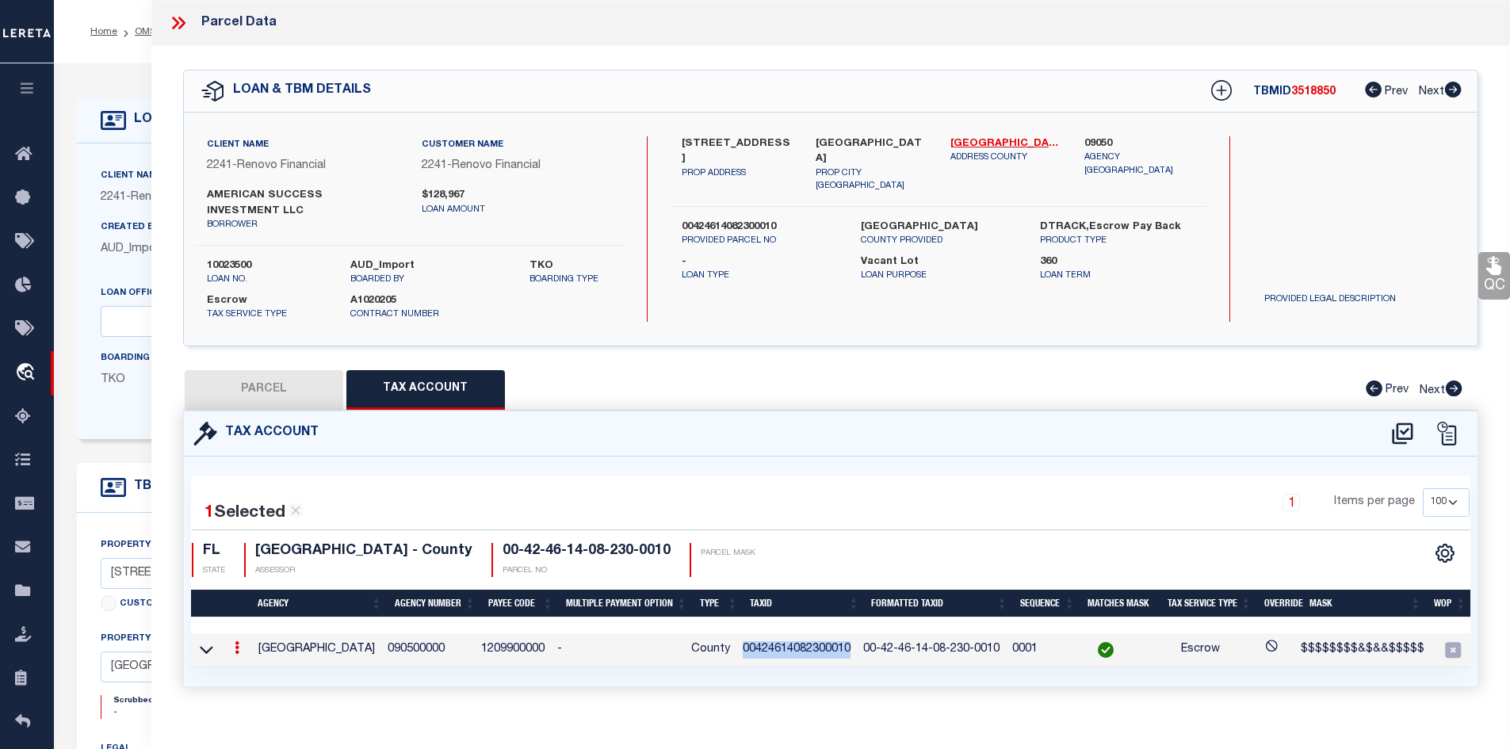
copy td "00424614082300010"
click at [810, 650] on td "00424614082300010" at bounding box center [797, 650] width 121 height 34
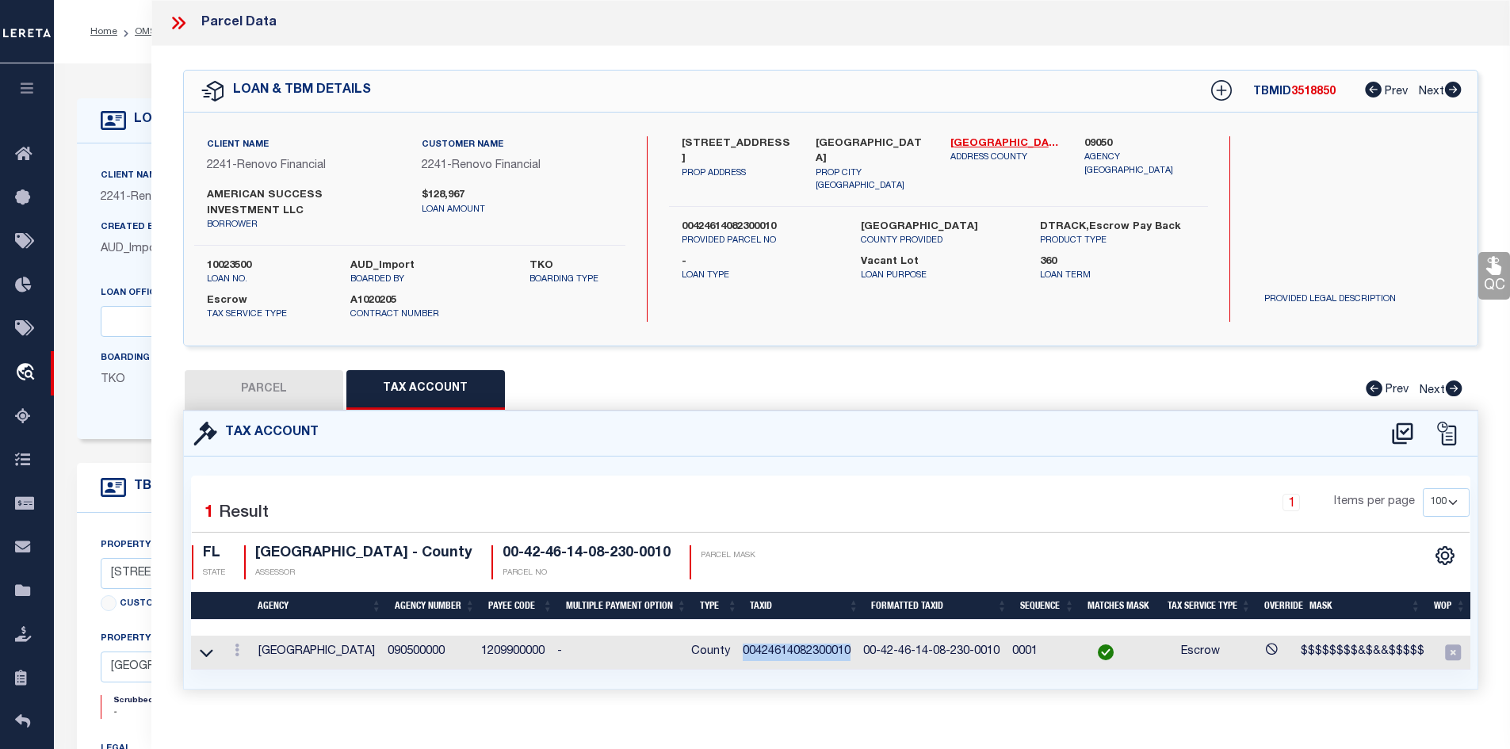
drag, startPoint x: 751, startPoint y: 652, endPoint x: 857, endPoint y: 652, distance: 106.2
click at [857, 652] on td "00424614082300010" at bounding box center [797, 653] width 121 height 34
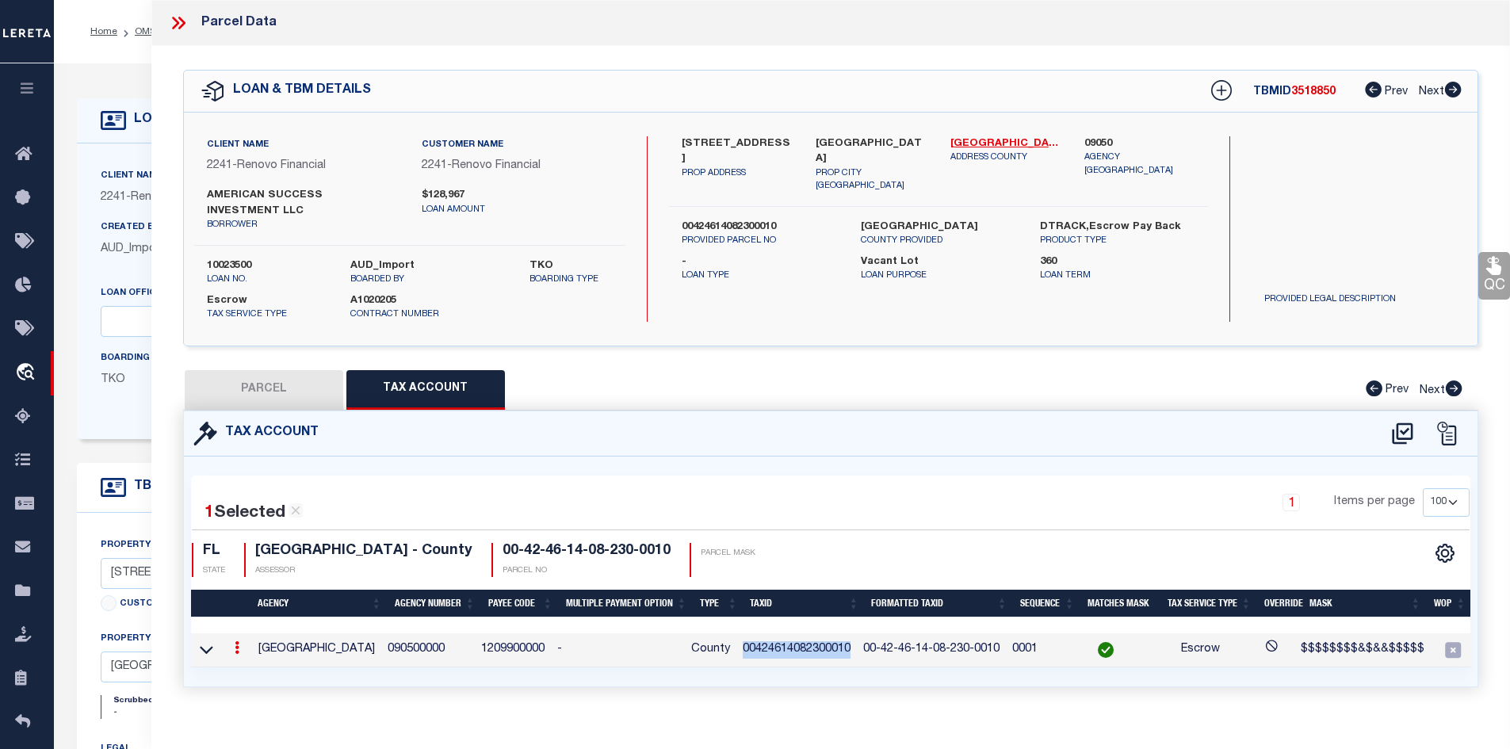
click at [266, 401] on button "PARCEL" at bounding box center [264, 390] width 159 height 40
select select "AS"
select select
checkbox input "false"
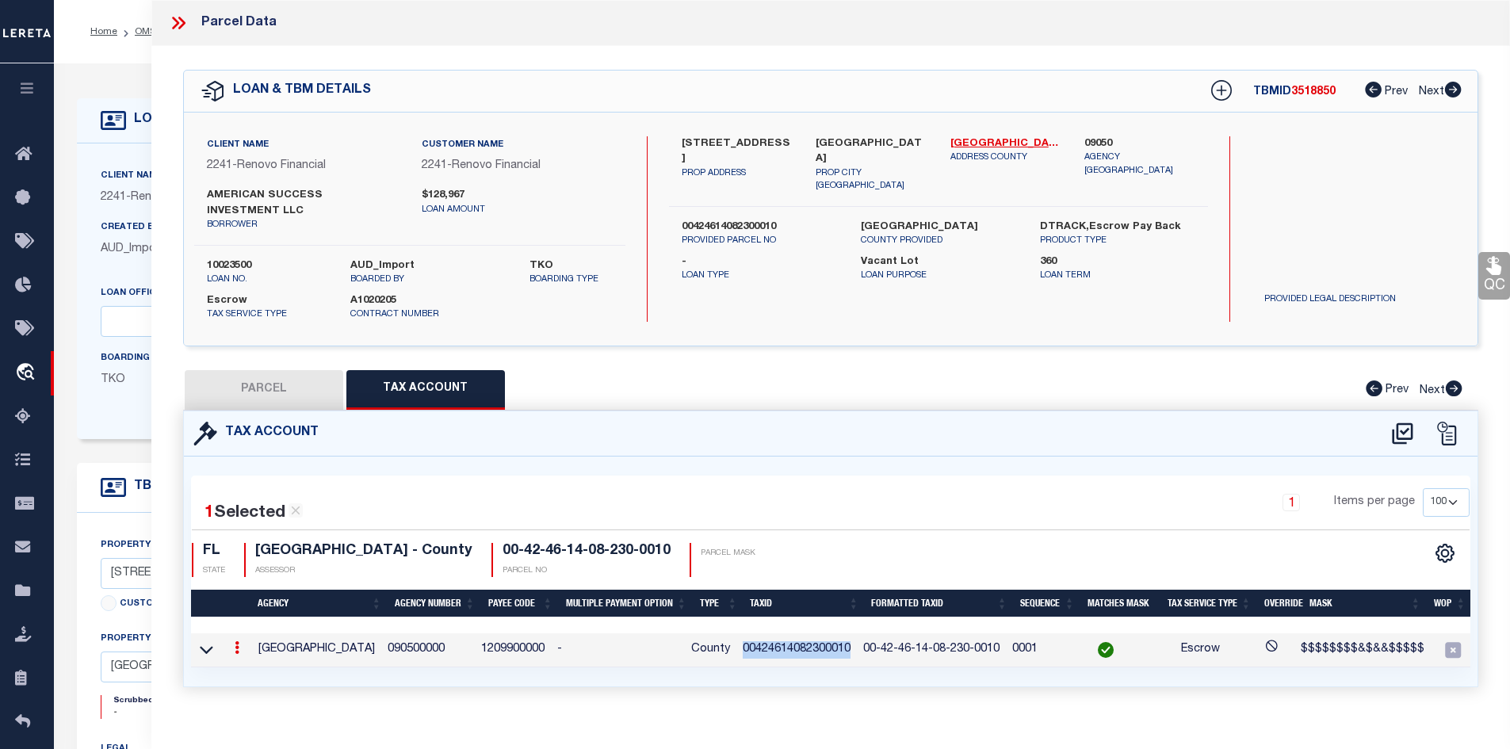
checkbox input "false"
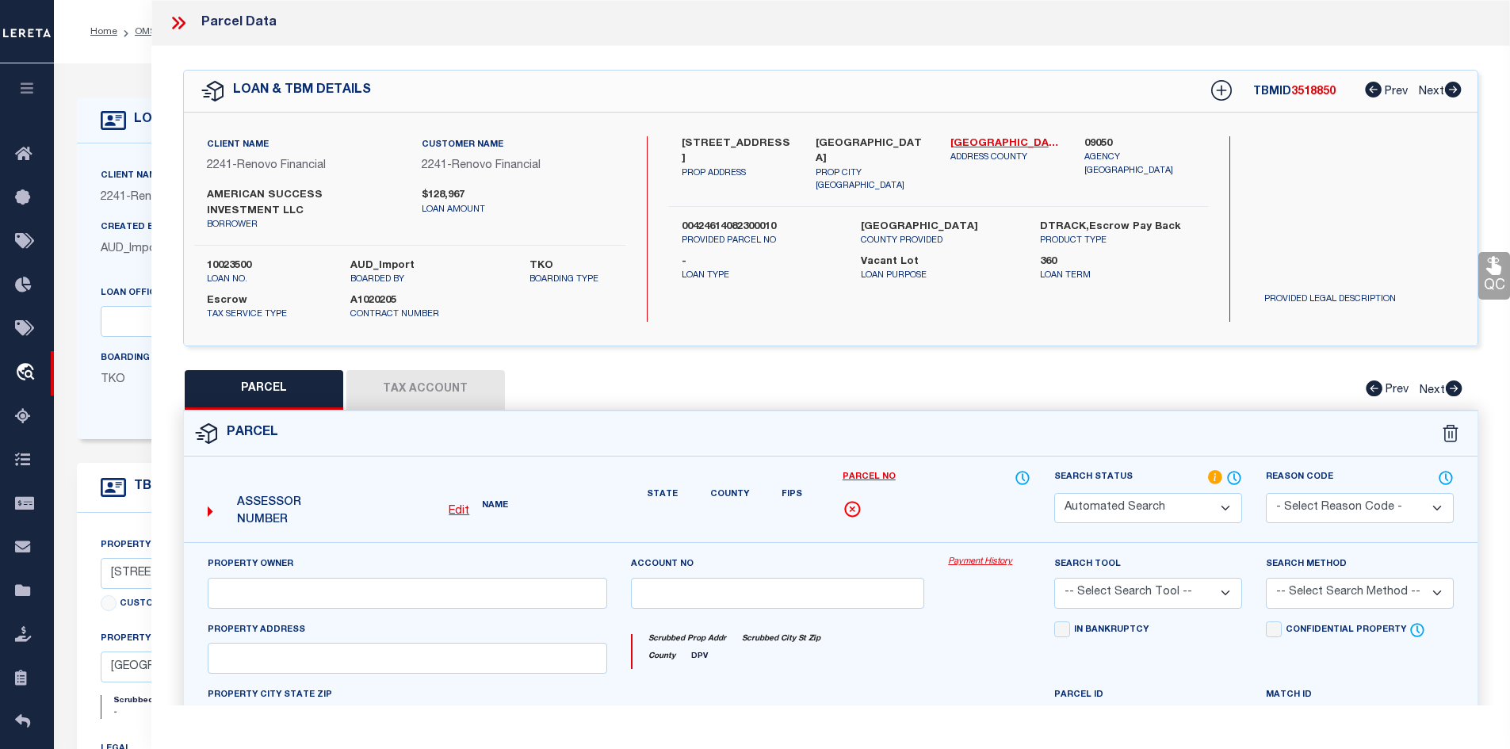
select select "IP"
type input "AMERICAN SUCCESS INVESTMENT LLC"
select select "AGW"
select select "ADD"
type input "14599 CANALVIEW DR A"
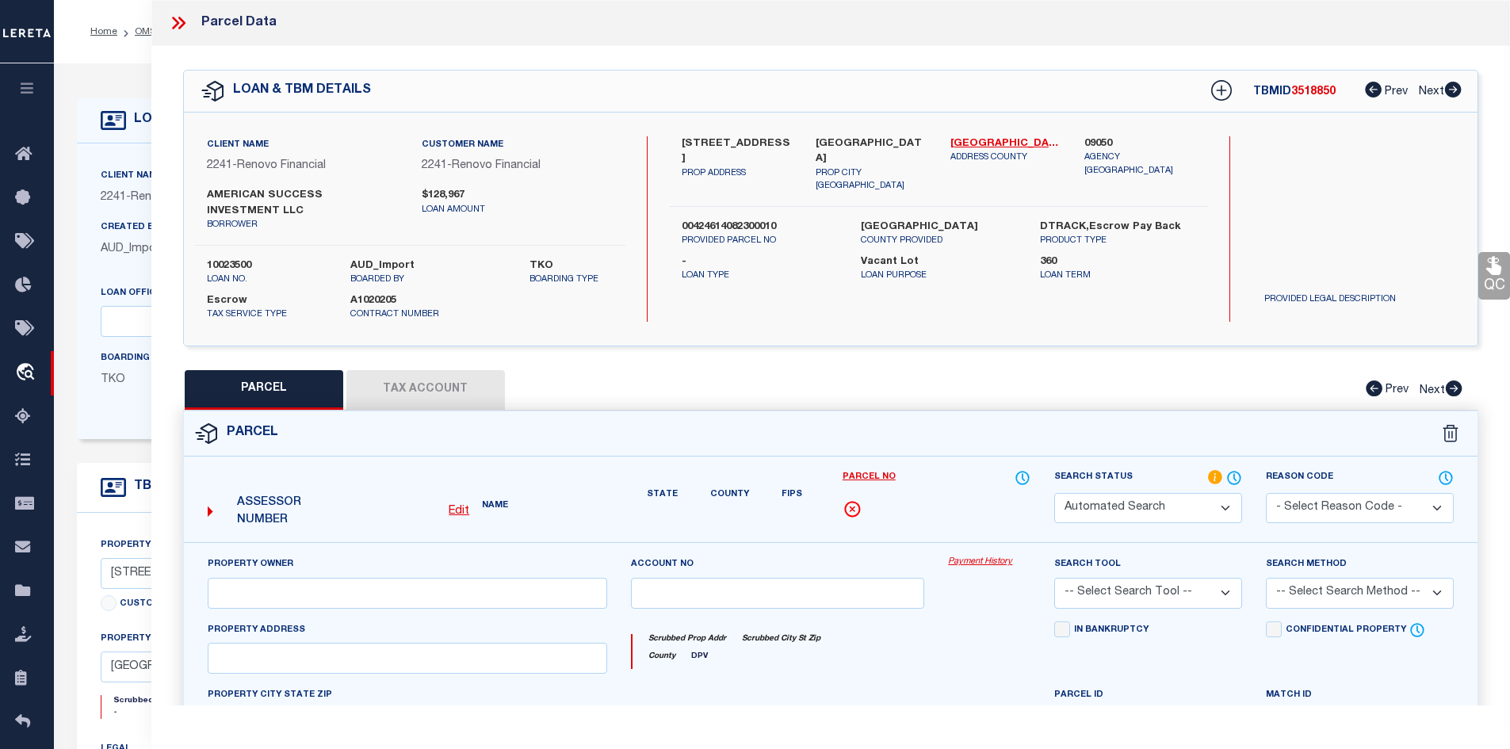
type input "DELRAY BEACH, FL 33484"
type textarea "HIGH POINT OF DELRAY WEST CONDSEC 2 UNIT A BLDG 230"
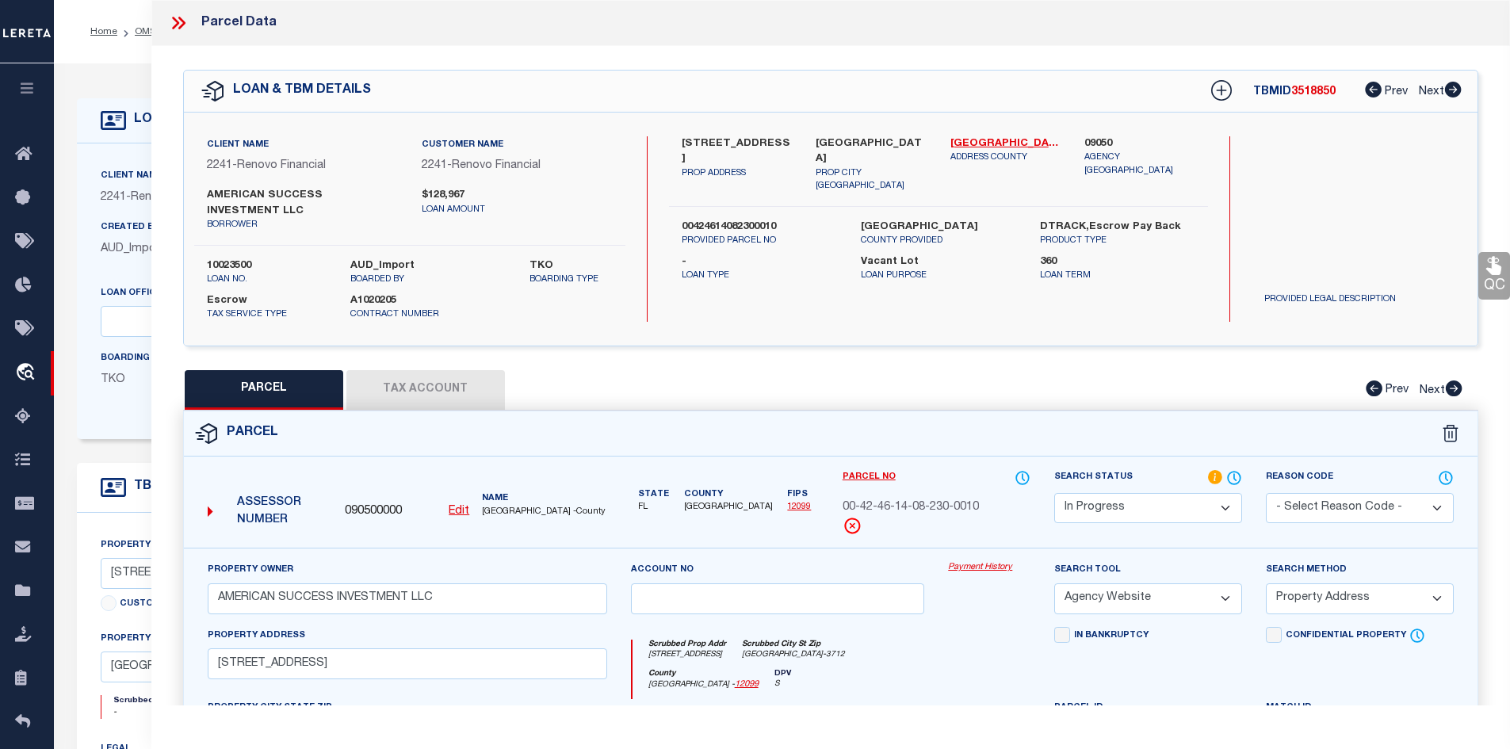
scroll to position [238, 0]
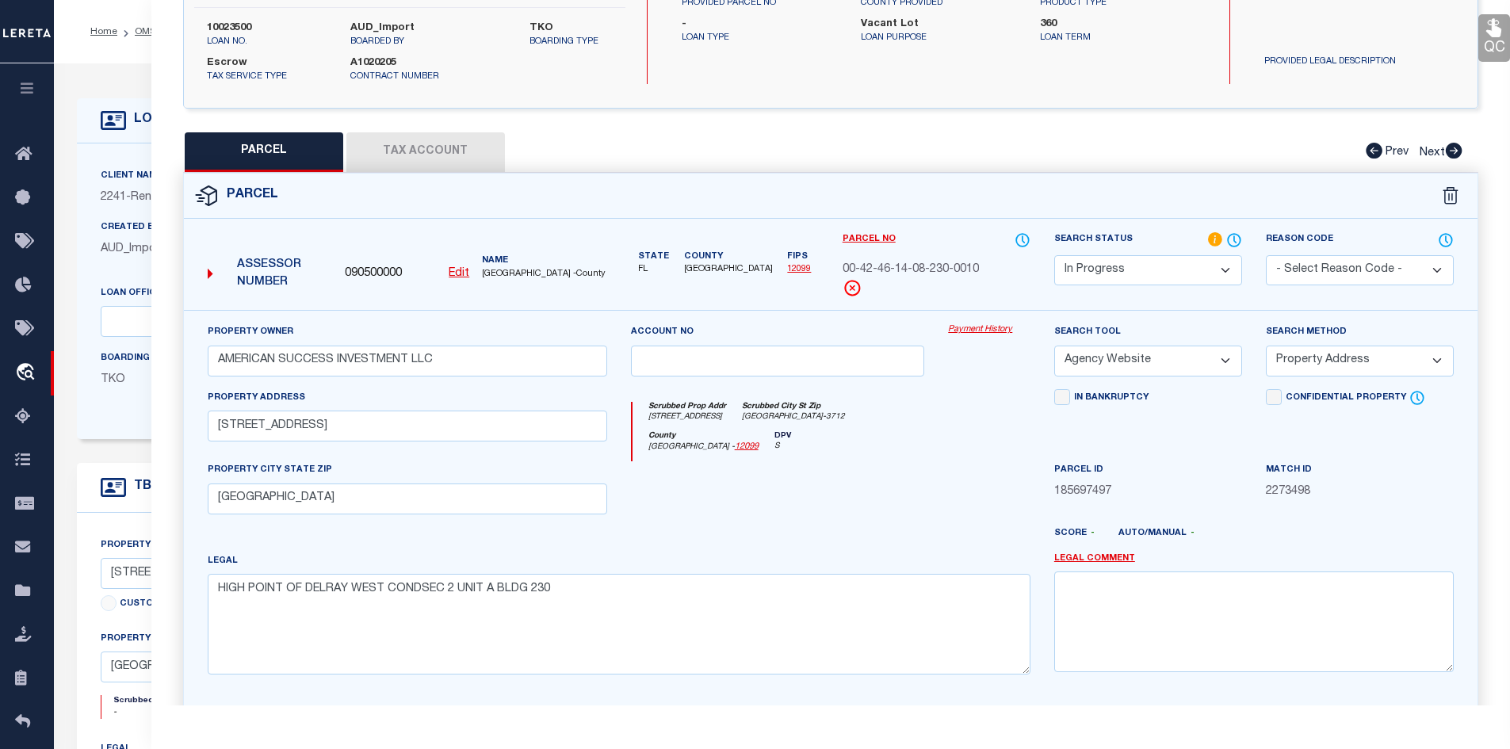
click at [1183, 272] on select "Automated Search Bad Parcel Complete Duplicate Parcel High Dollar Reporting In …" at bounding box center [1148, 270] width 188 height 31
click at [1054, 255] on select "Automated Search Bad Parcel Complete Duplicate Parcel High Dollar Reporting In …" at bounding box center [1148, 270] width 188 height 31
click at [1279, 524] on div "Match ID 2273498" at bounding box center [1360, 493] width 212 height 65
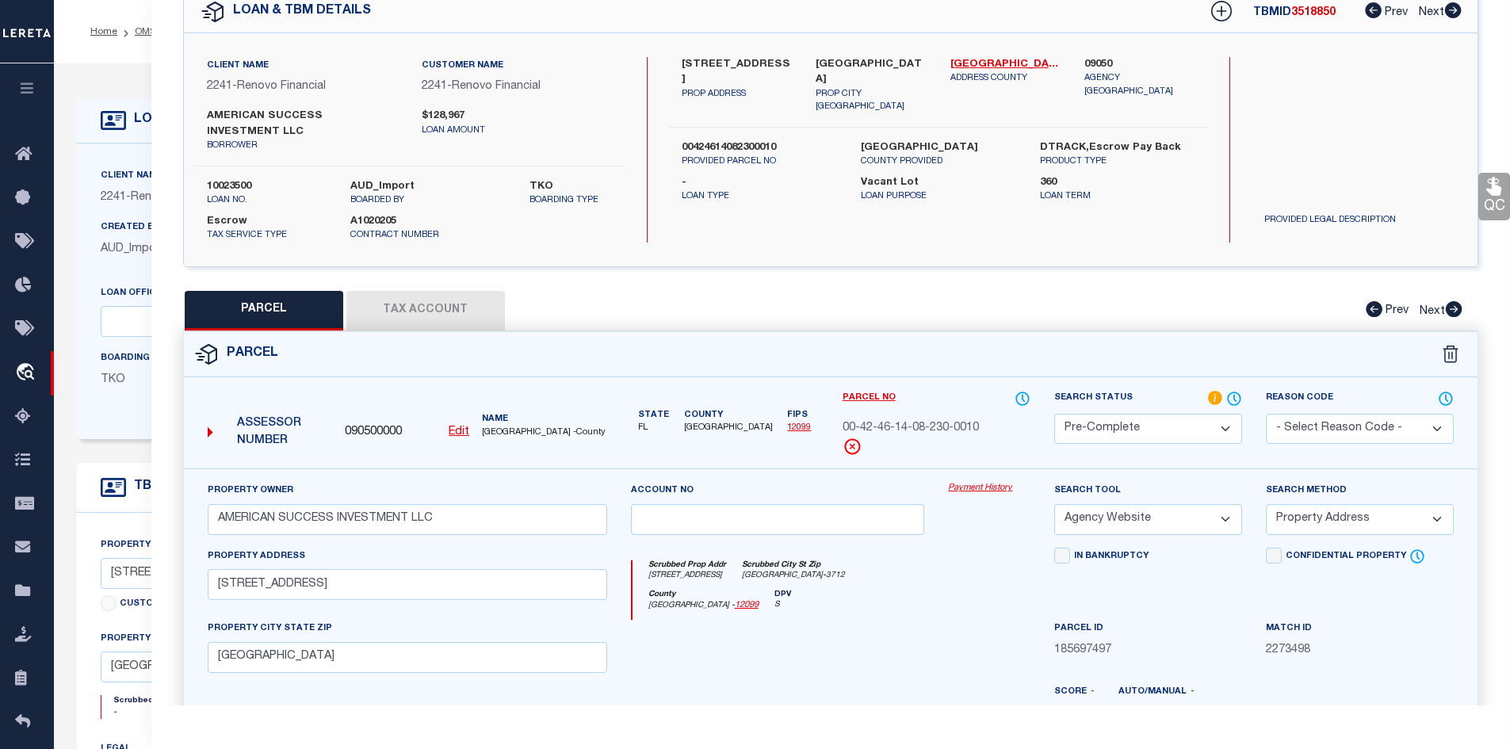
click at [1203, 427] on select "Automated Search Bad Parcel Complete Duplicate Parcel High Dollar Reporting In …" at bounding box center [1148, 429] width 188 height 31
click at [1217, 424] on select "Automated Search Bad Parcel Complete Duplicate Parcel High Dollar Reporting In …" at bounding box center [1148, 429] width 188 height 31
click at [1223, 425] on select "Automated Search Bad Parcel Complete Duplicate Parcel High Dollar Reporting In …" at bounding box center [1148, 429] width 188 height 31
click at [1233, 426] on select "Automated Search Bad Parcel Complete Duplicate Parcel High Dollar Reporting In …" at bounding box center [1148, 429] width 188 height 31
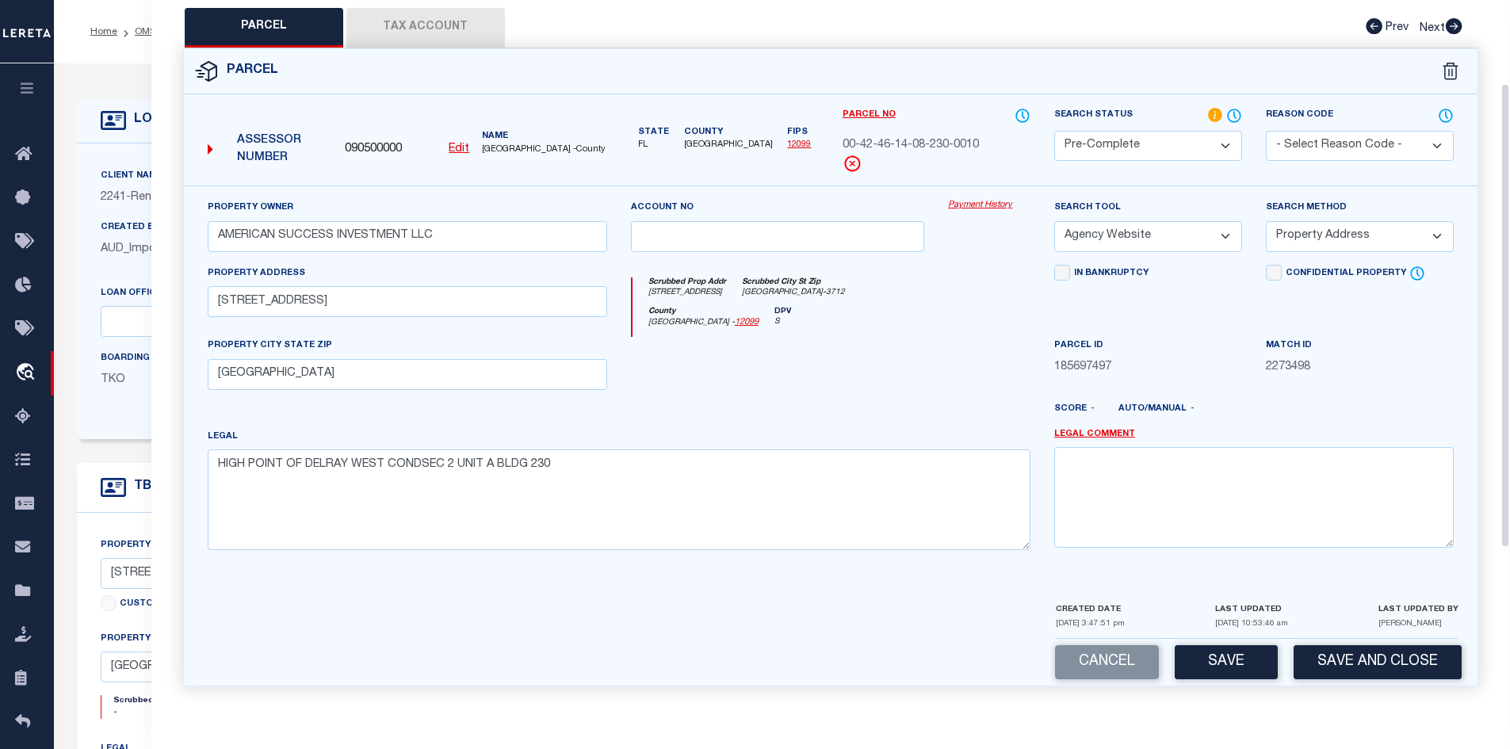
scroll to position [48, 0]
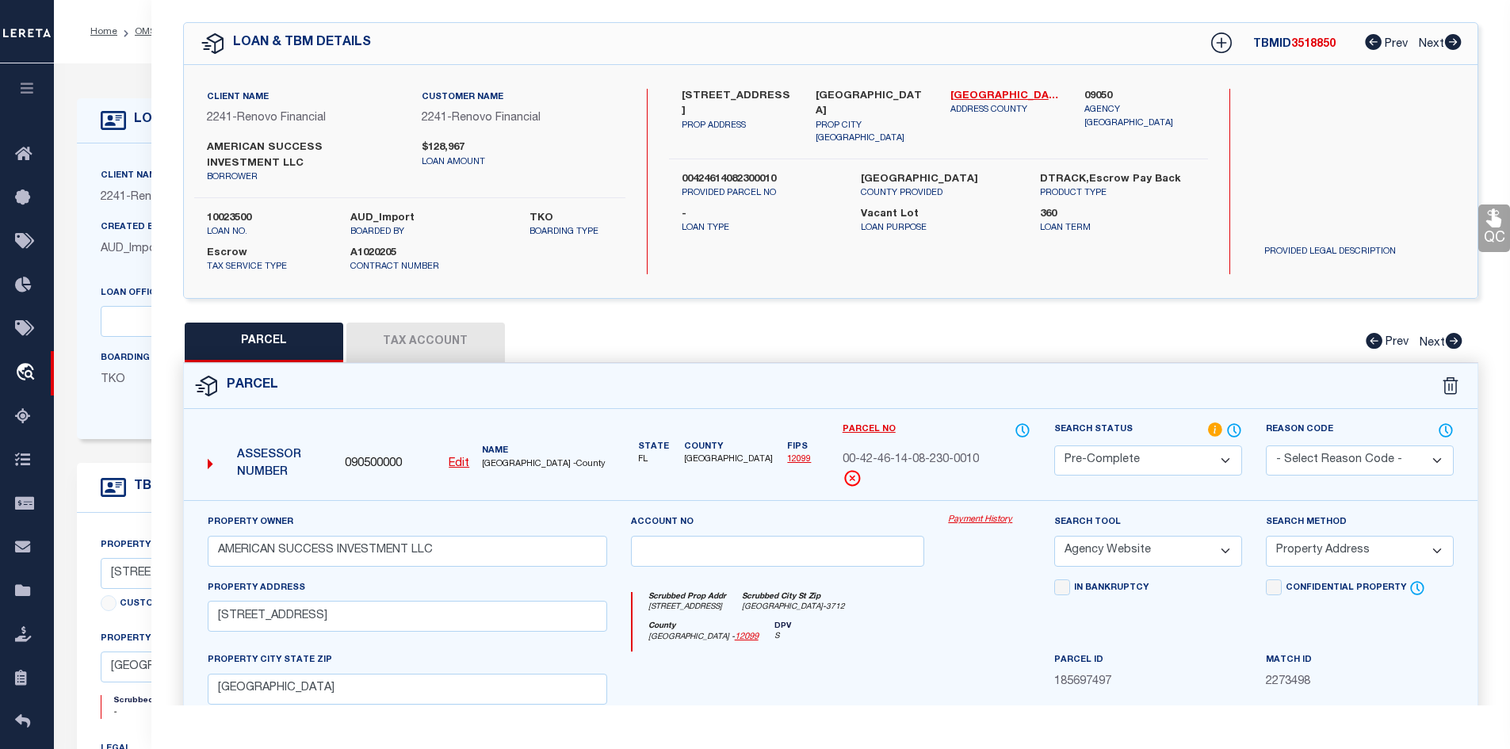
drag, startPoint x: 813, startPoint y: 93, endPoint x: 852, endPoint y: 105, distance: 41.4
click at [852, 105] on div "DELRAY BEACH, FL 33484 PROP CITY ST ZIP" at bounding box center [871, 117] width 135 height 57
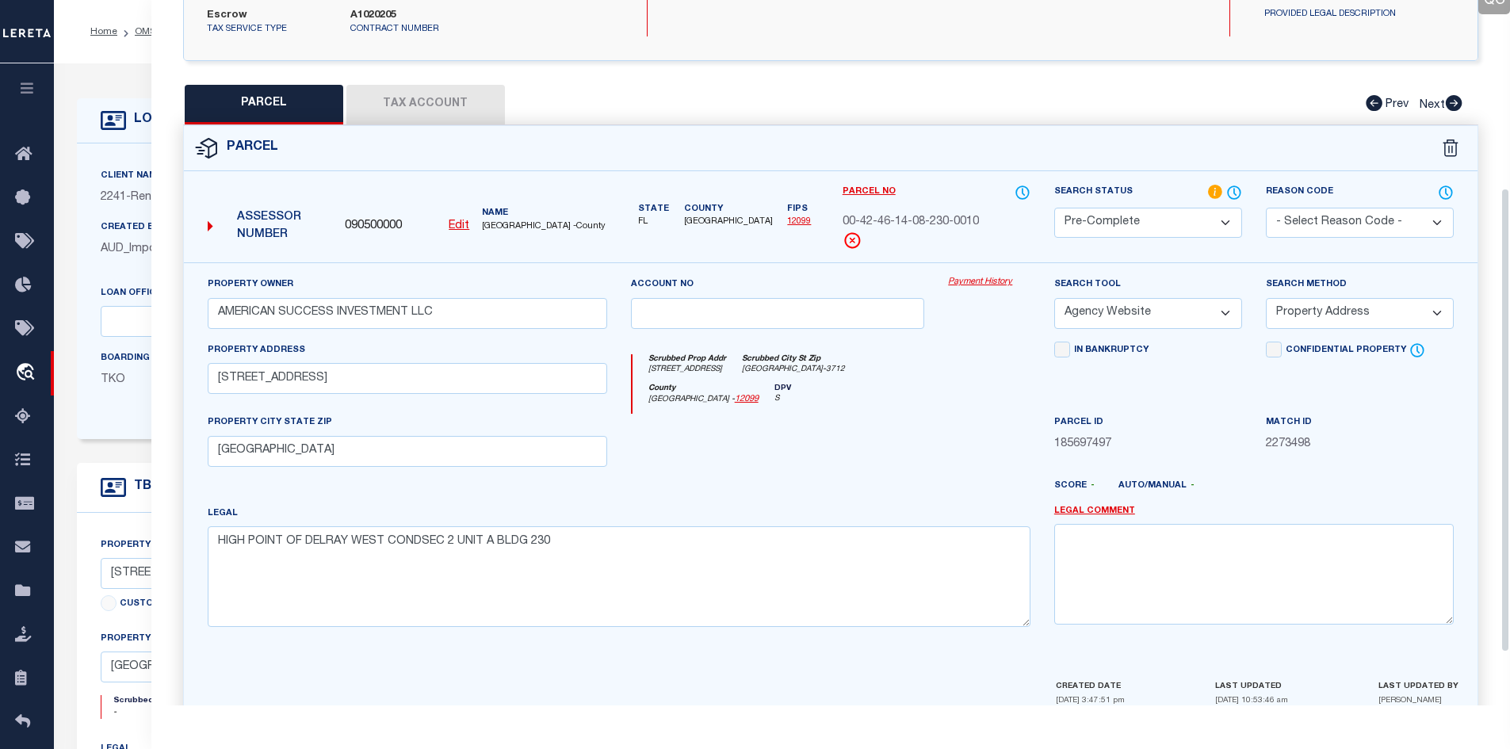
scroll to position [0, 0]
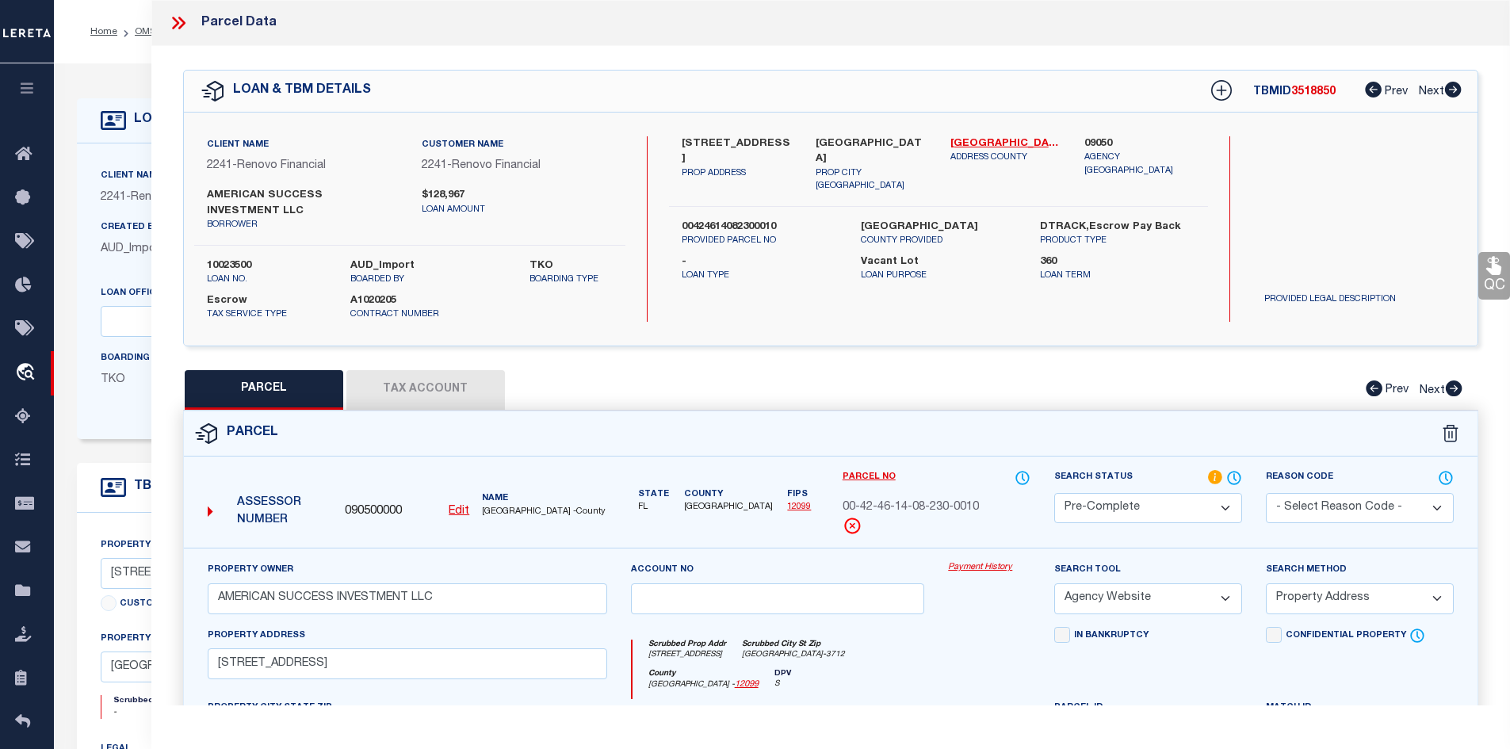
drag, startPoint x: 730, startPoint y: 155, endPoint x: 740, endPoint y: 158, distance: 10.0
click at [740, 158] on label "14599 CANALVIEW DR # 230-A" at bounding box center [737, 151] width 111 height 31
drag, startPoint x: 708, startPoint y: 155, endPoint x: 725, endPoint y: 158, distance: 16.9
click at [725, 158] on label "14599 CANALVIEW DR # 230-A" at bounding box center [737, 151] width 111 height 31
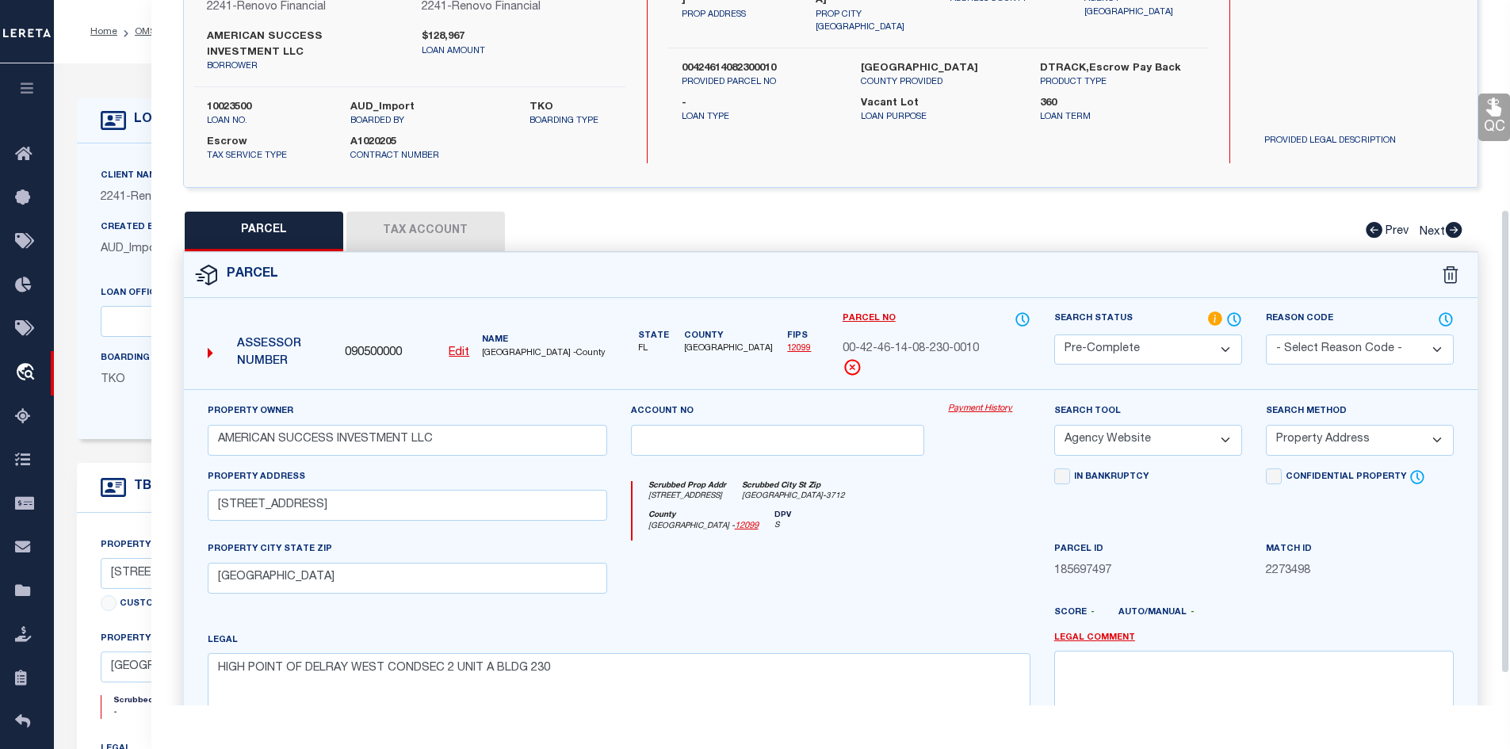
scroll to position [365, 0]
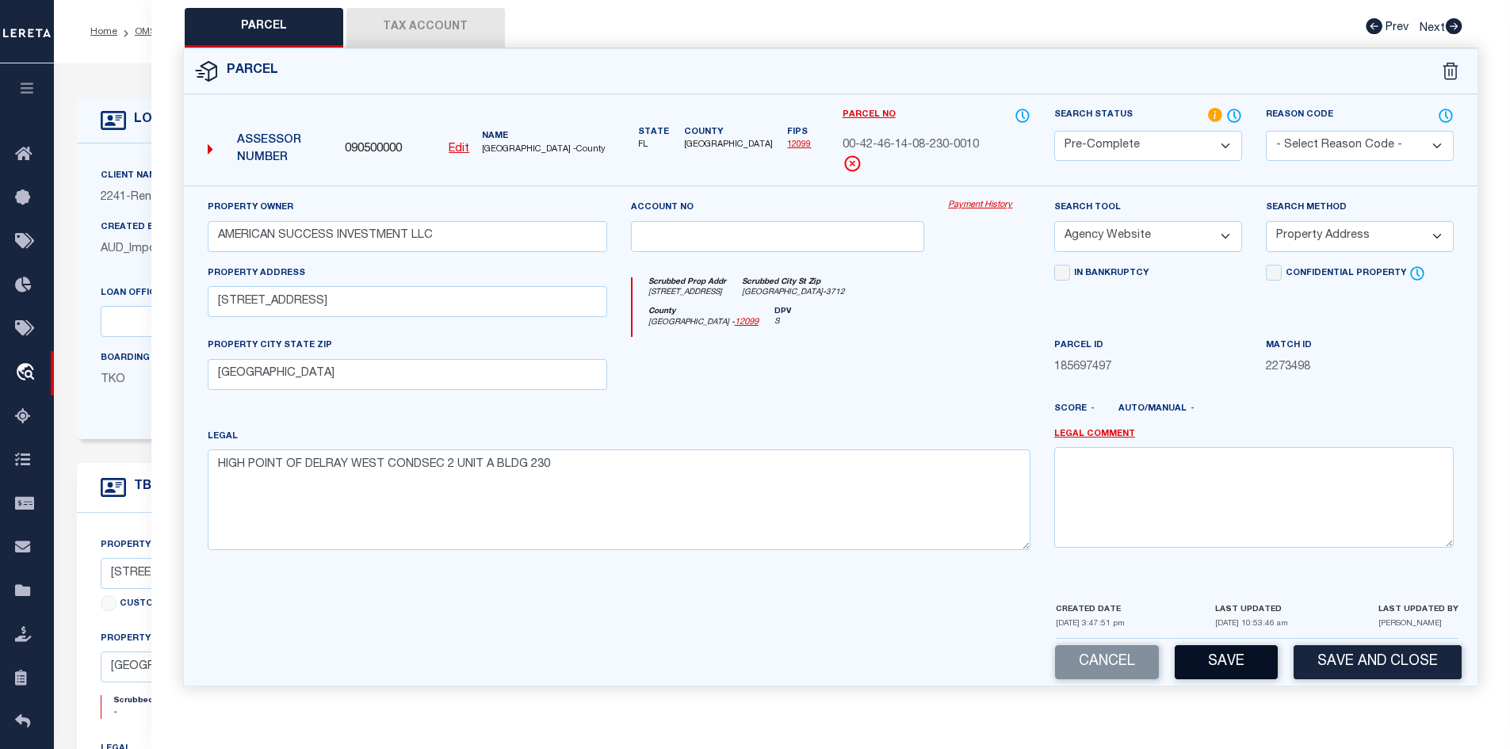
click at [1233, 659] on button "Save" at bounding box center [1226, 662] width 103 height 34
select select "AS"
select select
checkbox input "false"
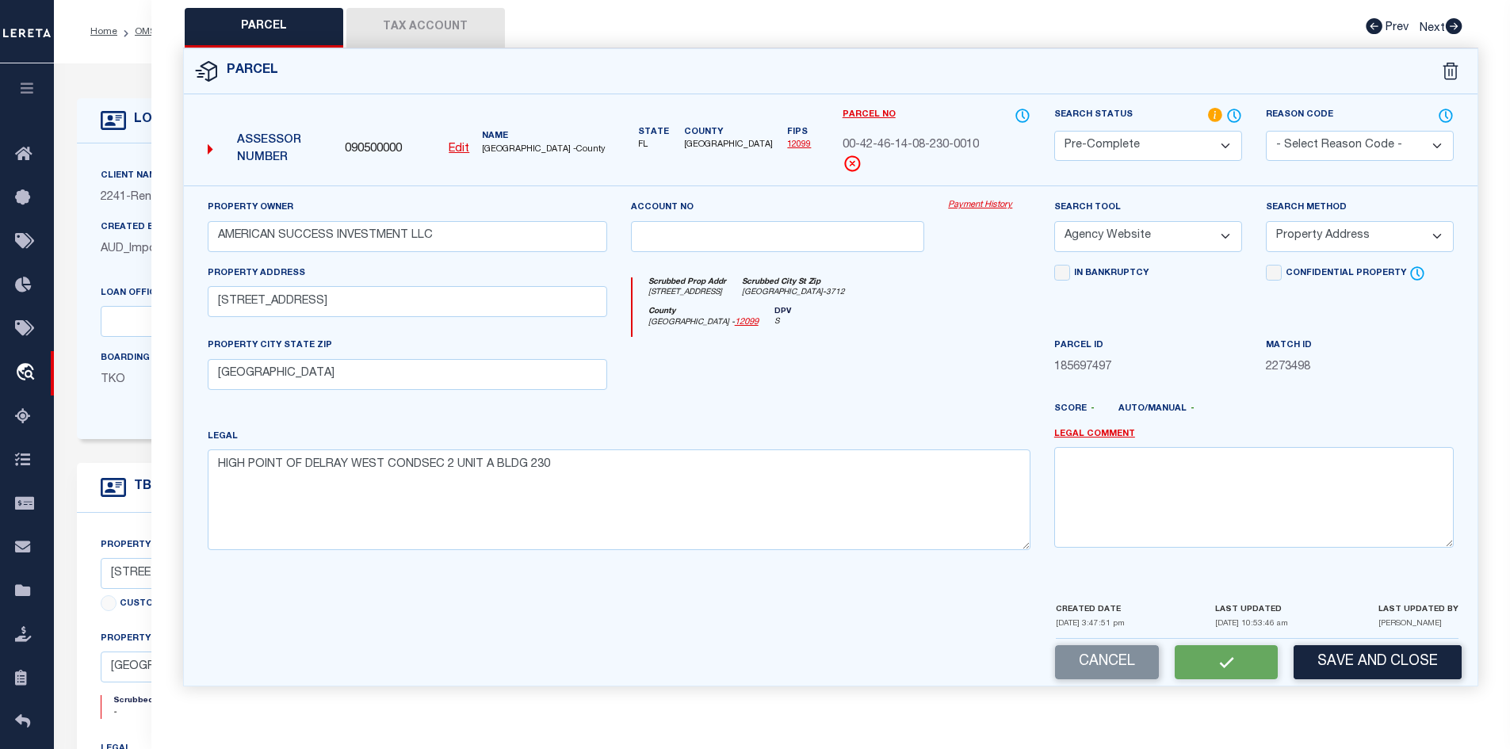
checkbox input "false"
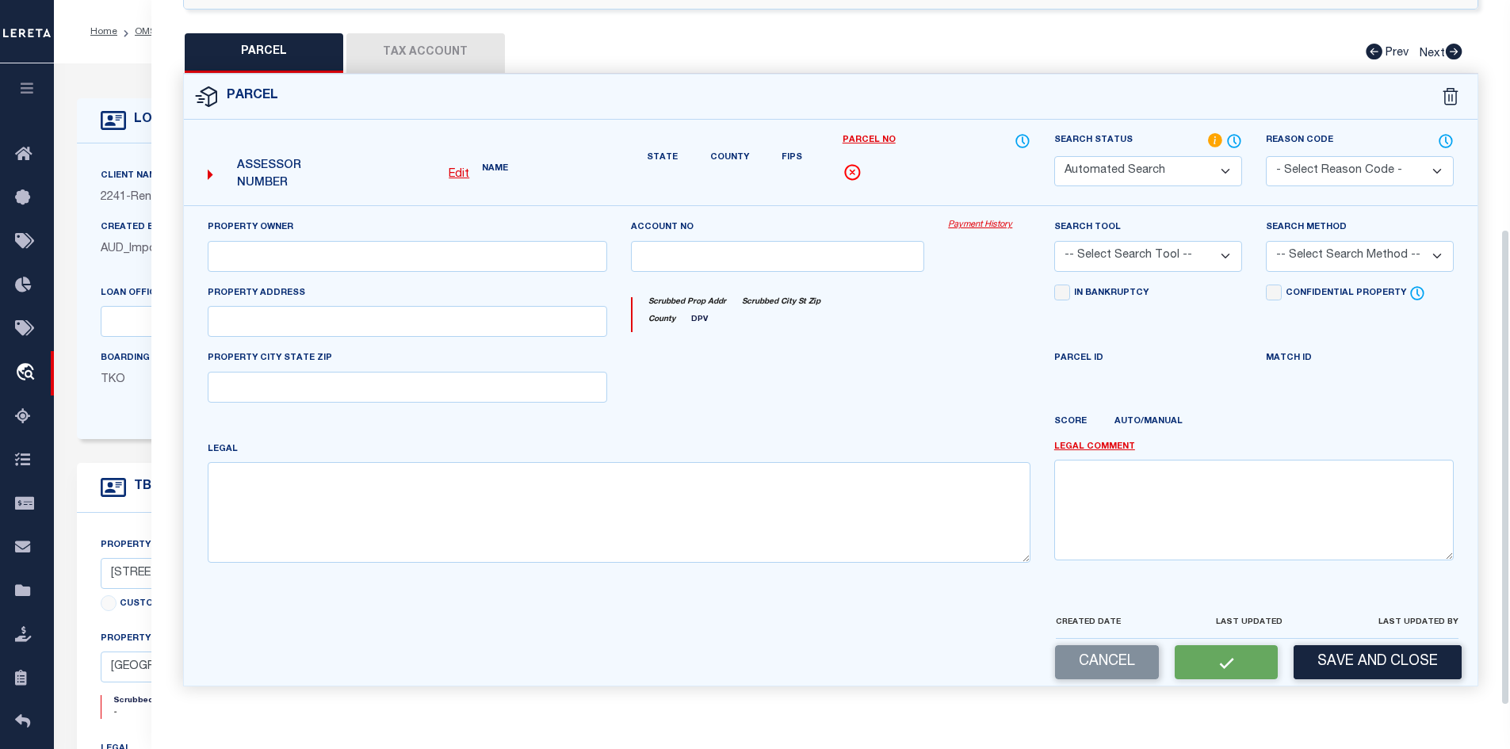
select select "PC"
type input "AMERICAN SUCCESS INVESTMENT LLC"
select select "AGW"
select select "ADD"
type input "14599 CANALVIEW DR A"
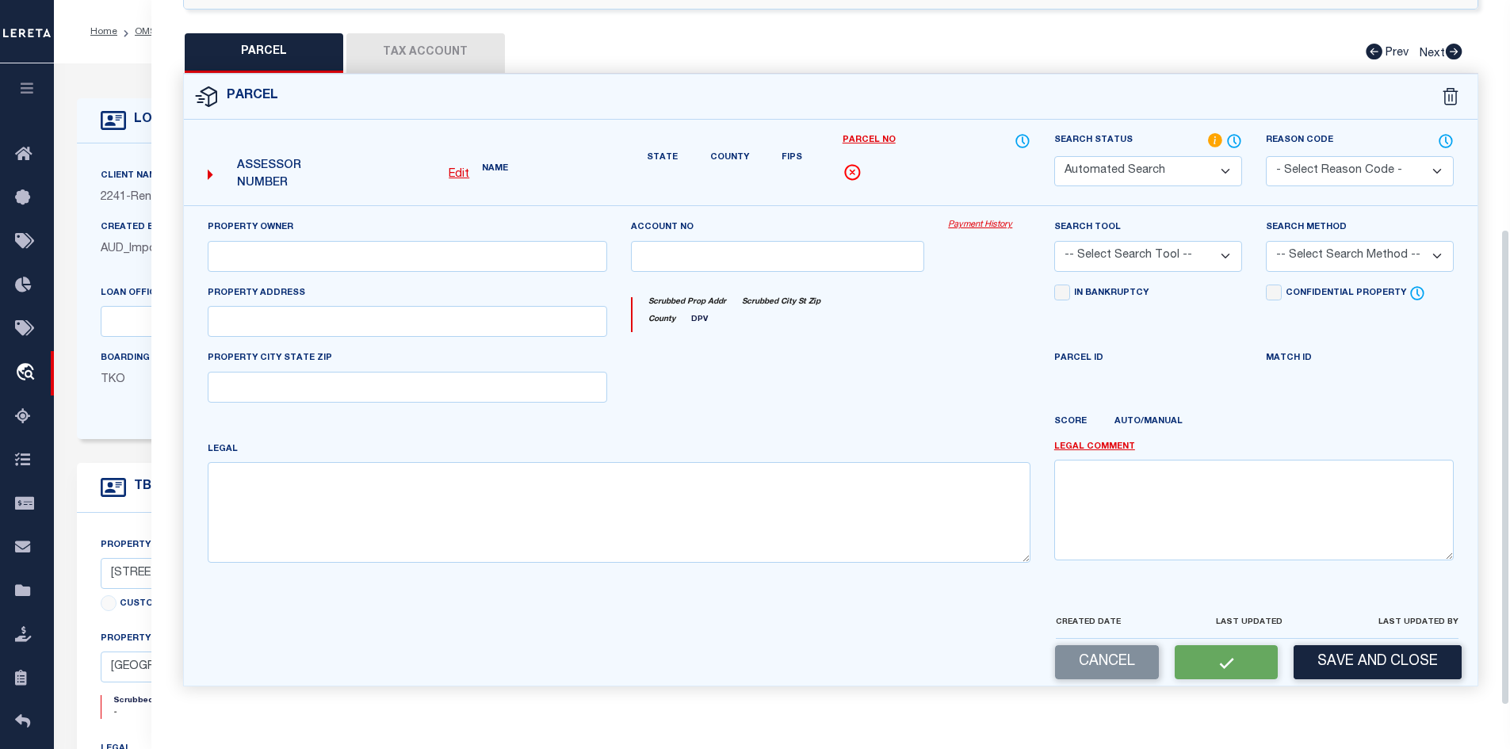
type input "DELRAY BEACH, FL 33484"
type textarea "HIGH POINT OF DELRAY WEST CONDSEC 2 UNIT A BLDG 230"
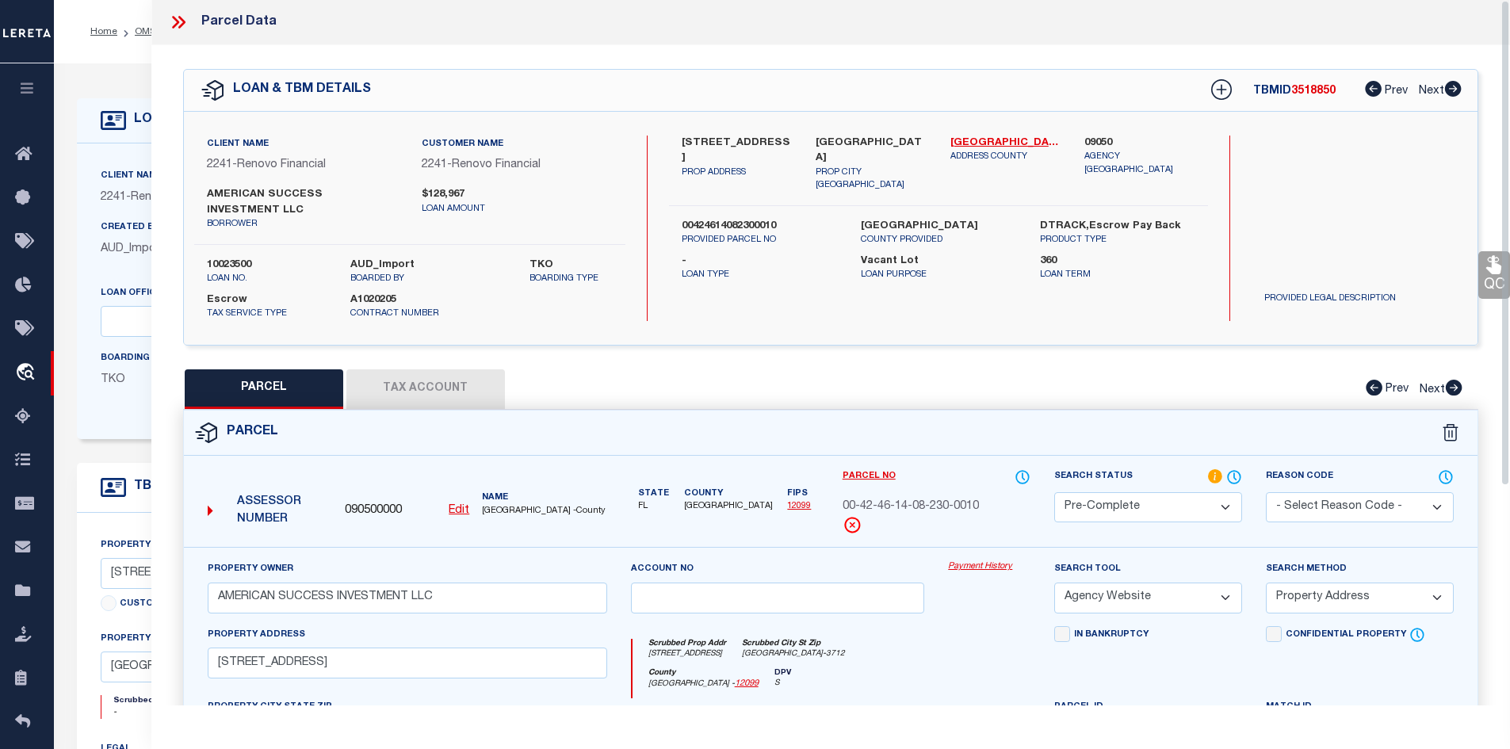
scroll to position [0, 0]
click at [176, 24] on icon at bounding box center [175, 23] width 7 height 13
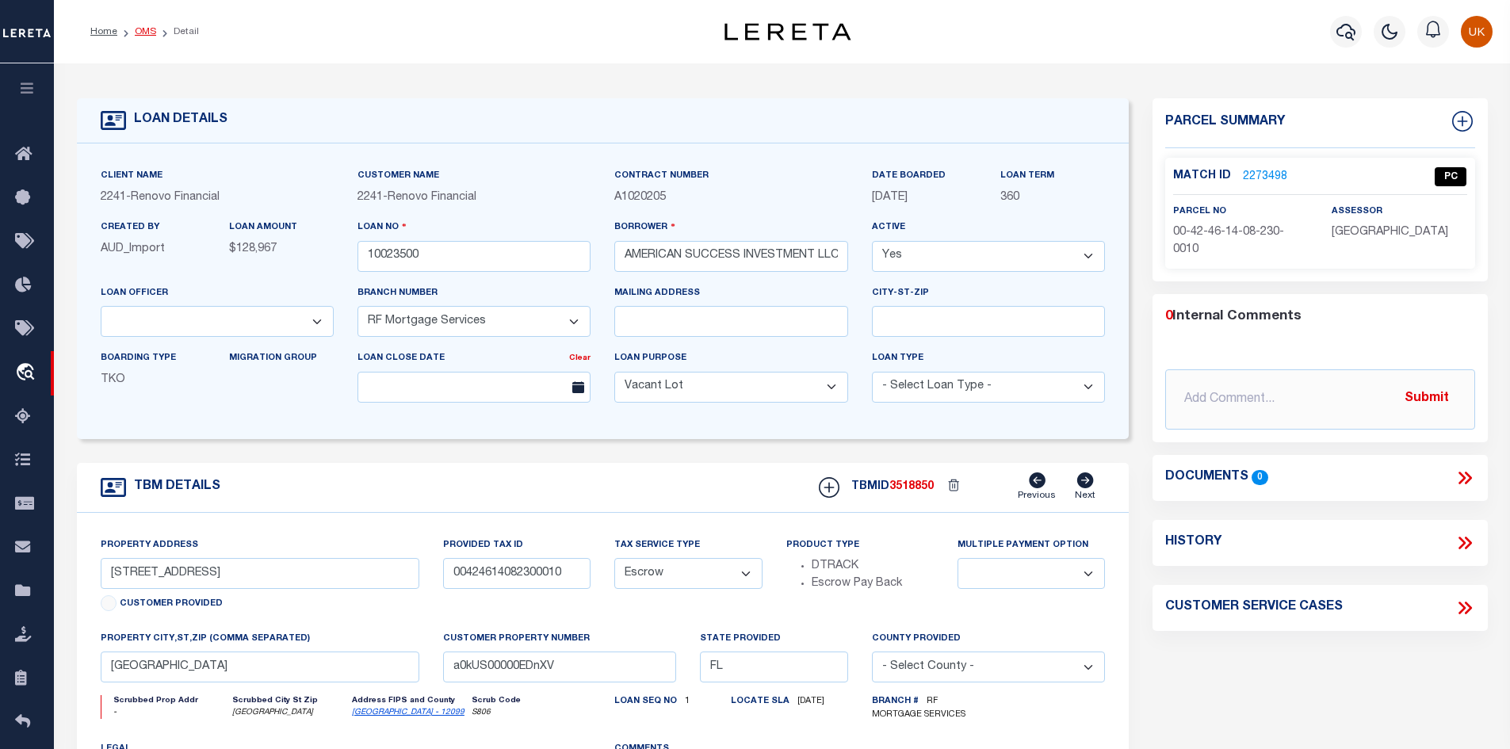
click at [144, 33] on link "OMS" at bounding box center [145, 32] width 21 height 10
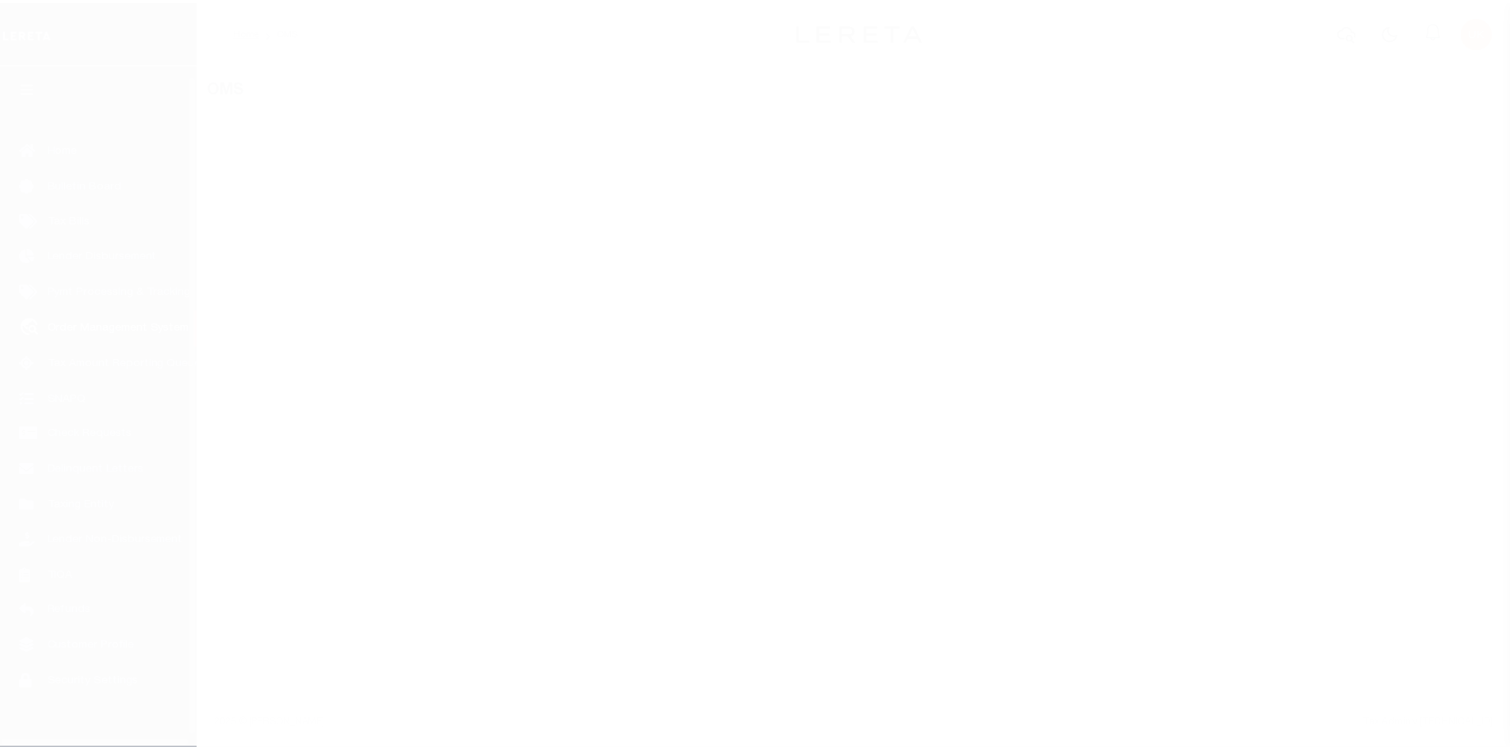
scroll to position [23, 0]
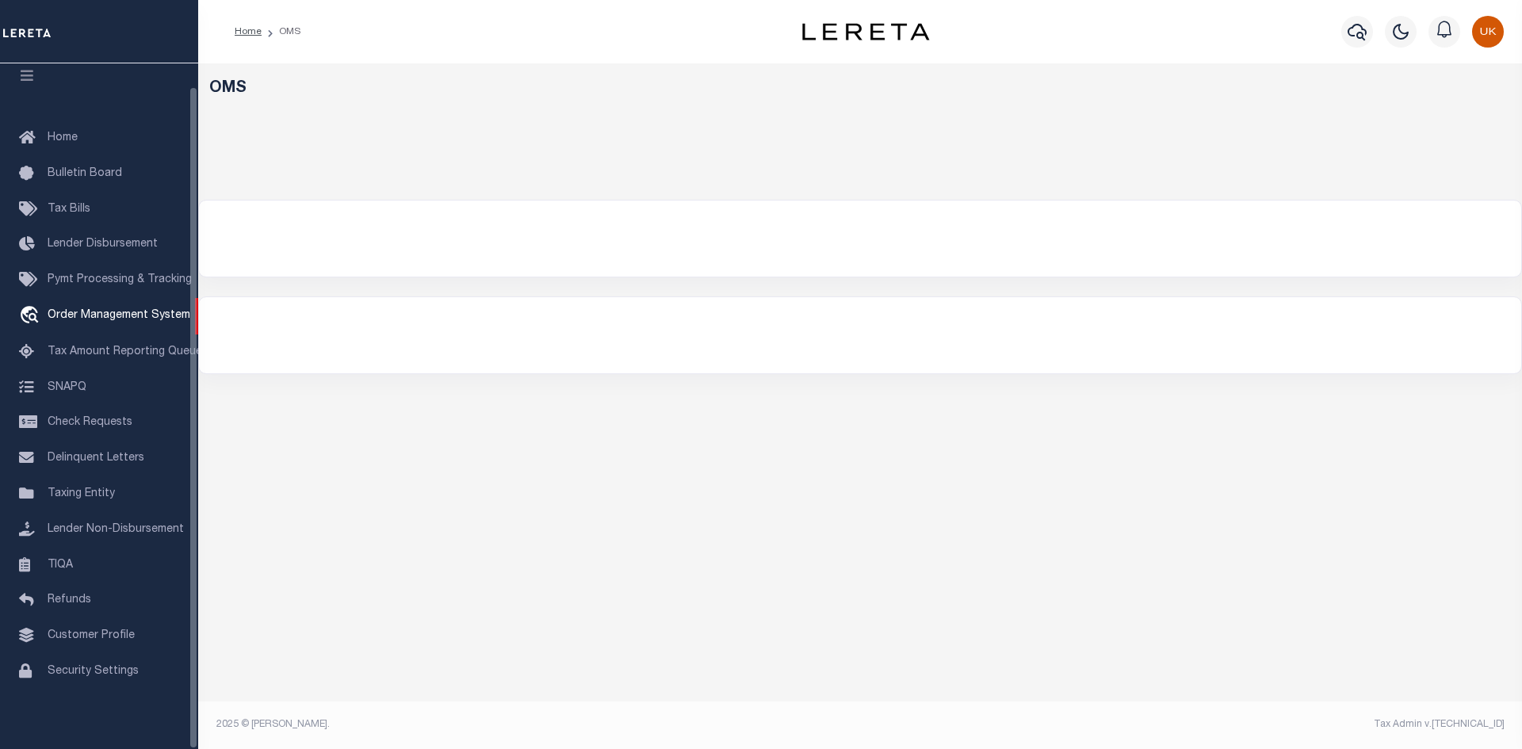
select select "200"
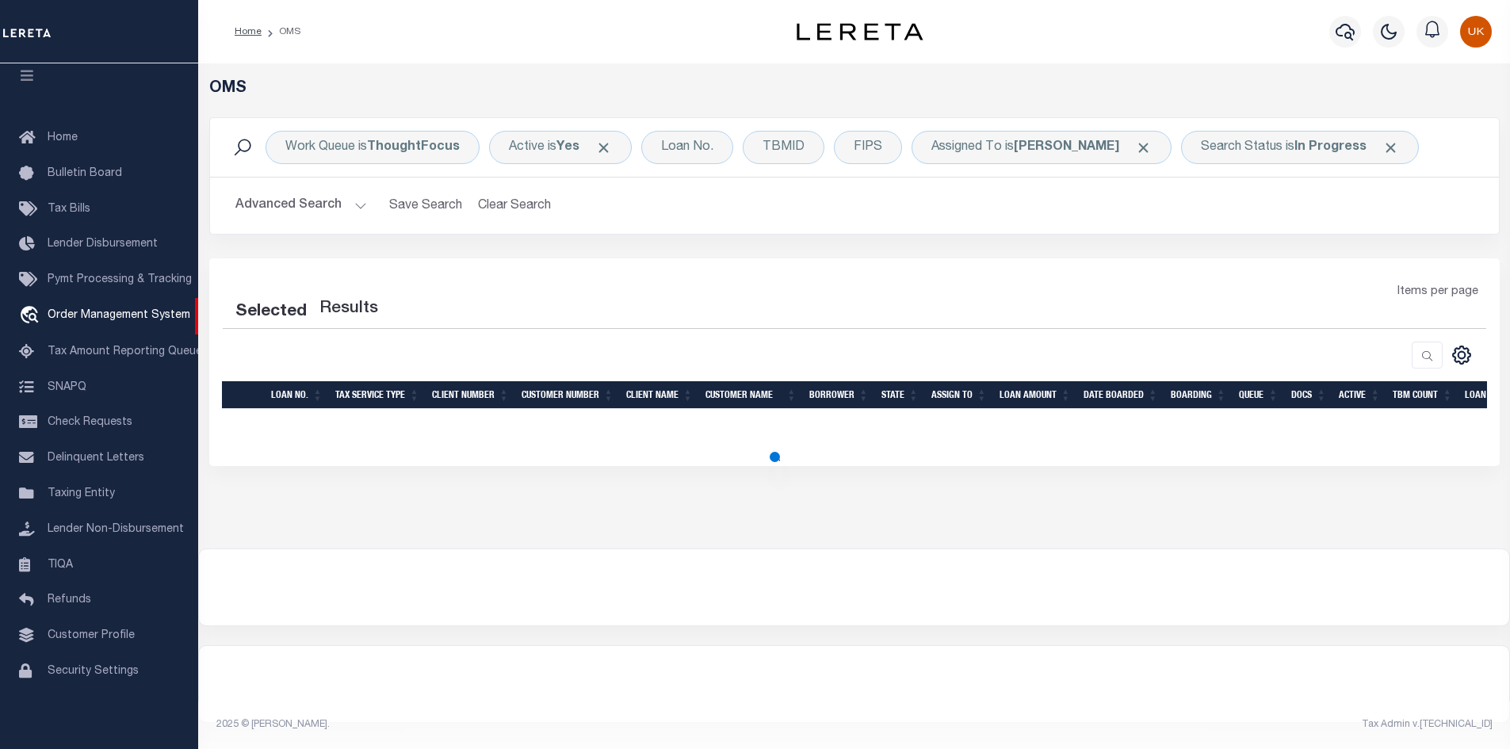
select select "200"
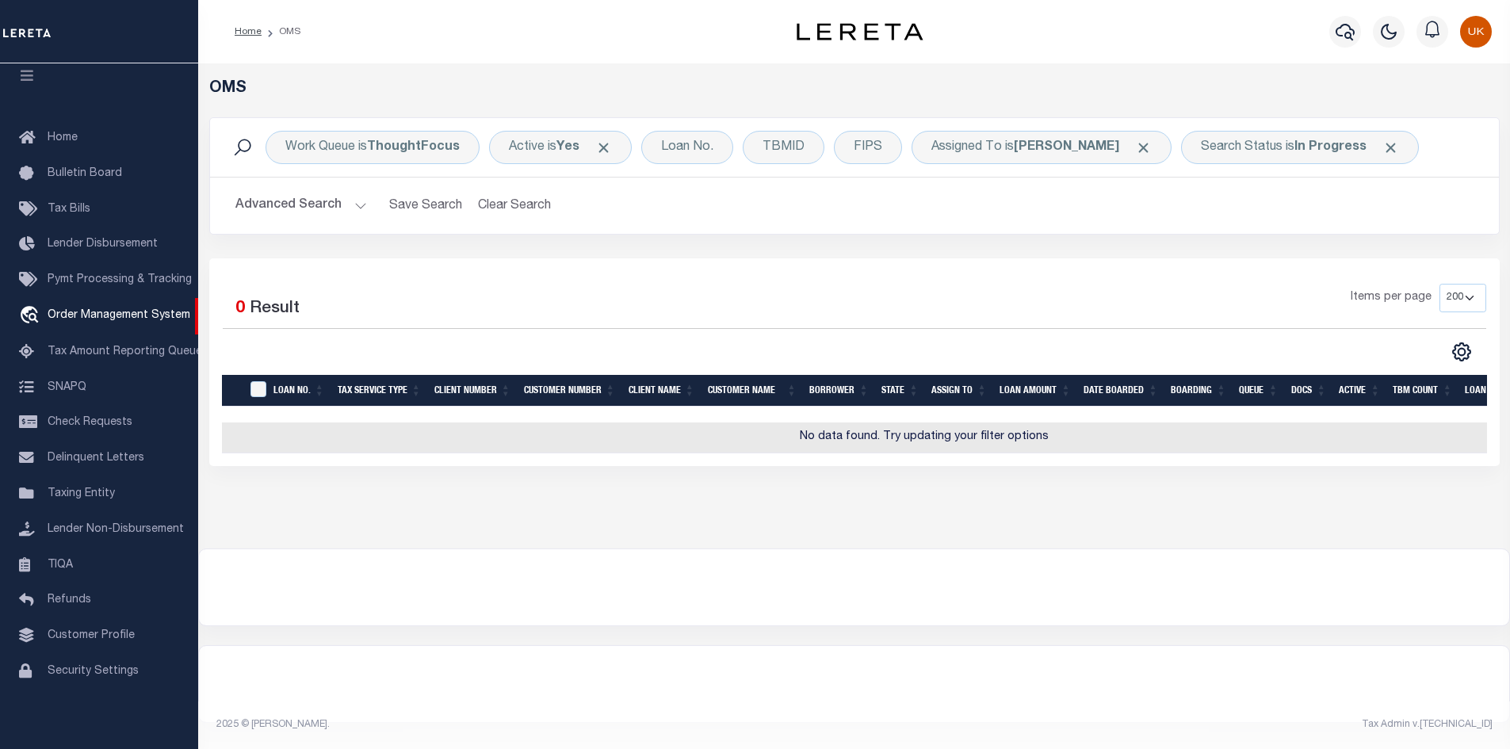
click at [1061, 619] on div at bounding box center [854, 587] width 1311 height 76
